Goal: Information Seeking & Learning: Understand process/instructions

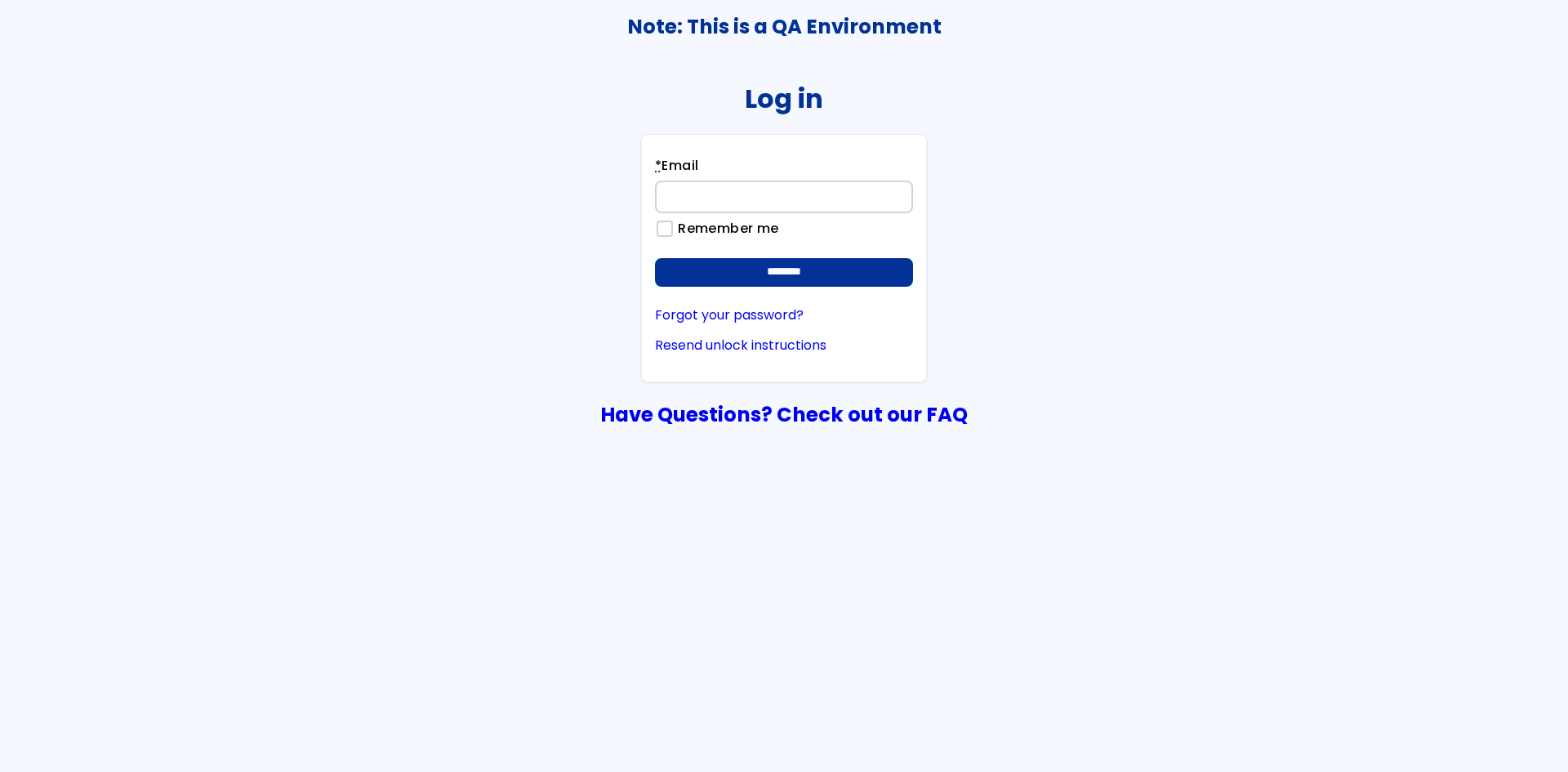
type input "**********"
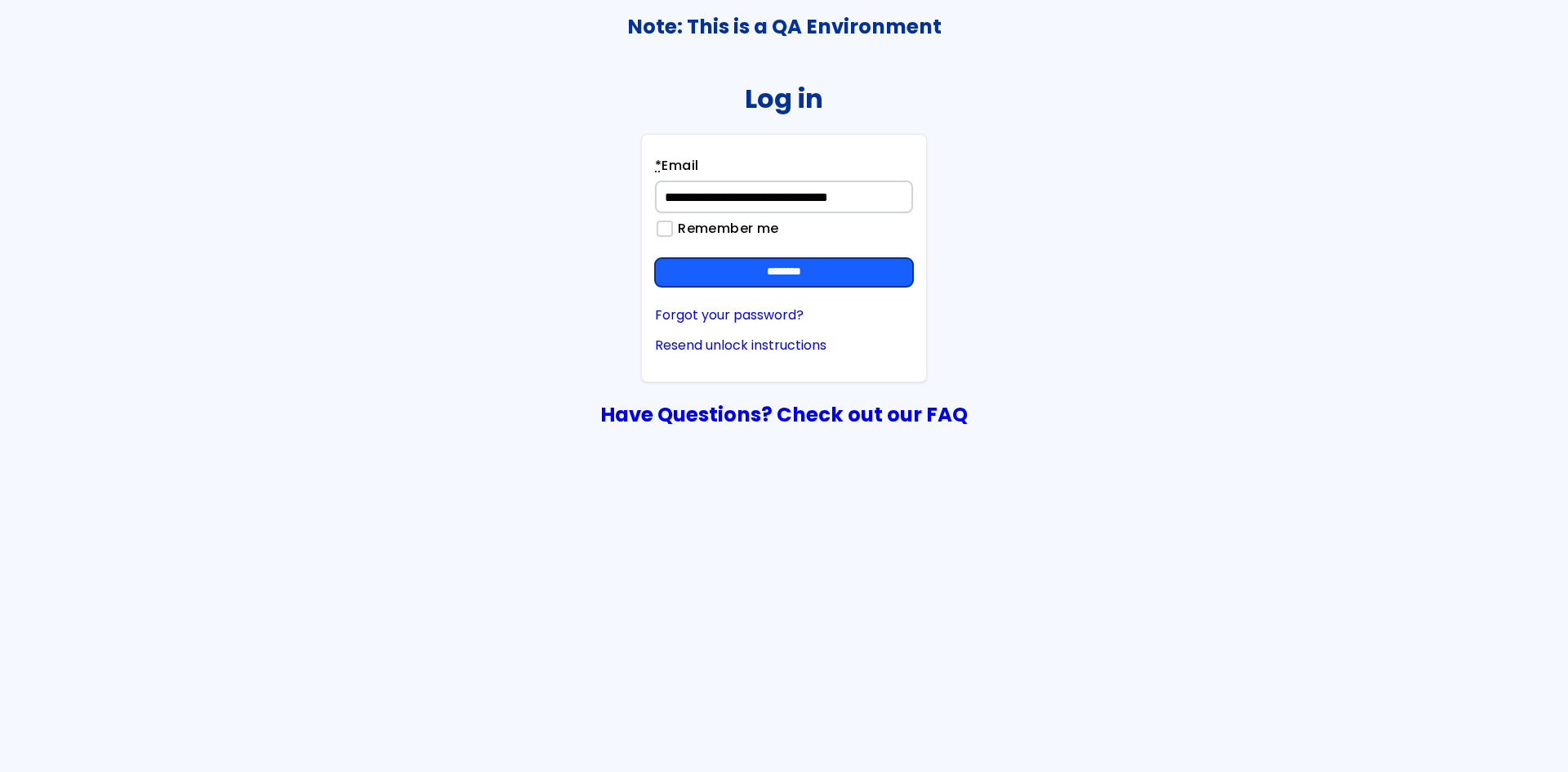
click at [800, 265] on input "********" at bounding box center [784, 272] width 258 height 29
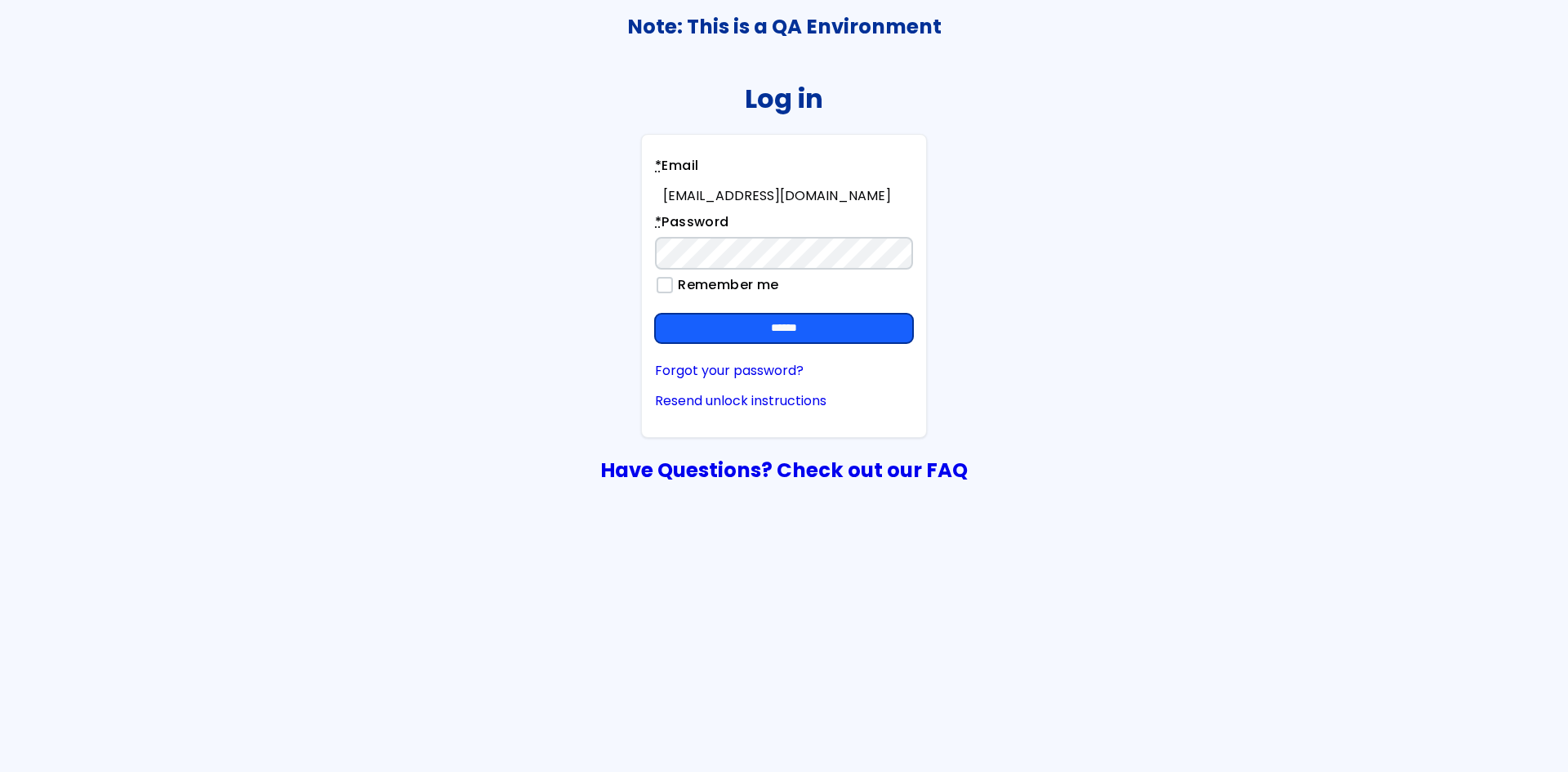
click at [802, 325] on input "******" at bounding box center [784, 328] width 258 height 29
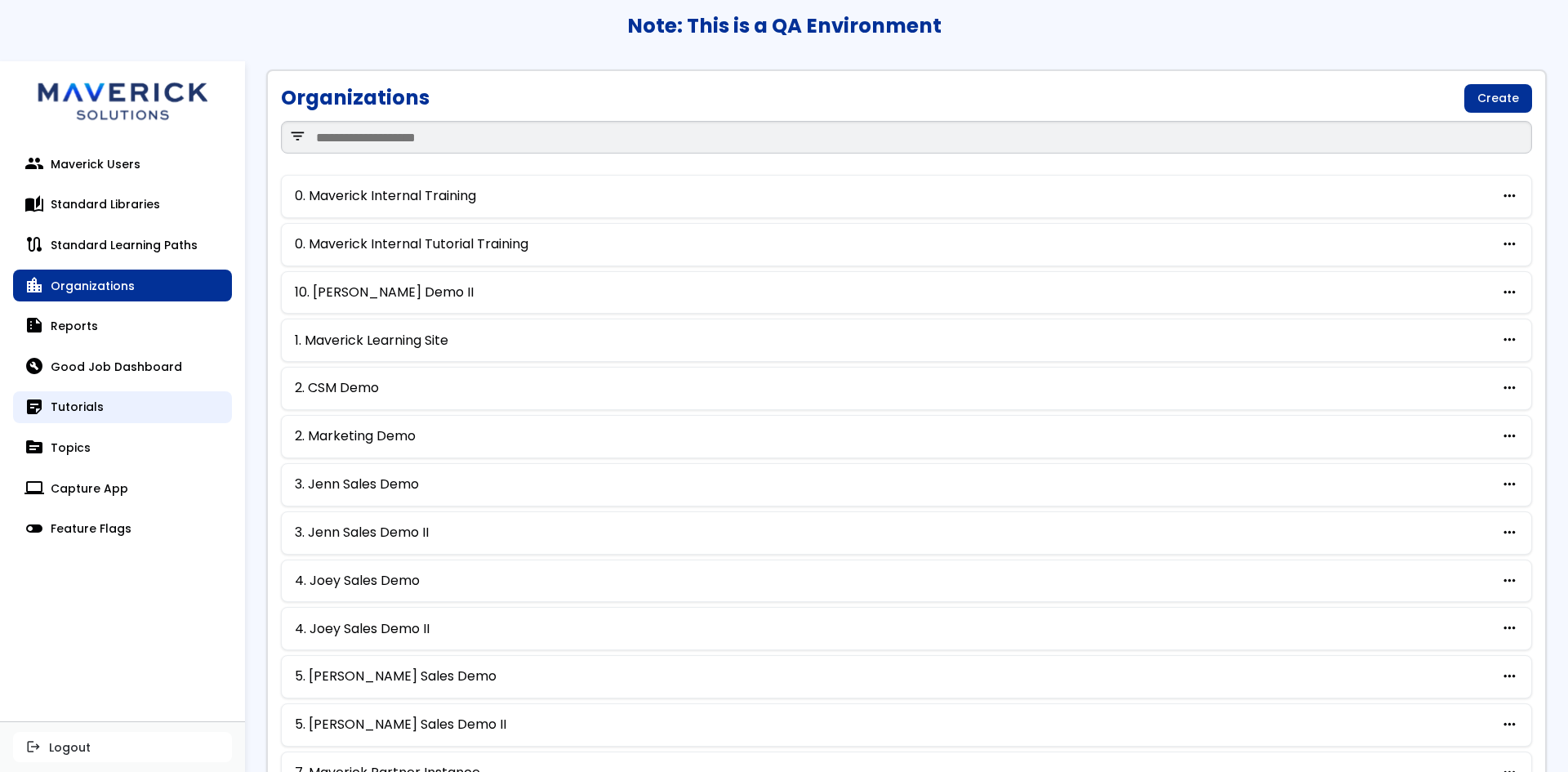
click at [82, 398] on link "sticky_note_2 Tutorials" at bounding box center [122, 407] width 218 height 33
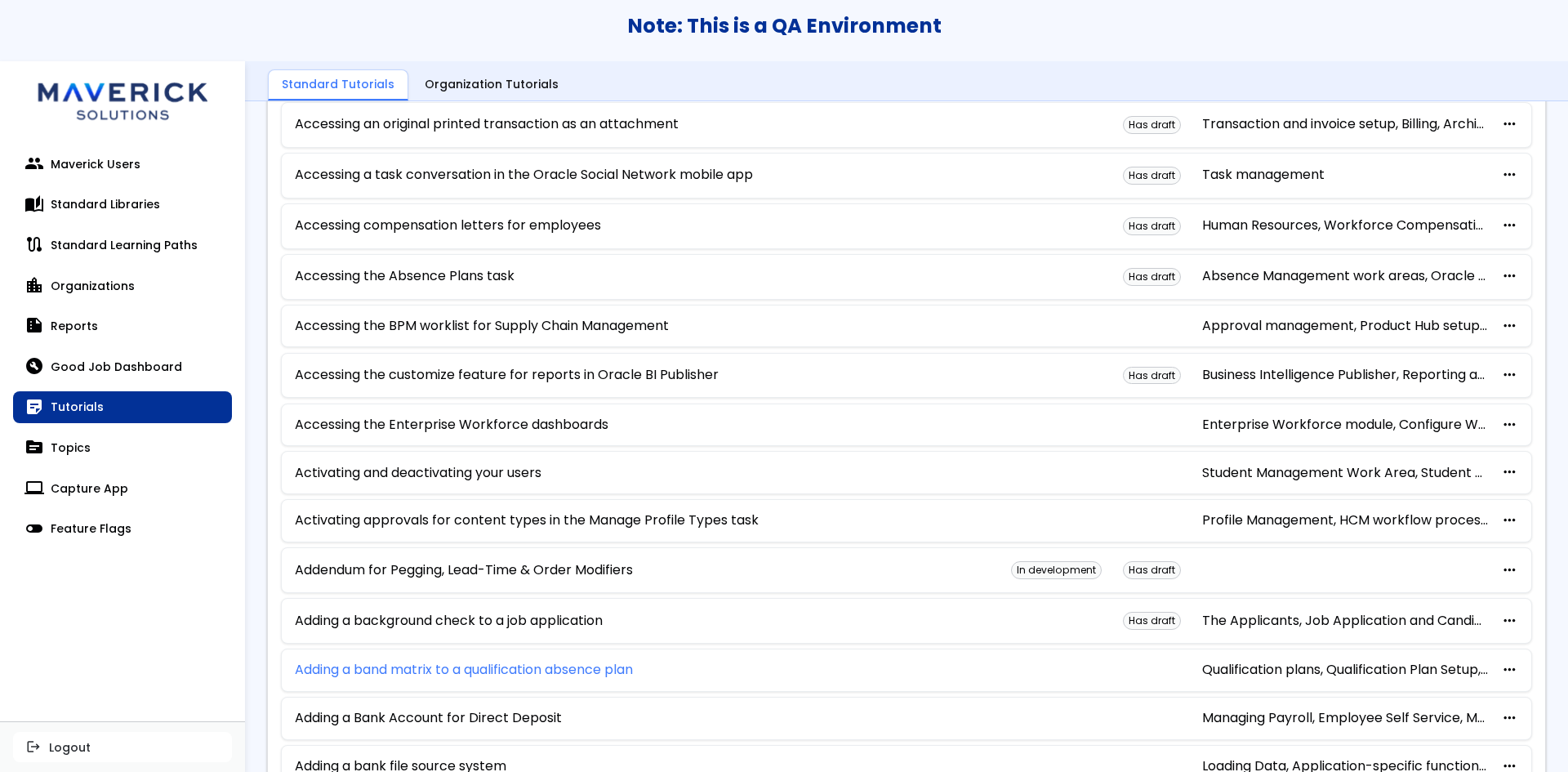
scroll to position [490, 0]
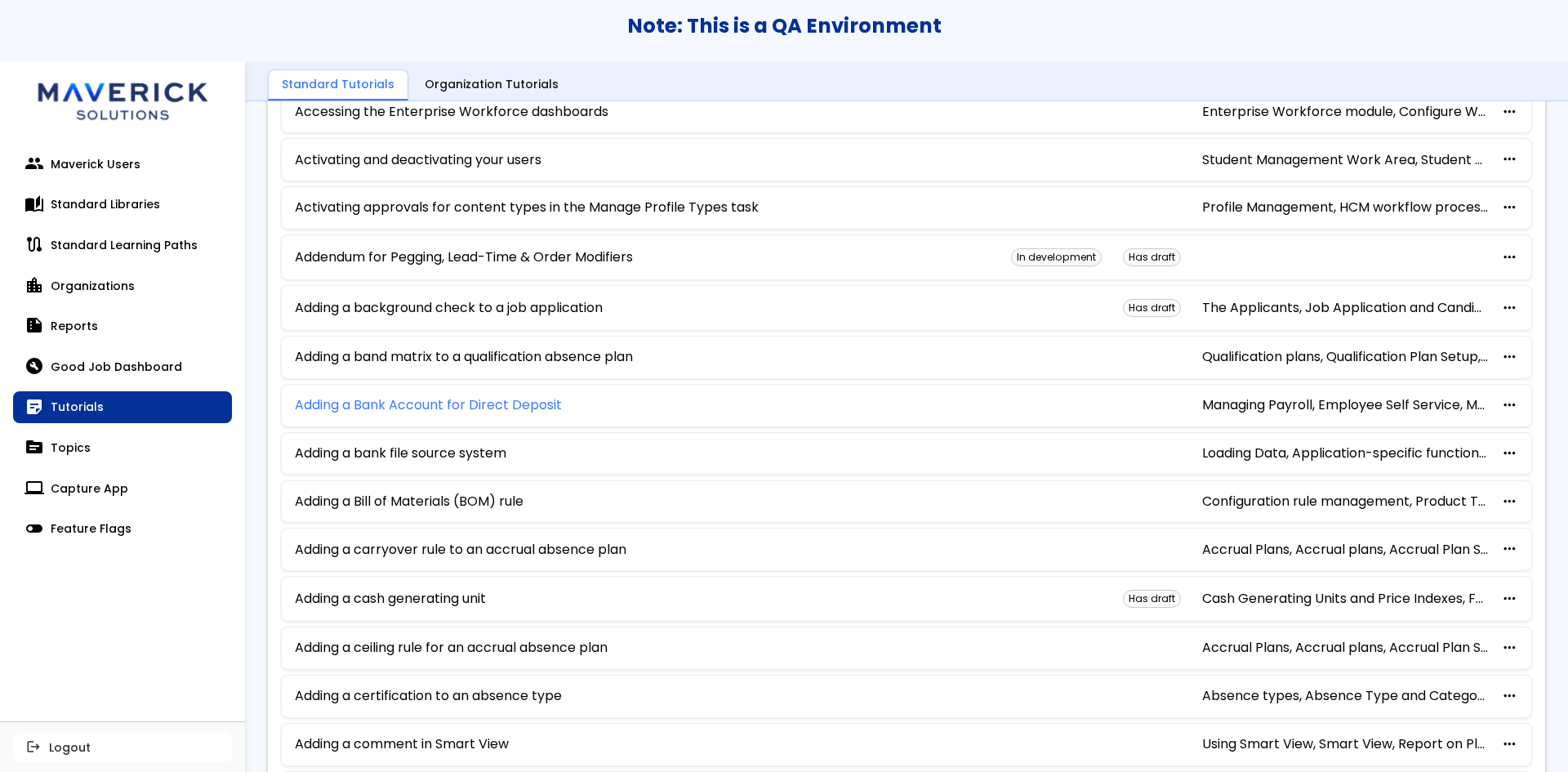
click at [500, 404] on link "Adding a Bank Account for Direct Deposit" at bounding box center [428, 405] width 267 height 15
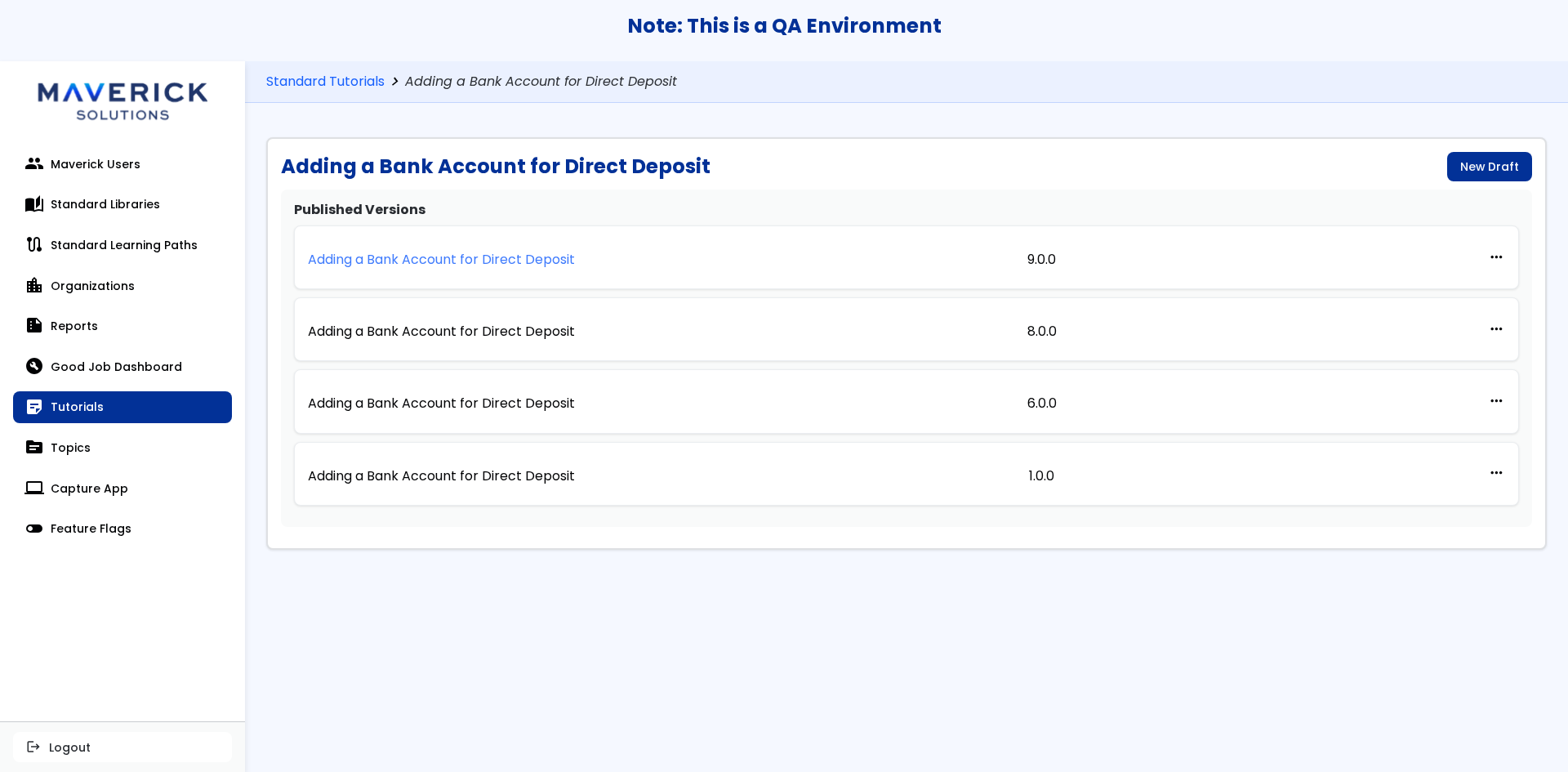
click at [554, 258] on p "Adding a Bank Account for Direct Deposit" at bounding box center [442, 260] width 267 height 15
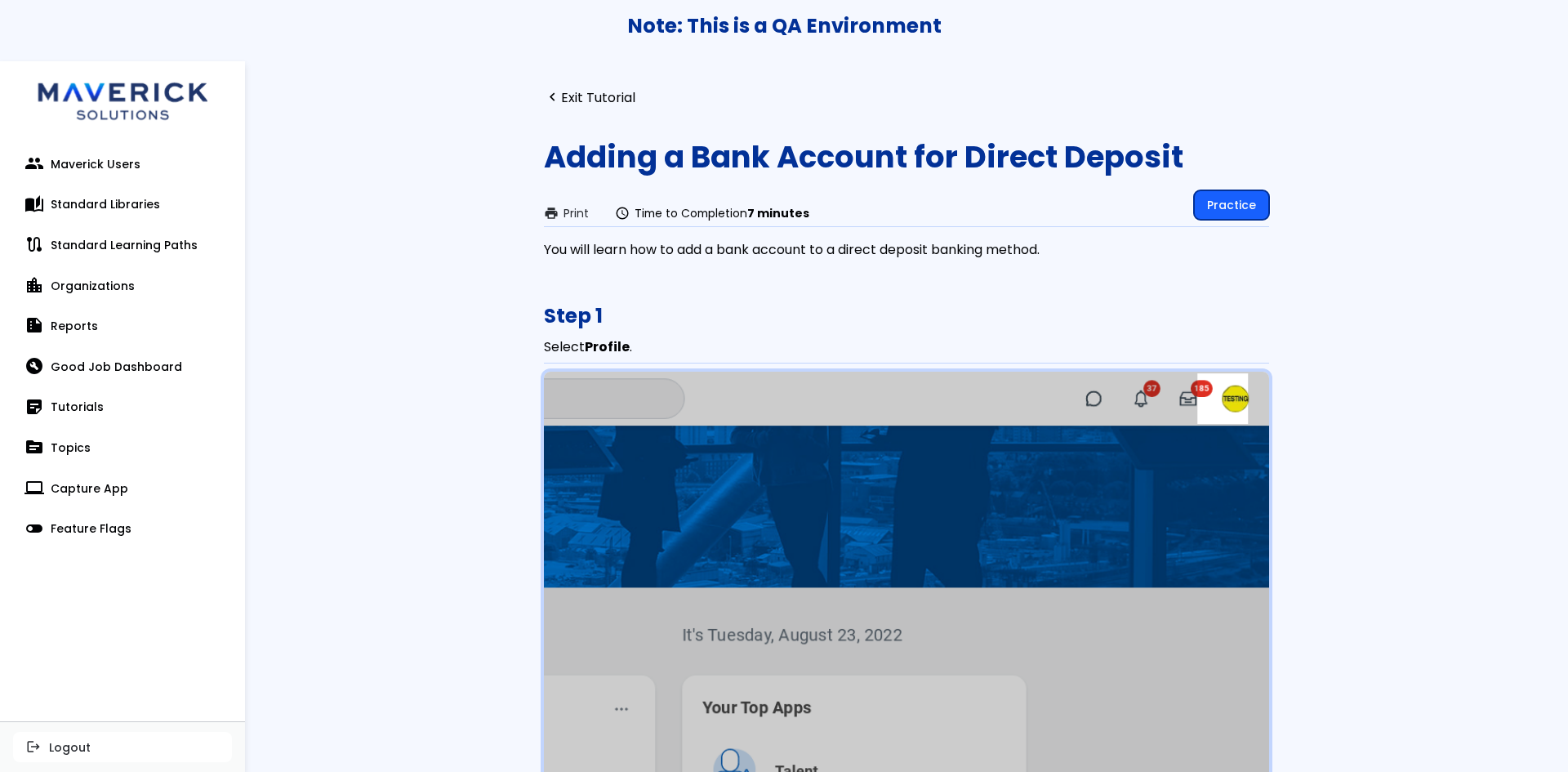
click at [1249, 204] on link "Practice" at bounding box center [1232, 204] width 75 height 29
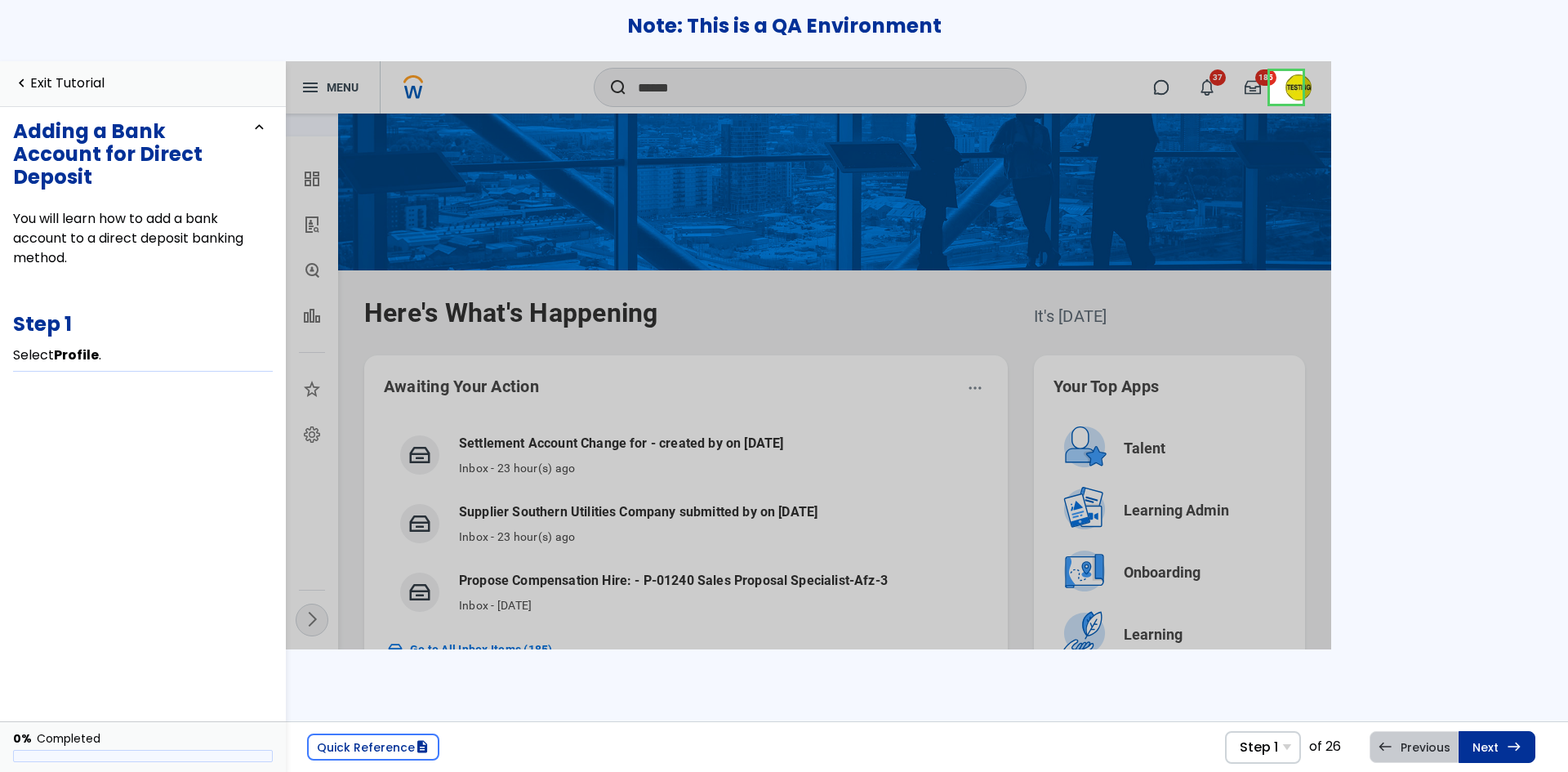
drag, startPoint x: 1358, startPoint y: 0, endPoint x: 1370, endPoint y: 603, distance: 603.1
click at [1369, 603] on div "Quick Reference description Step 1 Step 1 Select Profile . Step 2 Select View P…" at bounding box center [928, 416] width 1283 height 710
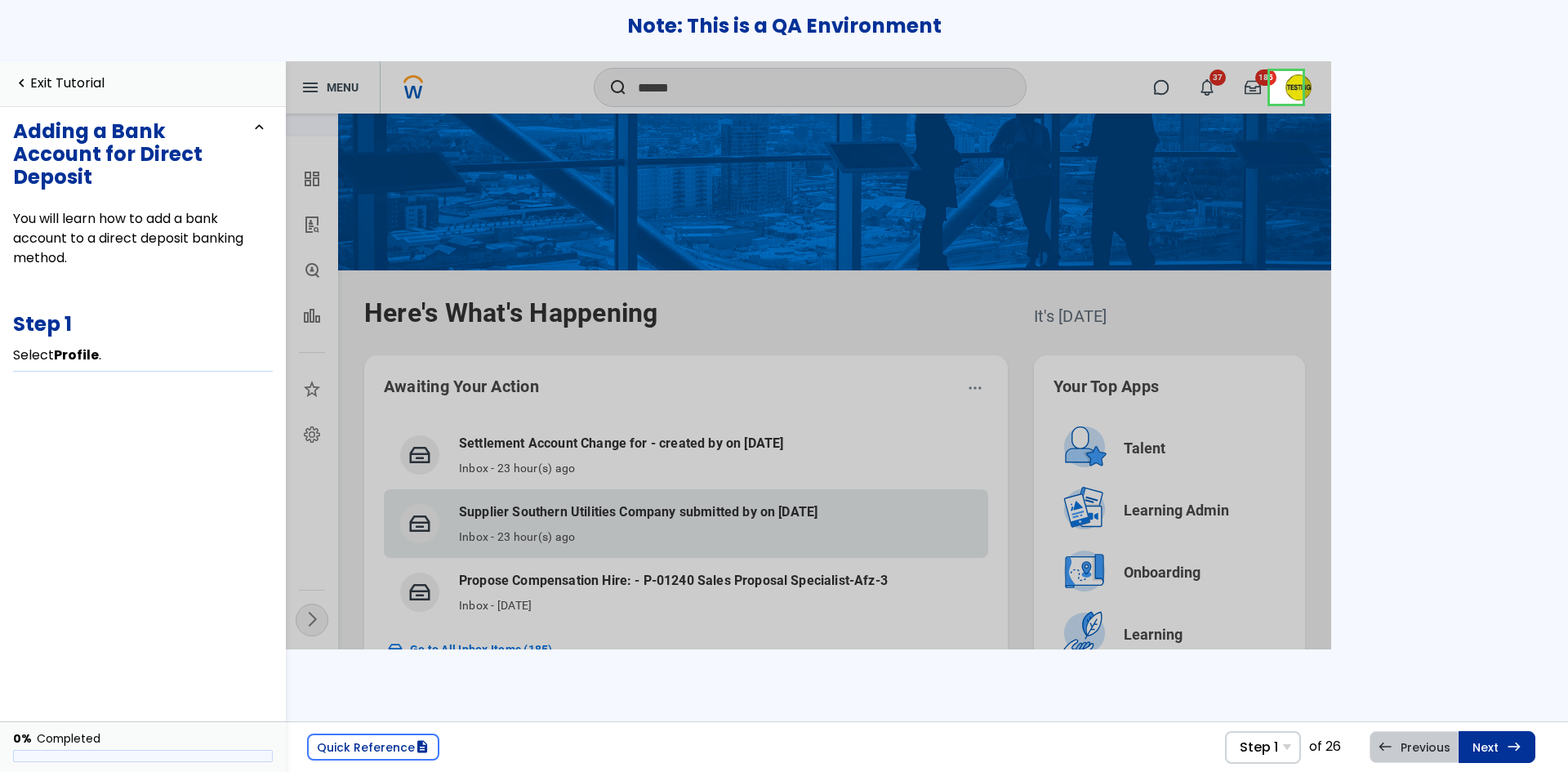
scroll to position [571, 0]
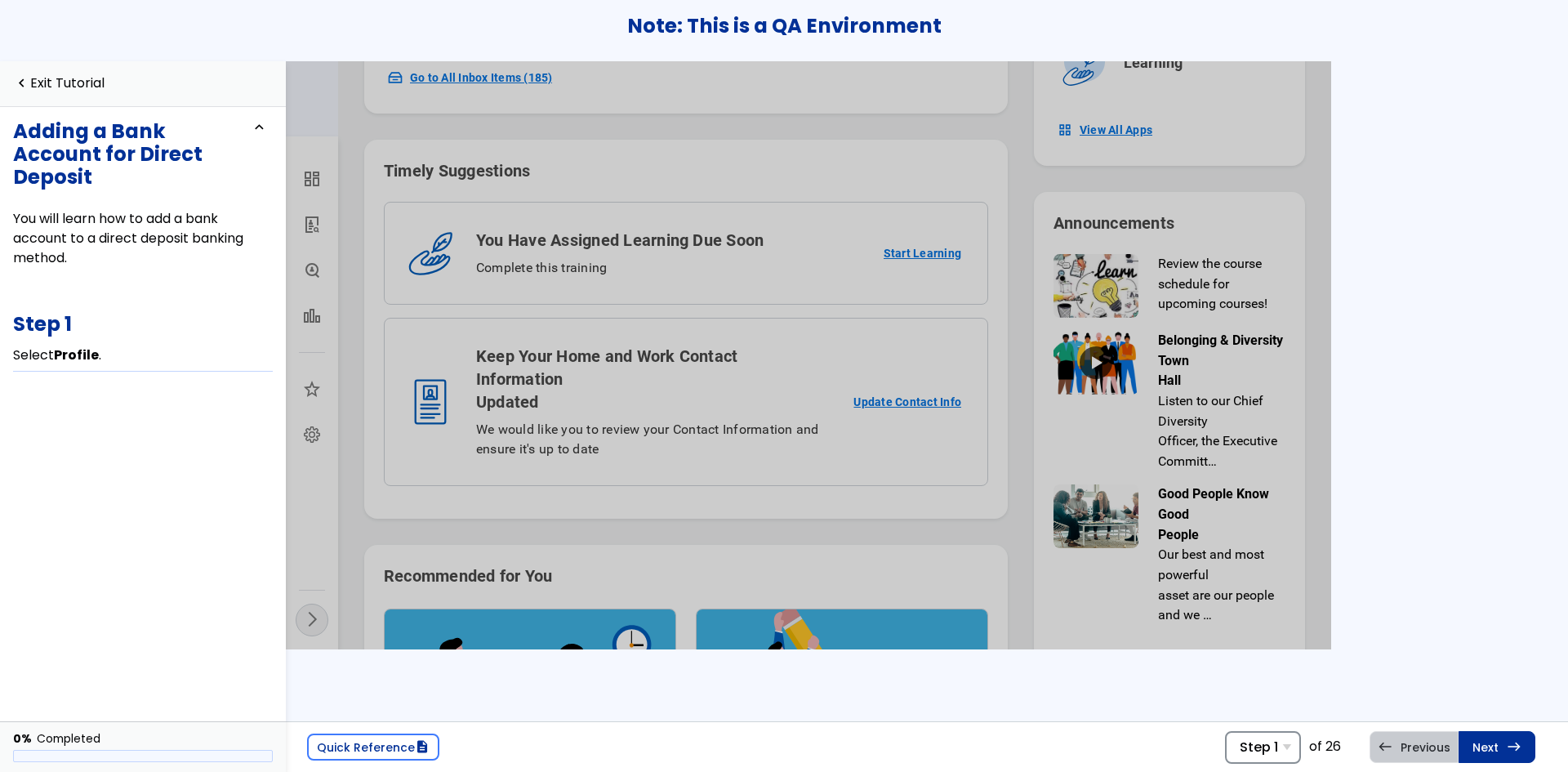
click at [1284, 762] on div "Step 1 Step 1 Select Profile . Step 2 Select View Profile . Step 3 Select Pay .…" at bounding box center [1263, 747] width 76 height 33
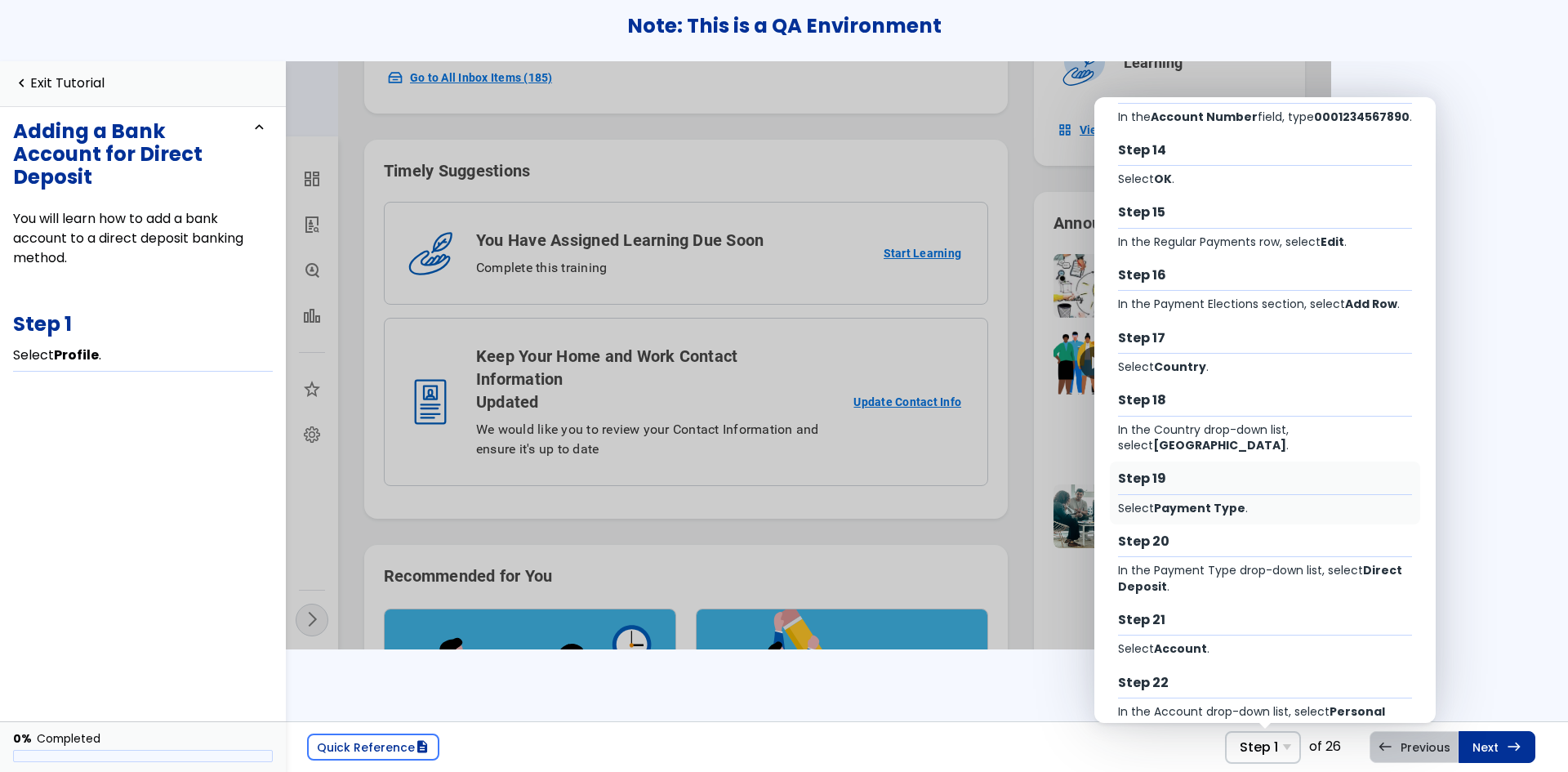
scroll to position [898, 0]
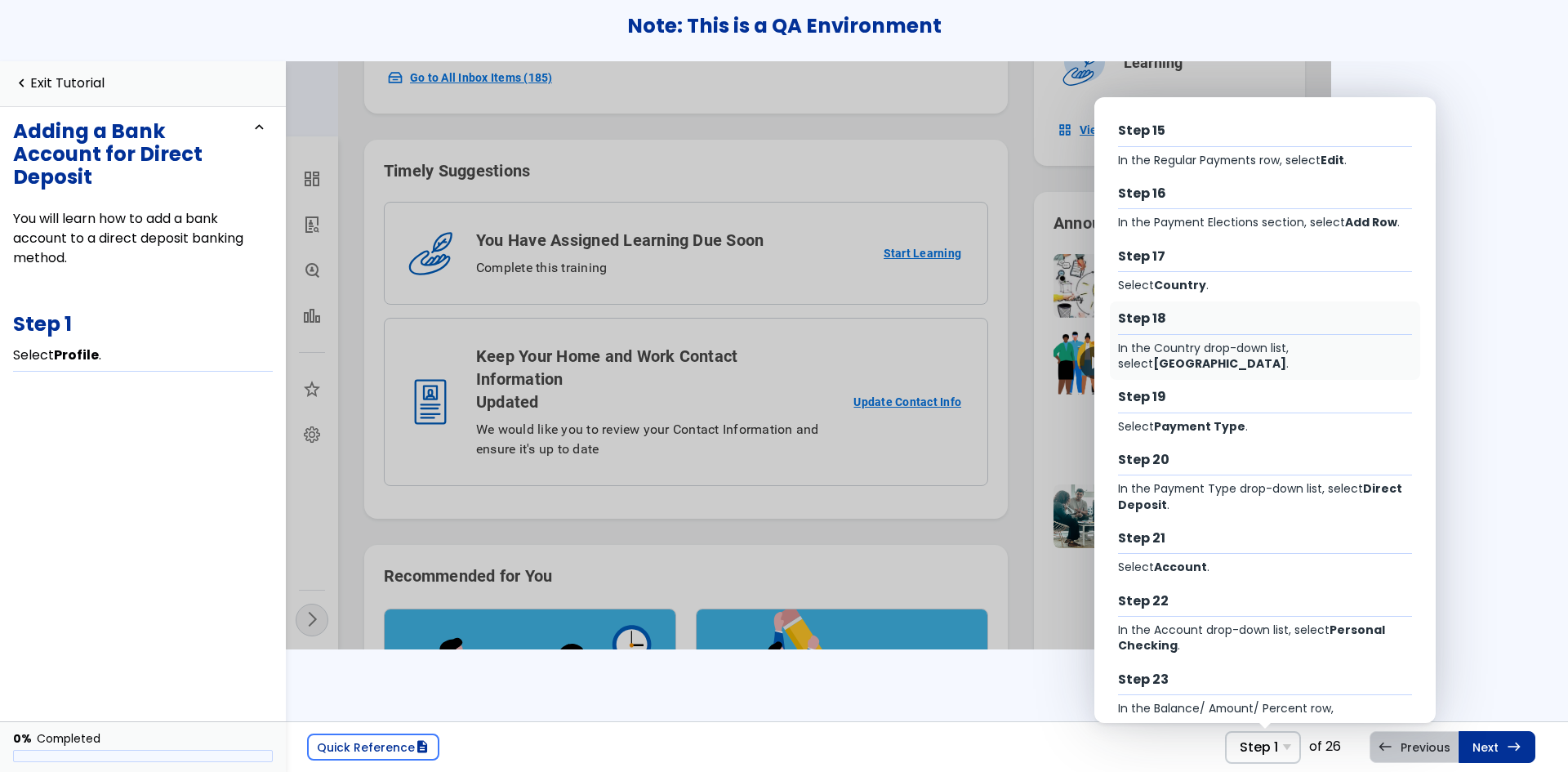
click at [1307, 372] on div "In the Country drop-down list, select United States of America ." at bounding box center [1265, 357] width 295 height 32
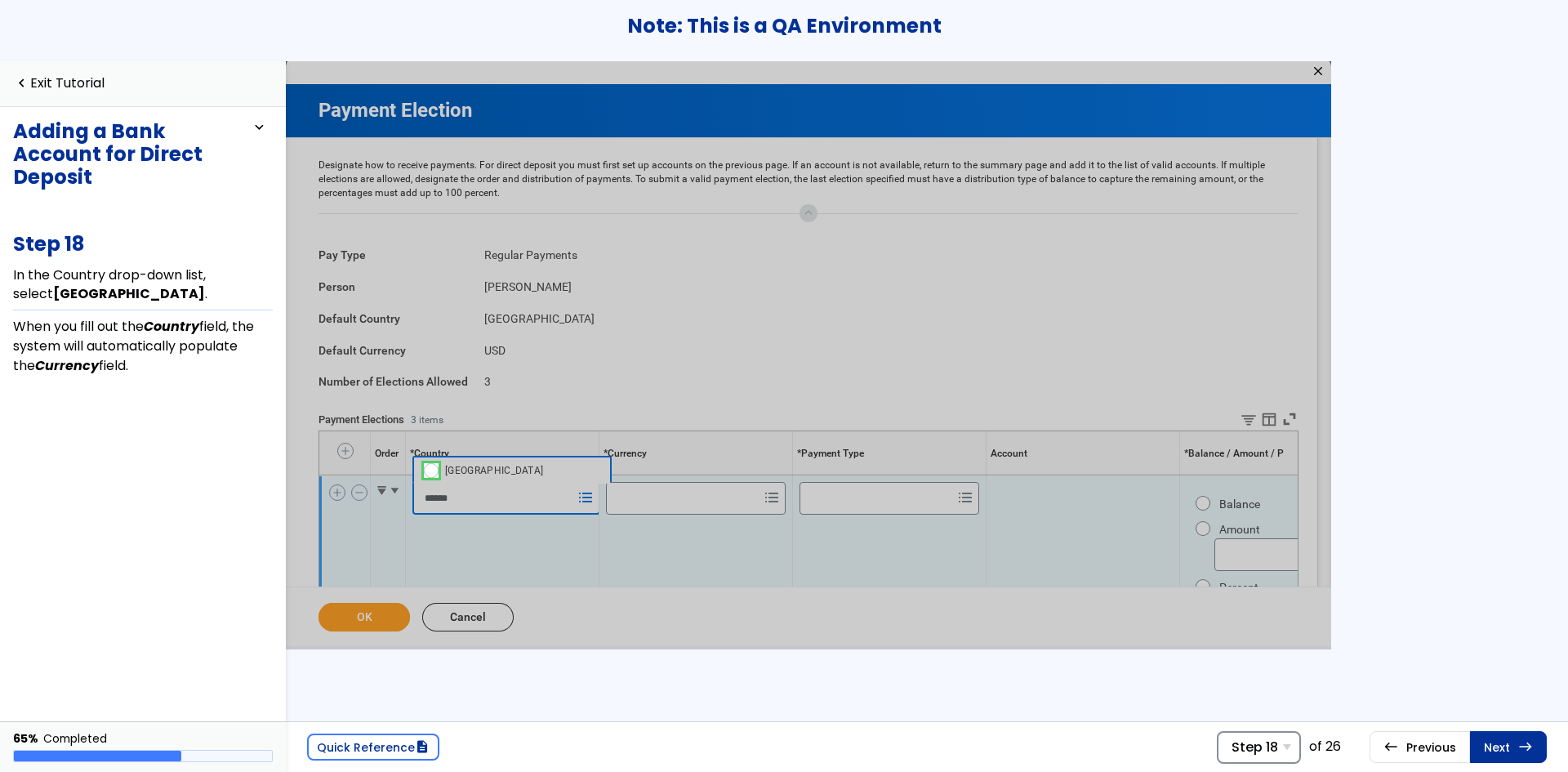
click at [1253, 743] on span "Step 18" at bounding box center [1254, 747] width 46 height 15
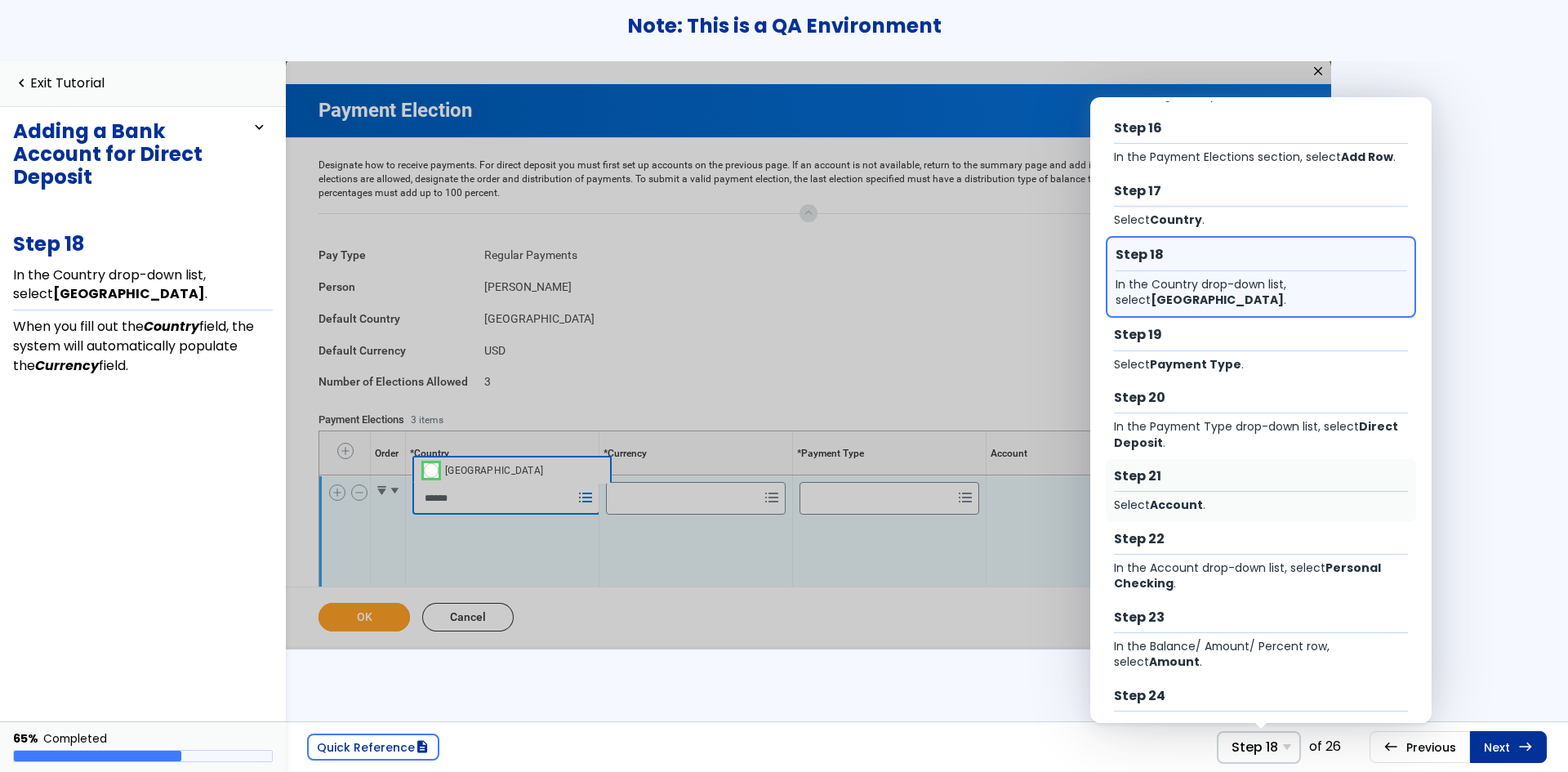
scroll to position [1049, 0]
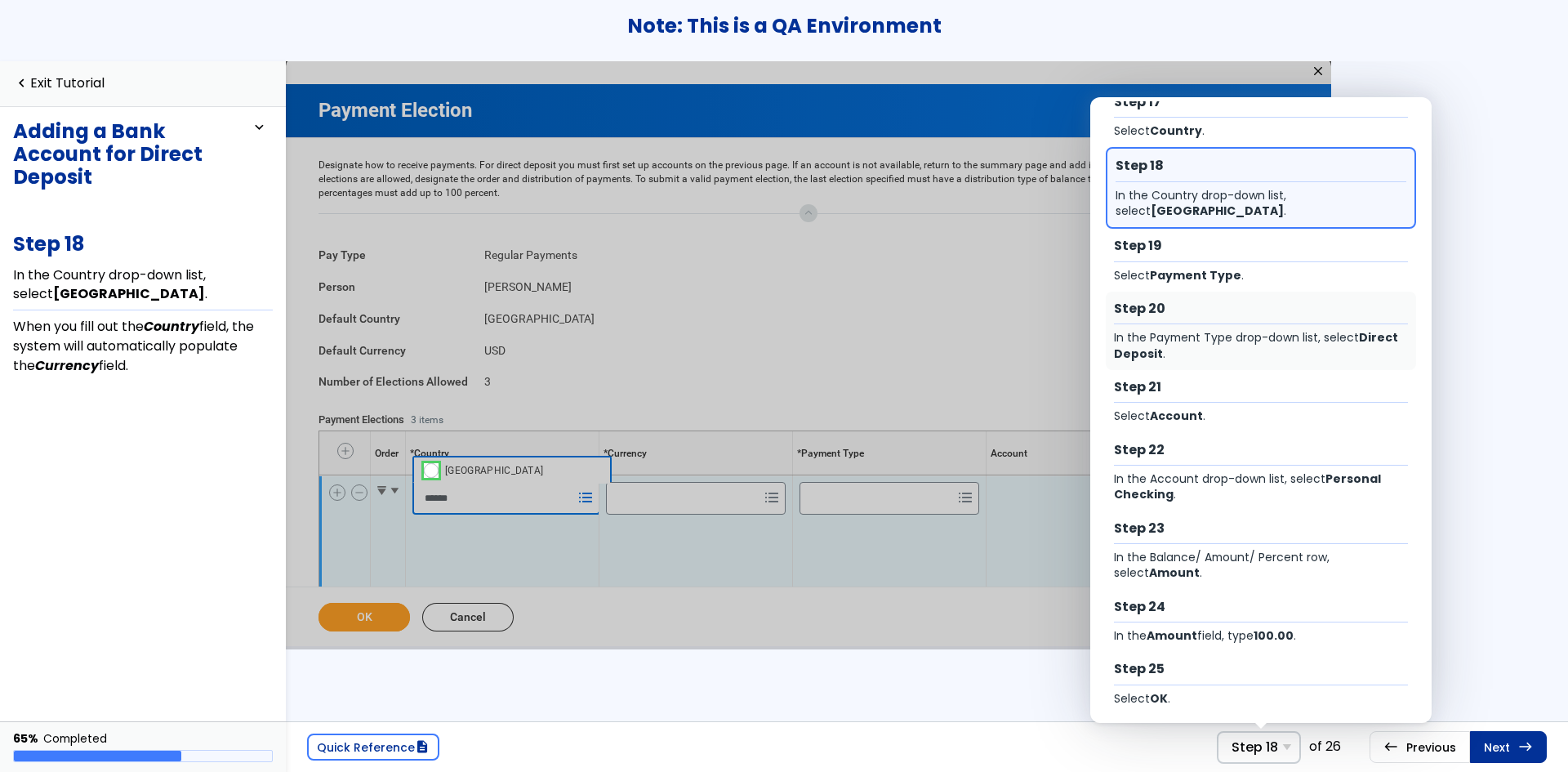
click at [1290, 362] on div "In the Payment Type drop-down list, select Direct Deposit ." at bounding box center [1261, 346] width 295 height 32
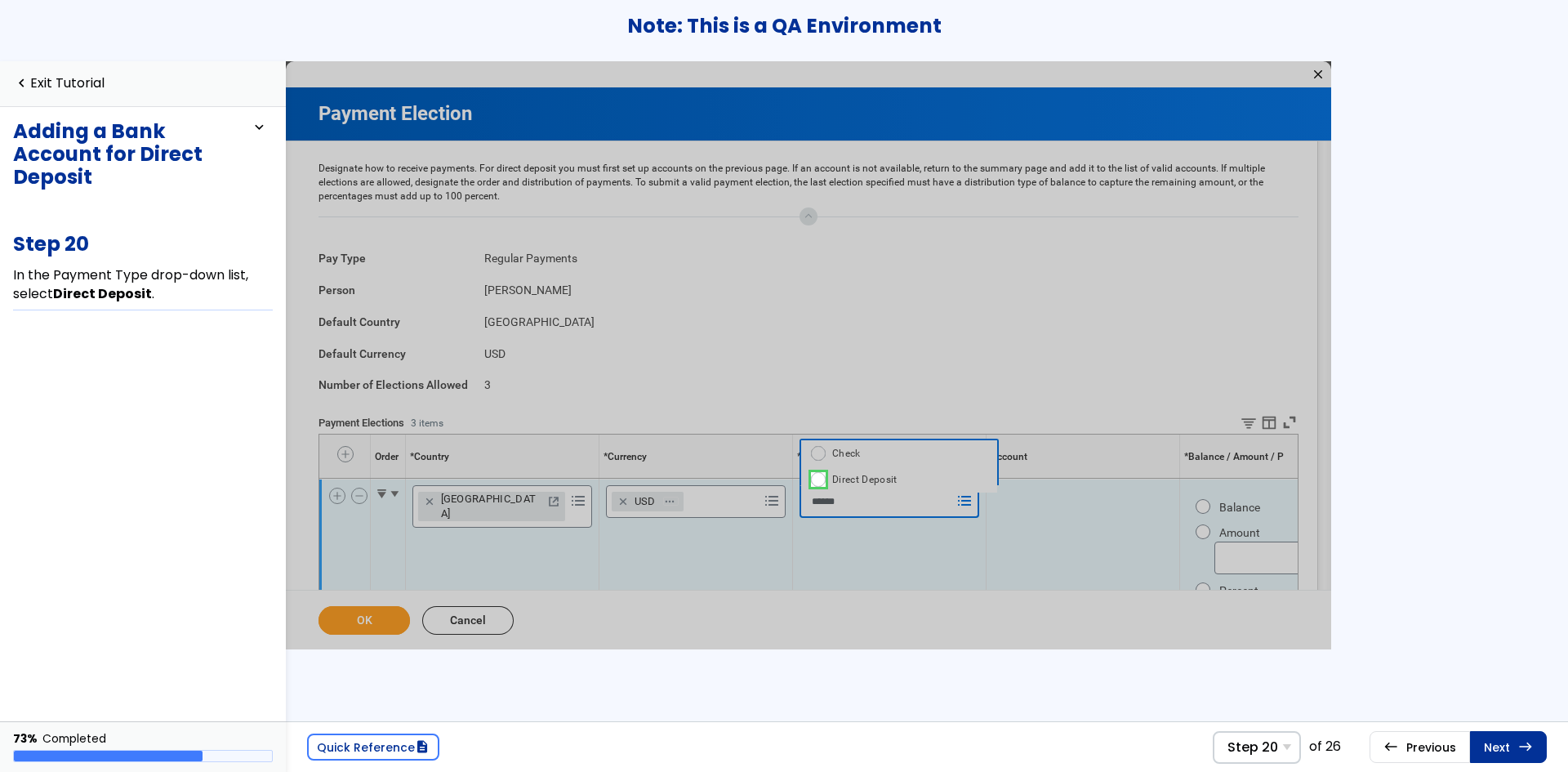
scroll to position [3, 0]
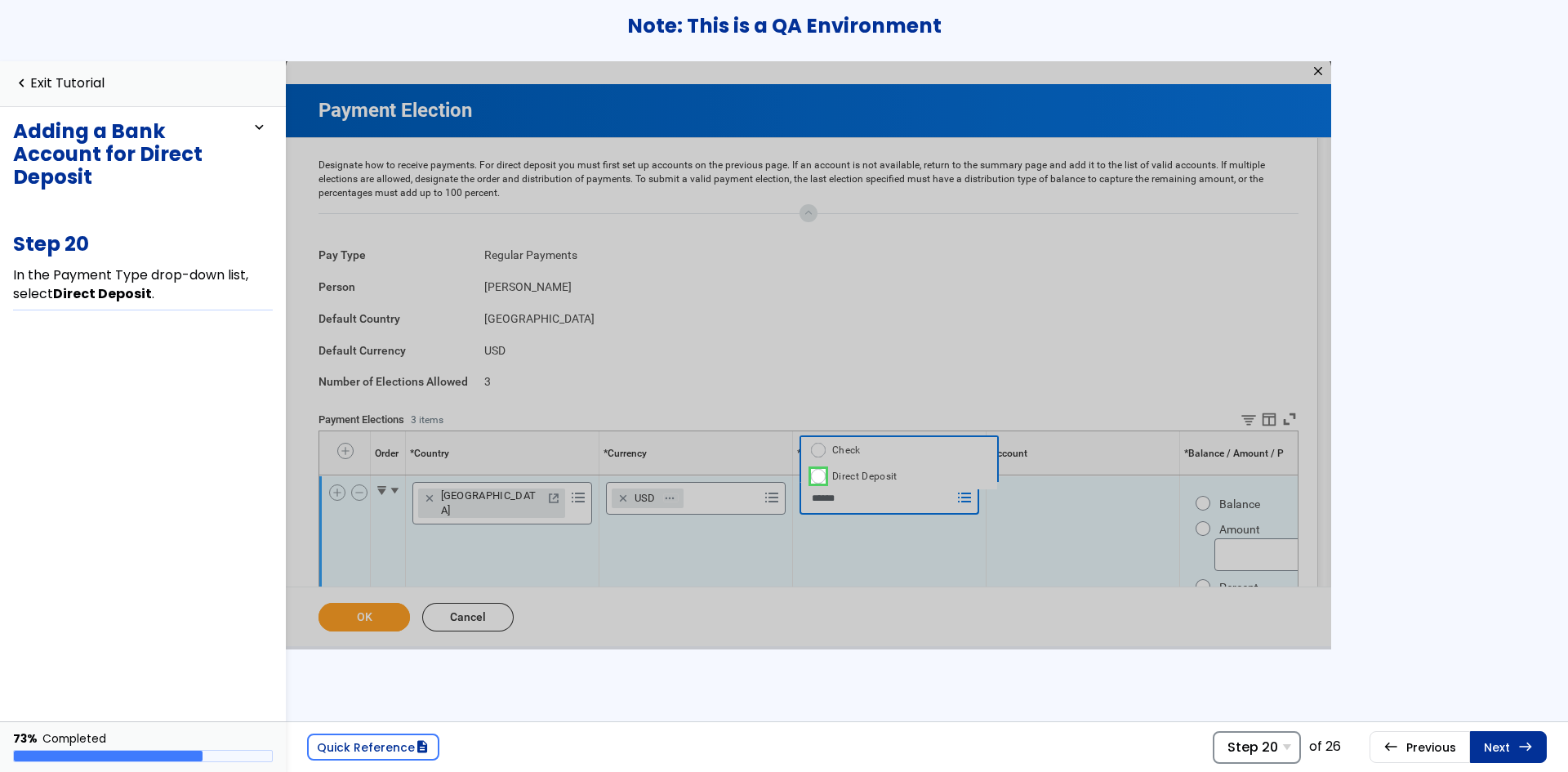
click at [1258, 748] on span "Step 20" at bounding box center [1253, 747] width 51 height 15
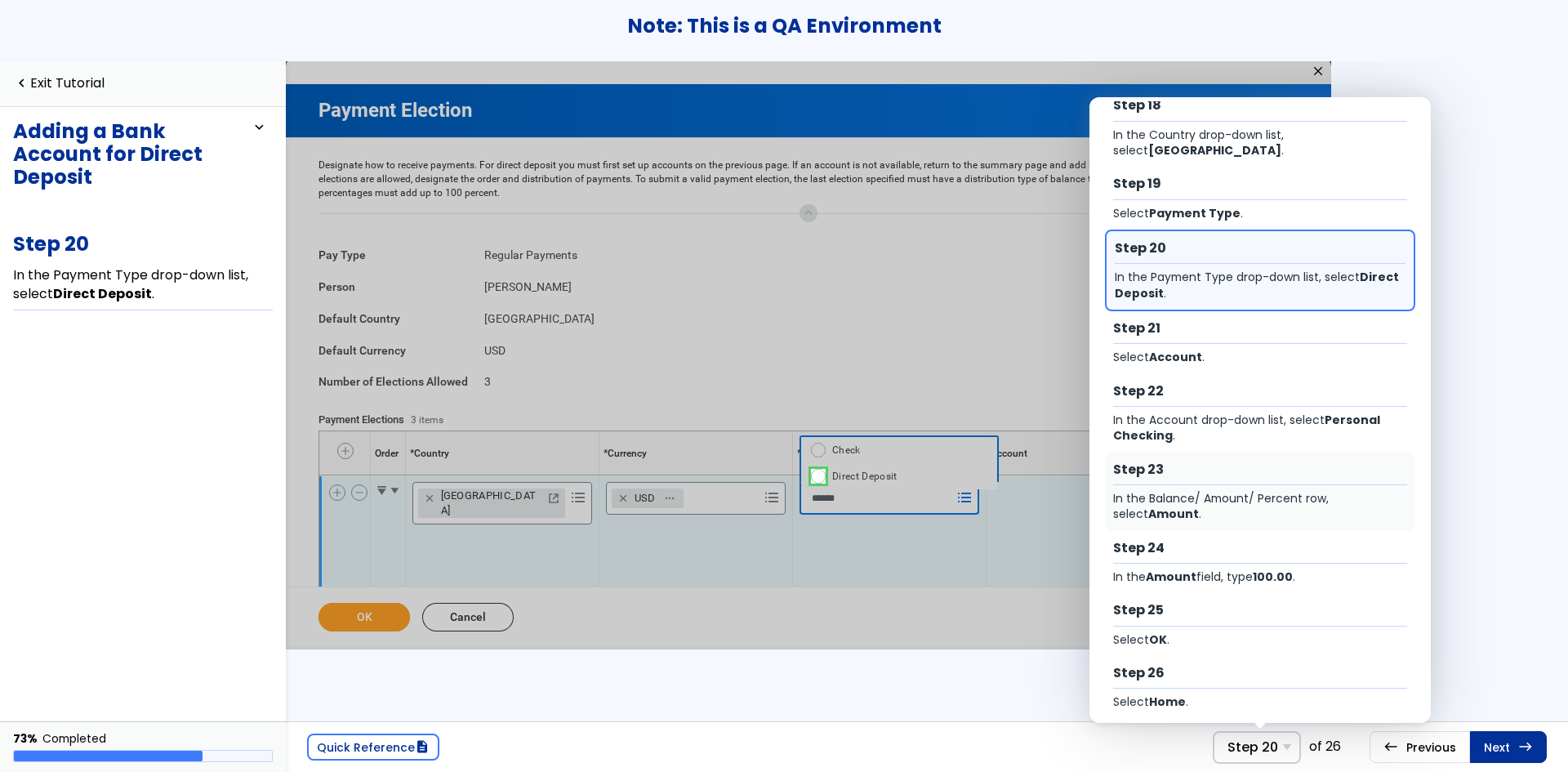
scroll to position [1135, 0]
click at [1295, 412] on div "In the Account drop-down list, select Personal Checking ." at bounding box center [1260, 428] width 295 height 32
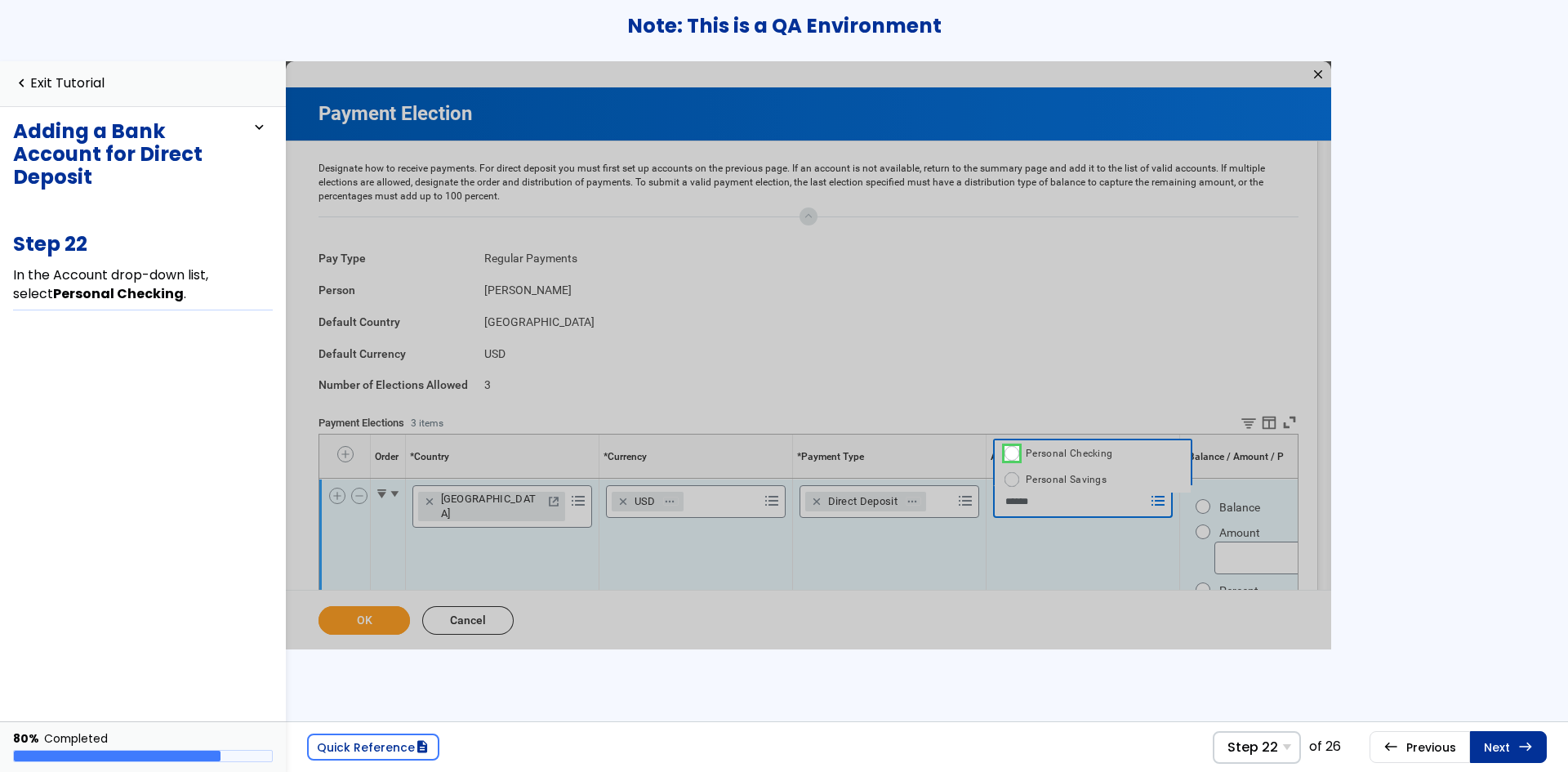
scroll to position [3, 0]
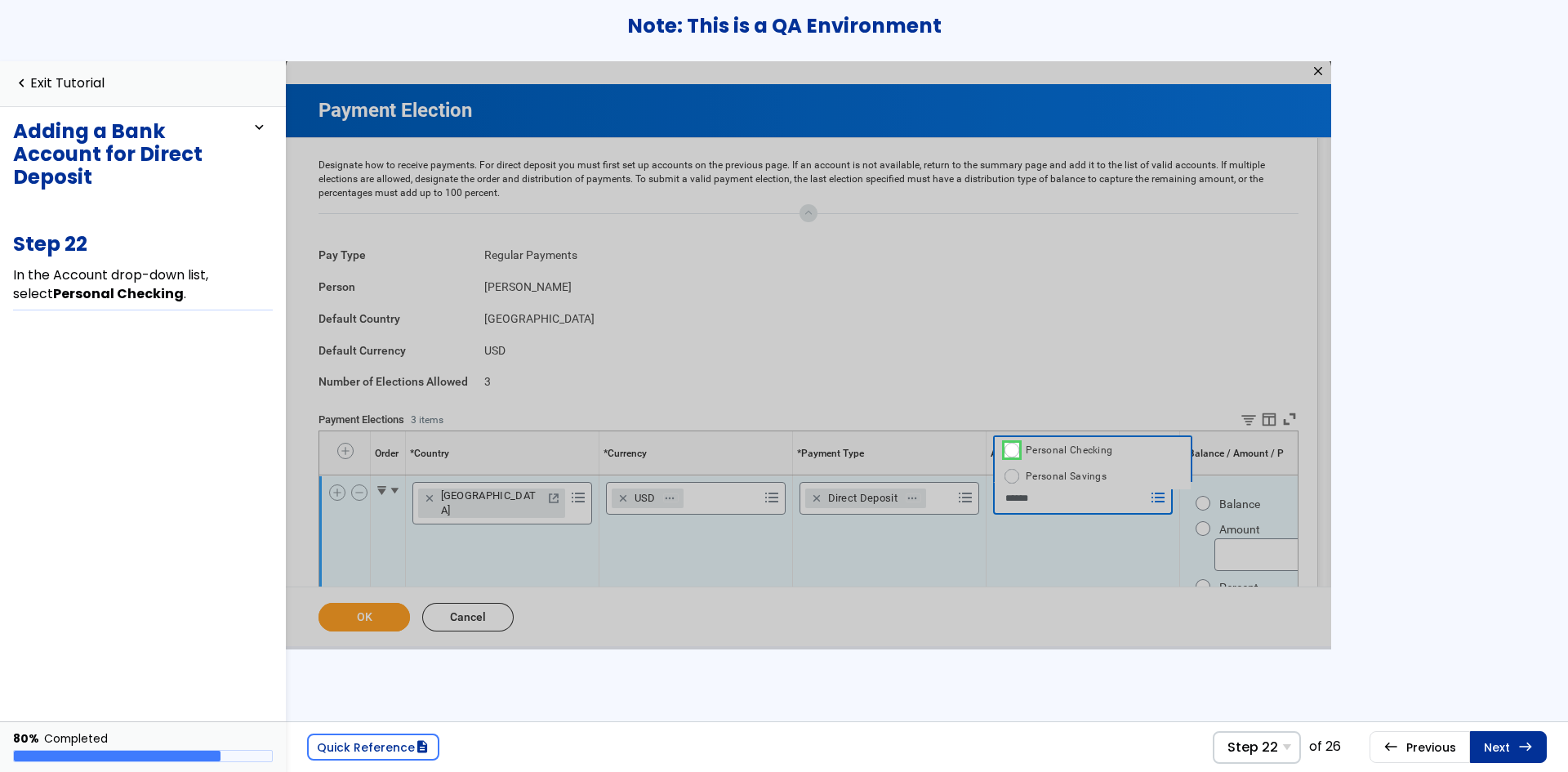
drag, startPoint x: 71, startPoint y: 82, endPoint x: 77, endPoint y: 98, distance: 17.1
click at [71, 82] on link "navigate_before Exit Tutorial" at bounding box center [58, 84] width 91 height 15
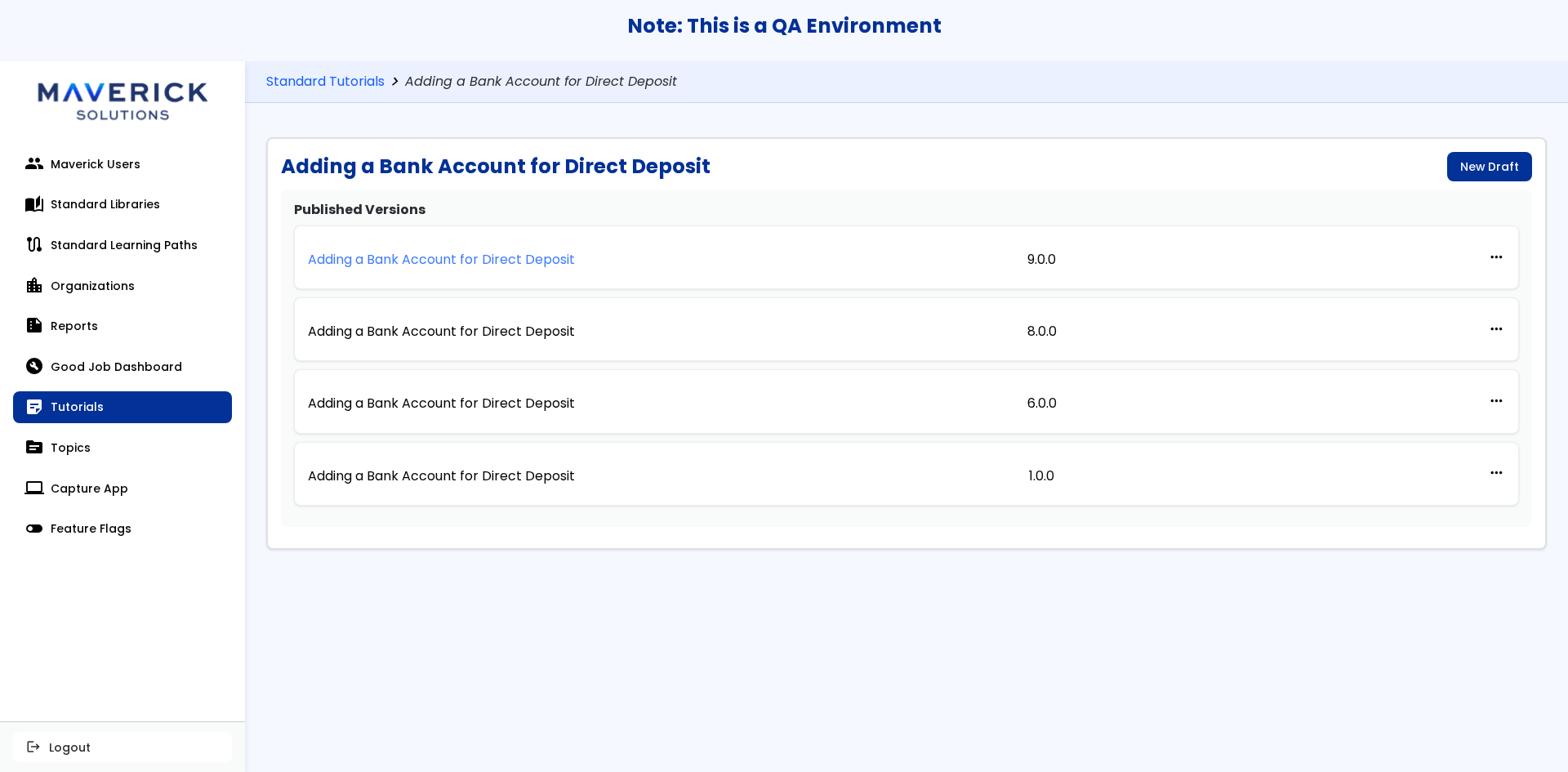
drag, startPoint x: 1475, startPoint y: 163, endPoint x: 442, endPoint y: 259, distance: 1037.5
click at [318, 86] on link "Standard Tutorials" at bounding box center [326, 82] width 119 height 15
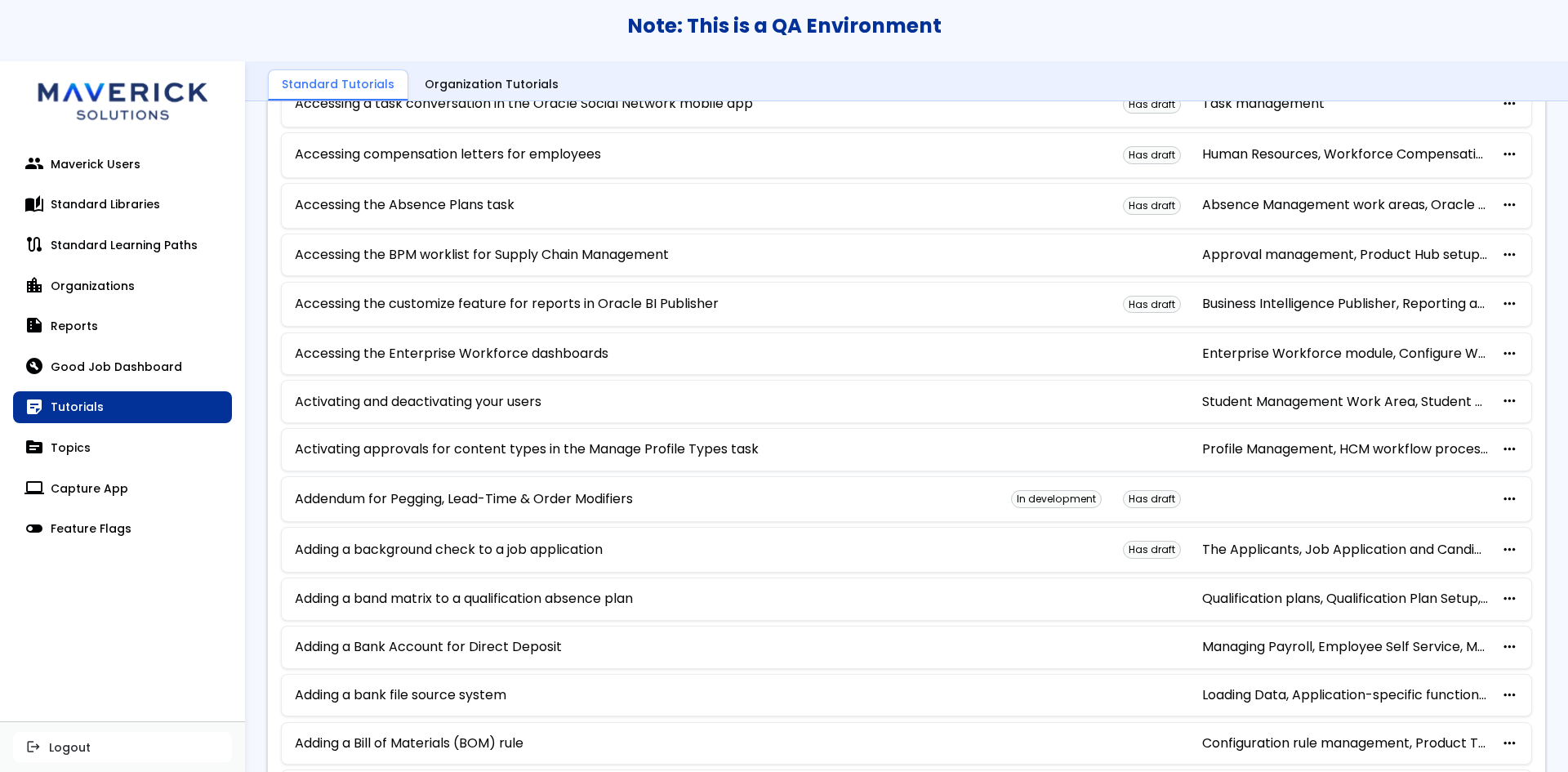
scroll to position [571, 0]
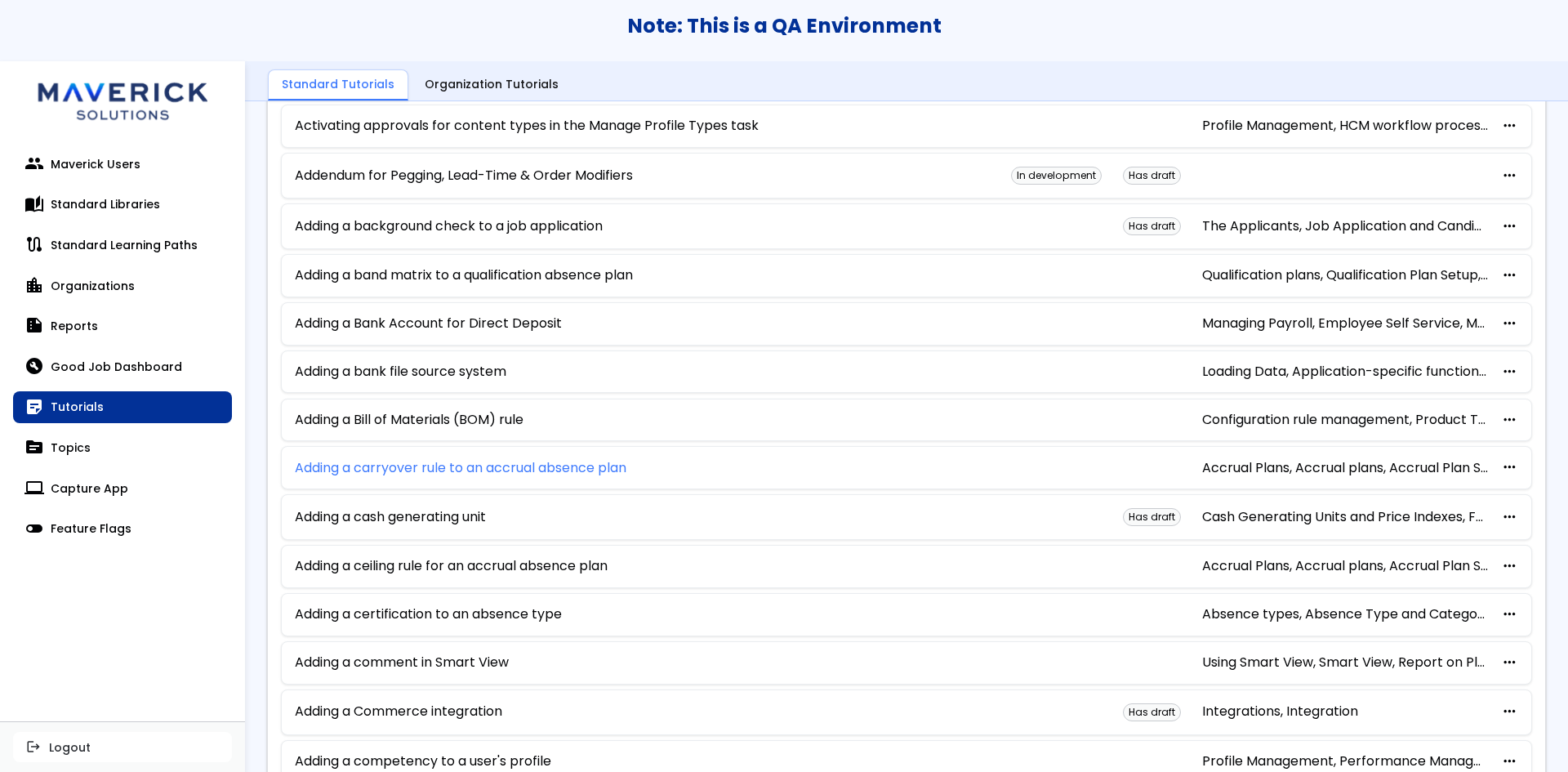
click at [357, 464] on link "Adding a carryover rule to an accrual absence plan" at bounding box center [461, 468] width 331 height 15
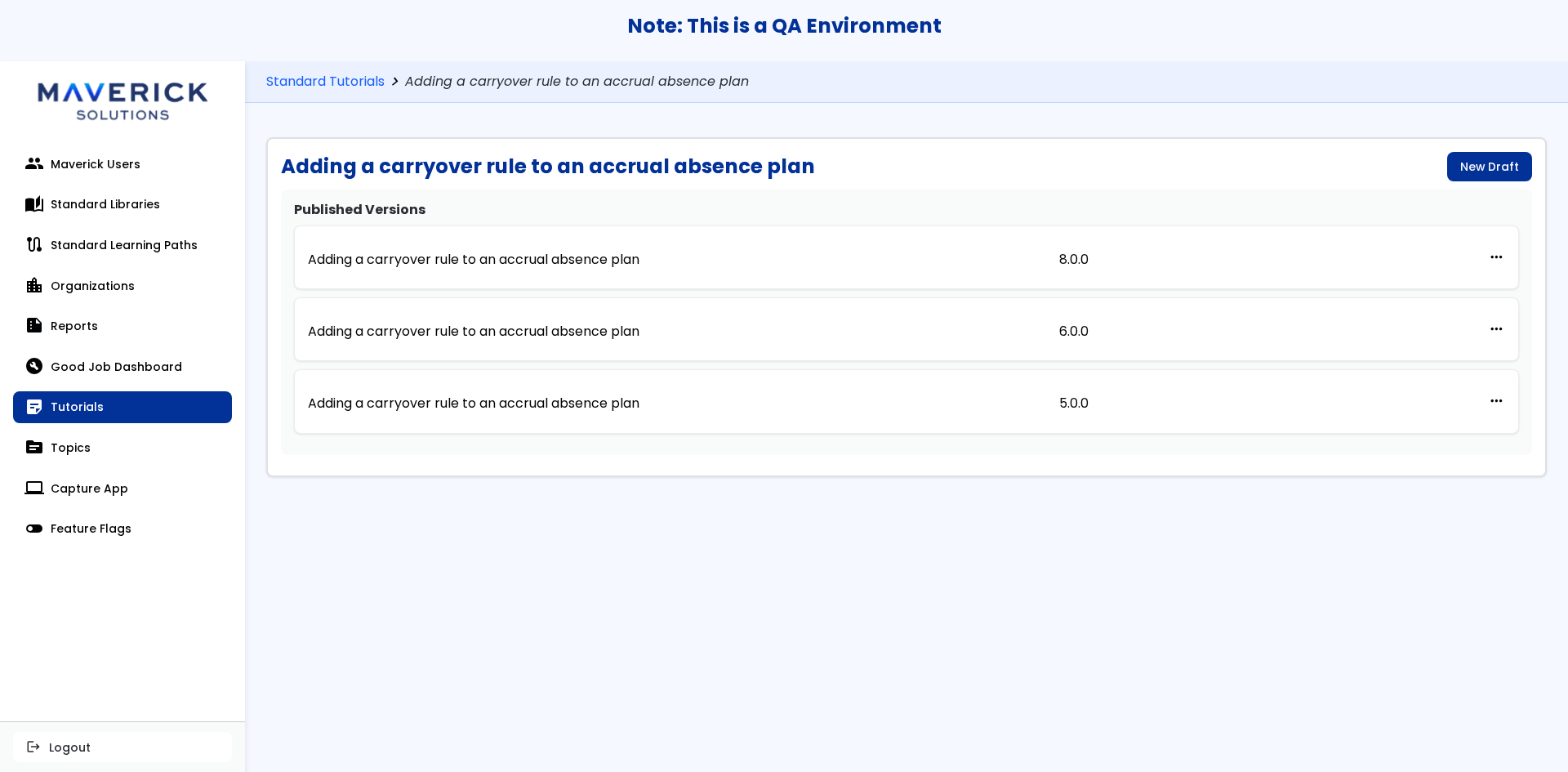
click at [357, 63] on div "Standard Tutorials chevron_right Adding a carryover rule to an accrual absence …" at bounding box center [906, 82] width 1323 height 42
click at [357, 77] on link "Standard Tutorials" at bounding box center [326, 82] width 119 height 15
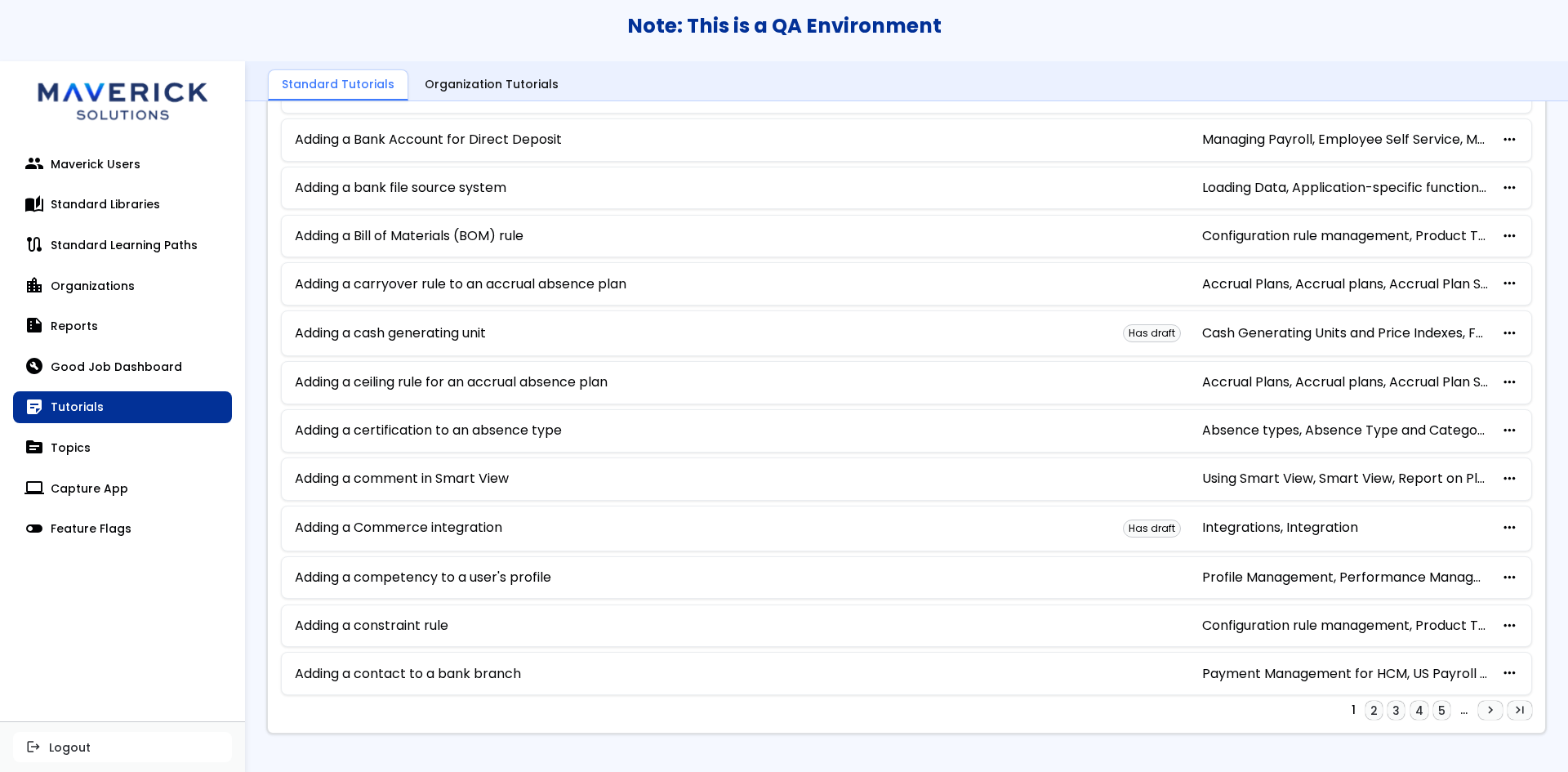
scroll to position [765, 0]
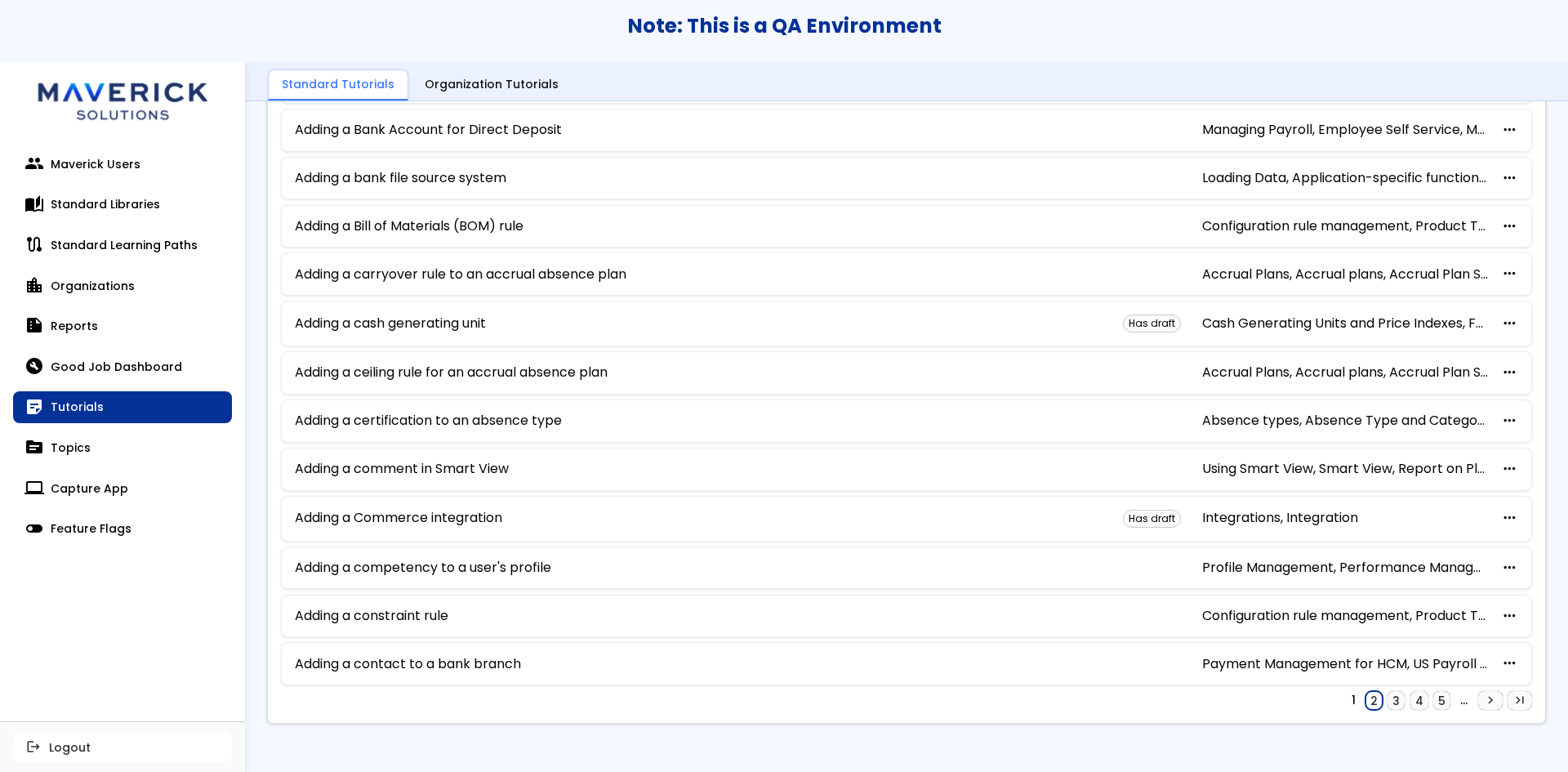
click at [1368, 702] on link "2" at bounding box center [1374, 700] width 17 height 20
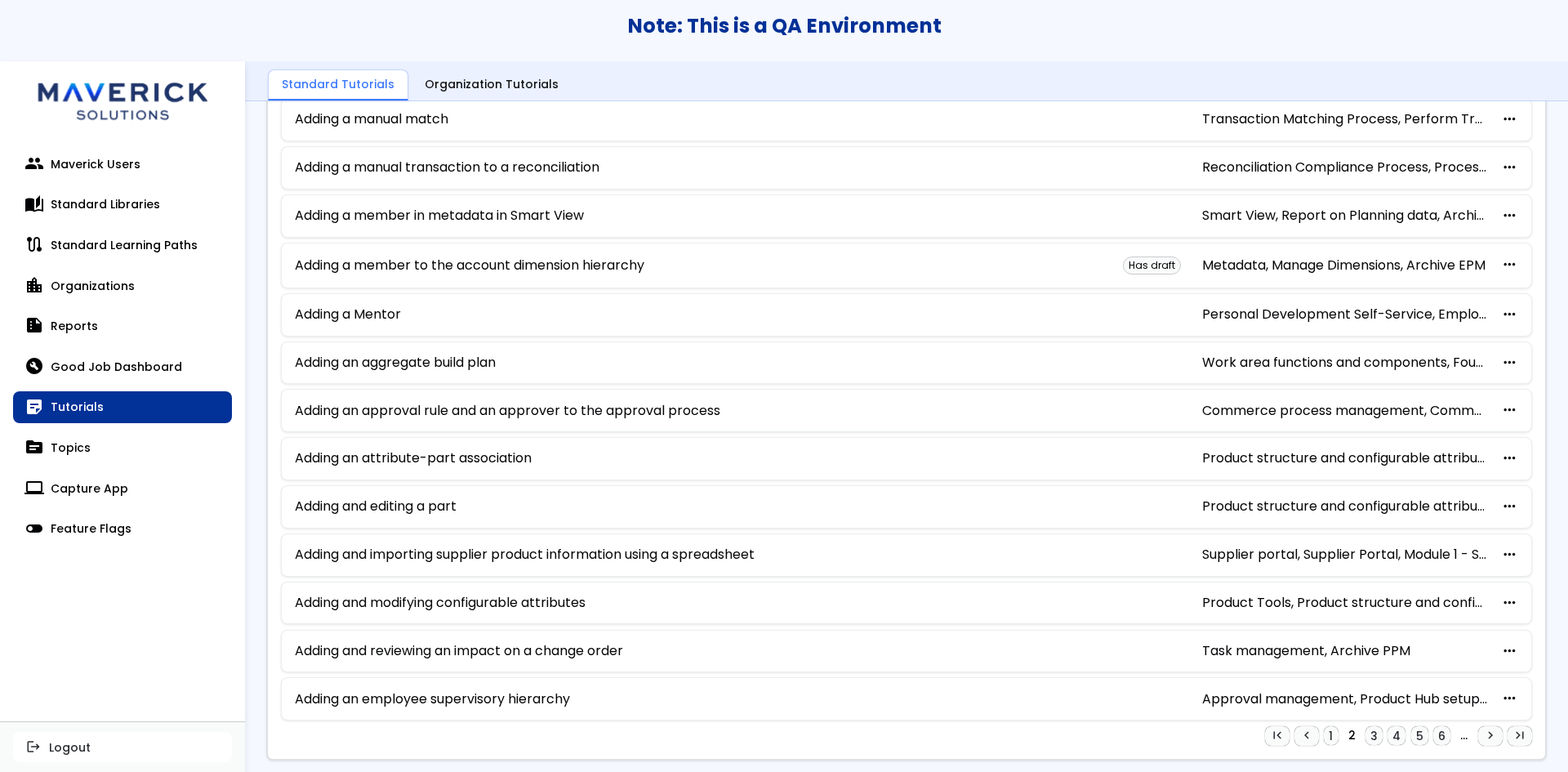
scroll to position [734, 0]
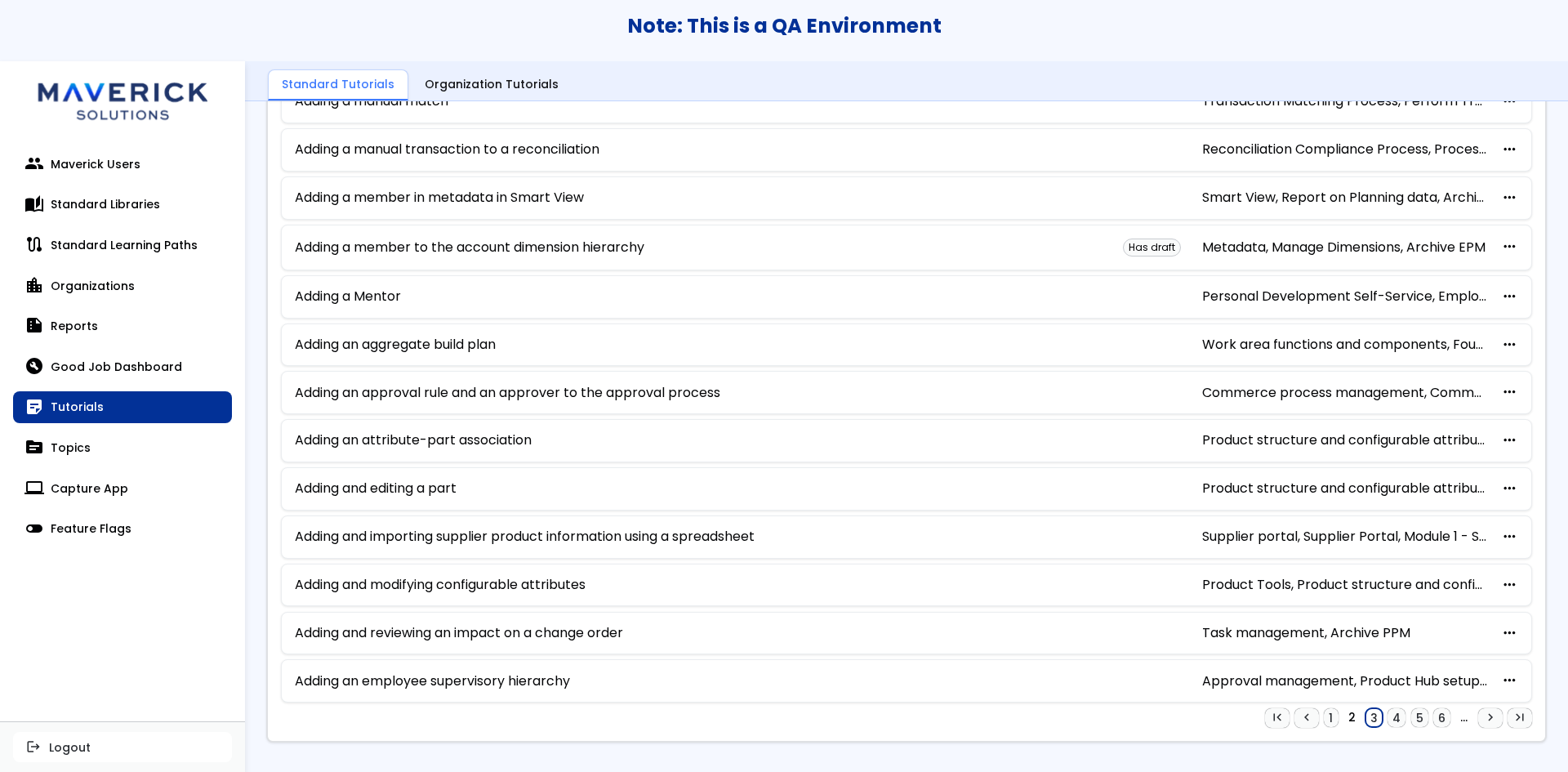
click at [1366, 717] on link "3" at bounding box center [1374, 717] width 17 height 20
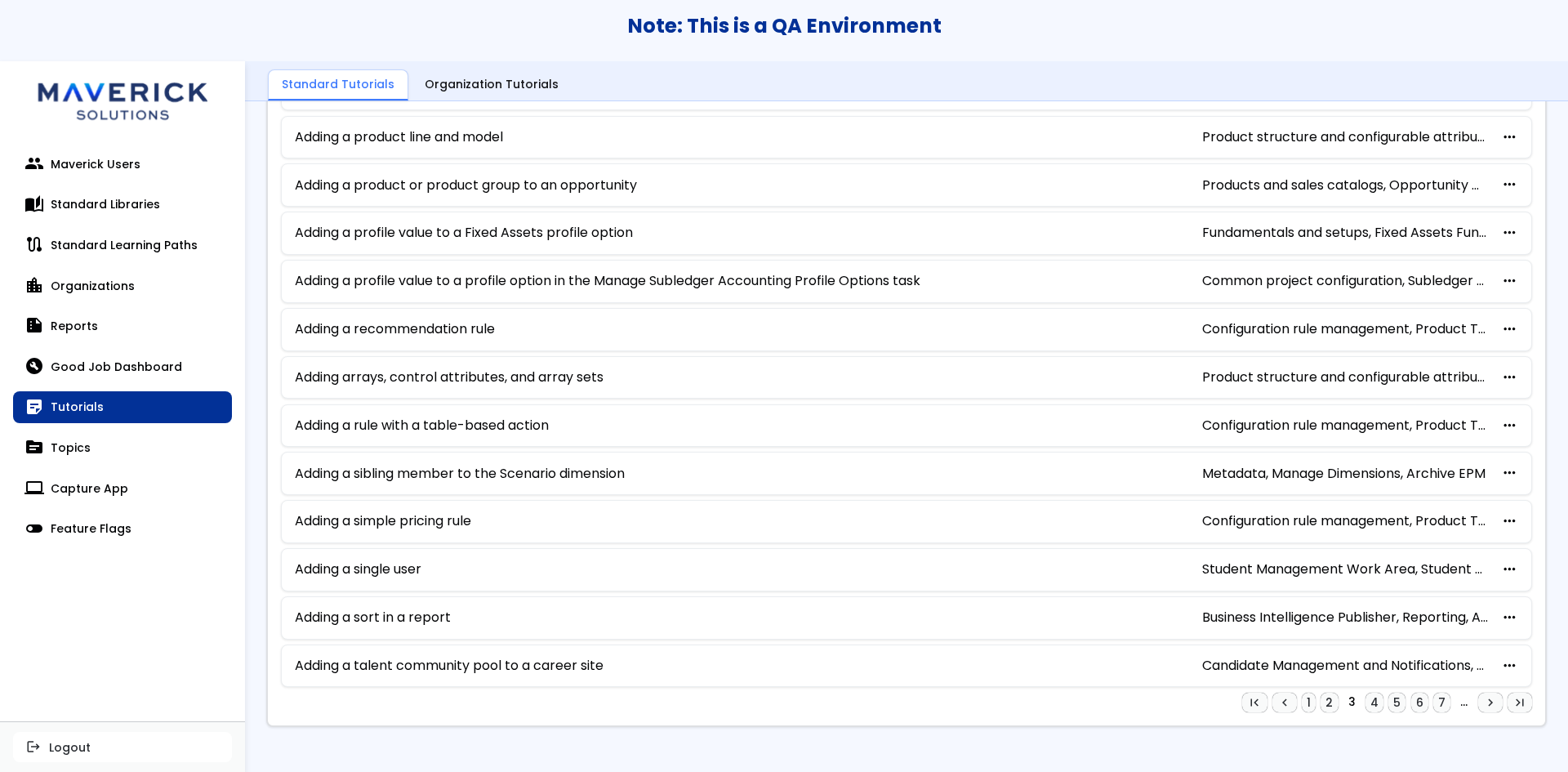
scroll to position [742, 0]
click at [1366, 704] on link "4" at bounding box center [1374, 700] width 18 height 20
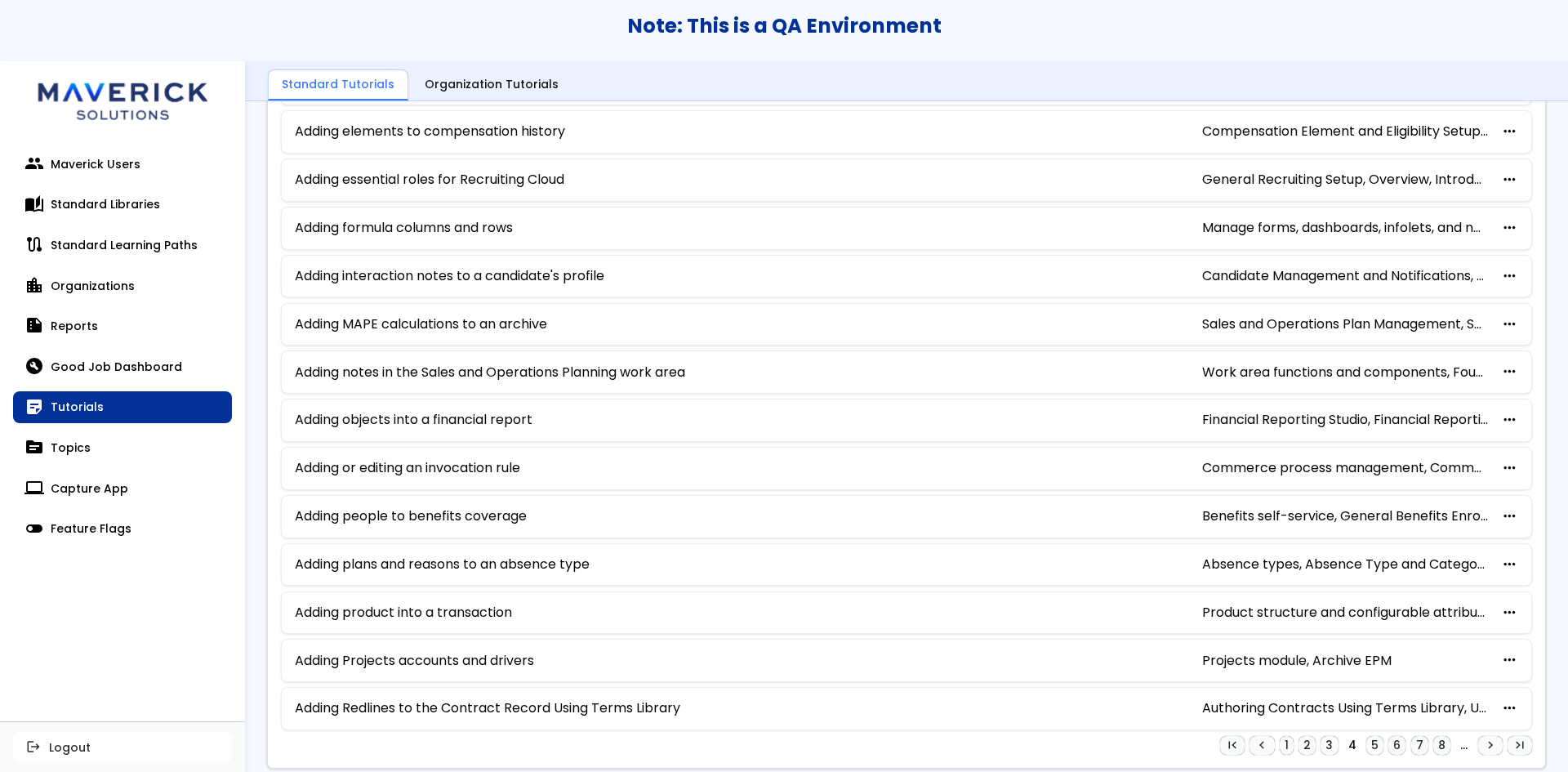
scroll to position [749, 0]
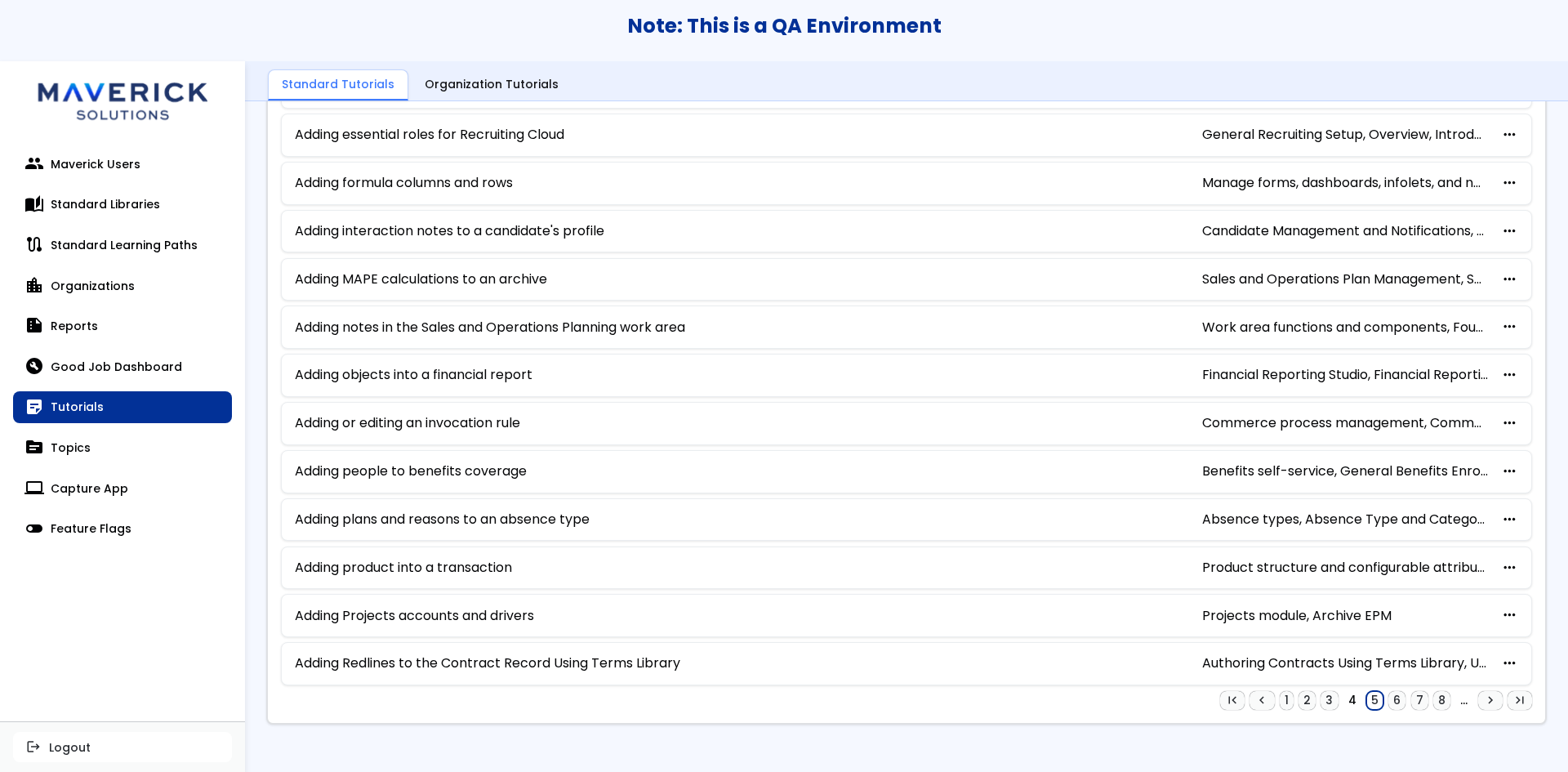
click at [1366, 698] on link "5" at bounding box center [1375, 700] width 17 height 20
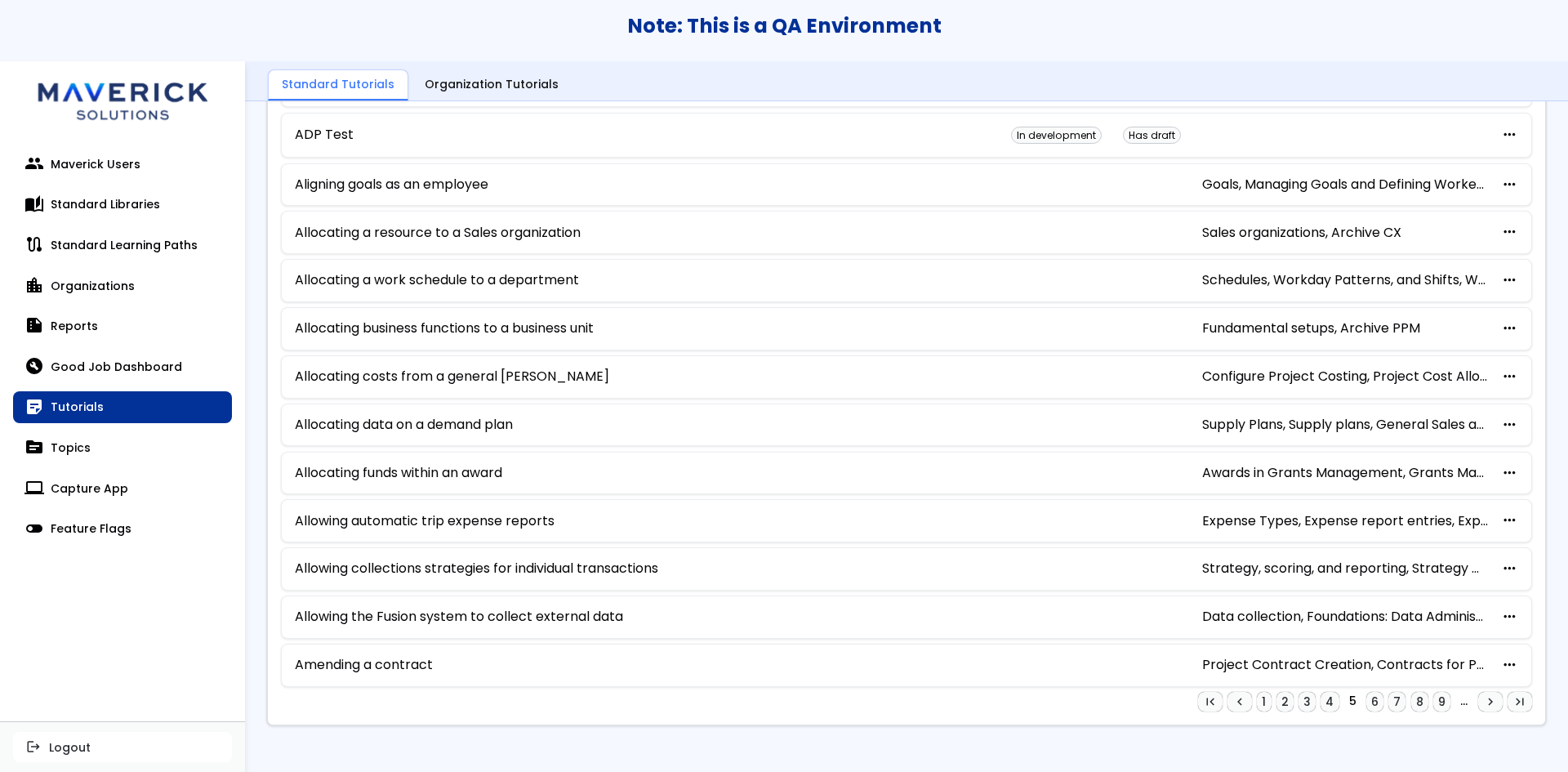
scroll to position [745, 0]
click at [1366, 703] on link "6" at bounding box center [1375, 700] width 17 height 20
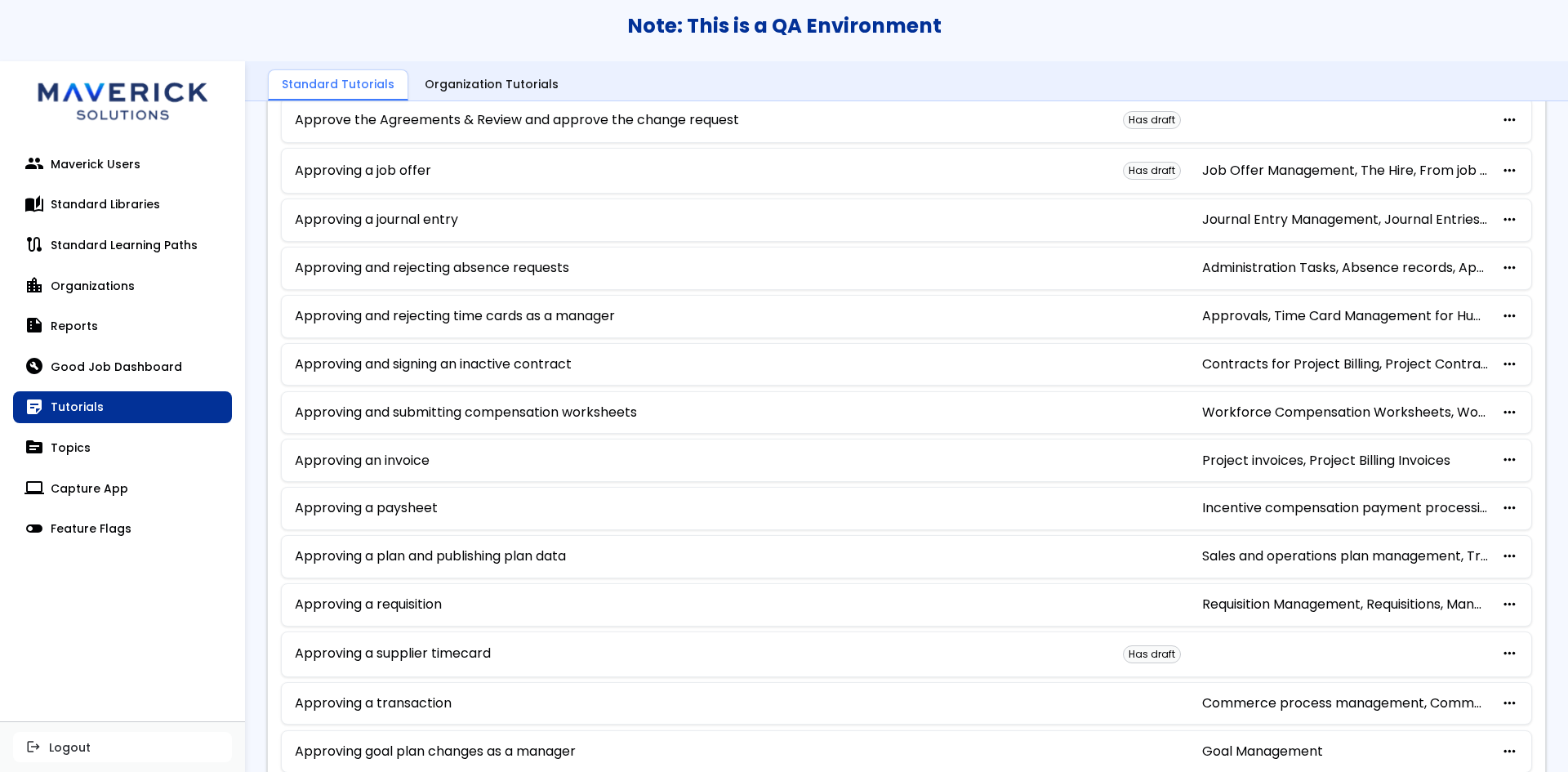
scroll to position [749, 0]
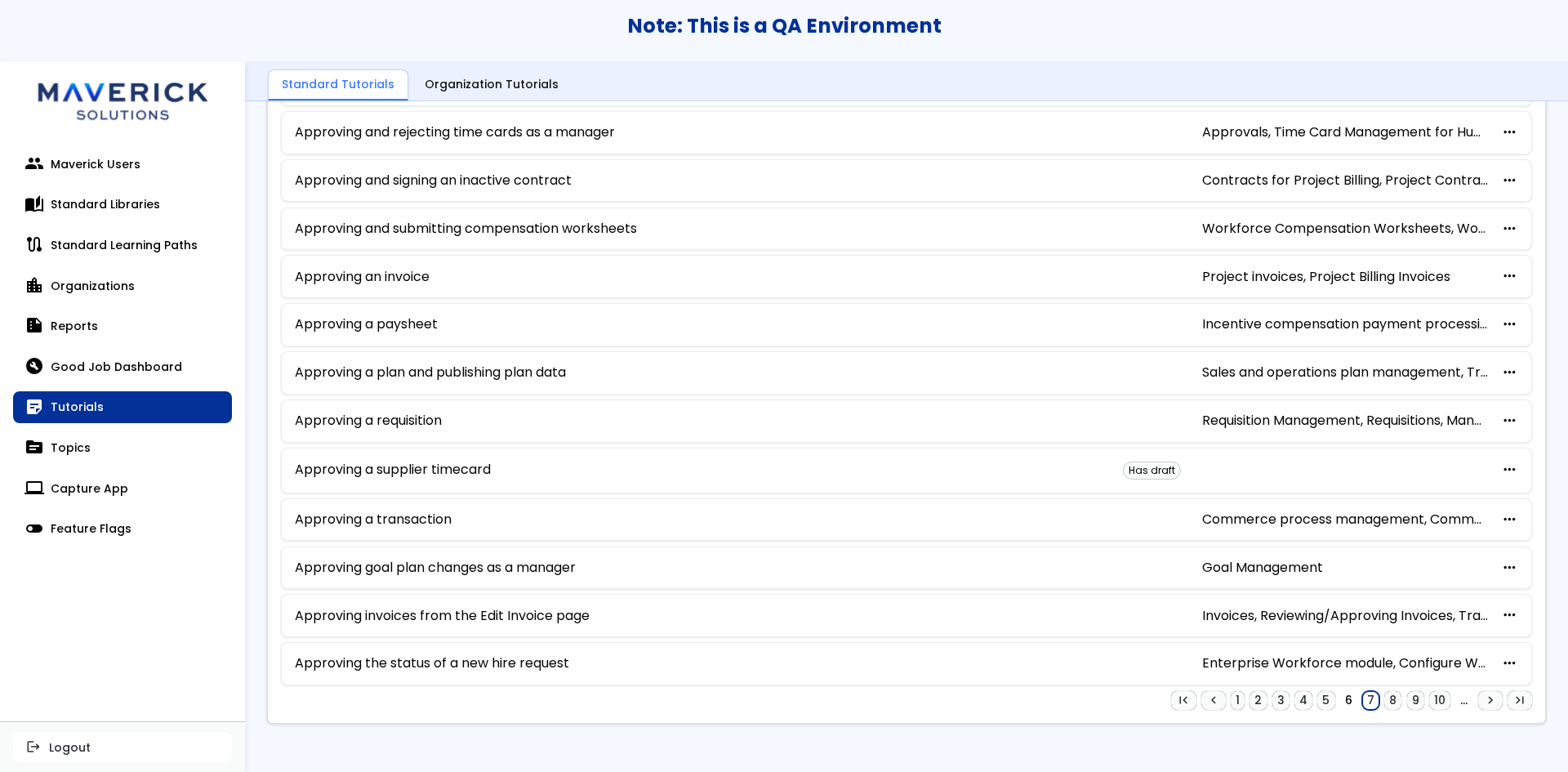
click at [1363, 708] on link "7" at bounding box center [1371, 700] width 17 height 20
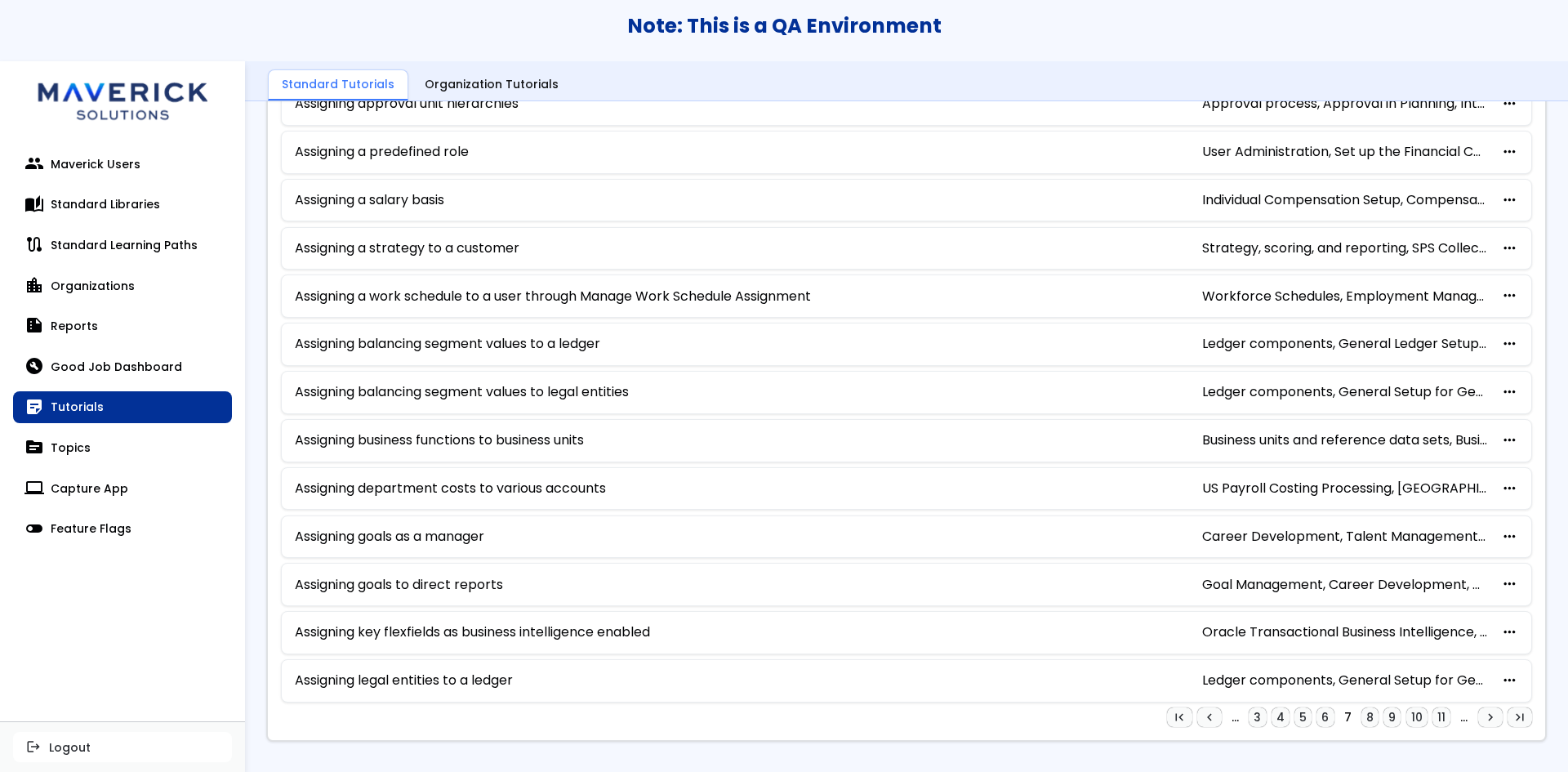
scroll to position [747, 0]
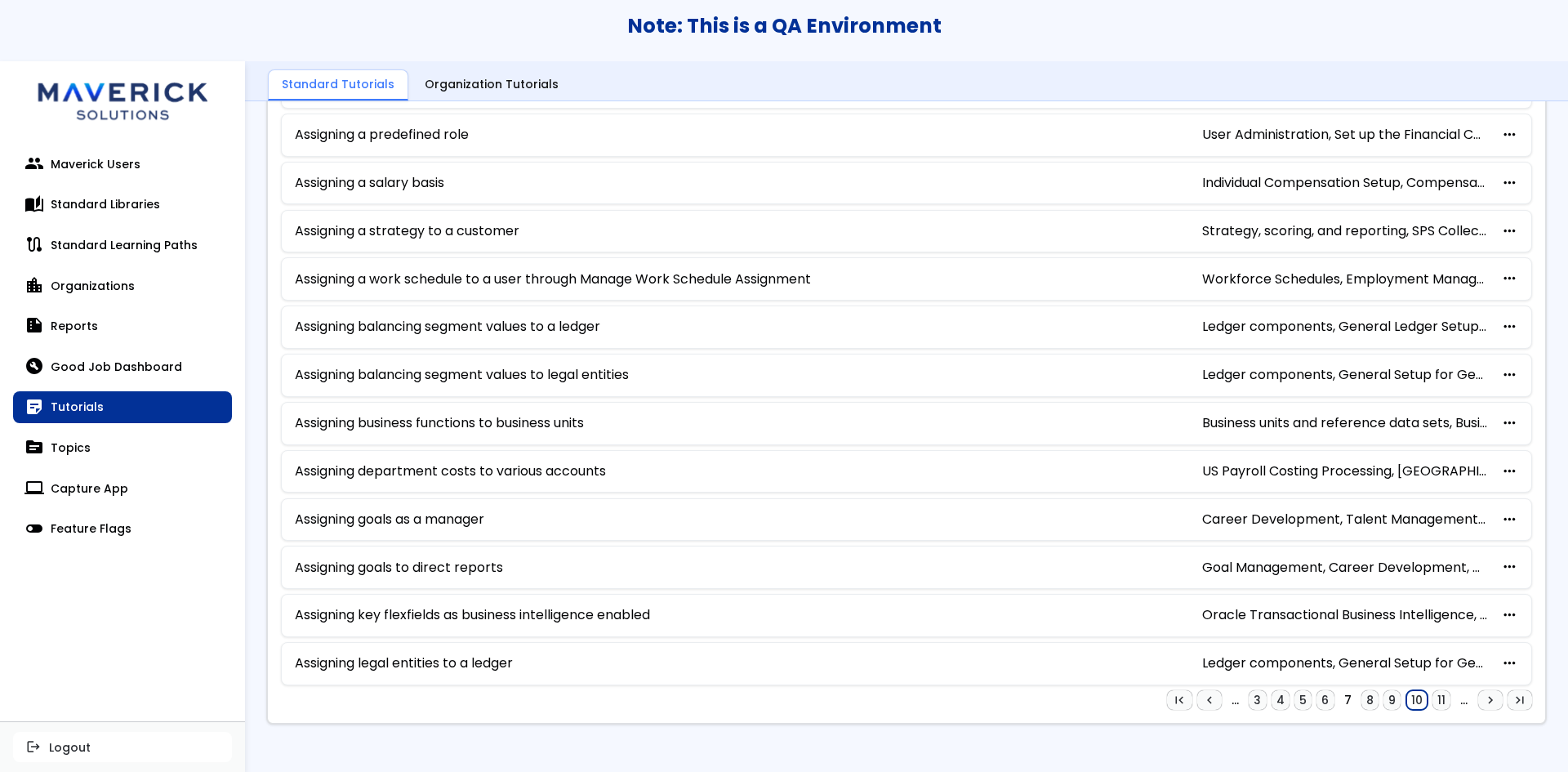
click at [1412, 694] on link "10" at bounding box center [1416, 700] width 22 height 20
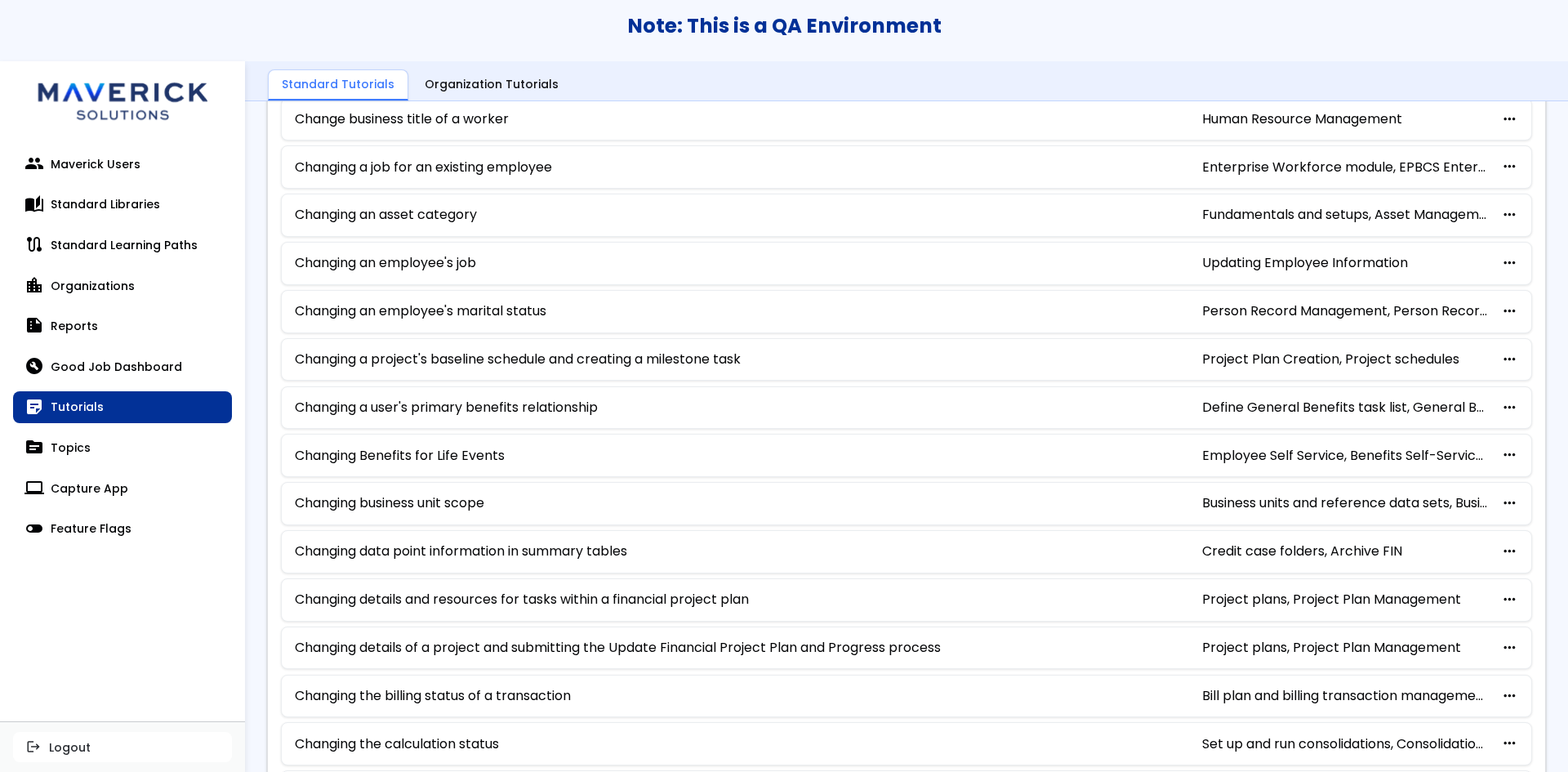
scroll to position [571, 0]
drag, startPoint x: 437, startPoint y: 449, endPoint x: 488, endPoint y: 458, distance: 51.8
click at [486, 458] on link "Changing Benefits for Life Events" at bounding box center [399, 455] width 210 height 15
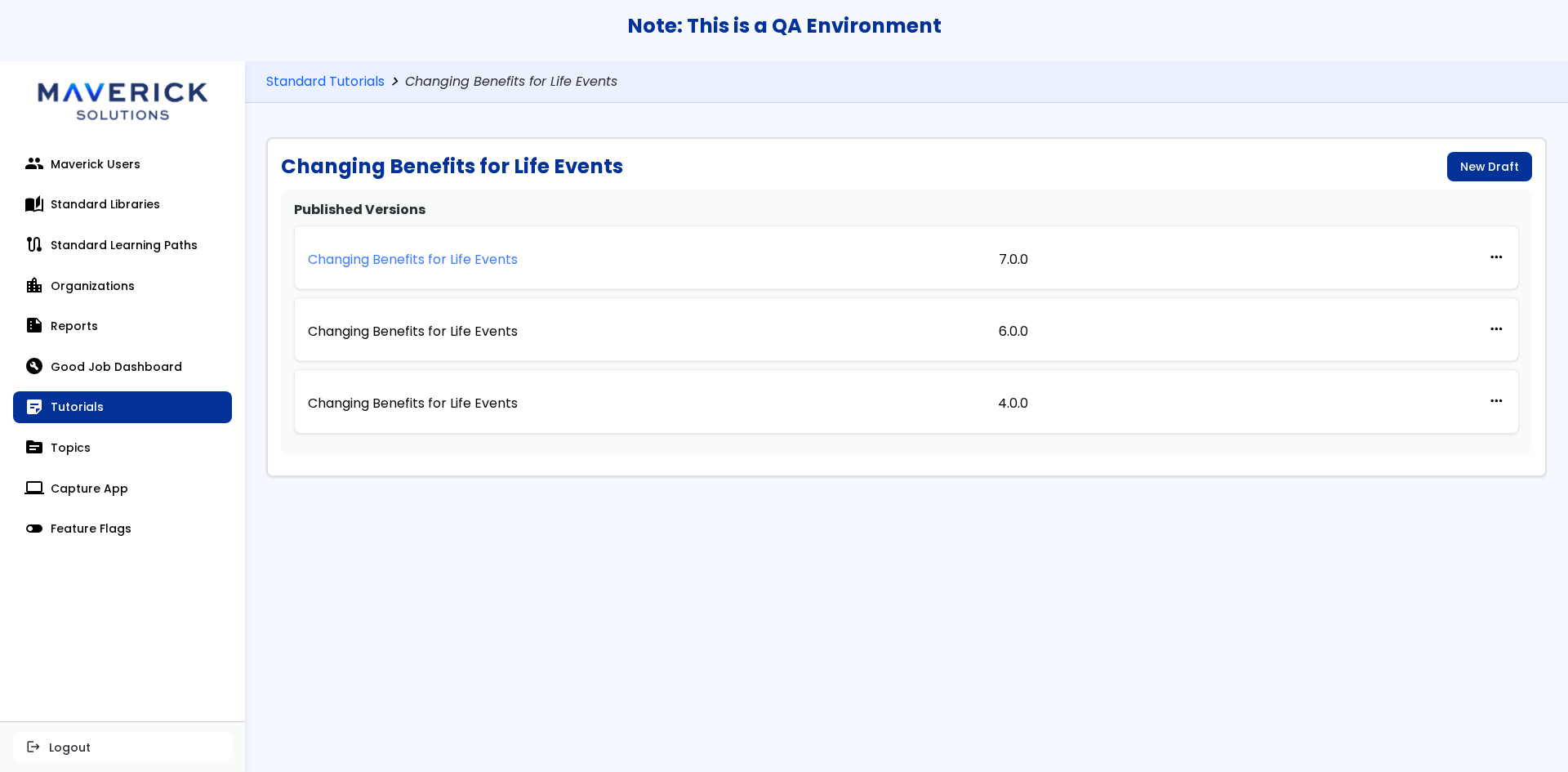
click at [452, 259] on p "Changing Benefits for Life Events" at bounding box center [412, 260] width 210 height 15
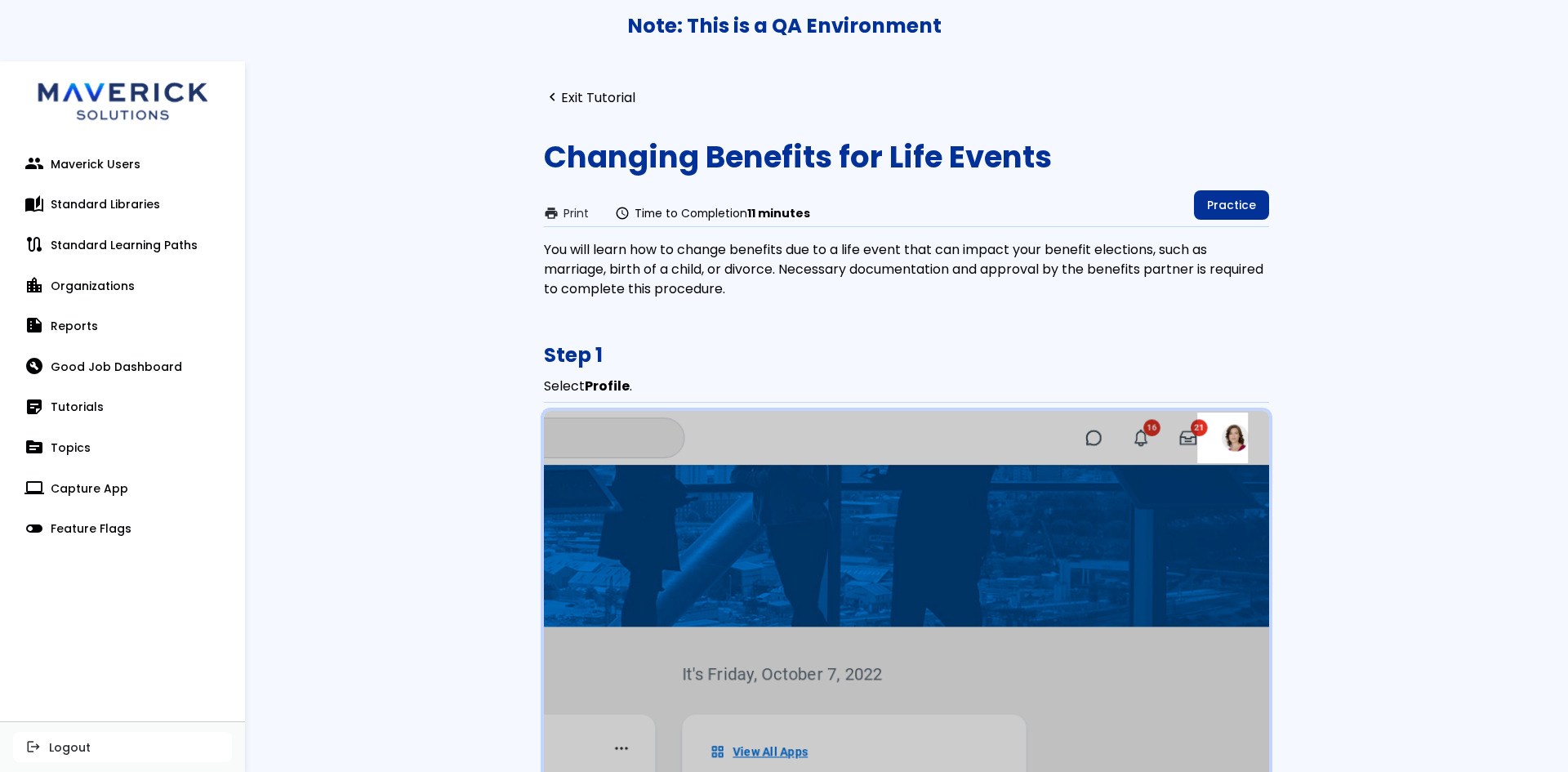
click at [614, 89] on link "navigate_before Exit Tutorial" at bounding box center [590, 97] width 91 height 15
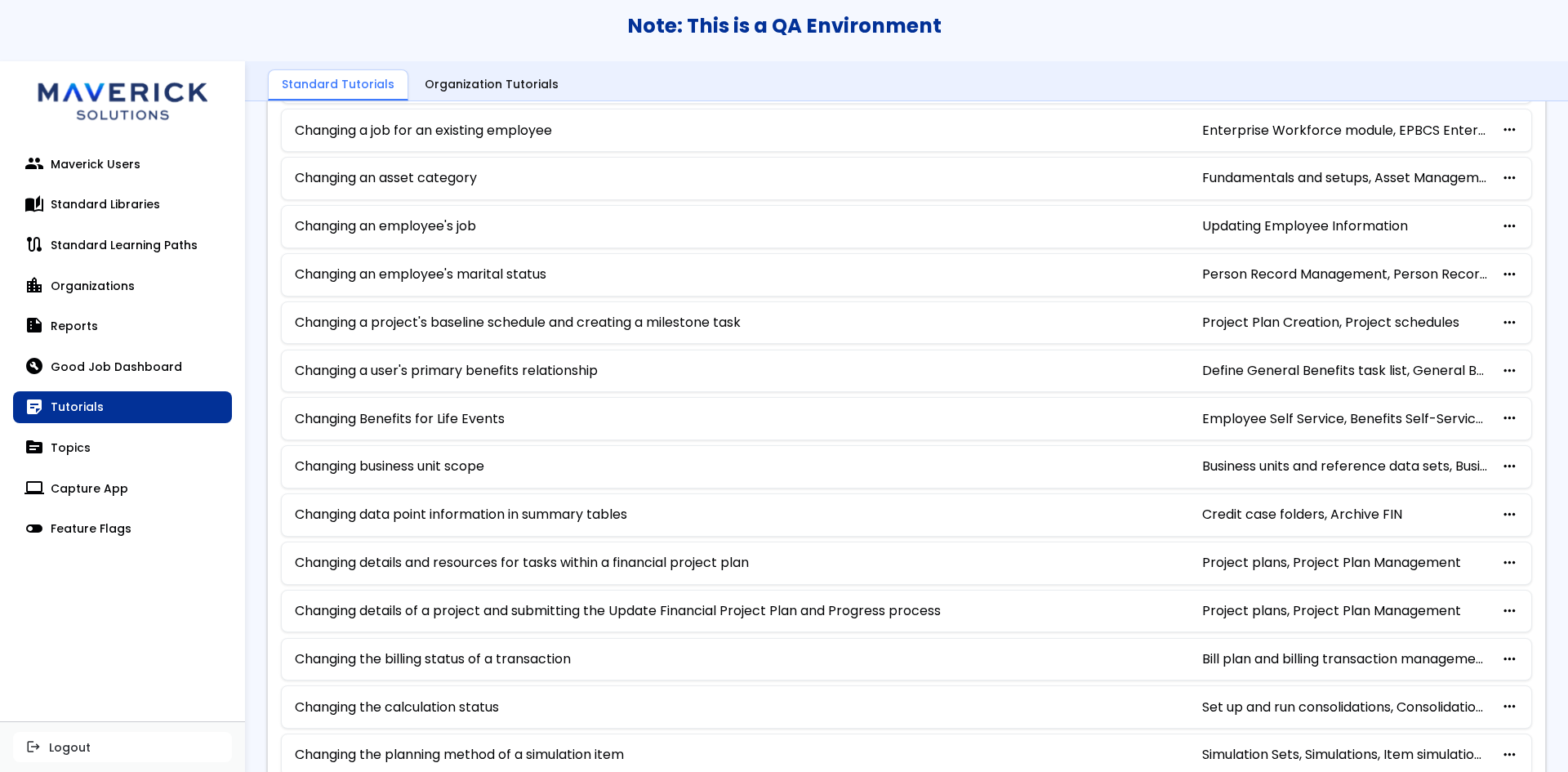
scroll to position [747, 0]
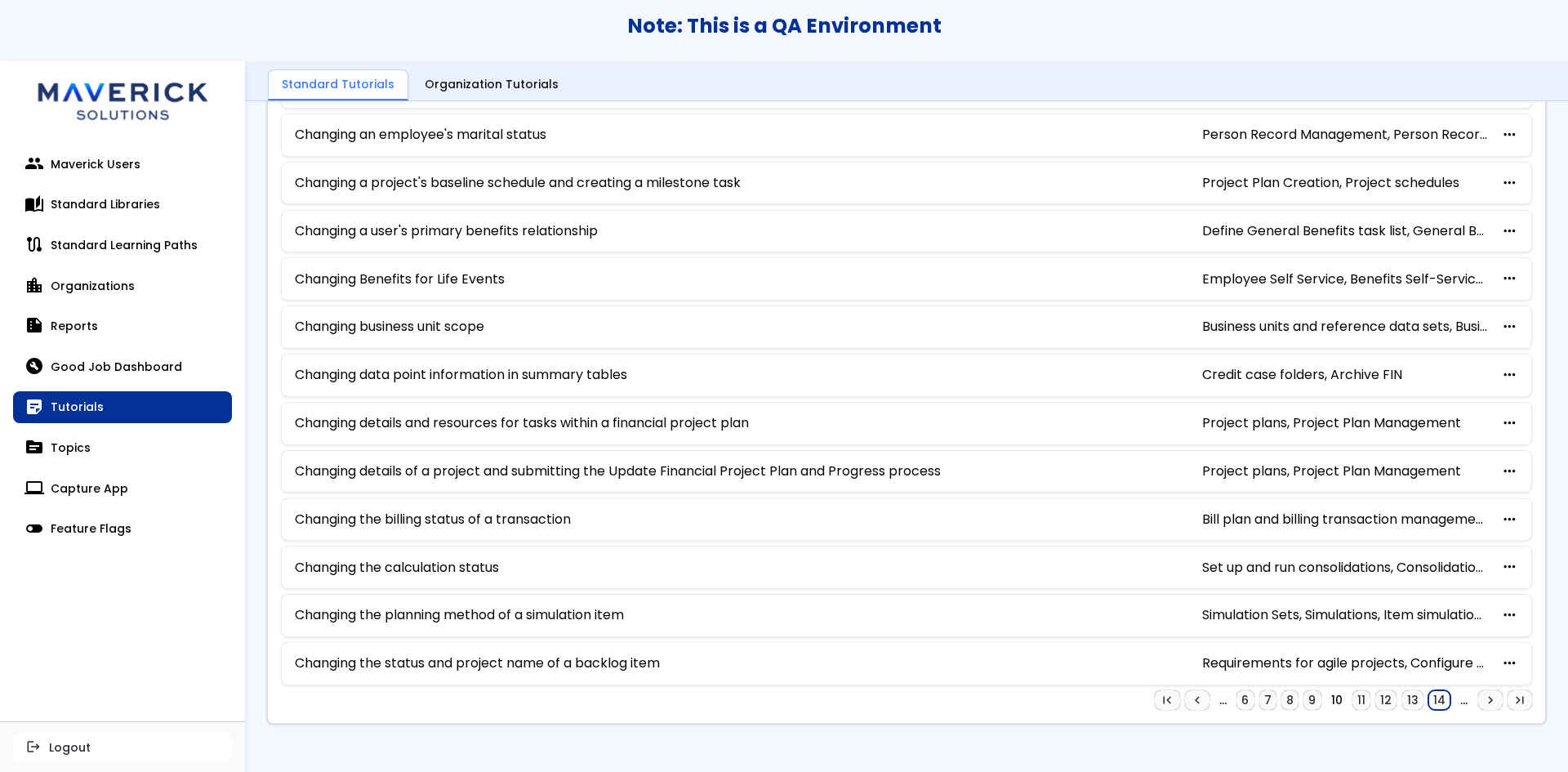
click at [1429, 699] on link "14" at bounding box center [1439, 700] width 22 height 20
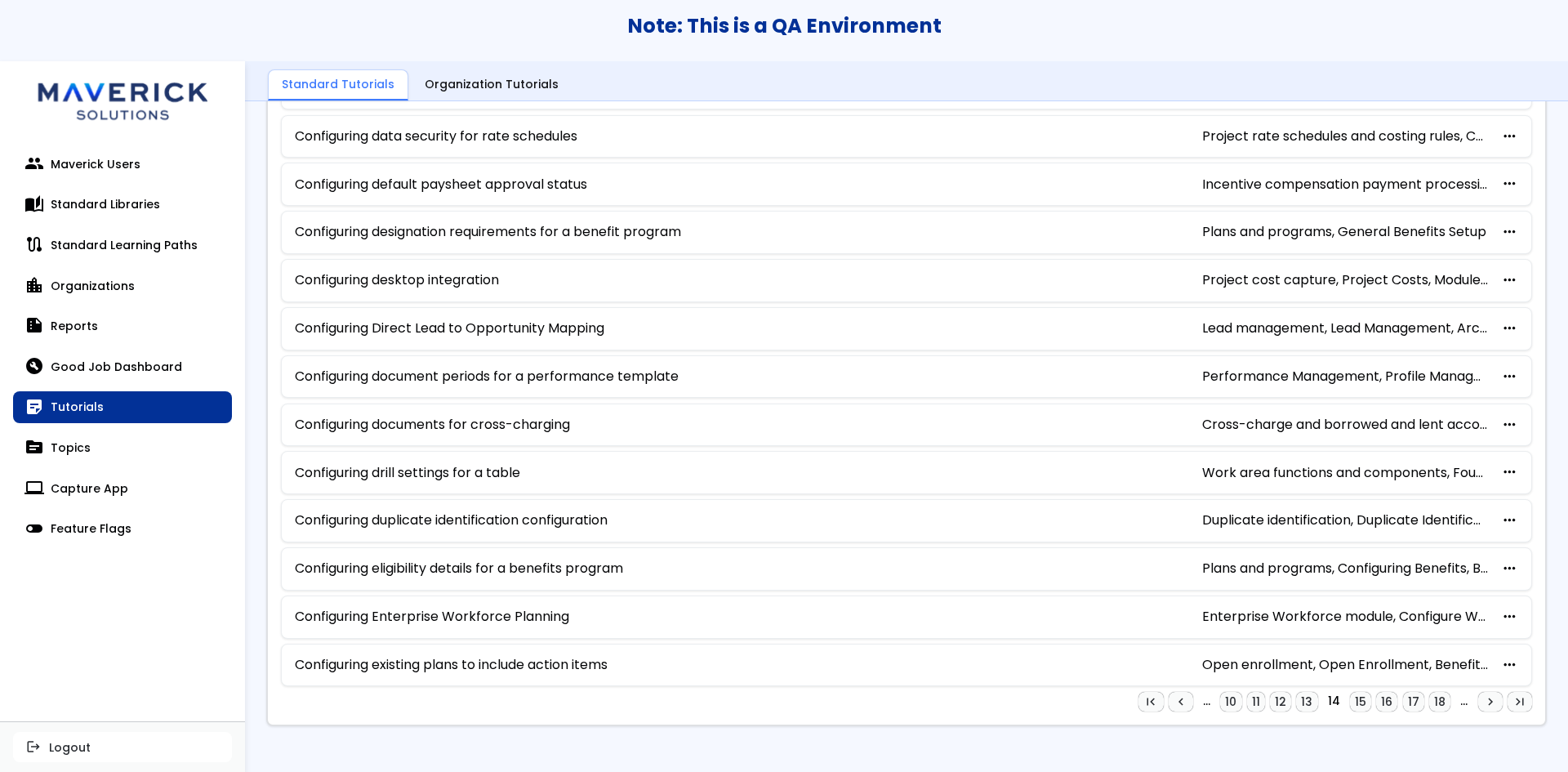
scroll to position [742, 0]
click at [1430, 693] on link "18" at bounding box center [1440, 700] width 22 height 20
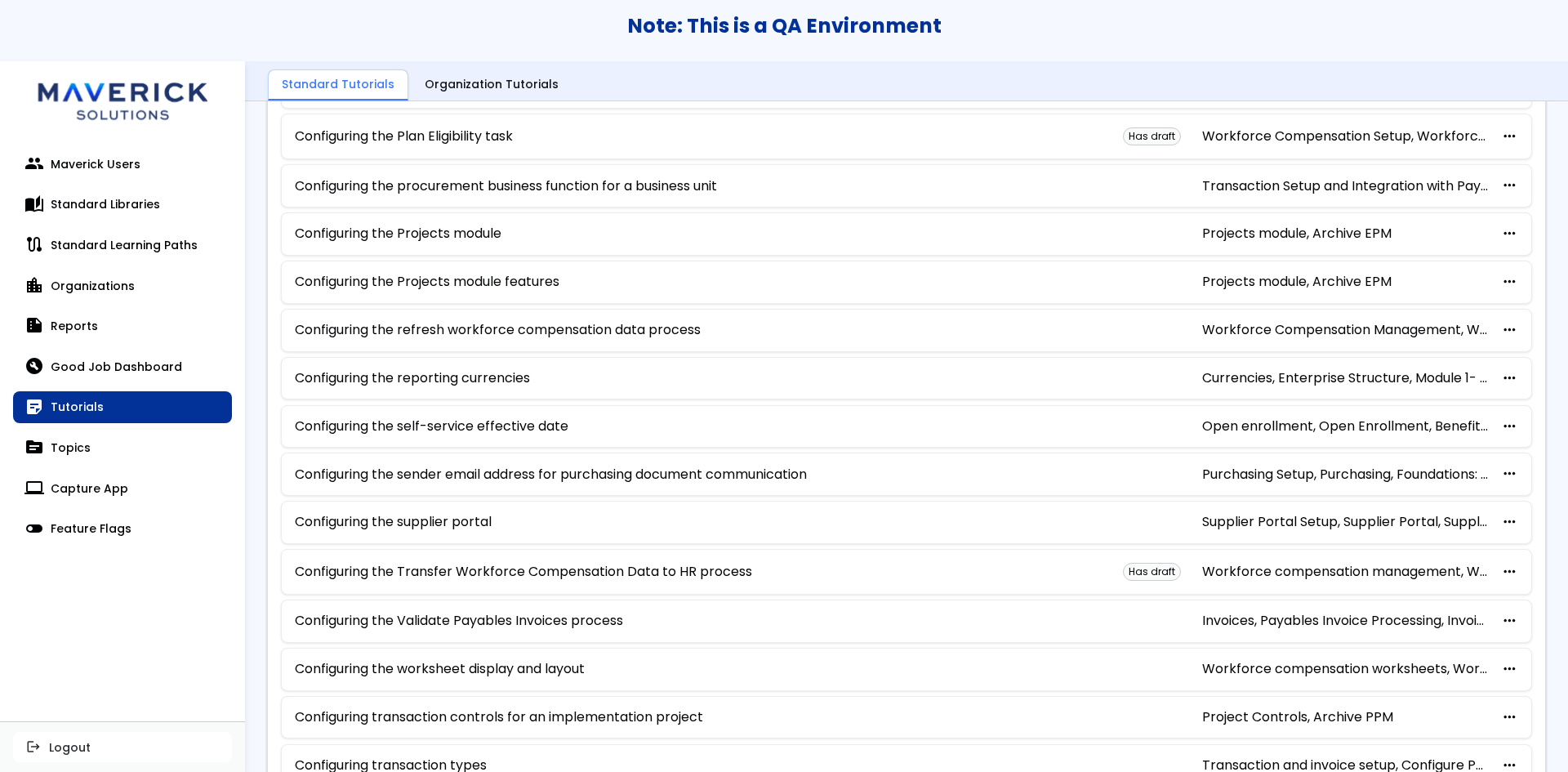
scroll to position [747, 0]
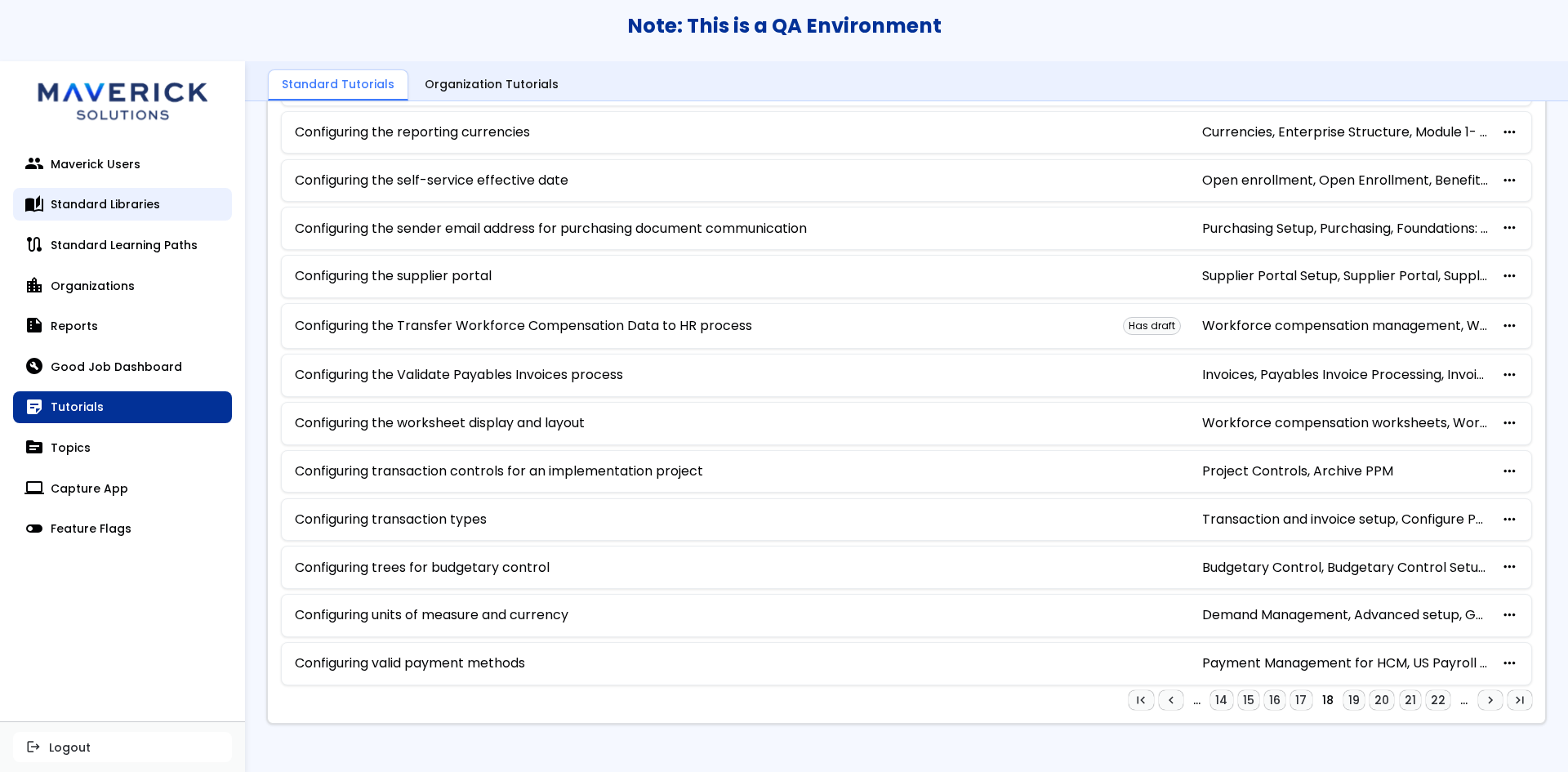
click at [112, 212] on link "auto_stories Standard Libraries" at bounding box center [122, 203] width 218 height 33
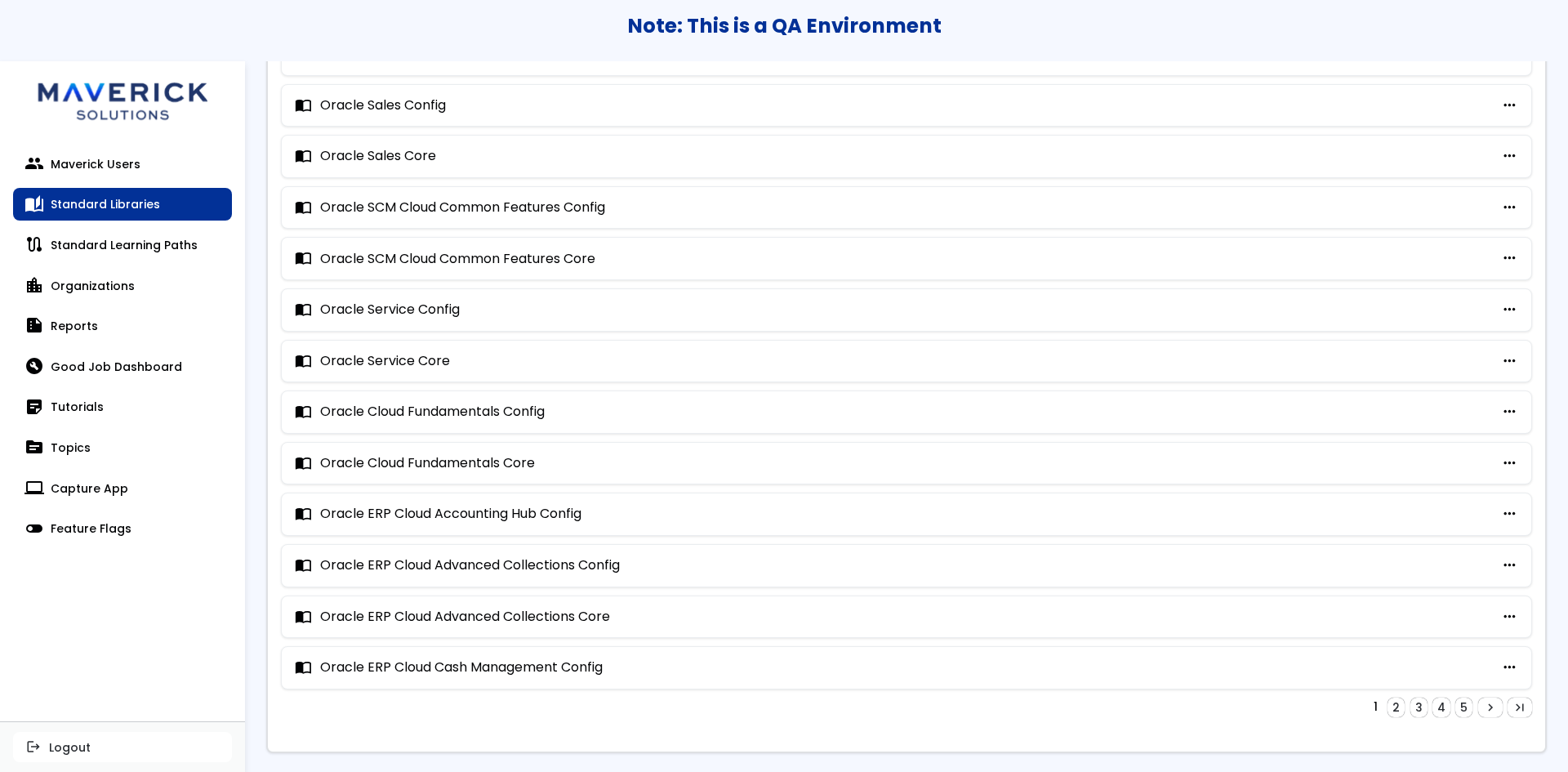
scroll to position [779, 0]
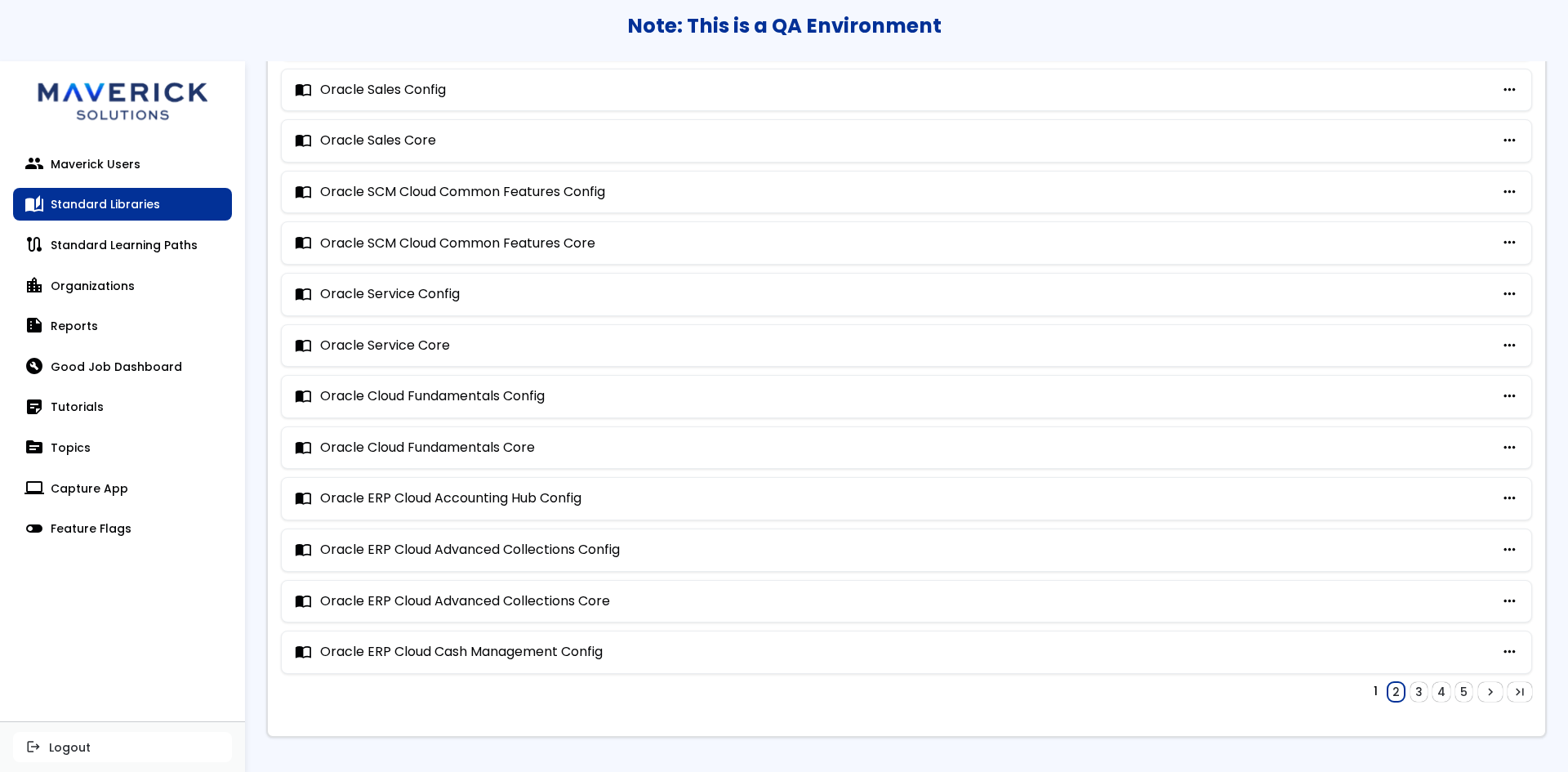
click at [1387, 694] on link "2" at bounding box center [1396, 691] width 17 height 20
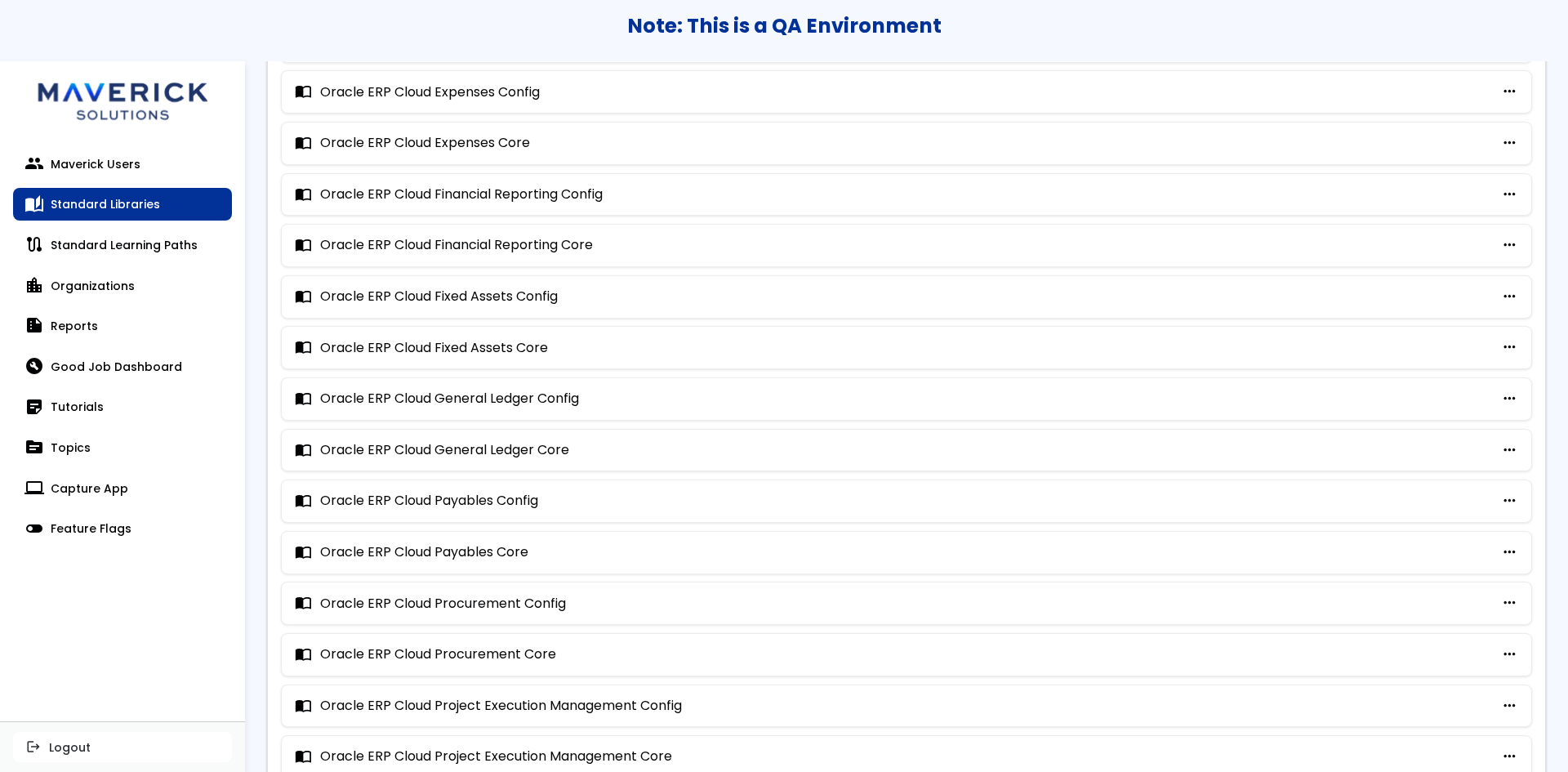
scroll to position [245, 0]
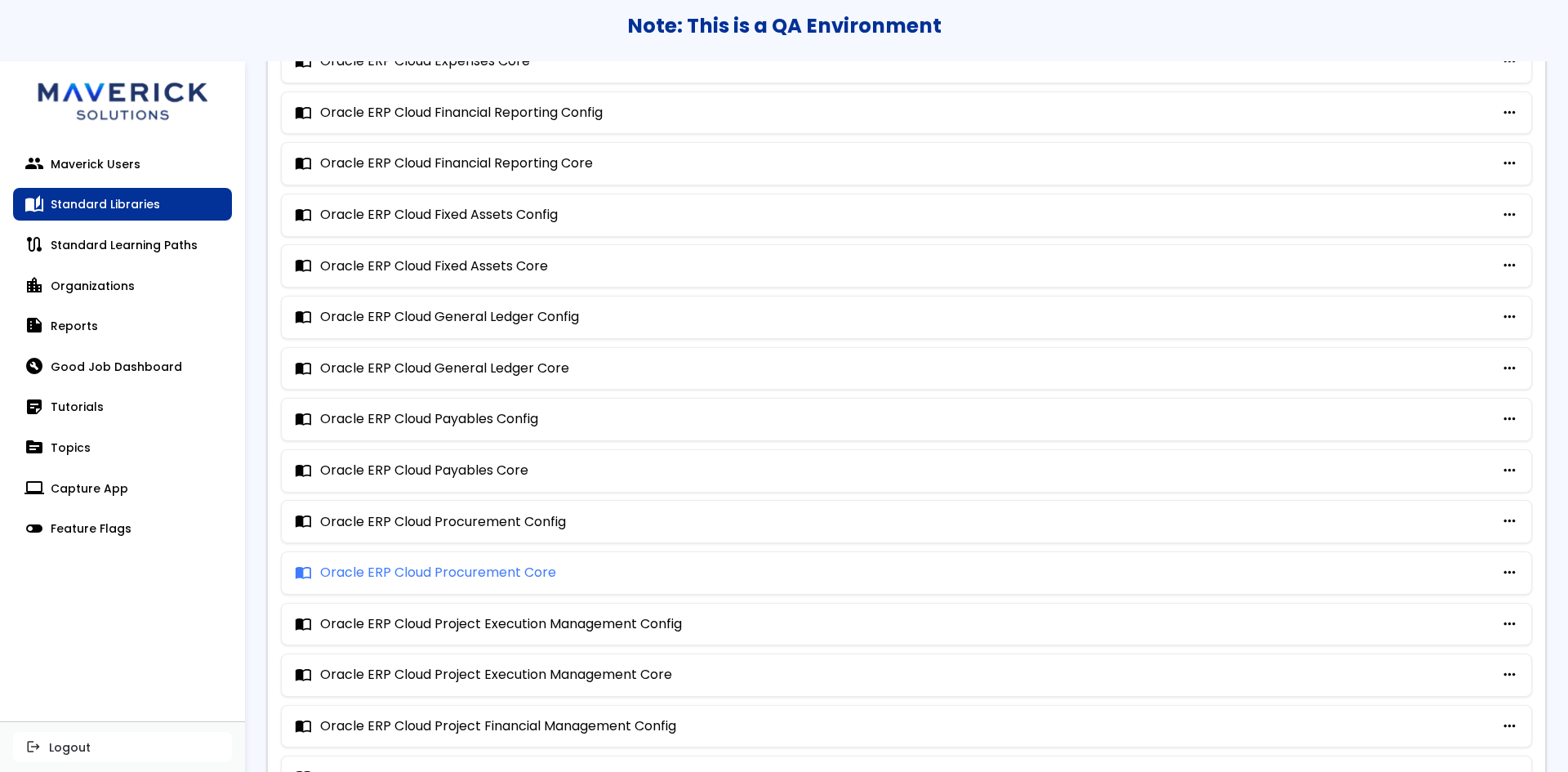
click at [505, 576] on link "import_contacts Oracle ERP Cloud Procurement Core" at bounding box center [426, 572] width 262 height 15
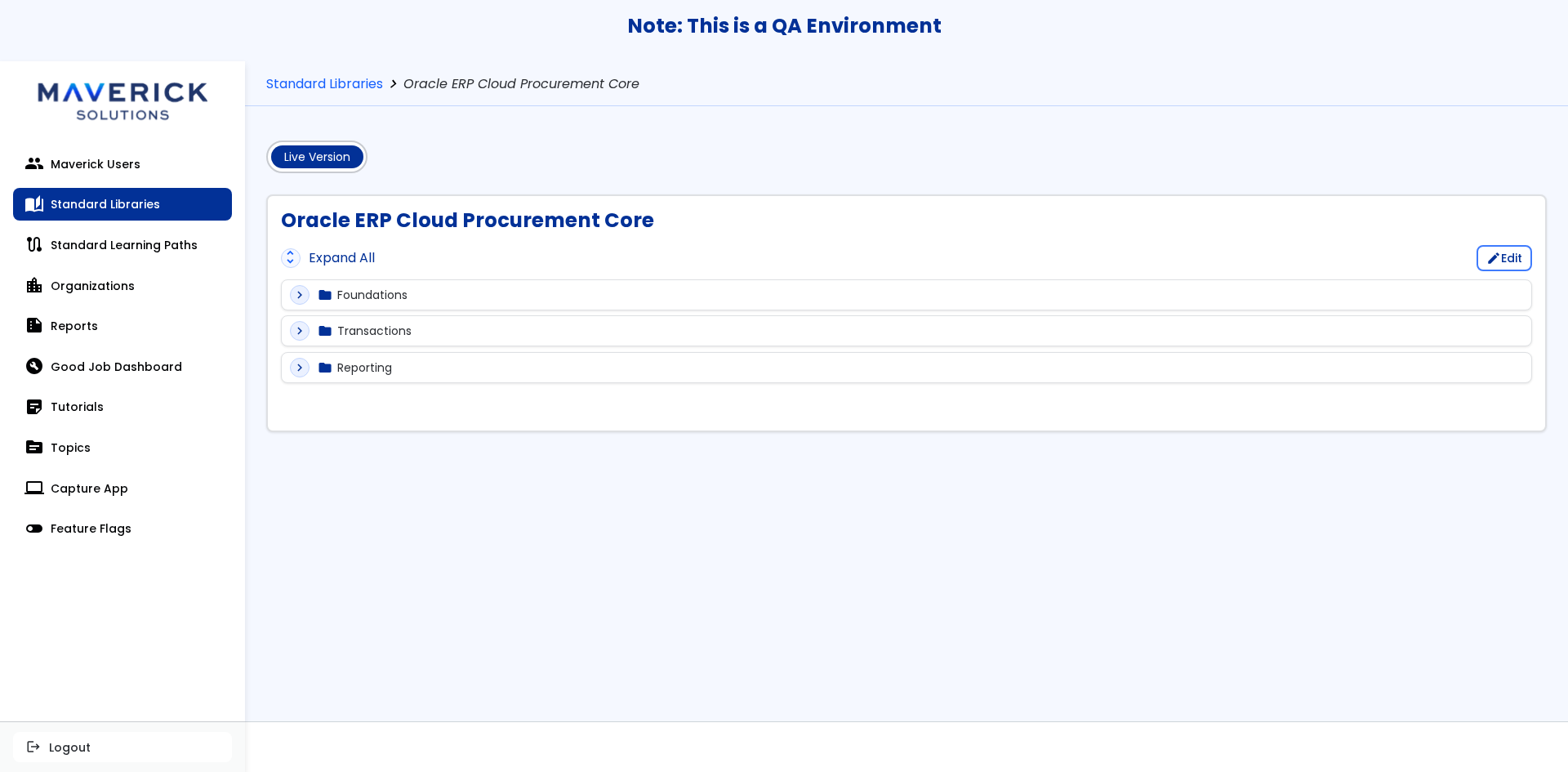
click at [289, 263] on span "unfold_more" at bounding box center [290, 257] width 17 height 15
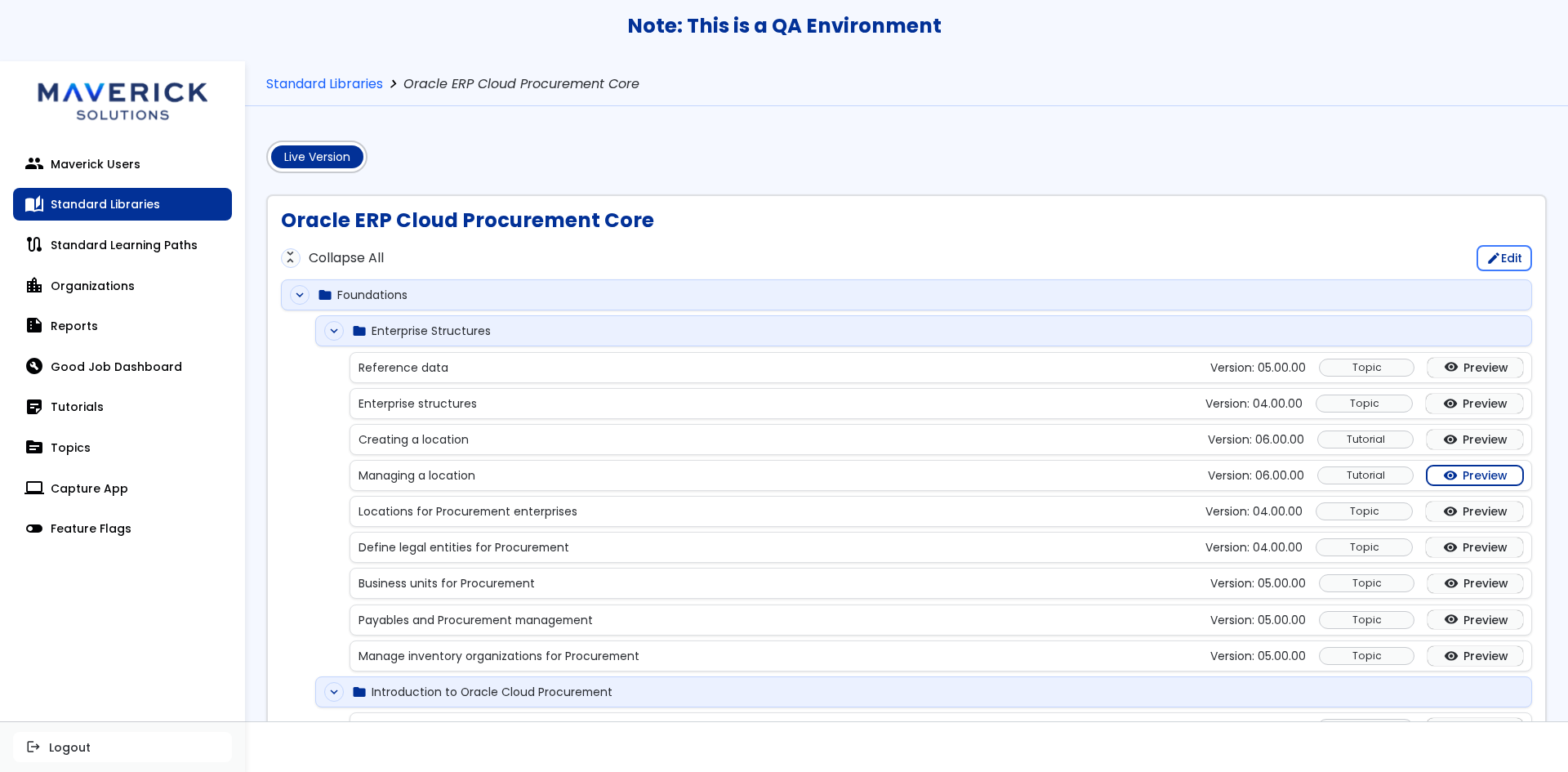
click at [1497, 478] on link "visibility Preview" at bounding box center [1475, 474] width 96 height 20
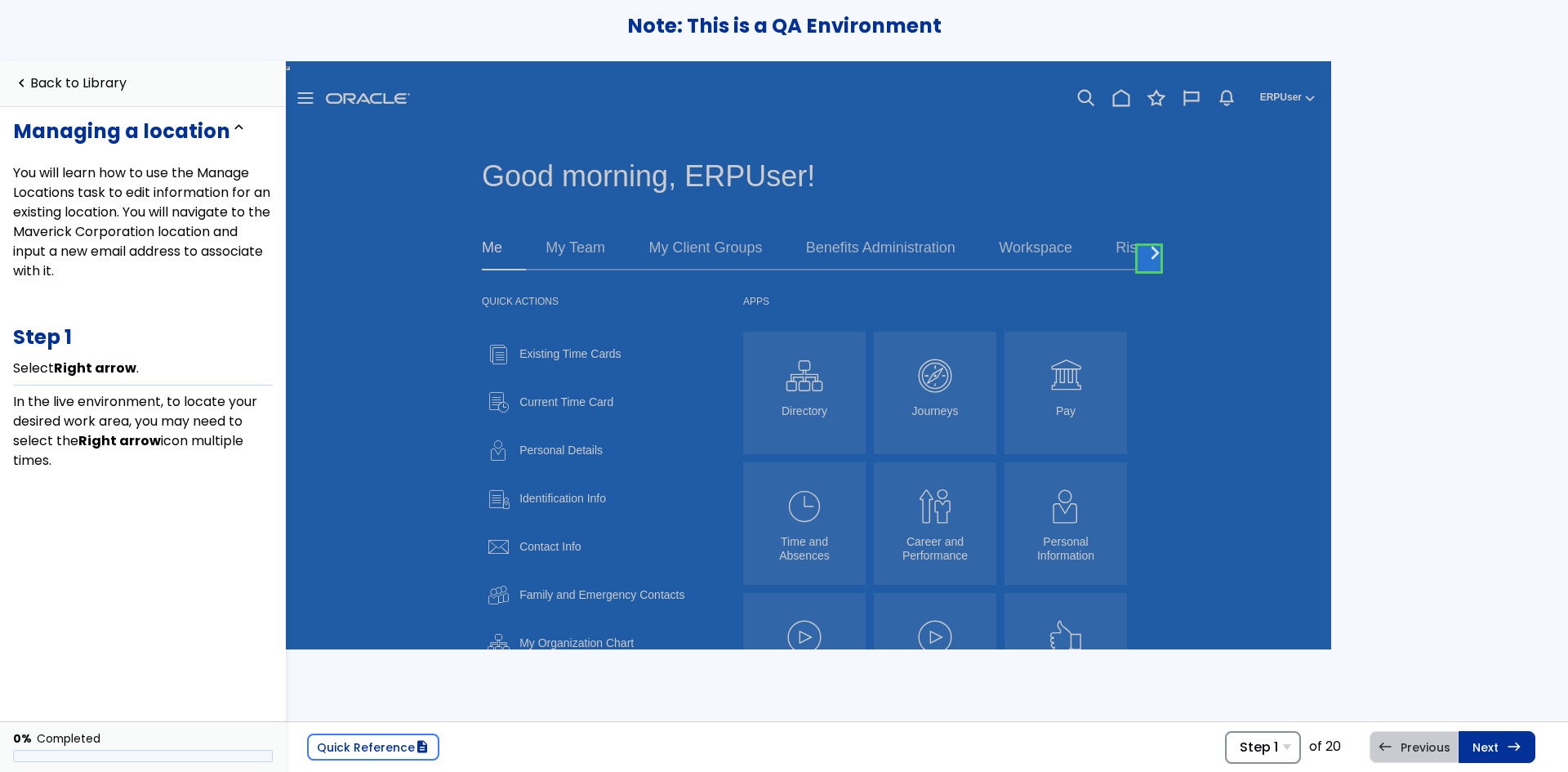
click at [1288, 741] on div "Step 1 Step 1 Select Right arrow . Step 2 Select My Enterprise . Step 3 Select …" at bounding box center [1263, 747] width 76 height 33
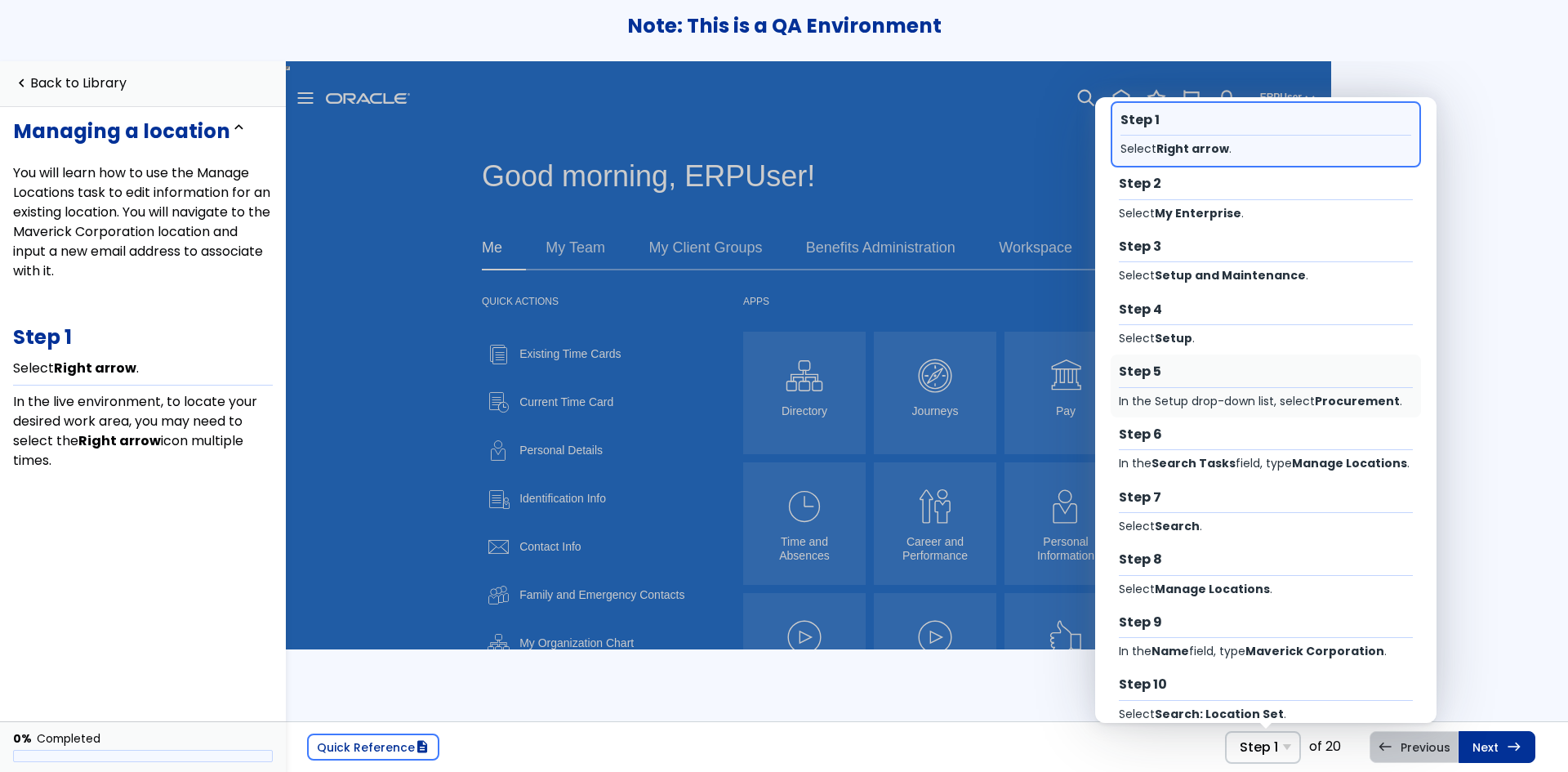
drag, startPoint x: 1238, startPoint y: 392, endPoint x: 1002, endPoint y: 362, distance: 237.9
click at [1238, 392] on div "Step 5 In the Setup drop-down list, select Procurement ." at bounding box center [1266, 385] width 311 height 63
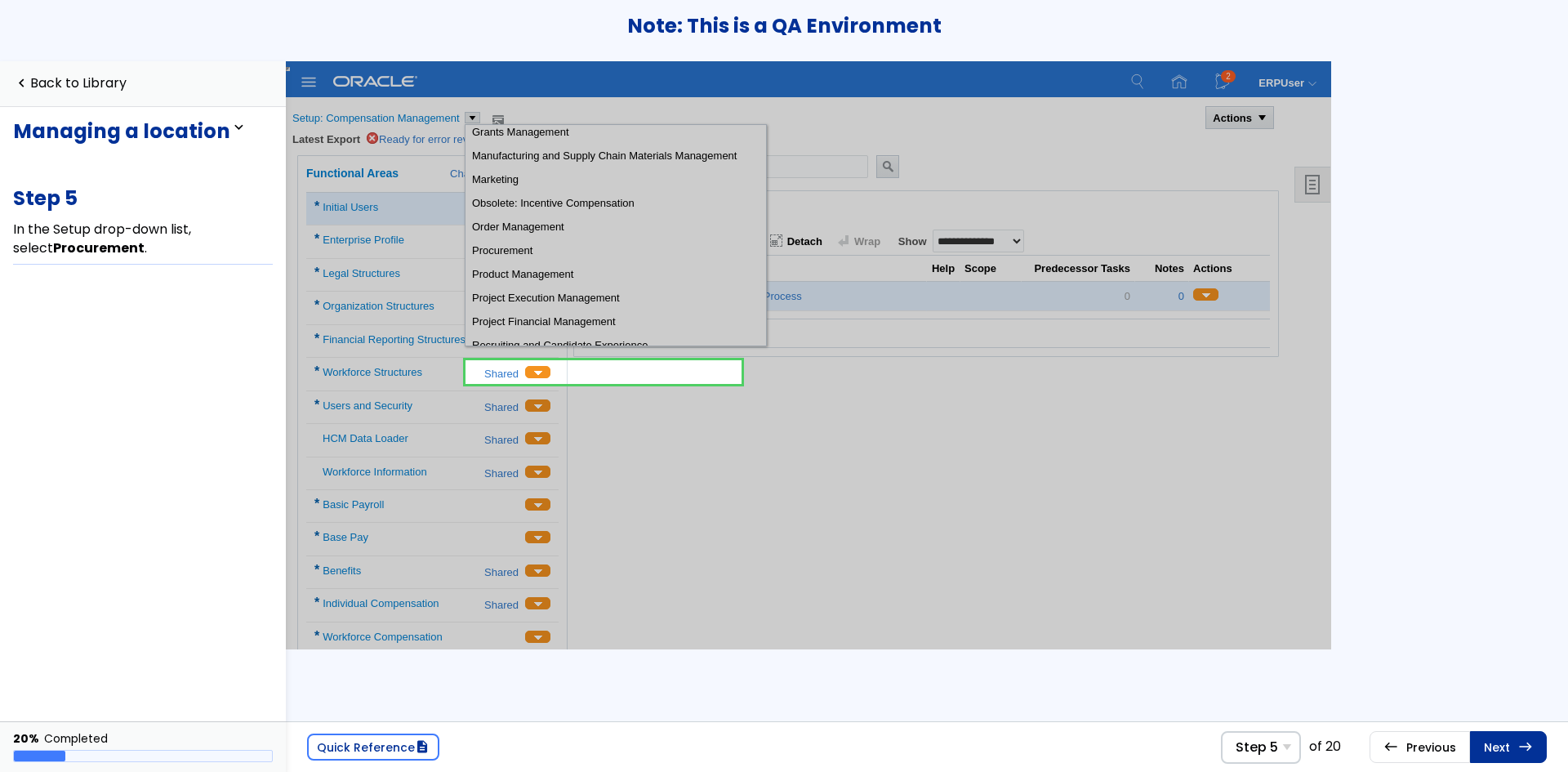
scroll to position [137, 0]
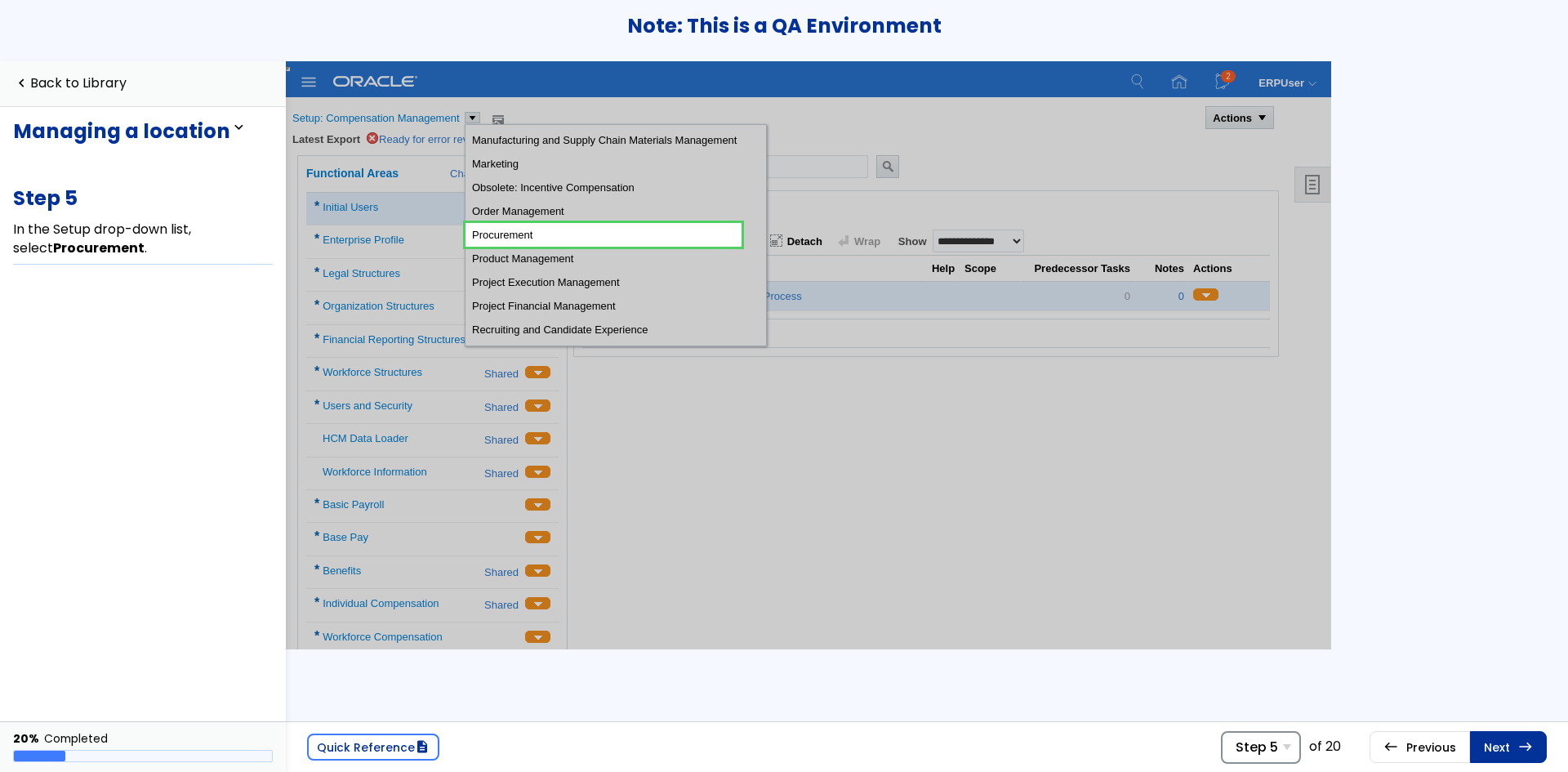
click at [1257, 745] on span "Step 5" at bounding box center [1256, 747] width 42 height 15
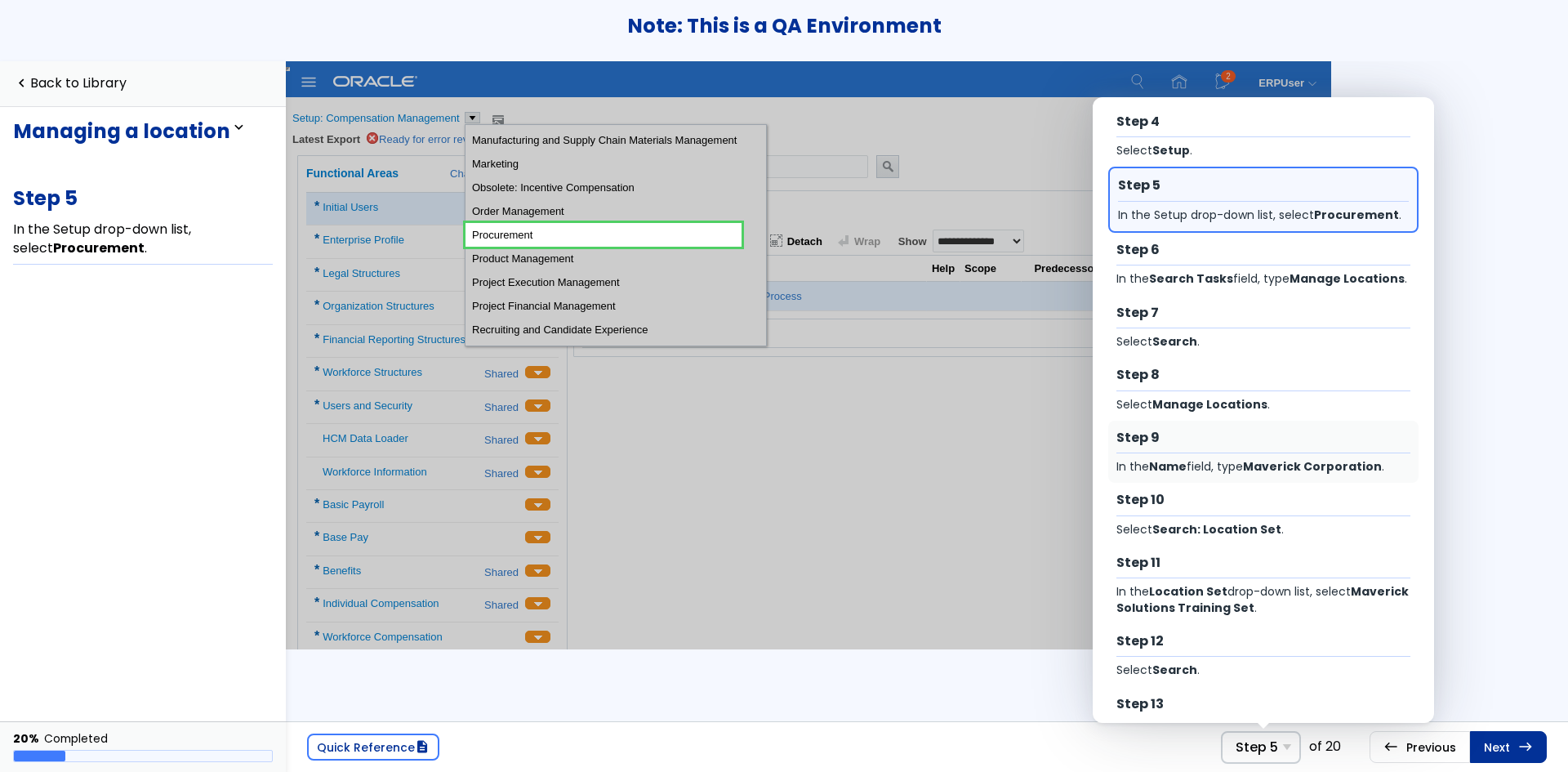
scroll to position [187, 0]
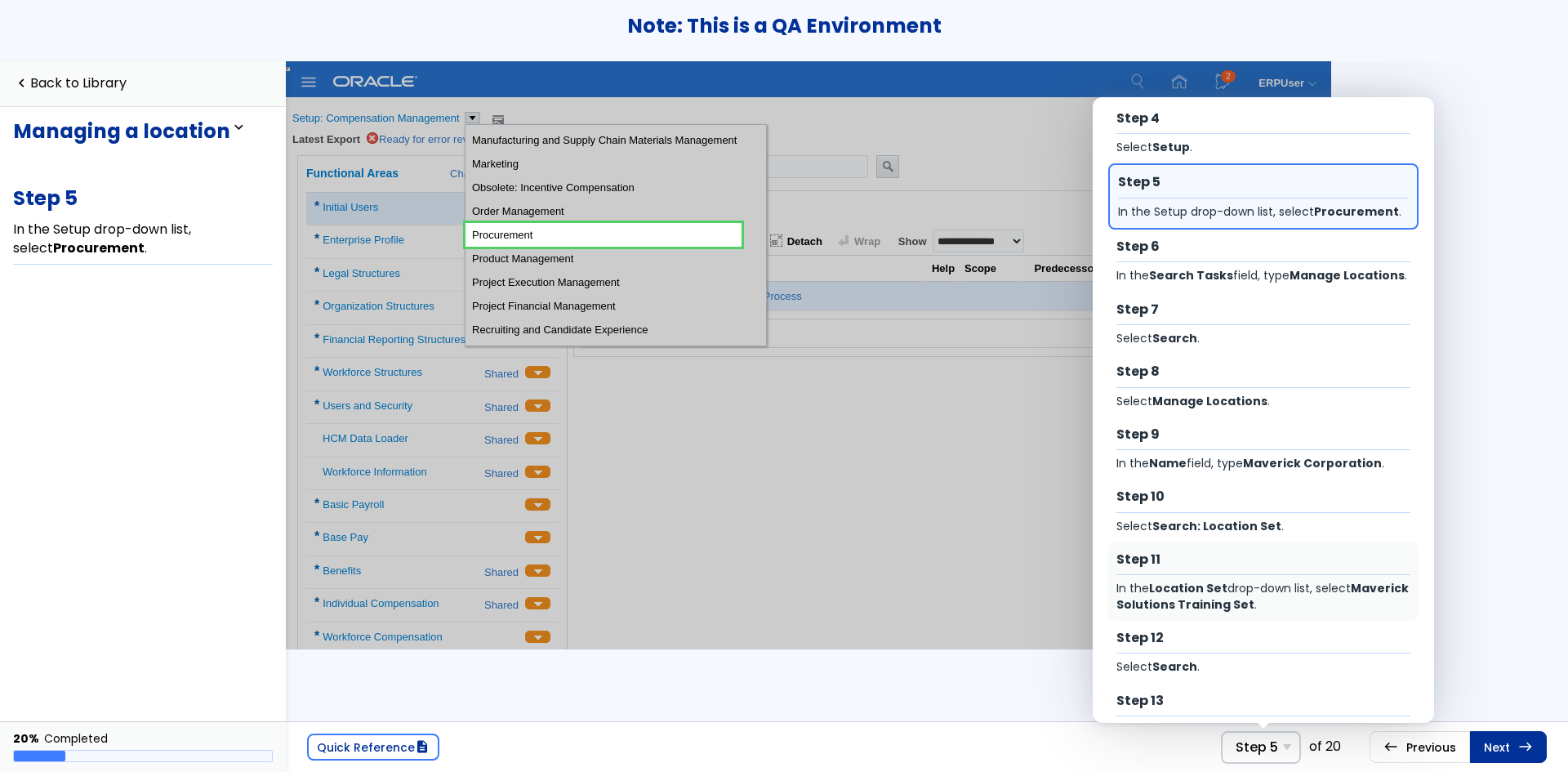
drag, startPoint x: 1288, startPoint y: 604, endPoint x: 1026, endPoint y: 549, distance: 267.7
click at [1288, 604] on div "In the Location Set drop-down list, select Maverick Solutions Training Set ." at bounding box center [1263, 597] width 295 height 32
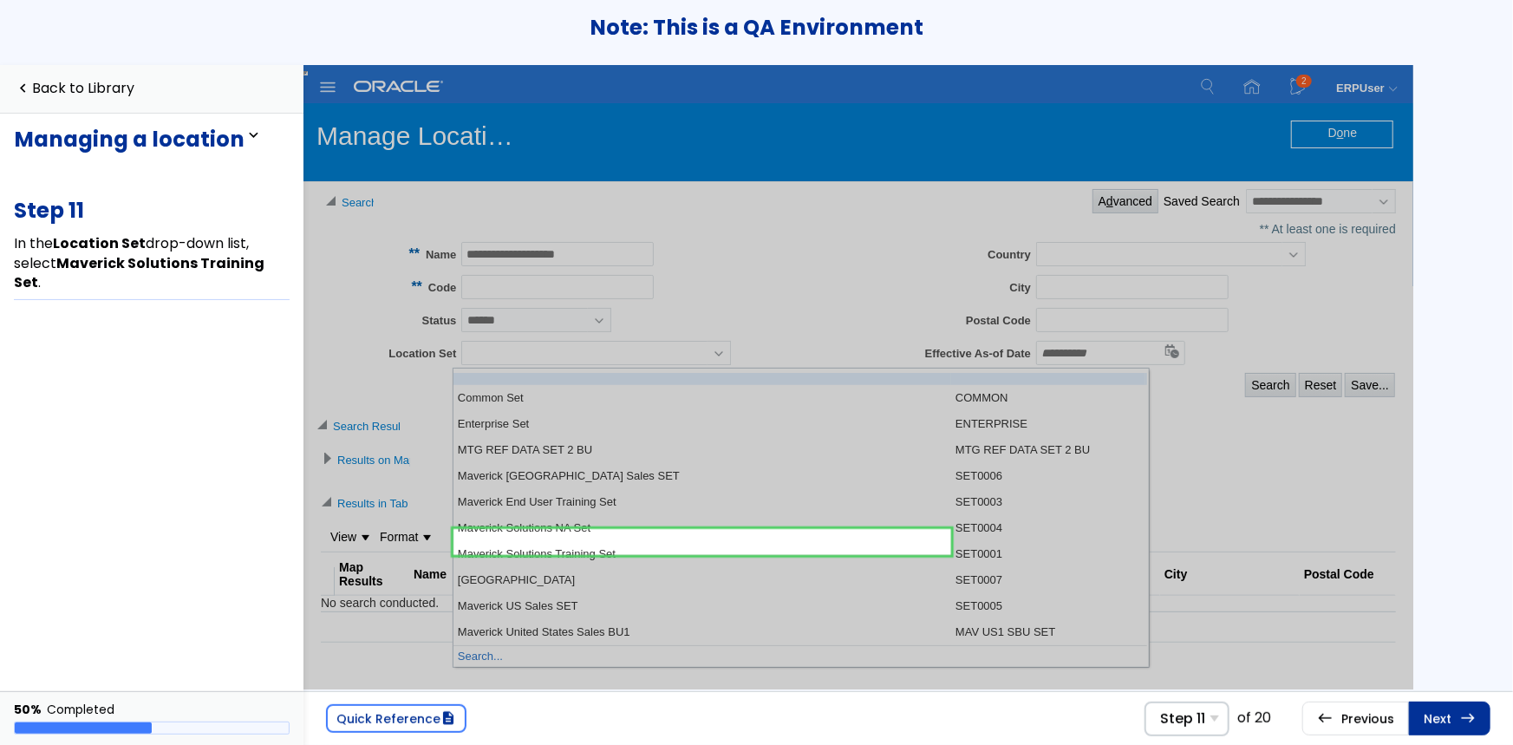
scroll to position [26, 0]
drag, startPoint x: 1514, startPoint y: 1, endPoint x: 1166, endPoint y: 50, distance: 352.1
click at [1166, 50] on div "Note: This is a QA Environment" at bounding box center [756, 32] width 1513 height 65
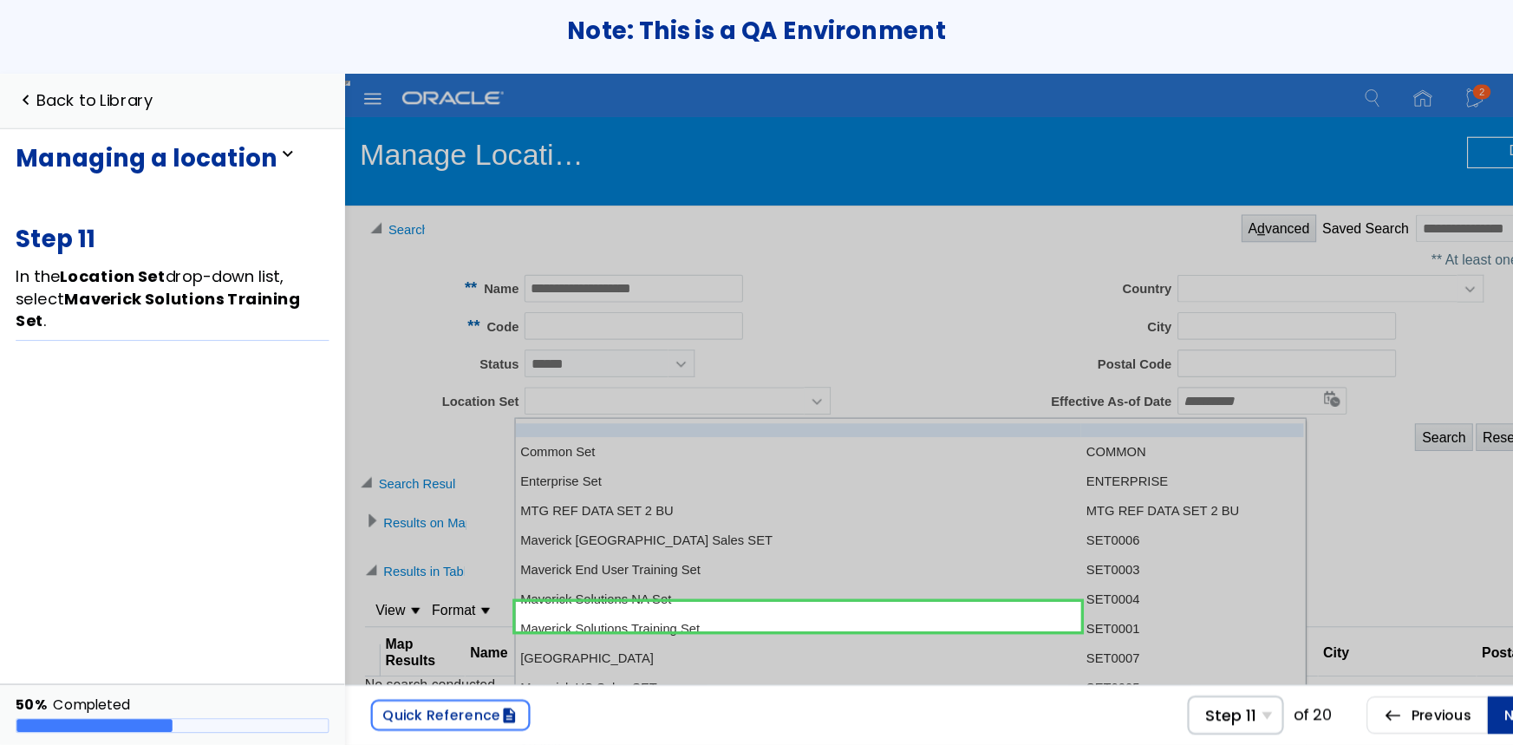
scroll to position [0, 91]
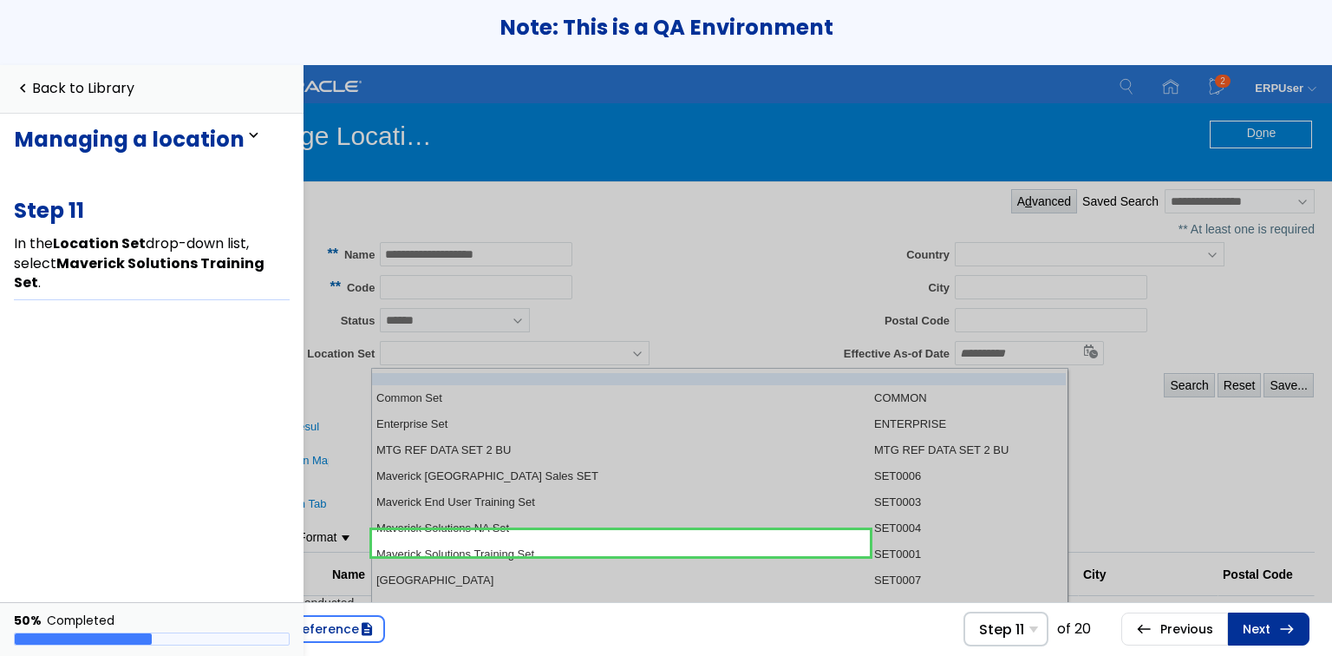
drag, startPoint x: 791, startPoint y: 652, endPoint x: 958, endPoint y: 199, distance: 482.6
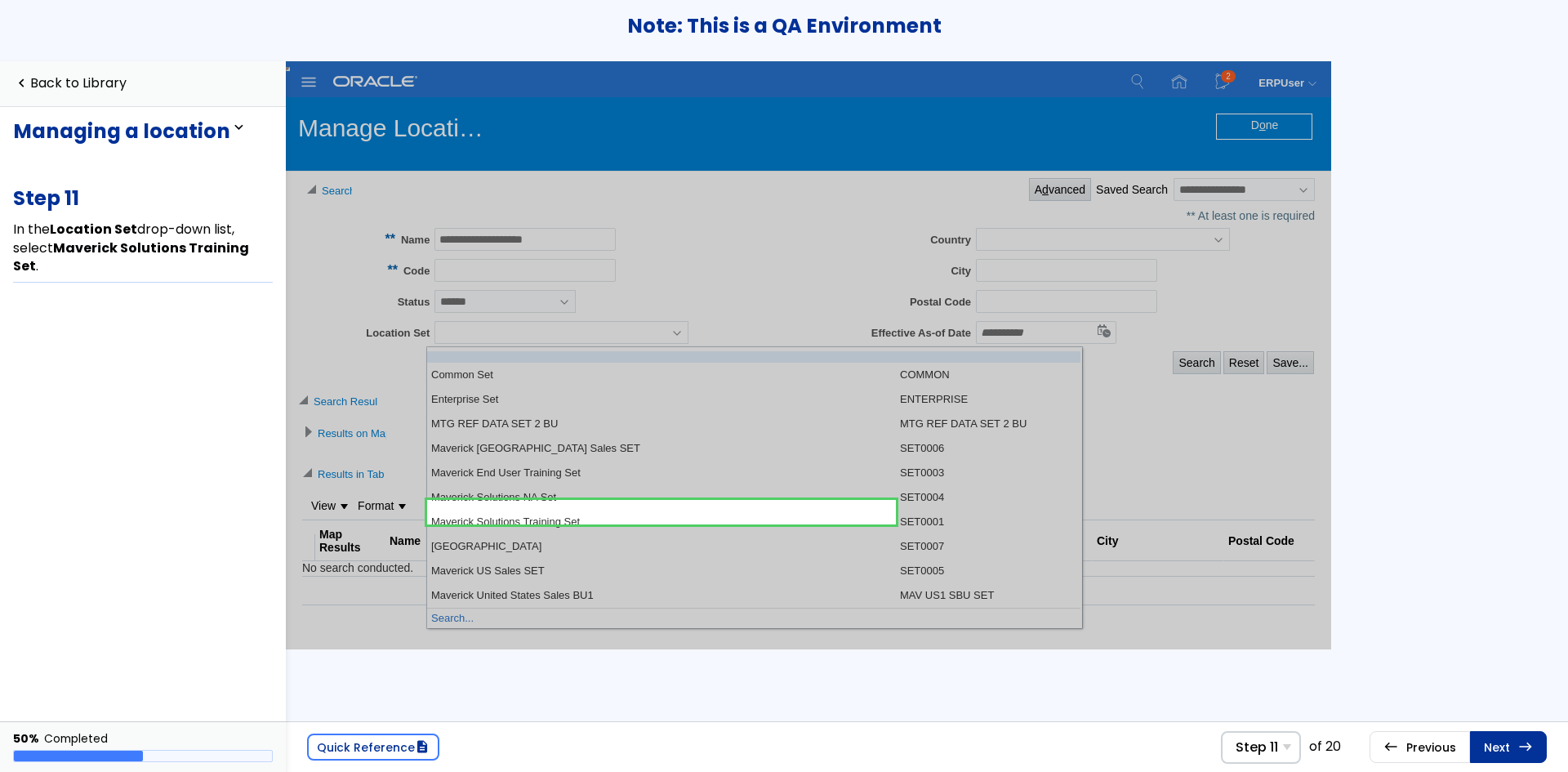
scroll to position [23, 0]
click at [1444, 121] on div "Quick Reference description Step 11 Step 1 Select Right arrow . Step 2 Select M…" at bounding box center [928, 416] width 1283 height 710
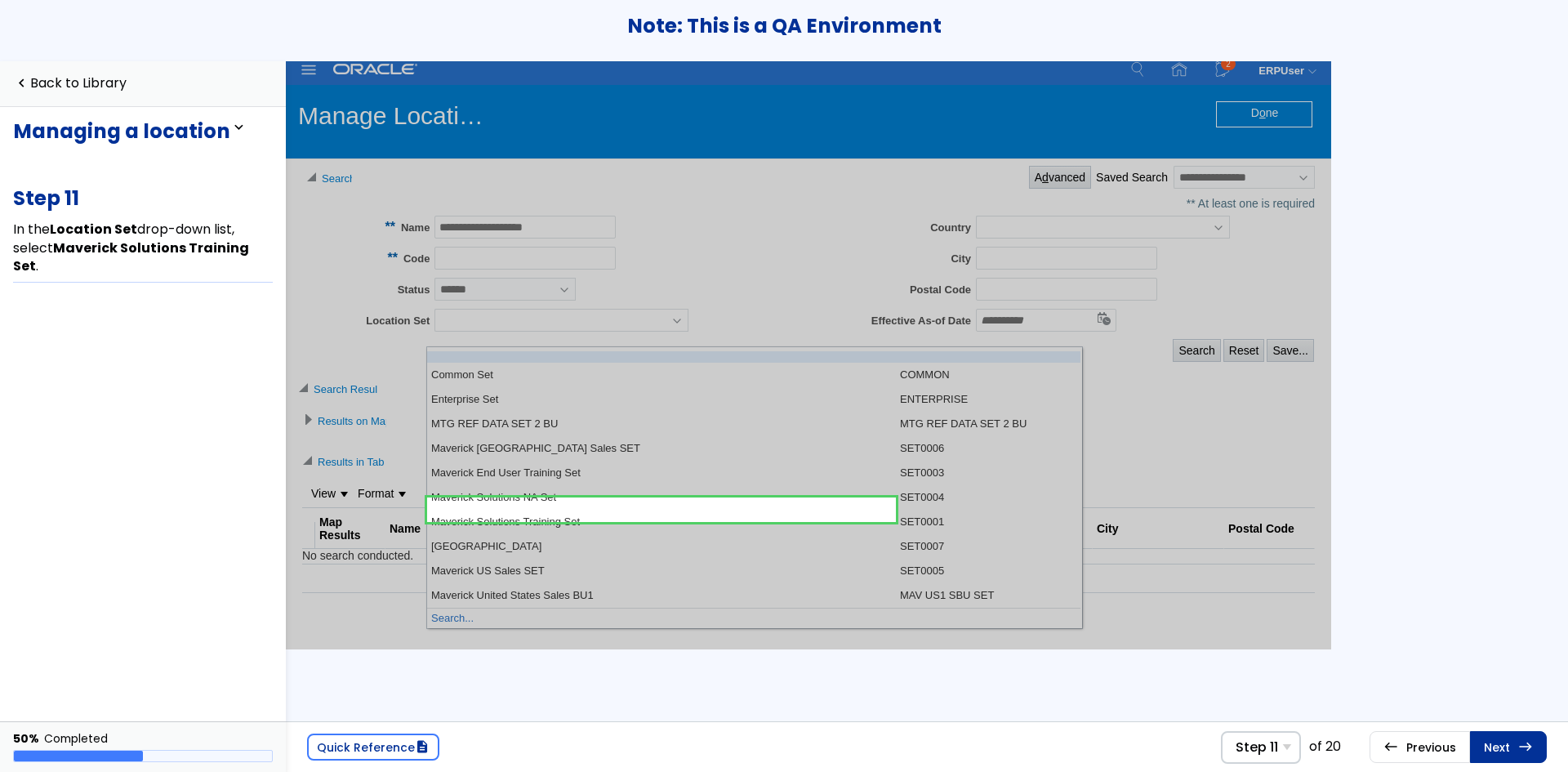
scroll to position [0, 0]
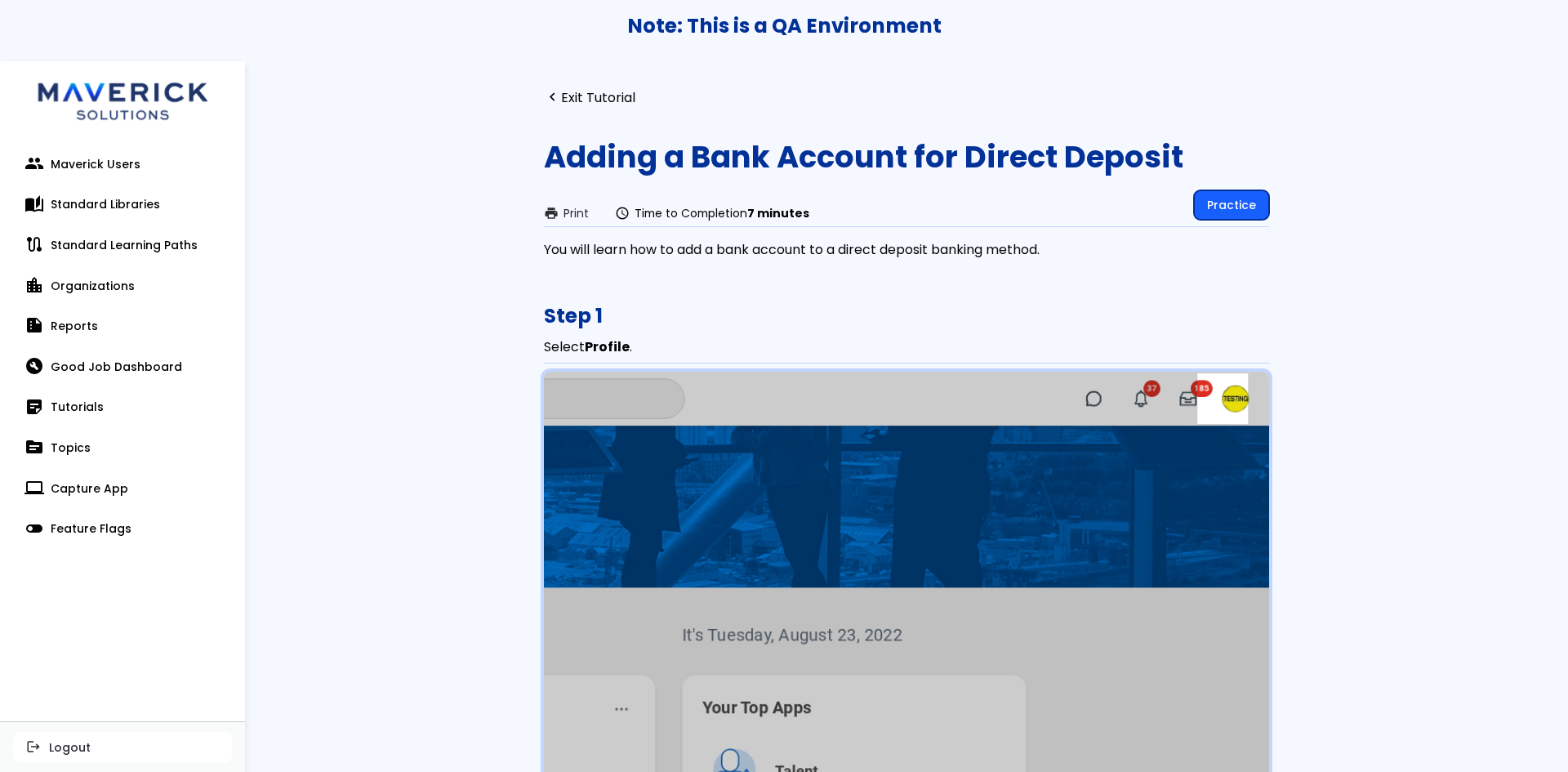
click at [1244, 197] on link "Practice" at bounding box center [1232, 204] width 75 height 29
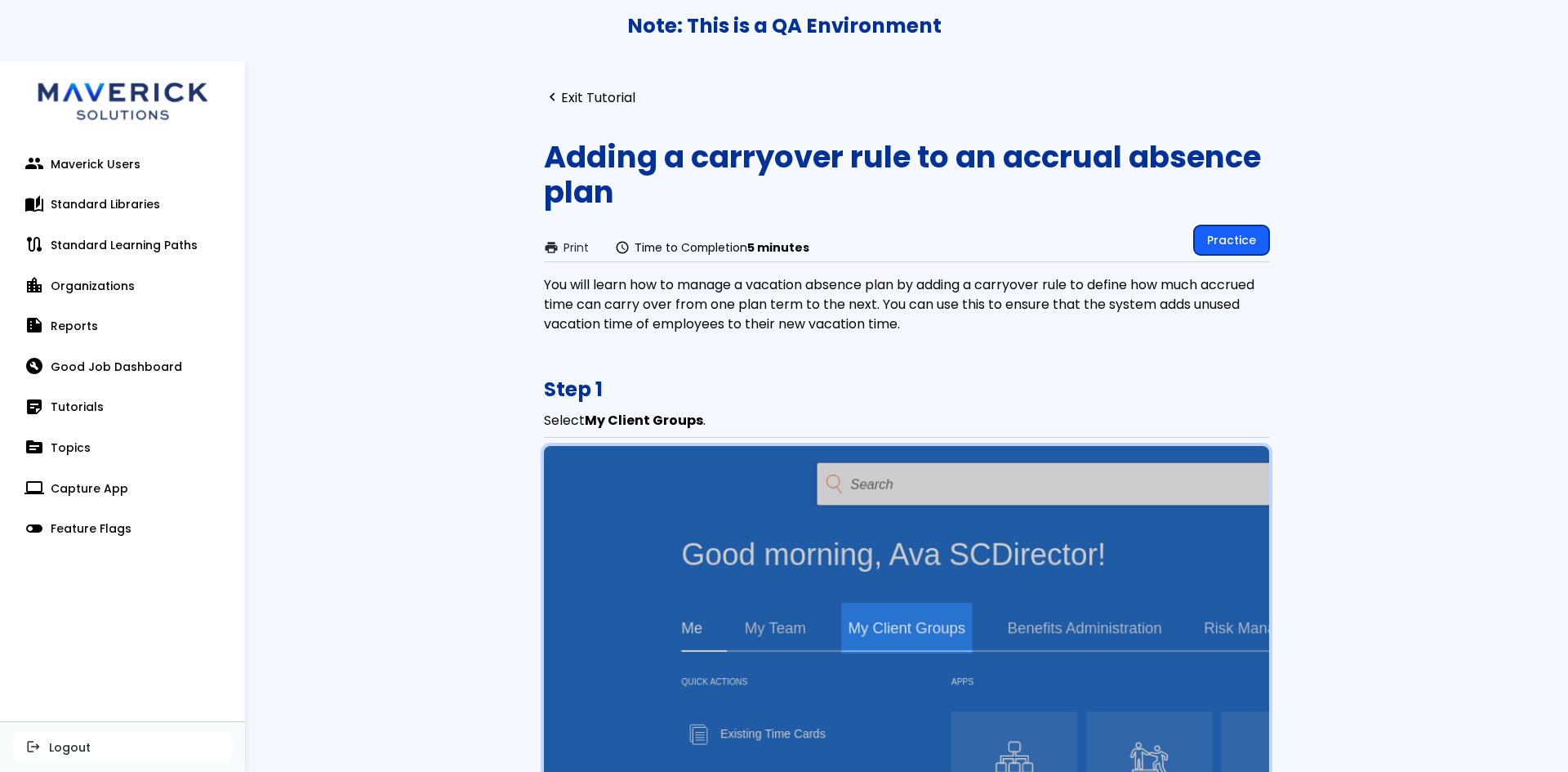
click at [1253, 237] on link "Practice" at bounding box center [1232, 239] width 75 height 29
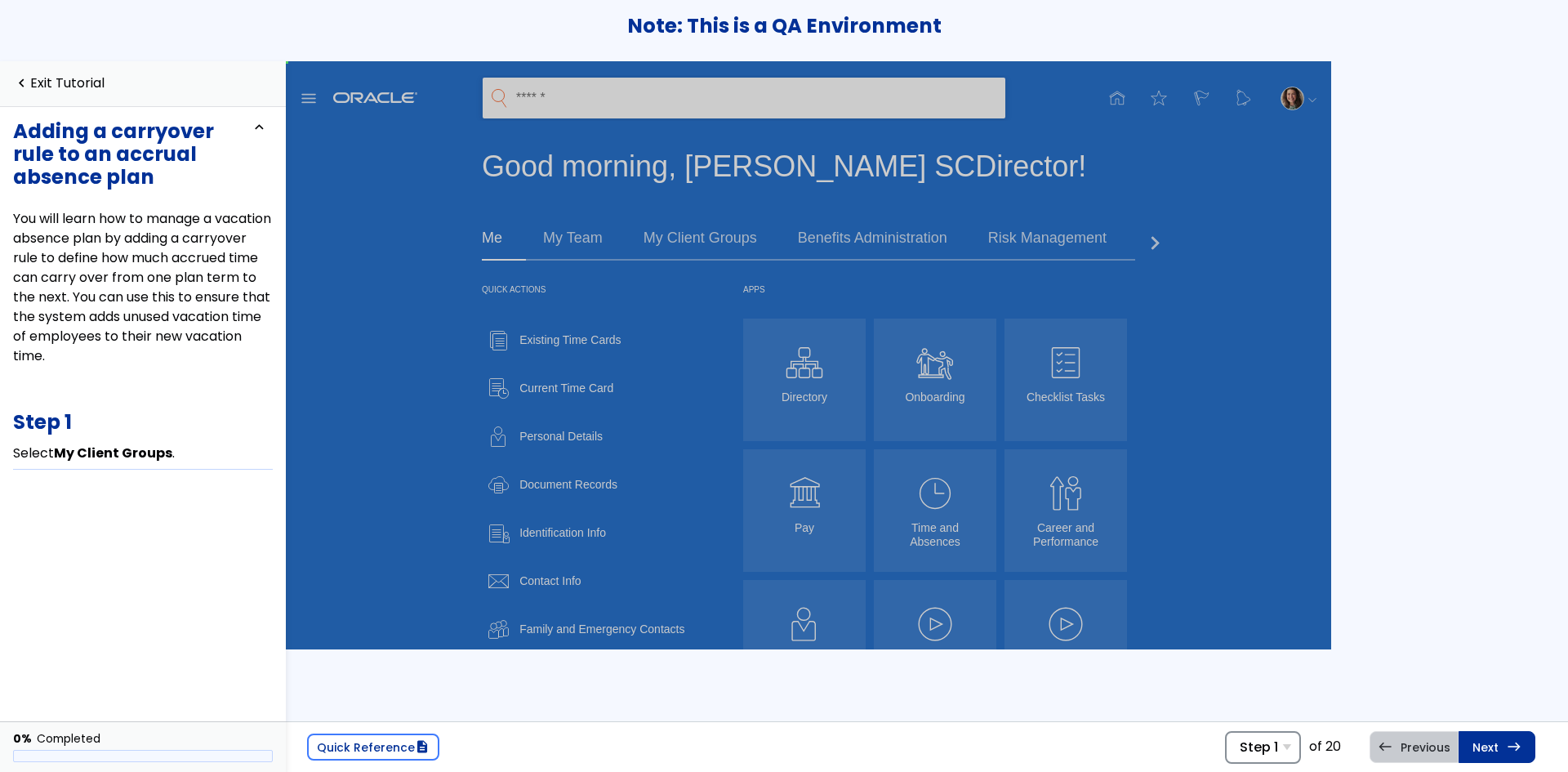
click at [1258, 750] on span "Step 1" at bounding box center [1258, 747] width 39 height 15
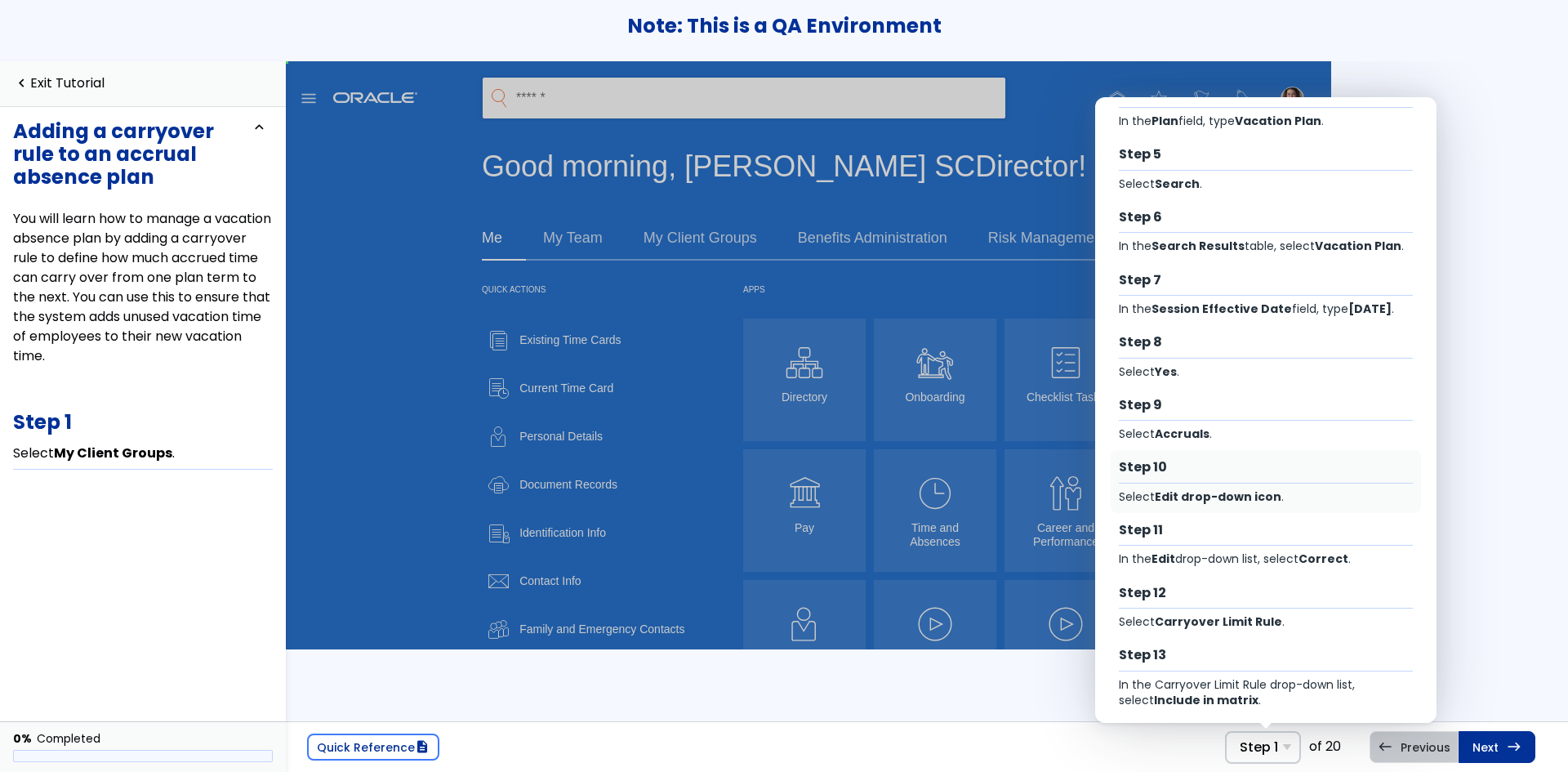
scroll to position [245, 0]
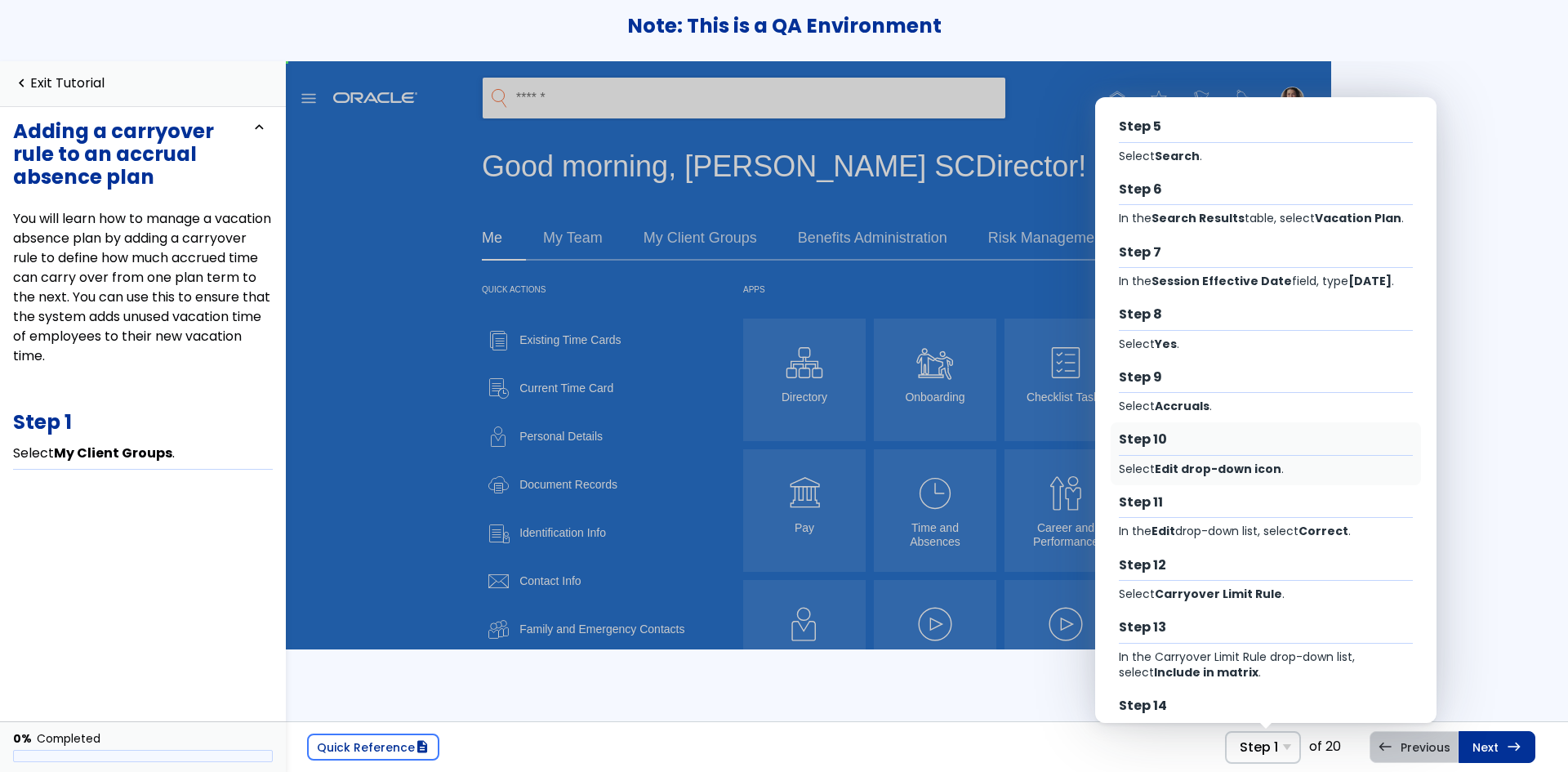
click at [1295, 480] on div "Step 10 Select Edit drop-down icon ." at bounding box center [1266, 453] width 311 height 63
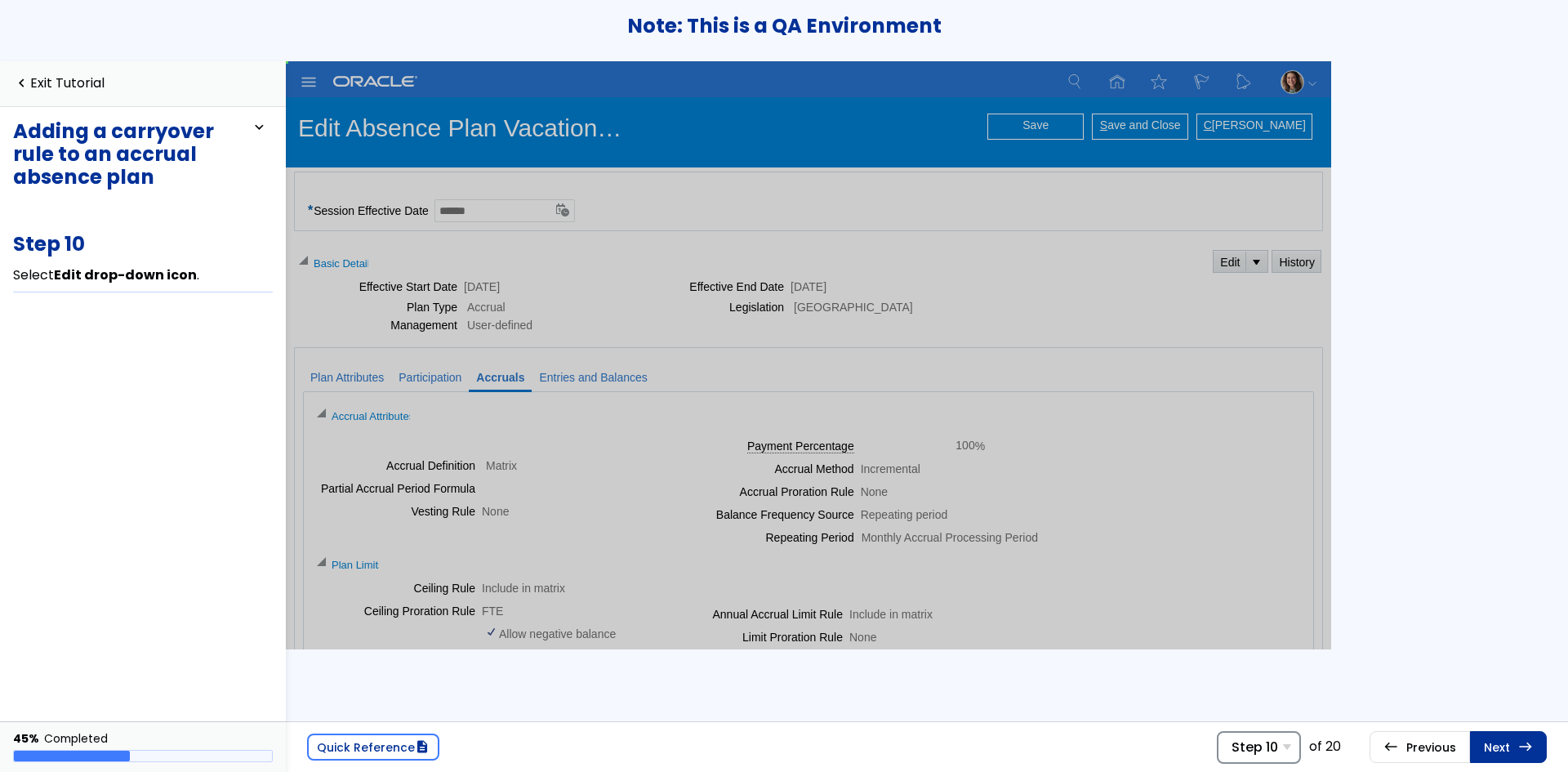
click at [1253, 744] on span "Step 10" at bounding box center [1254, 747] width 46 height 15
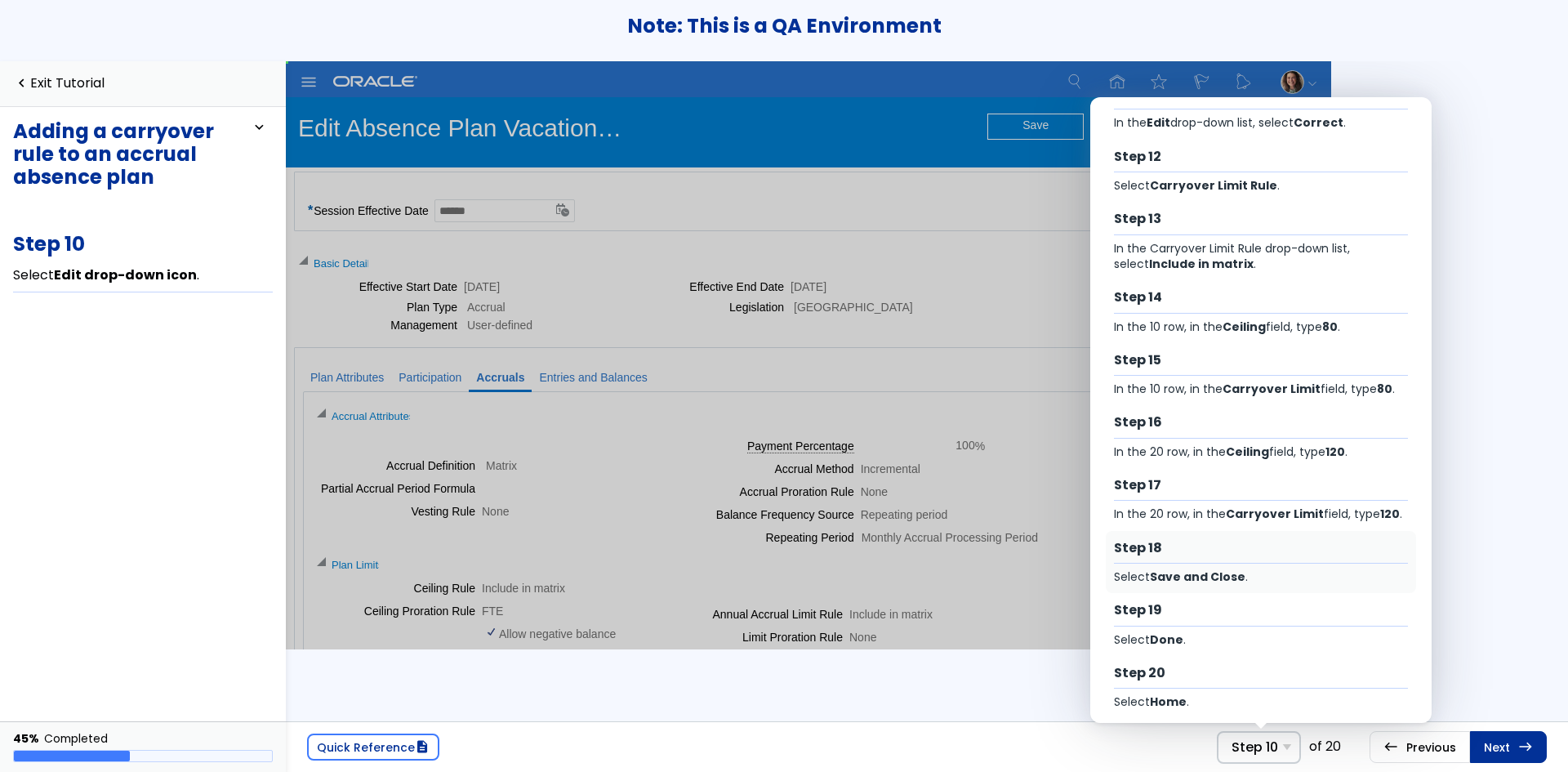
scroll to position [681, 0]
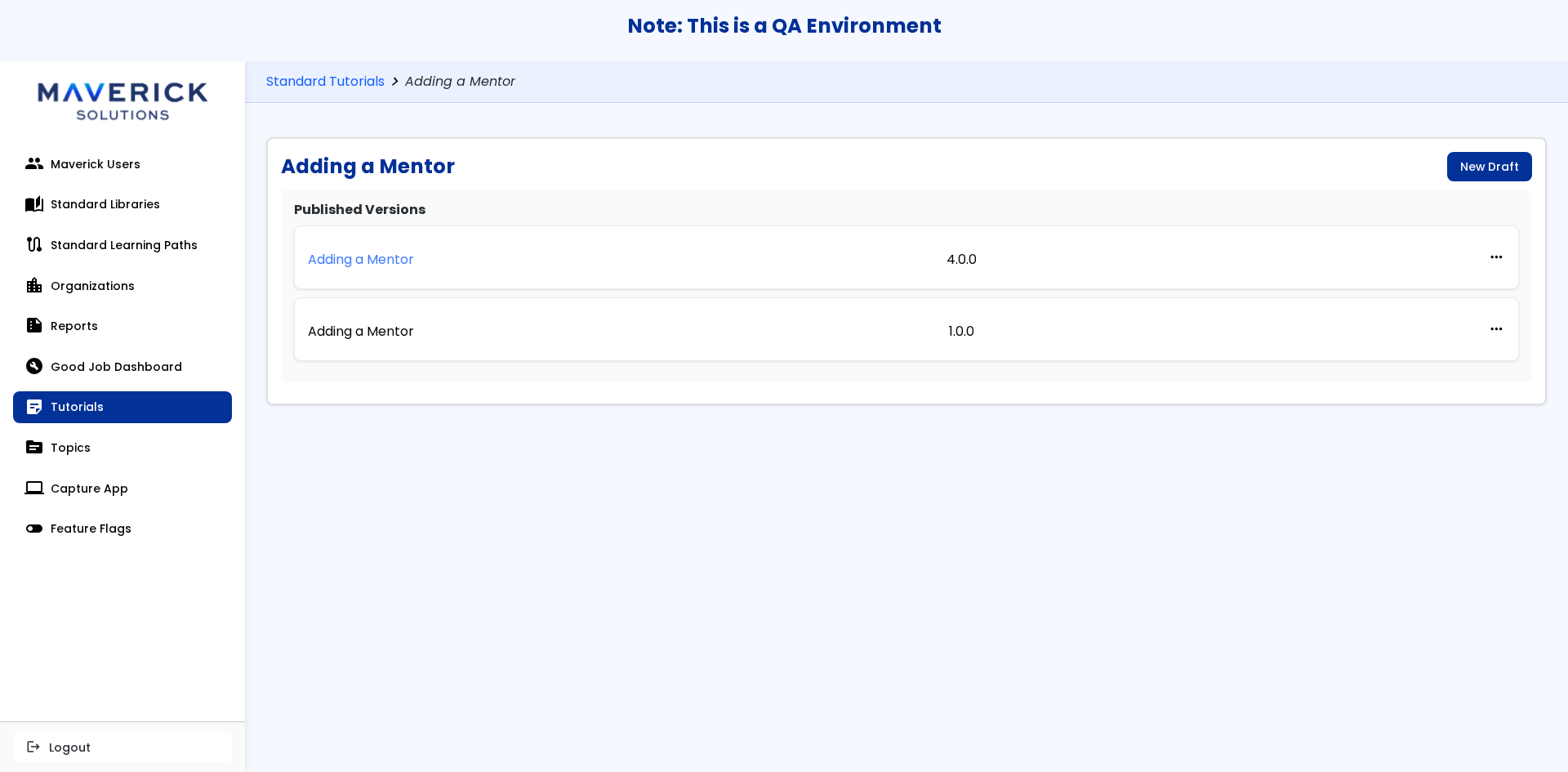
click at [367, 249] on link "Adding a Mentor" at bounding box center [361, 257] width 106 height 36
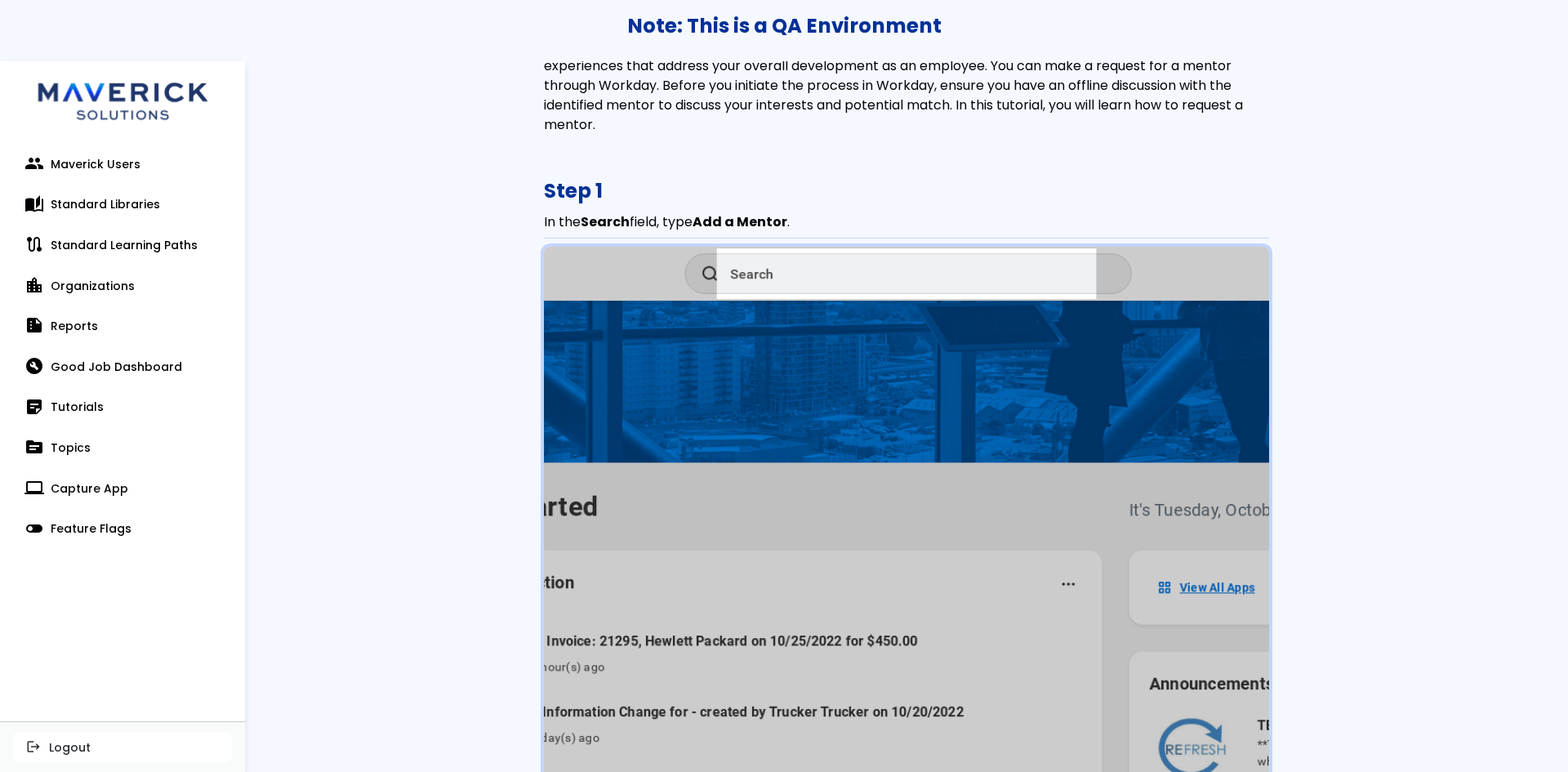
scroll to position [409, 0]
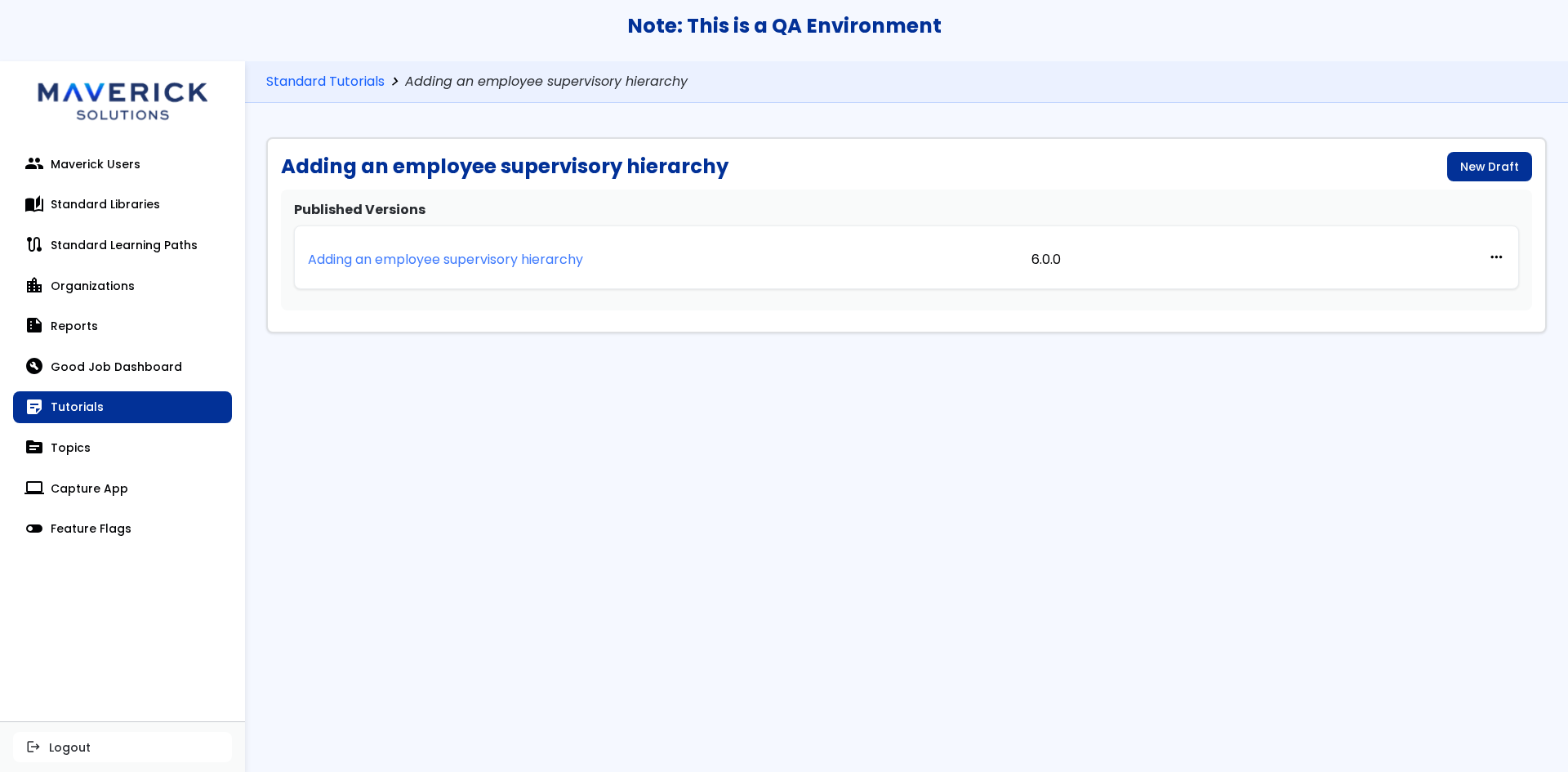
click at [500, 255] on p "Adding an employee supervisory hierarchy" at bounding box center [445, 260] width 275 height 15
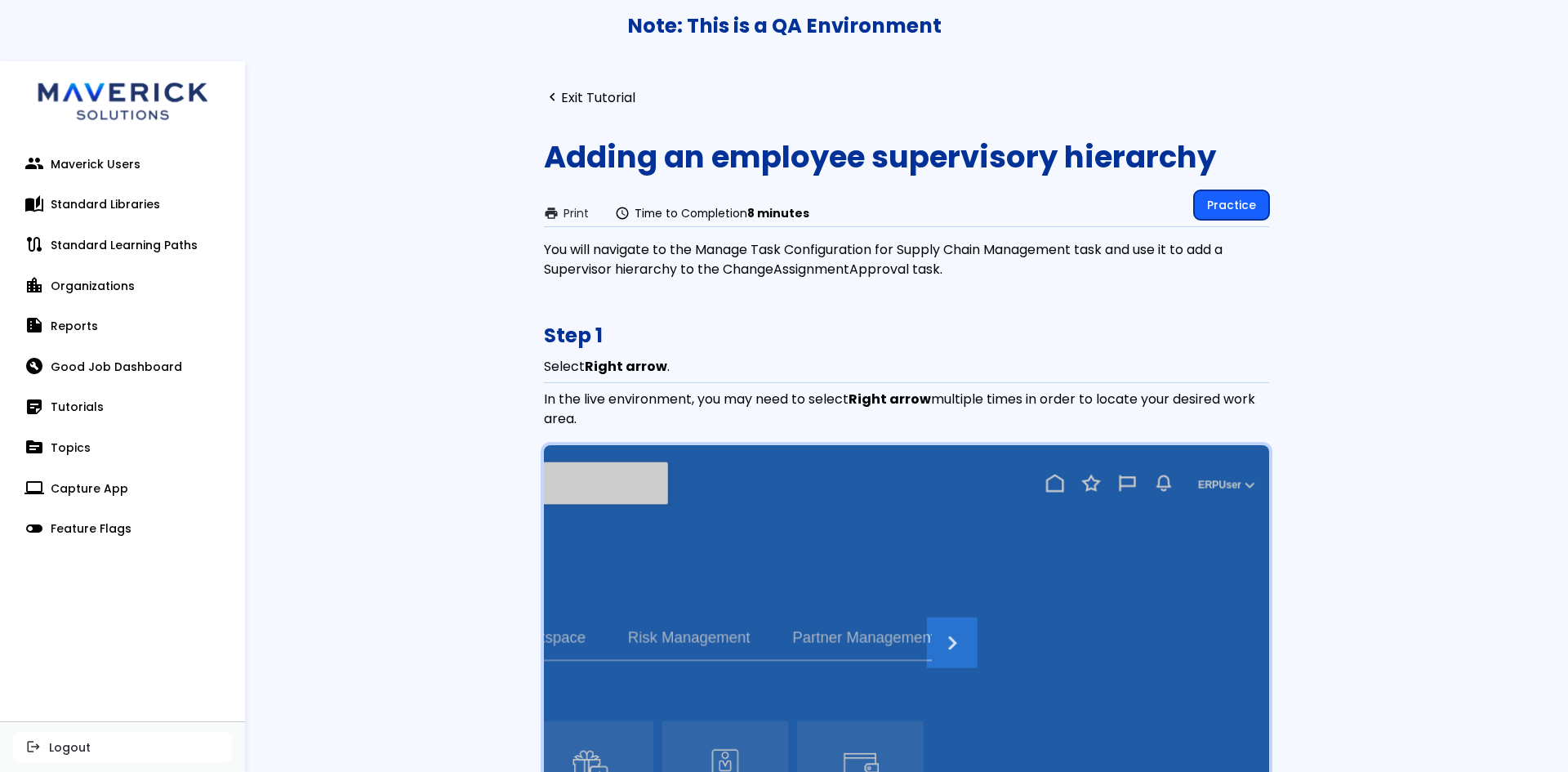
click at [1233, 207] on link "Practice" at bounding box center [1232, 204] width 75 height 29
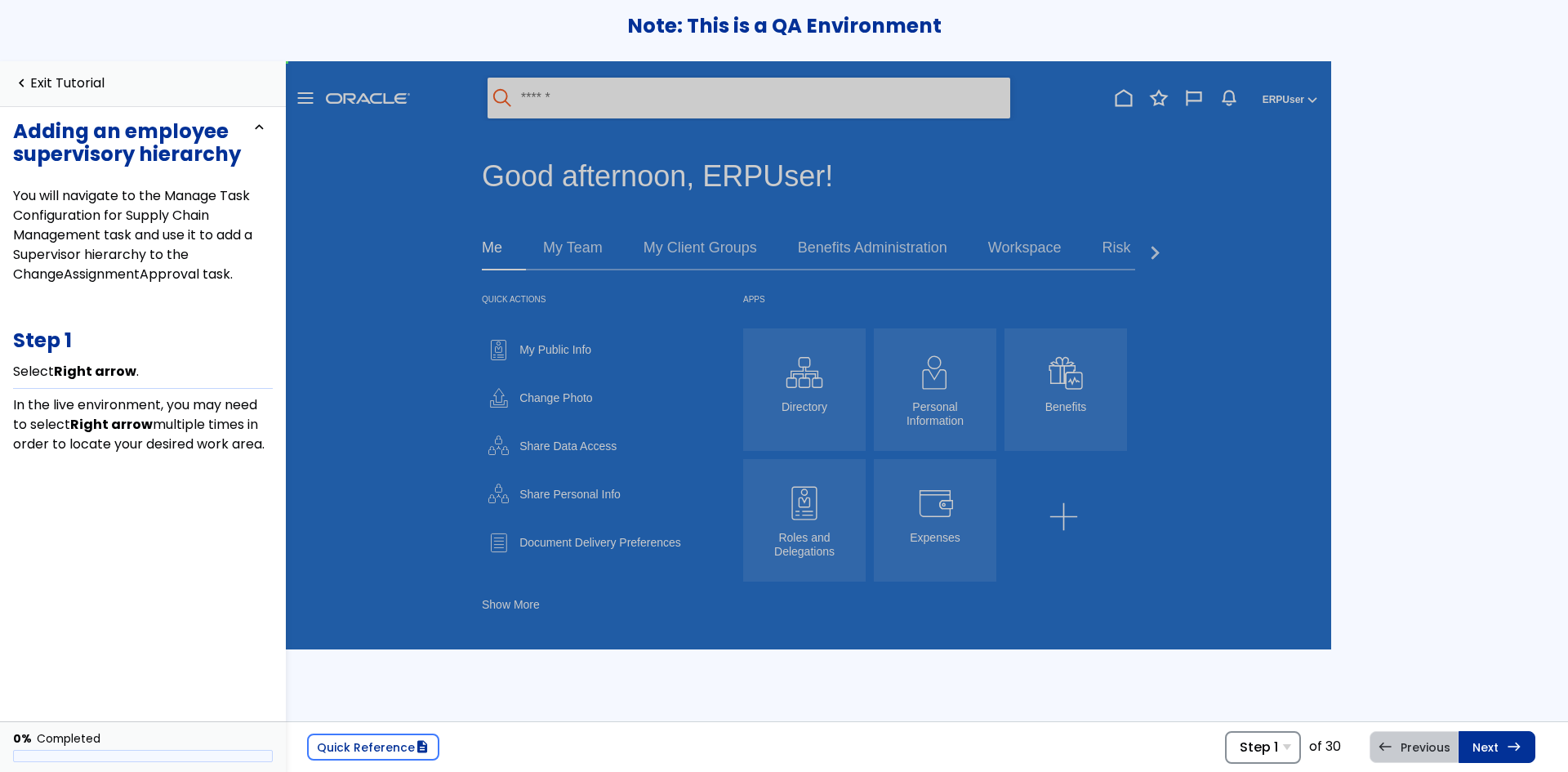
click at [1258, 753] on span "Step 1" at bounding box center [1258, 747] width 39 height 15
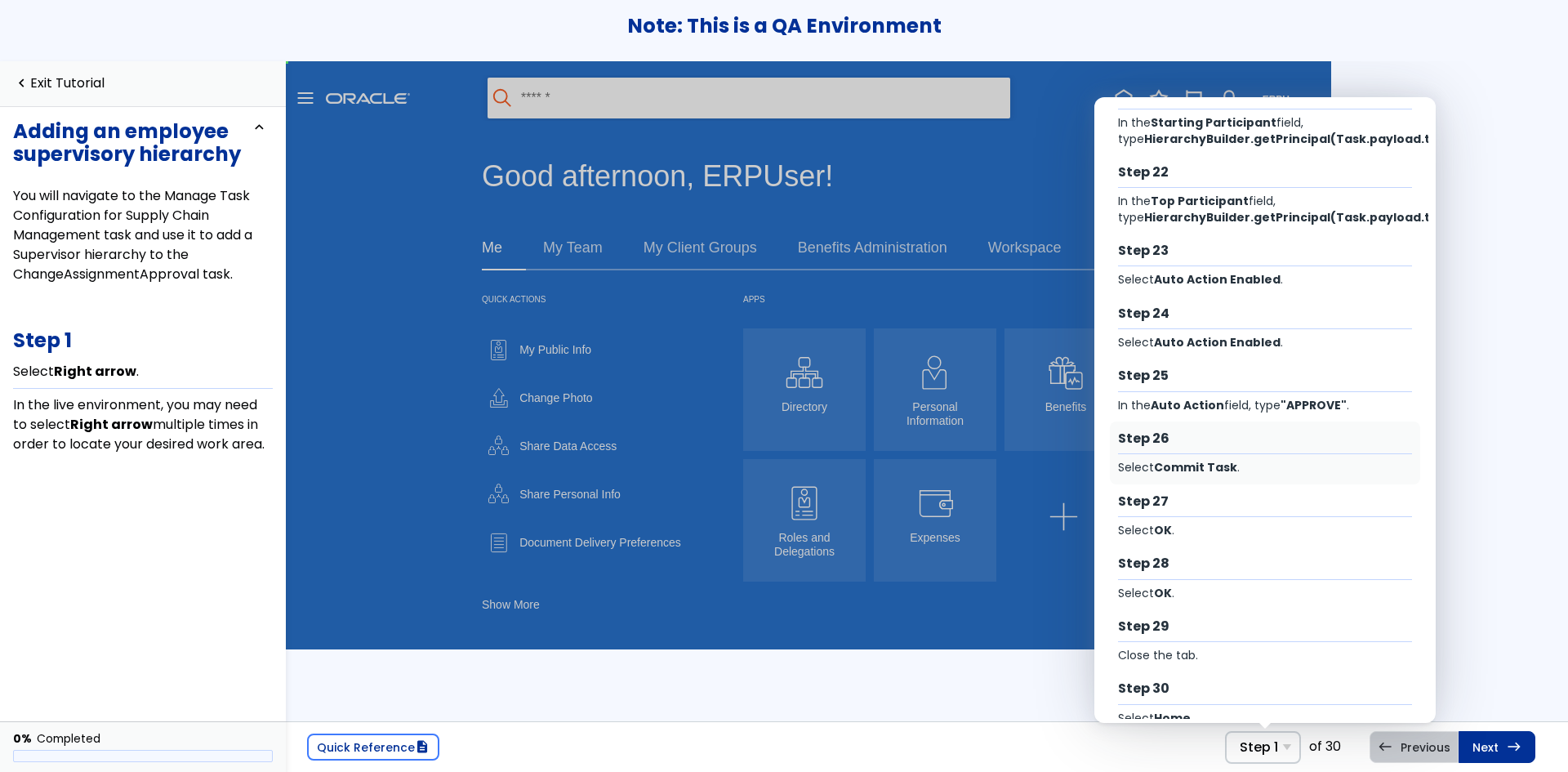
scroll to position [1370, 0]
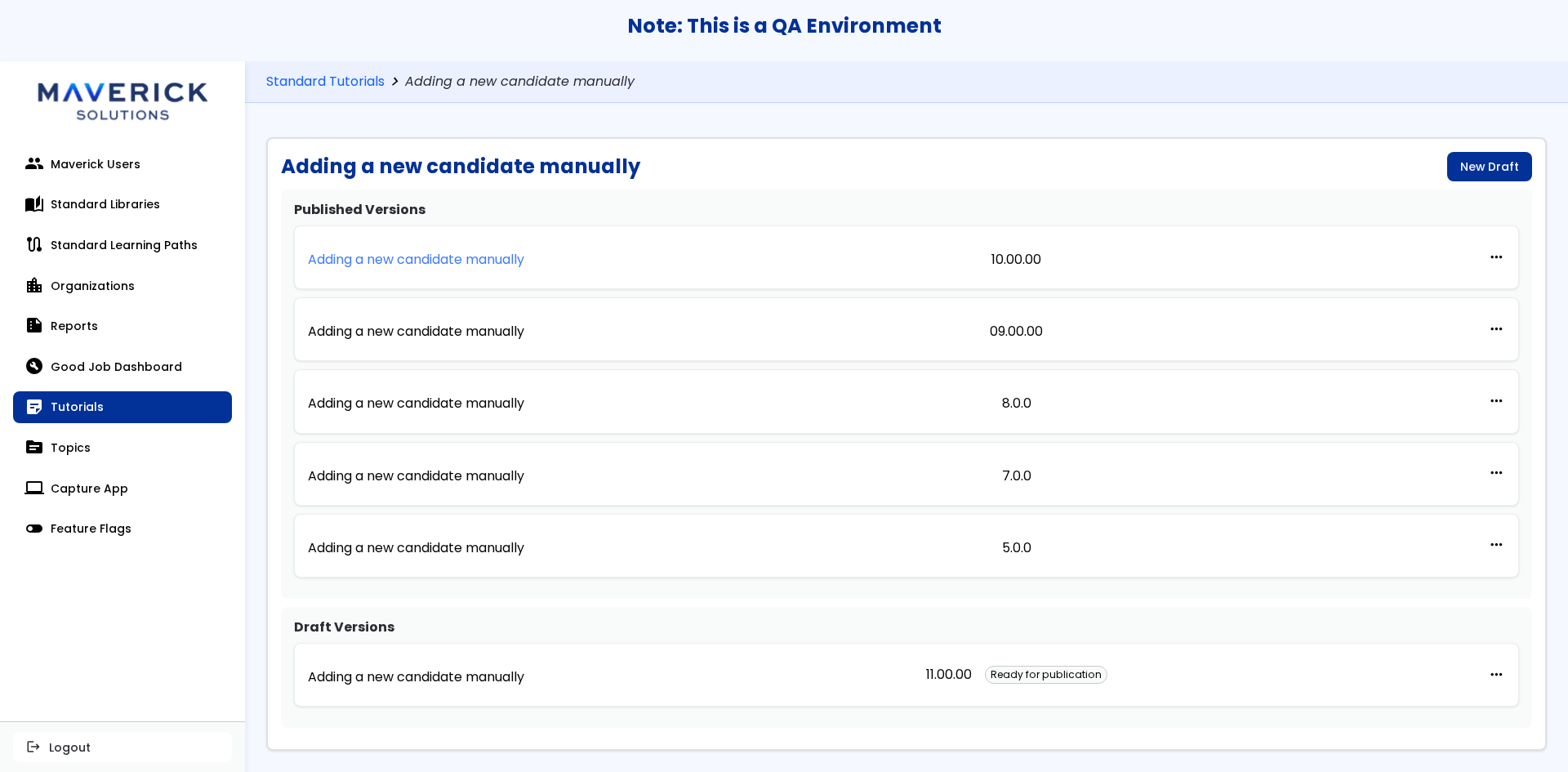
click at [423, 257] on p "Adding a new candidate manually" at bounding box center [416, 260] width 217 height 15
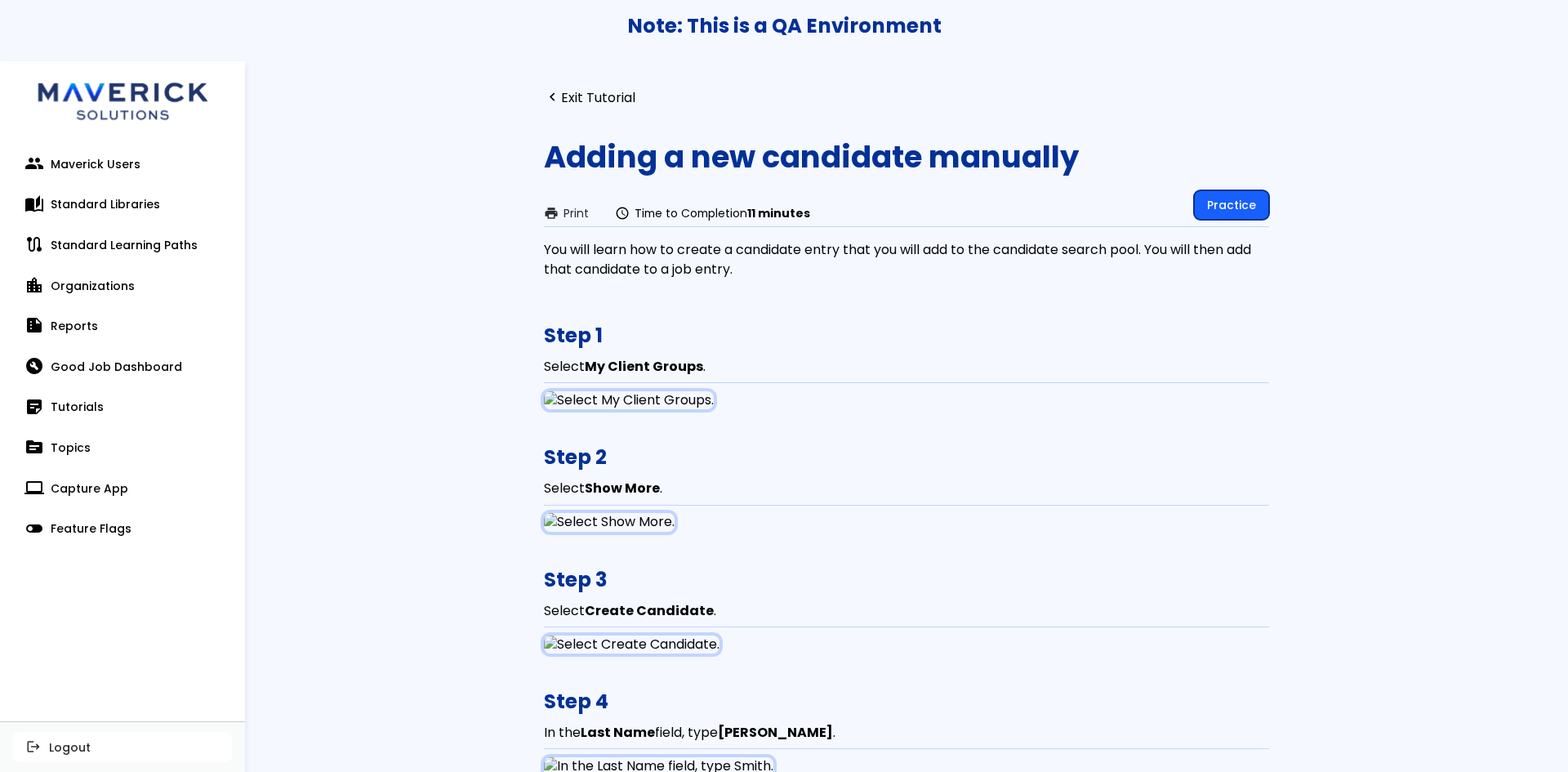
click at [1240, 212] on link "Practice" at bounding box center [1232, 204] width 75 height 29
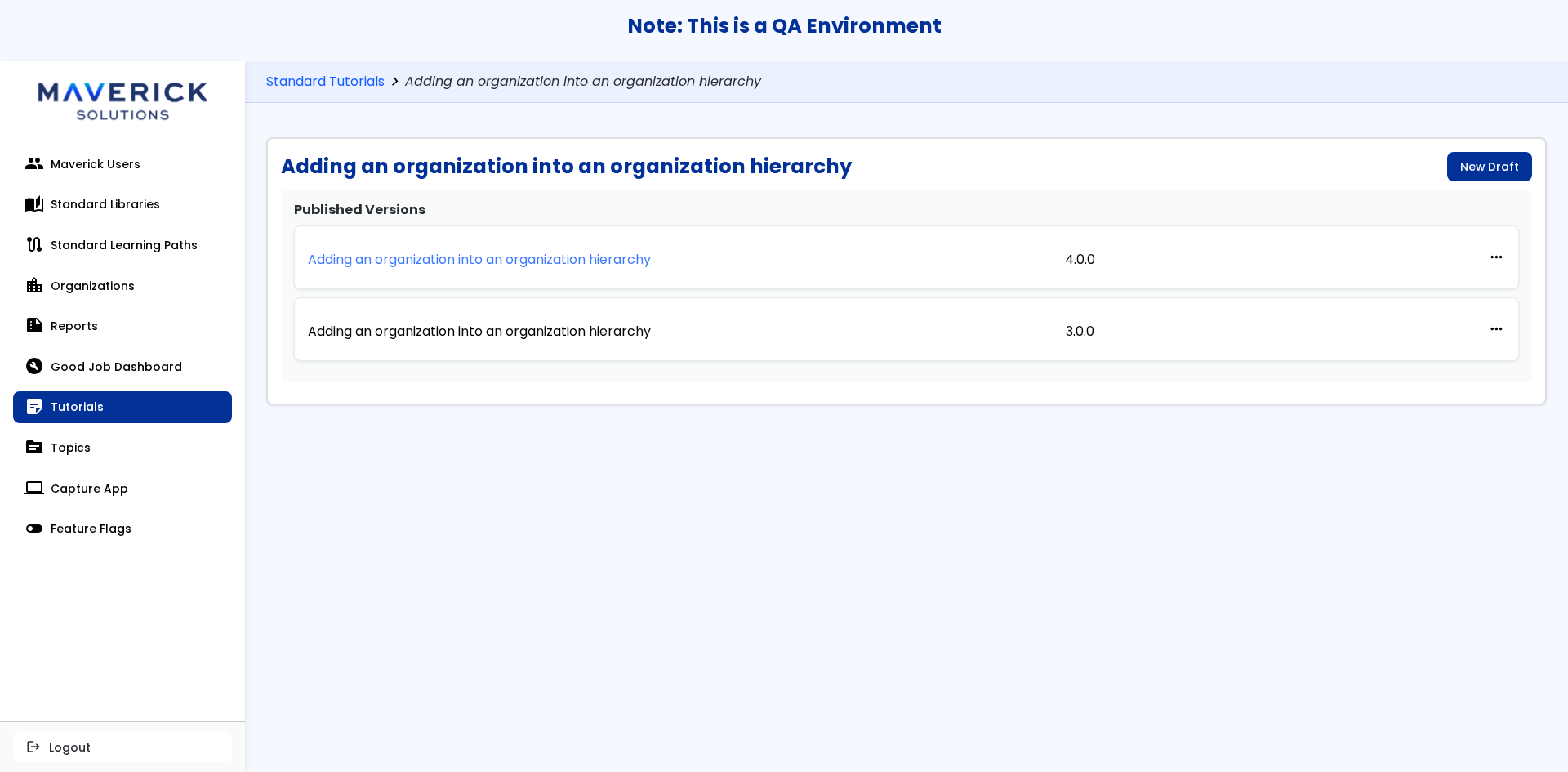
click at [440, 267] on p "Adding an organization into an organization hierarchy" at bounding box center [479, 260] width 343 height 15
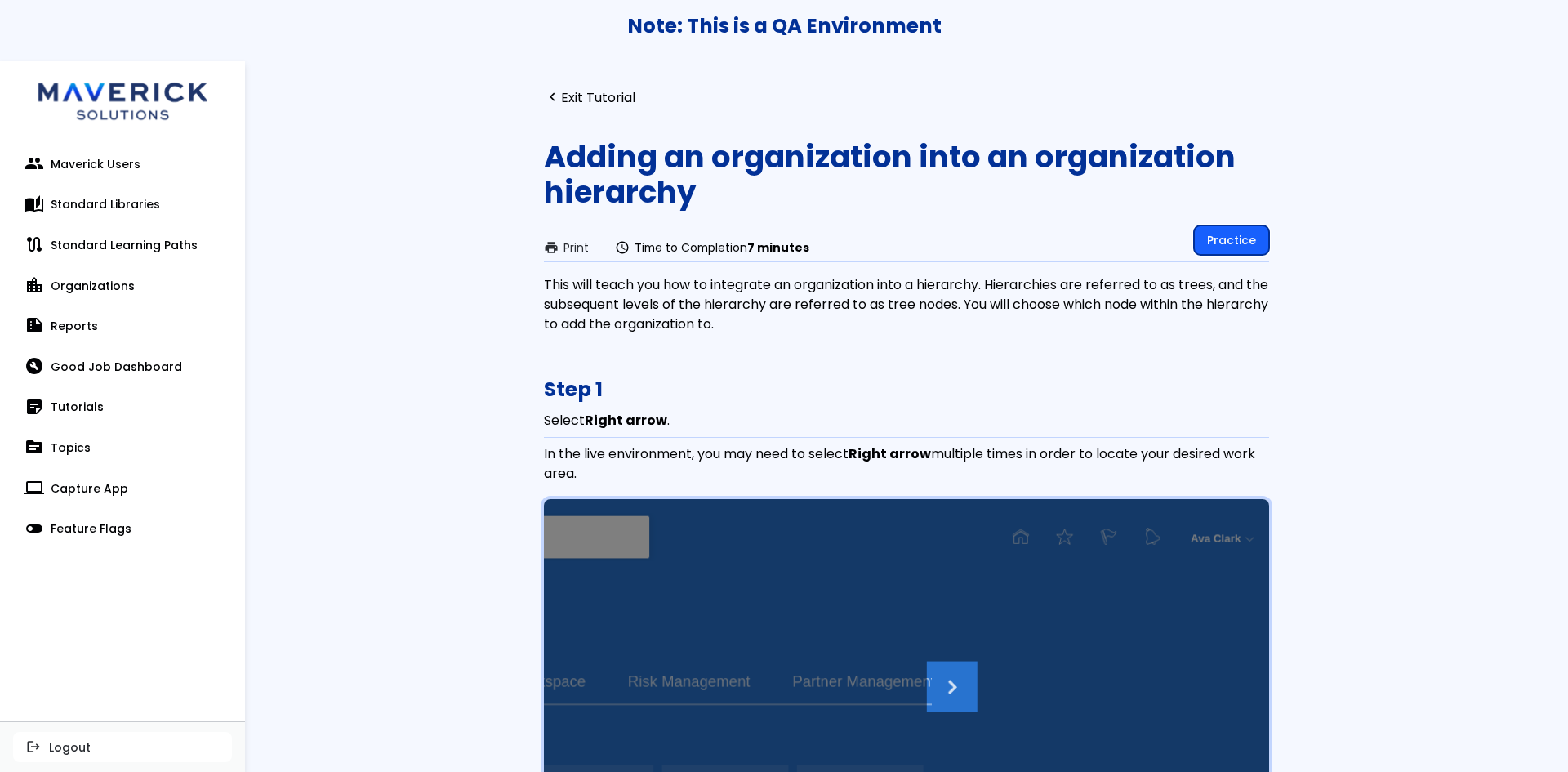
click at [1228, 233] on link "Practice" at bounding box center [1232, 239] width 75 height 29
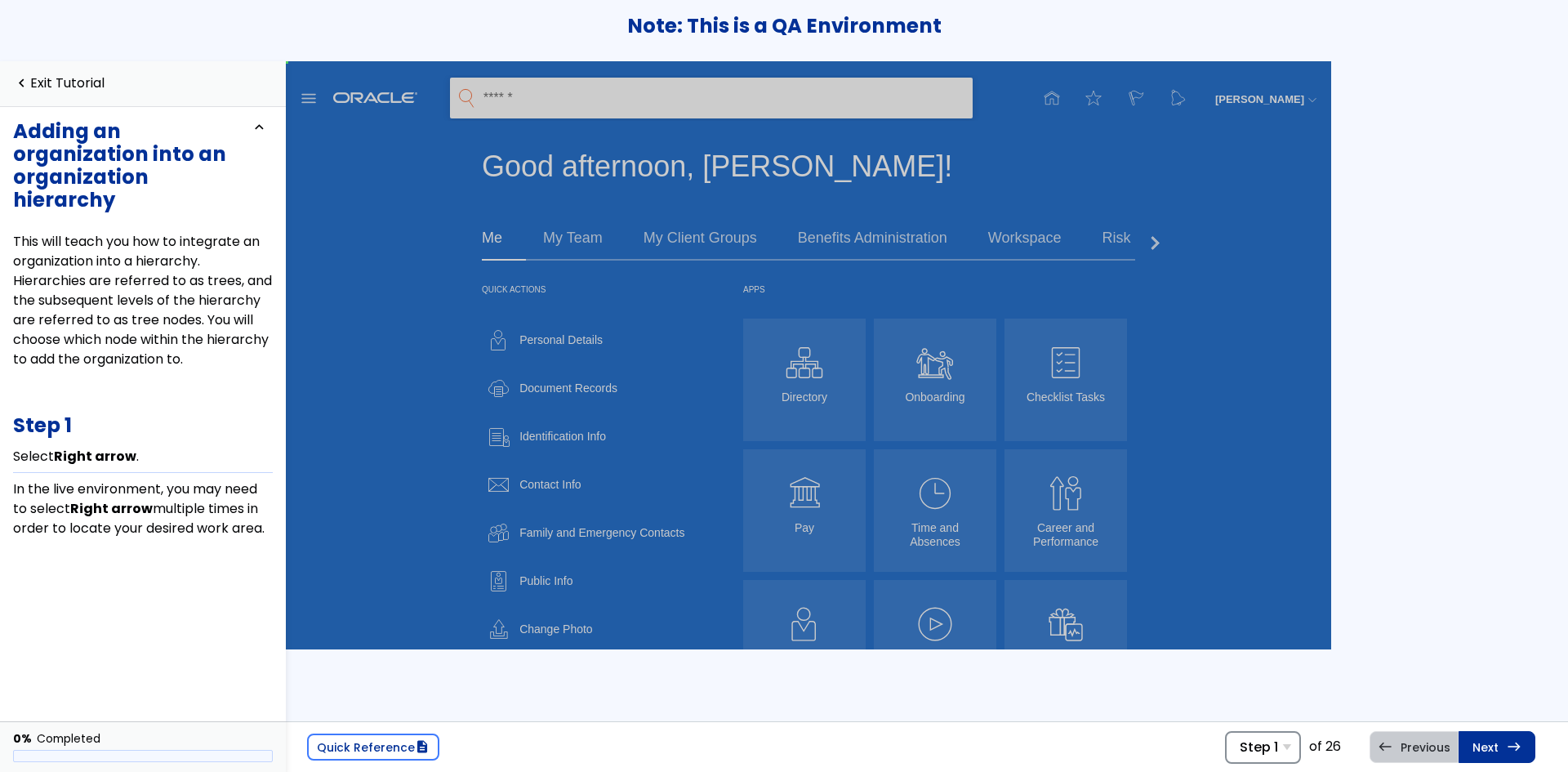
click at [1277, 754] on span "Step 1" at bounding box center [1258, 747] width 39 height 15
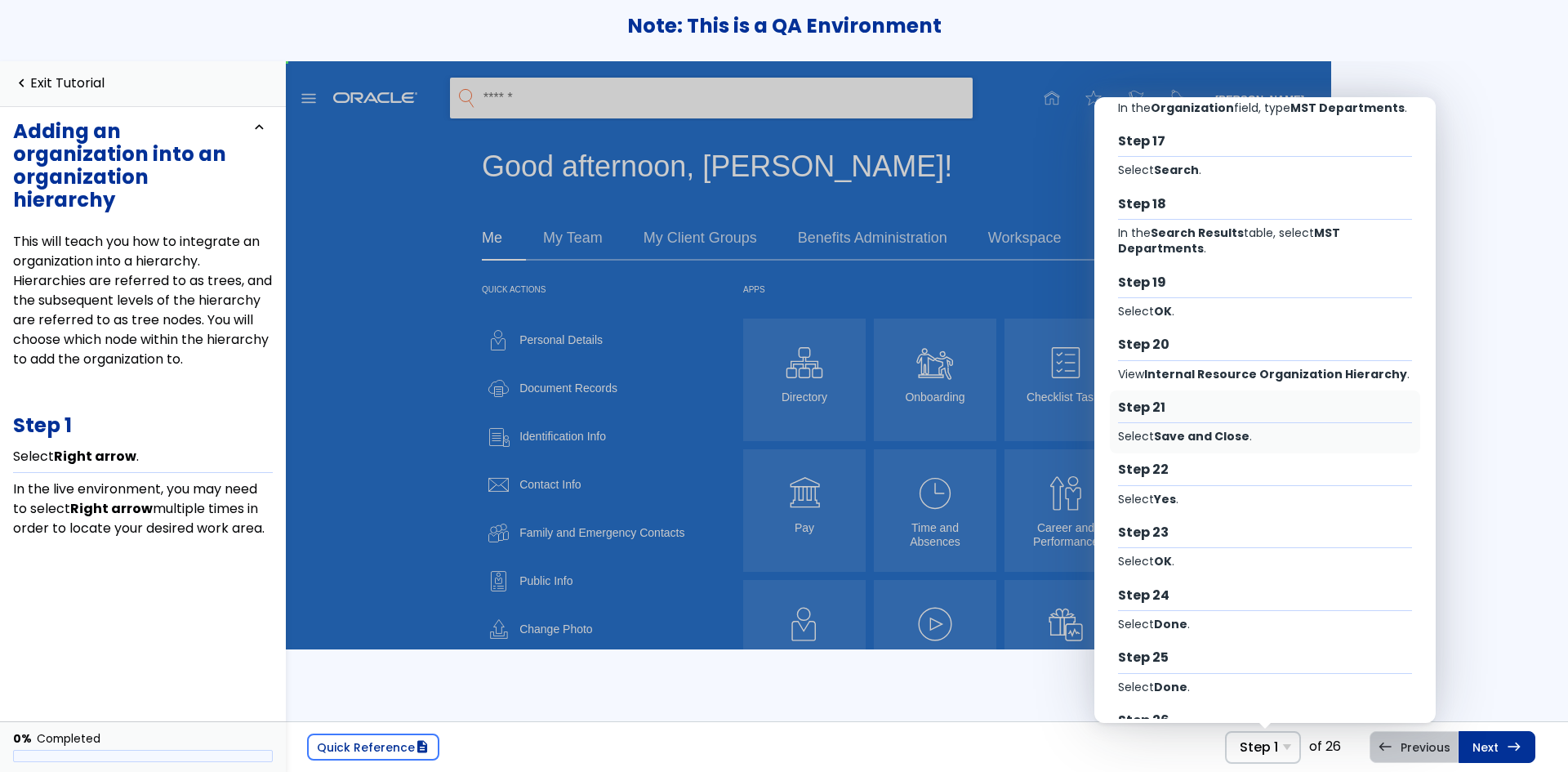
scroll to position [1120, 0]
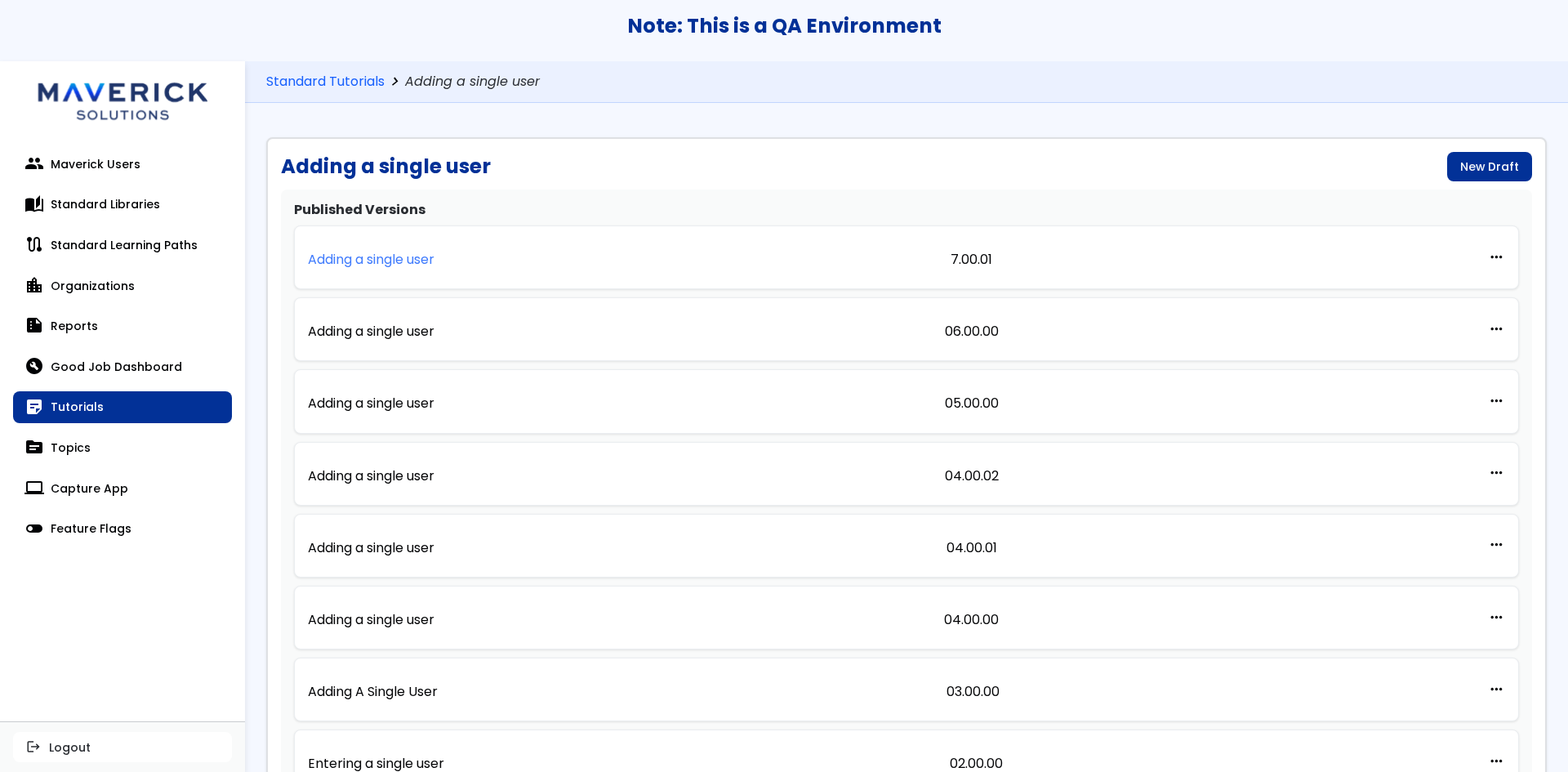
click at [397, 269] on link "Adding a single user" at bounding box center [371, 257] width 126 height 36
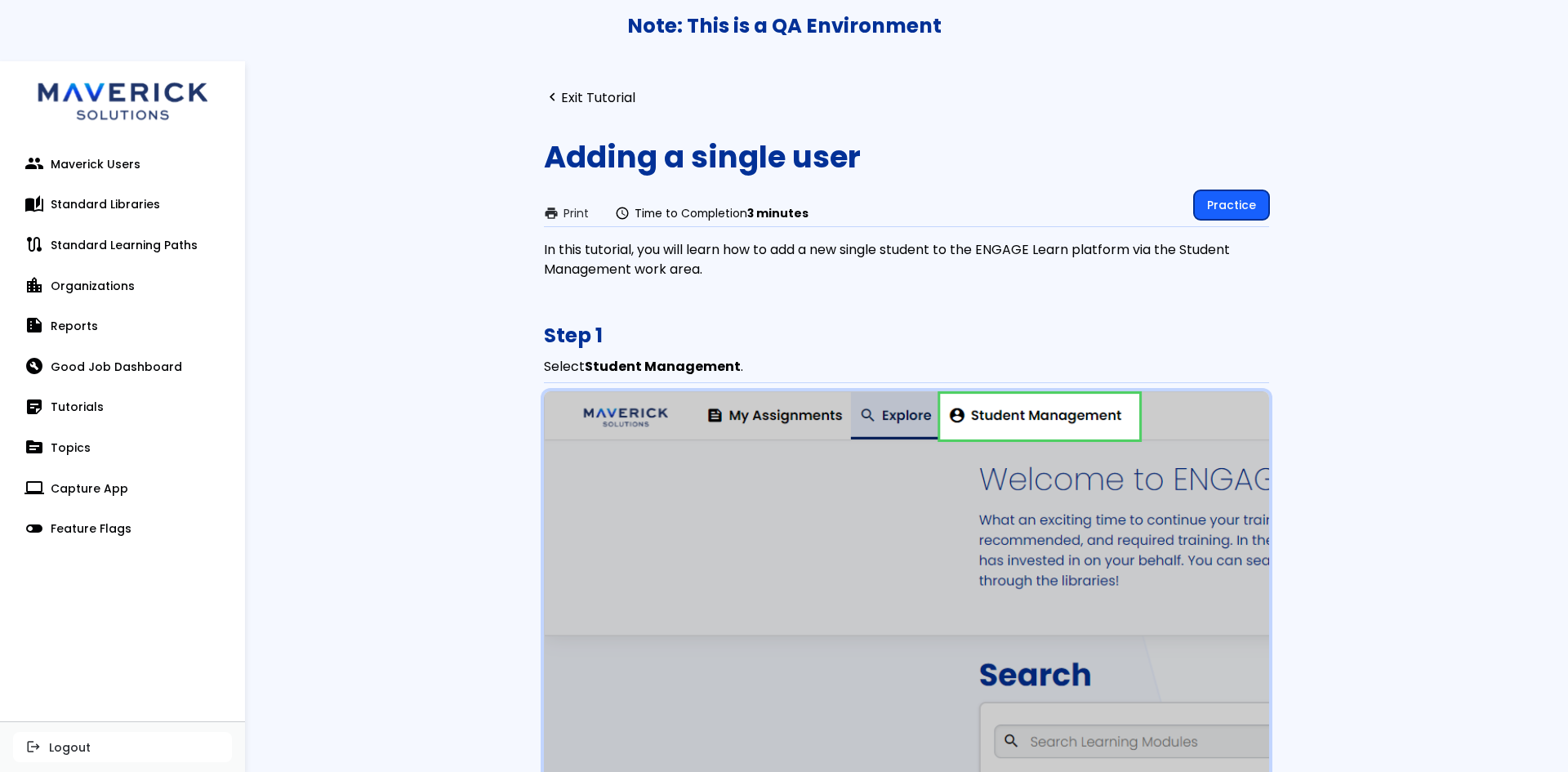
click at [1216, 215] on link "Practice" at bounding box center [1232, 204] width 75 height 29
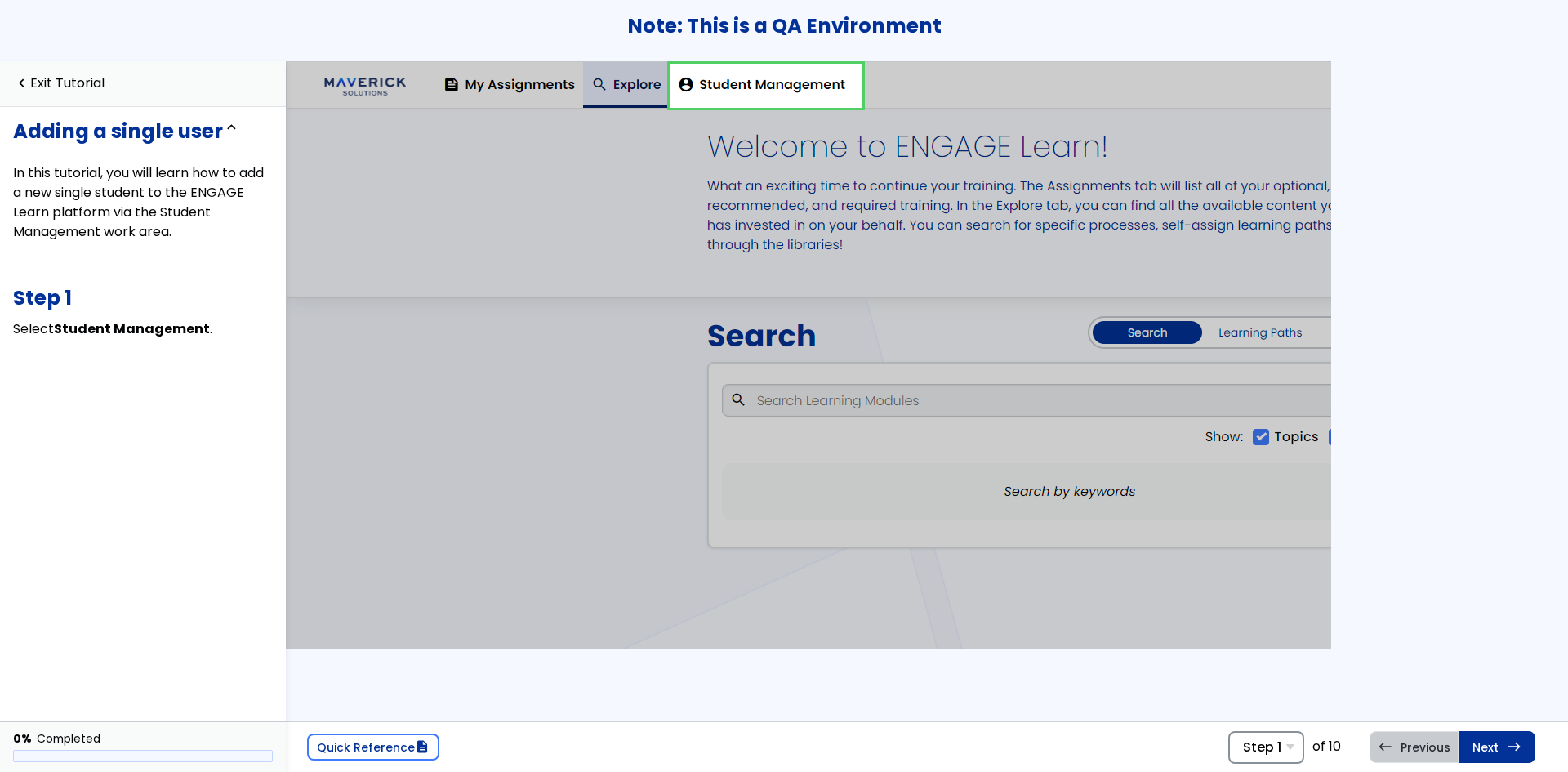
click at [1247, 741] on span "Step 1" at bounding box center [1262, 747] width 39 height 15
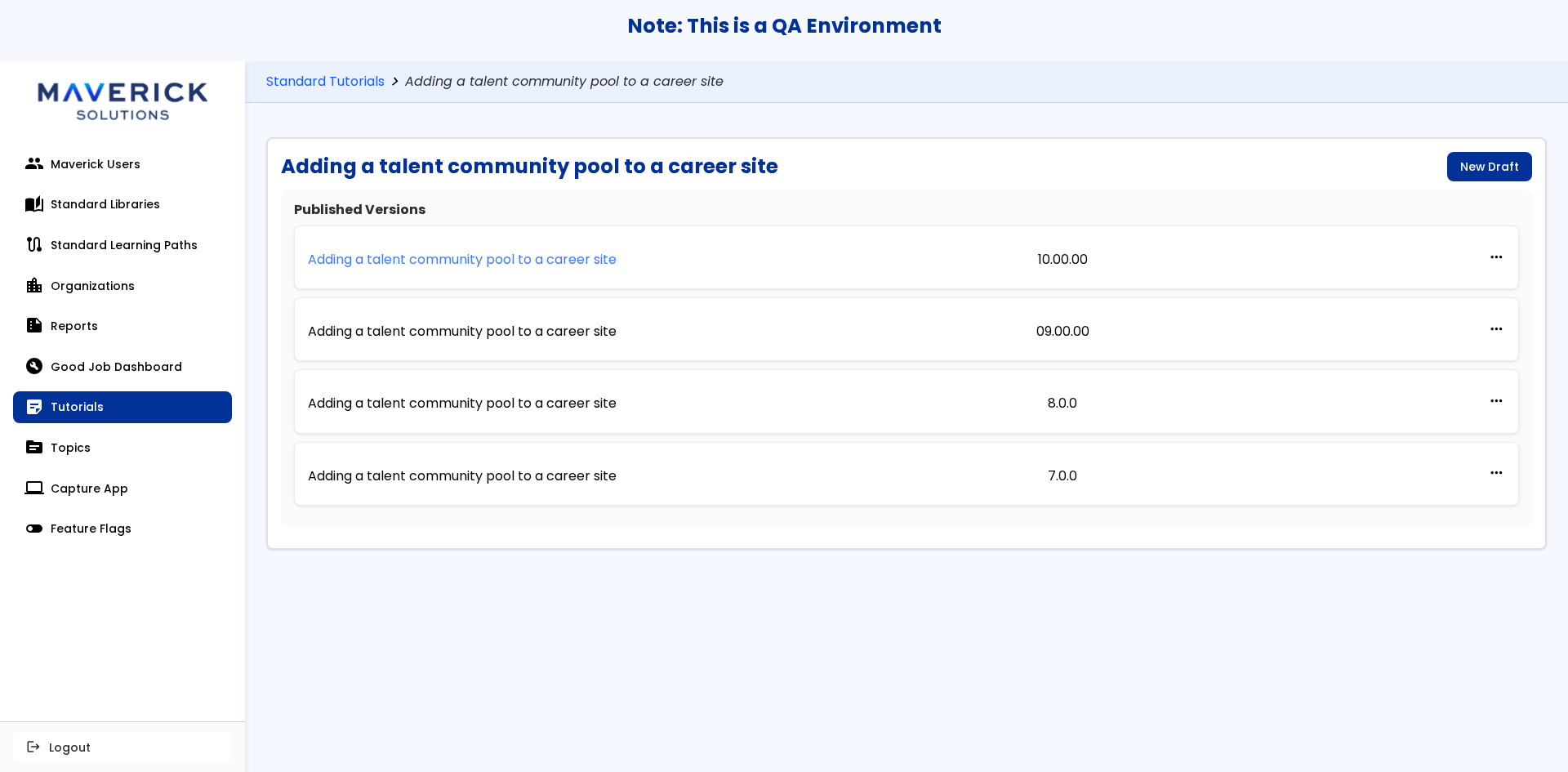
click at [468, 260] on p "Adding a talent community pool to a career site" at bounding box center [462, 260] width 309 height 15
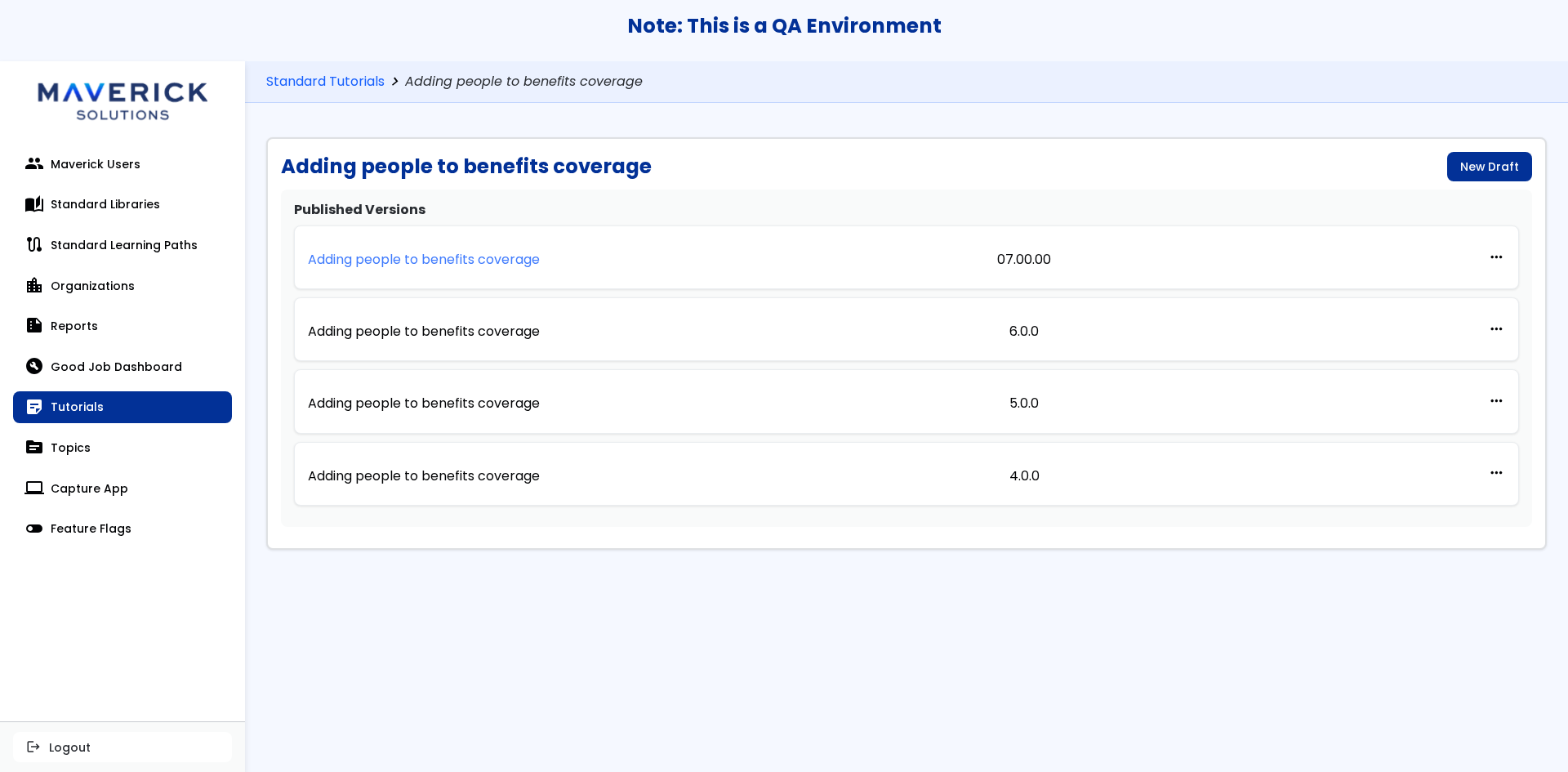
click at [412, 263] on p "Adding people to benefits coverage" at bounding box center [424, 260] width 232 height 15
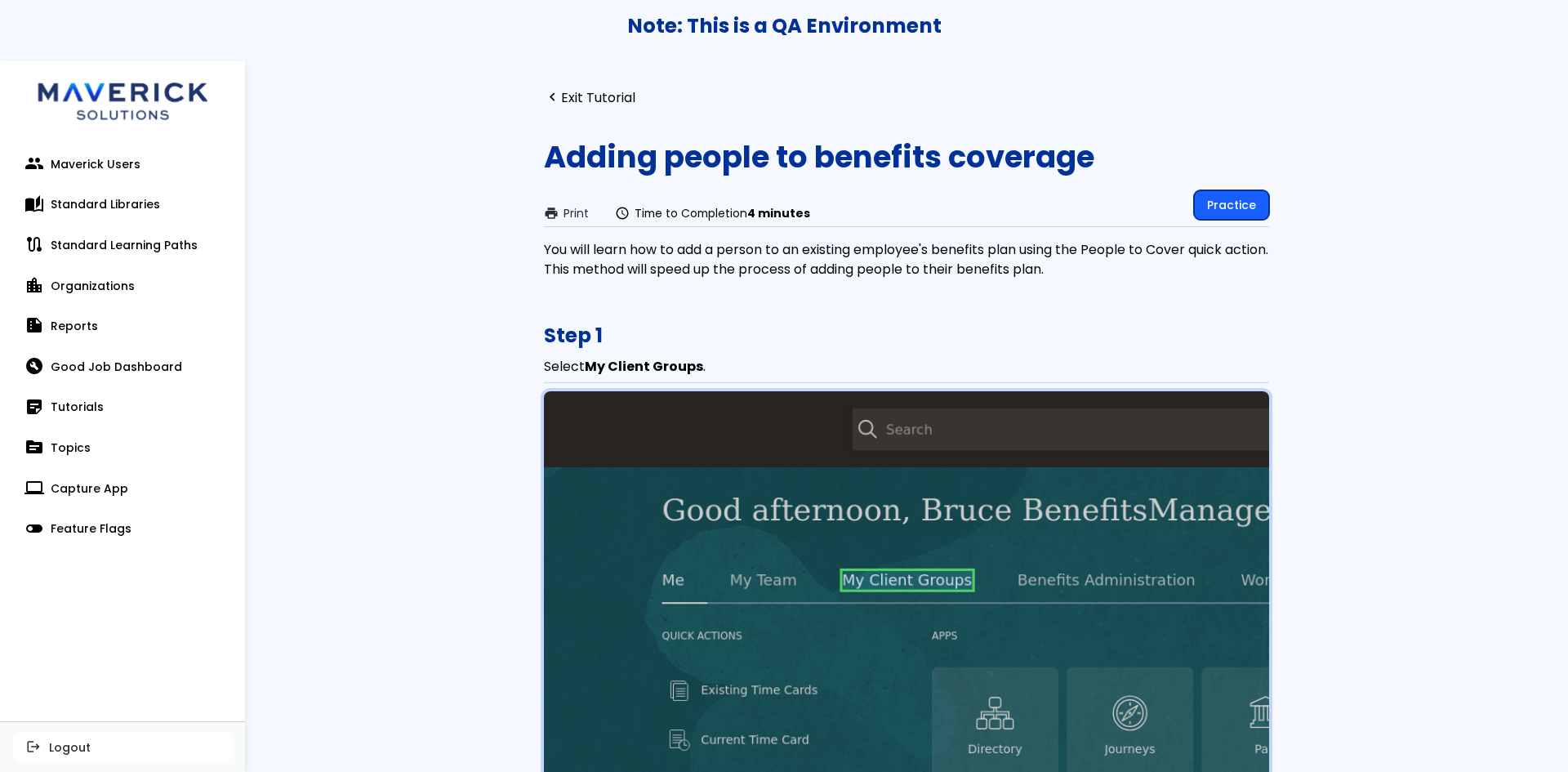
click at [1211, 215] on link "Practice" at bounding box center [1232, 204] width 75 height 29
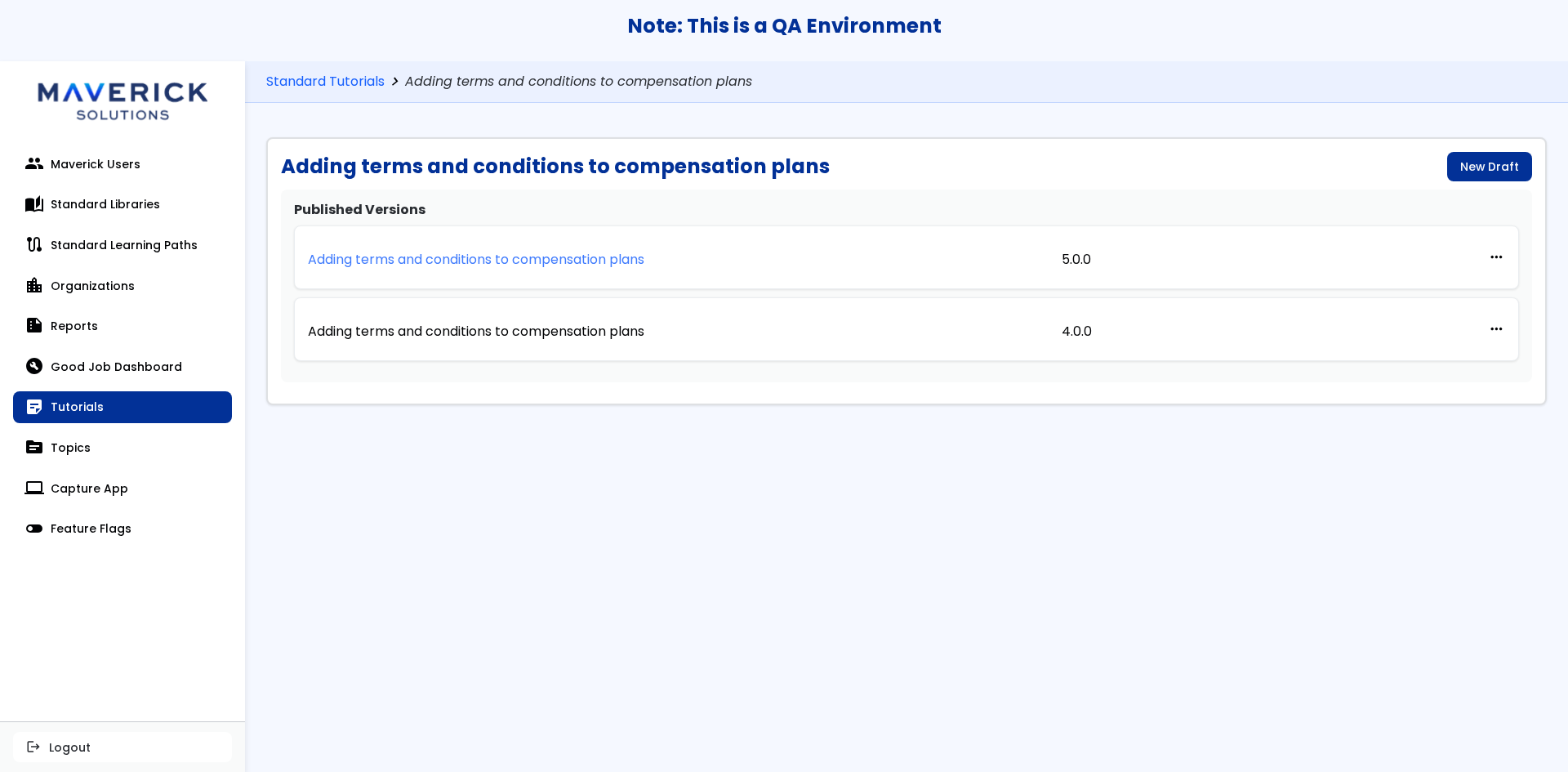
click at [486, 255] on p "Adding terms and conditions to compensation plans" at bounding box center [476, 260] width 336 height 15
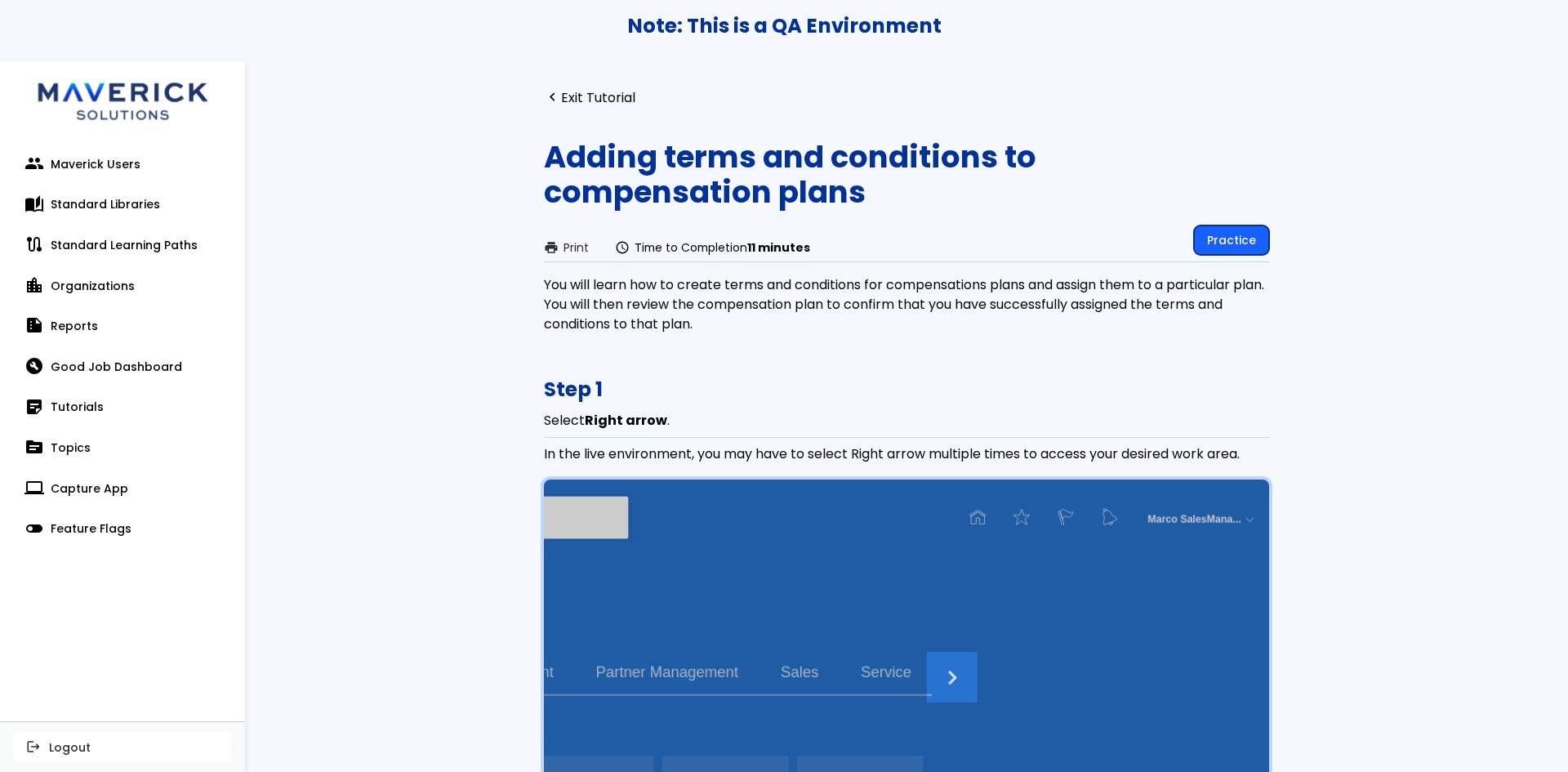
click at [1239, 243] on link "Practice" at bounding box center [1232, 239] width 75 height 29
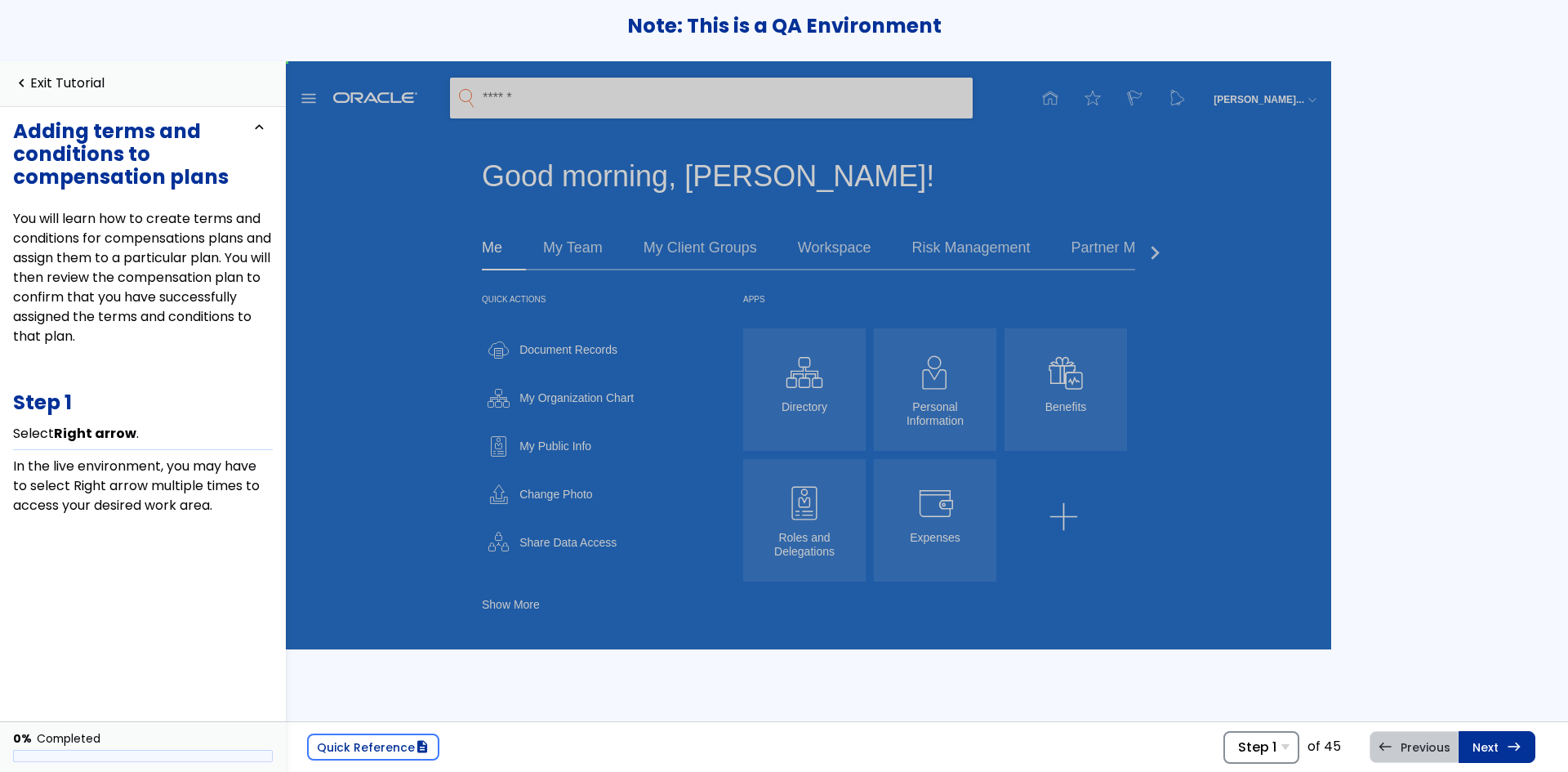
click at [1267, 753] on span "Step 1" at bounding box center [1257, 747] width 39 height 15
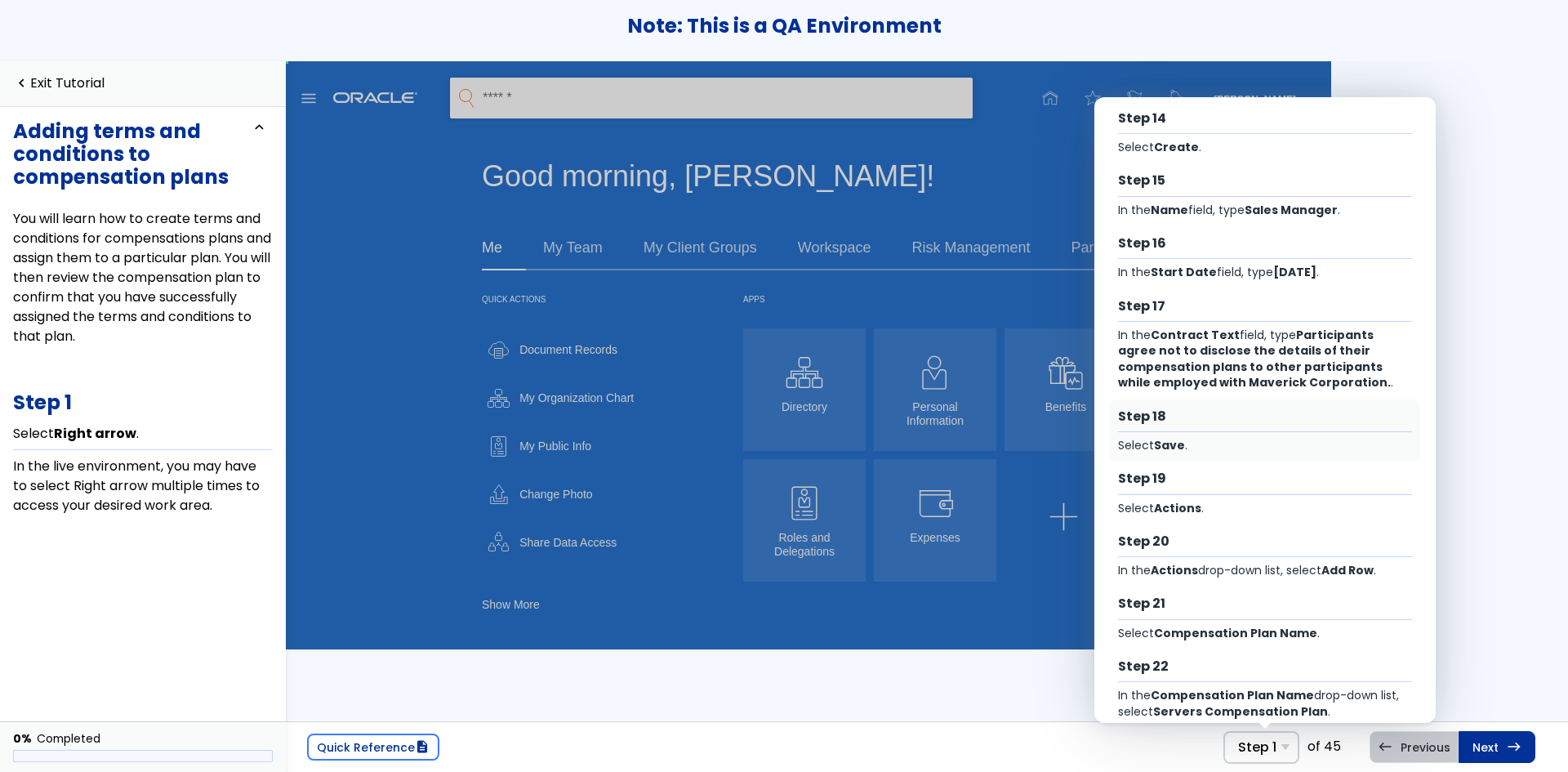
scroll to position [898, 0]
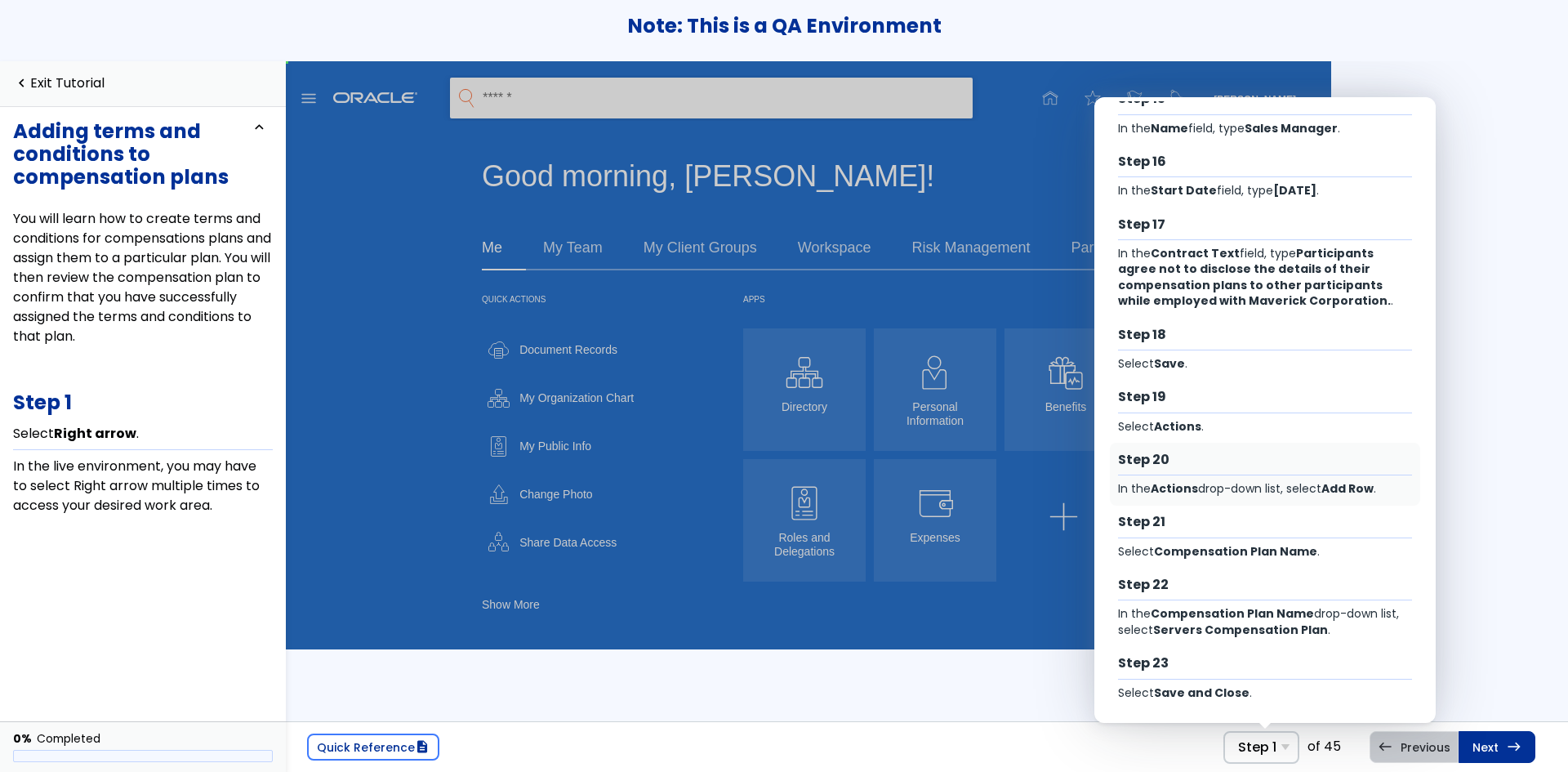
click at [1316, 502] on div "Step 20 In the Actions drop-down list, select Add Row ." at bounding box center [1266, 474] width 311 height 63
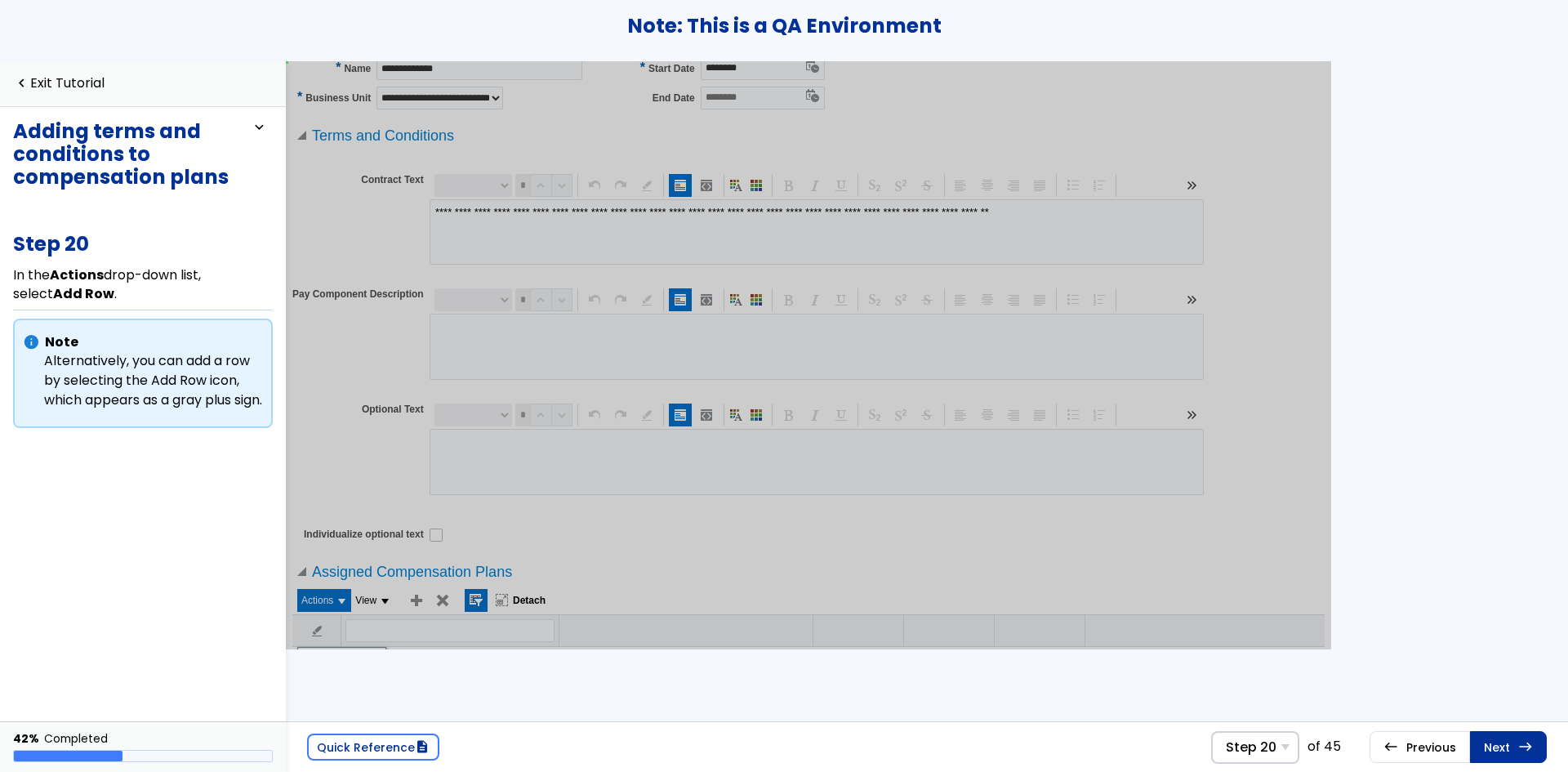
scroll to position [214, 0]
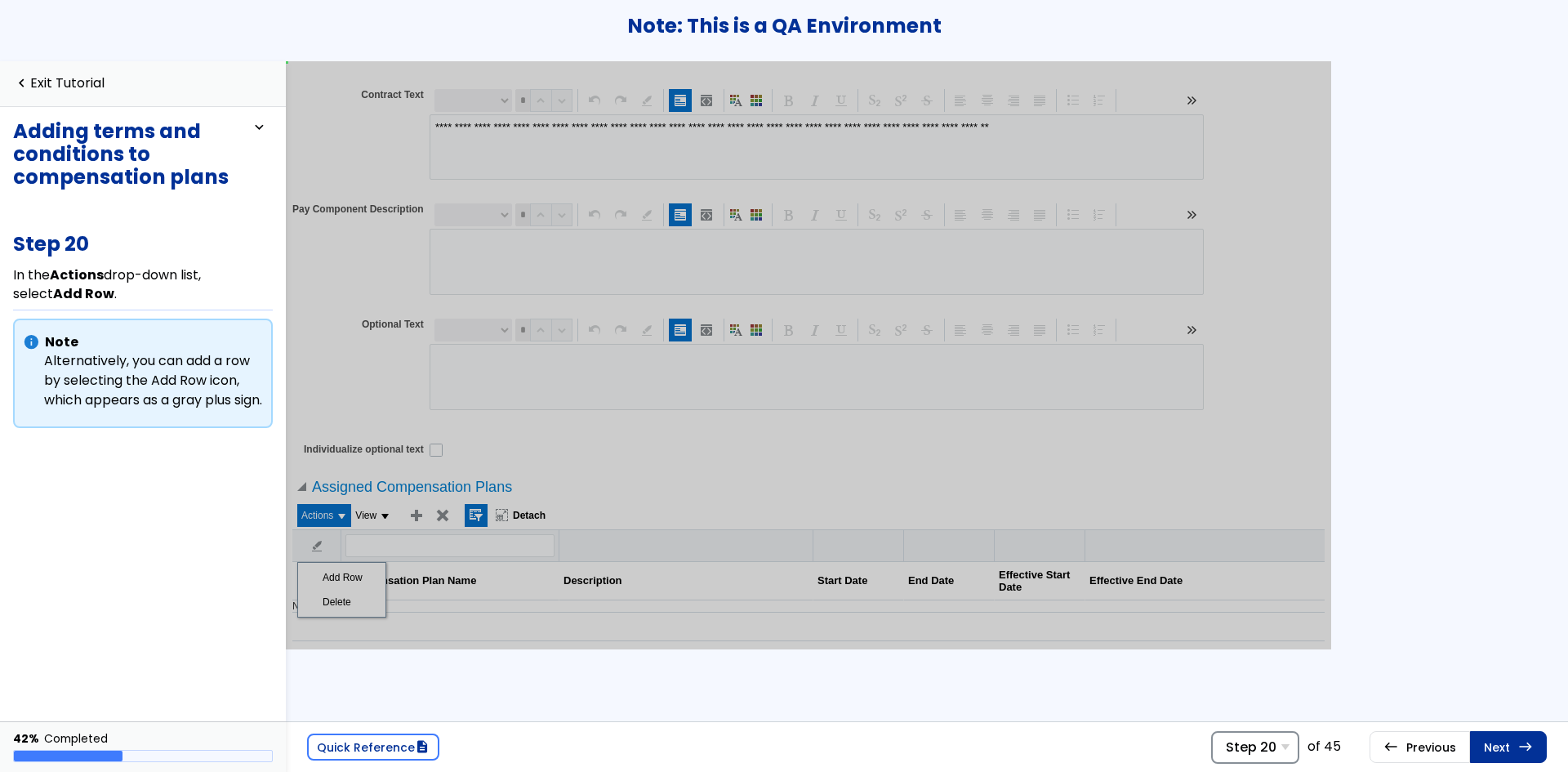
click at [1233, 758] on div "Step 20 Step 1 Select Right arrow . Step 2 Select Incentive Compensation . Step…" at bounding box center [1255, 747] width 89 height 33
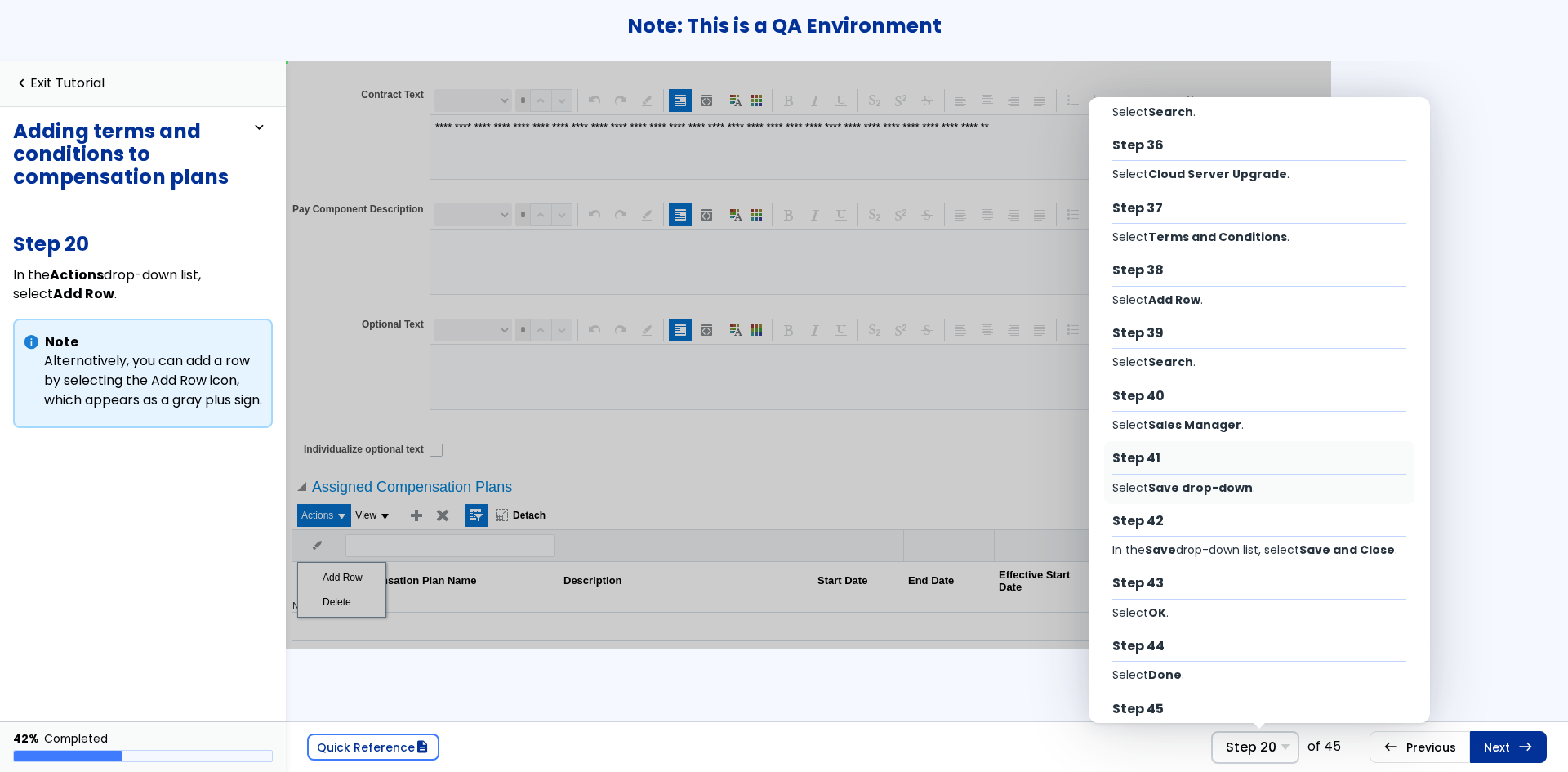
scroll to position [2235, 0]
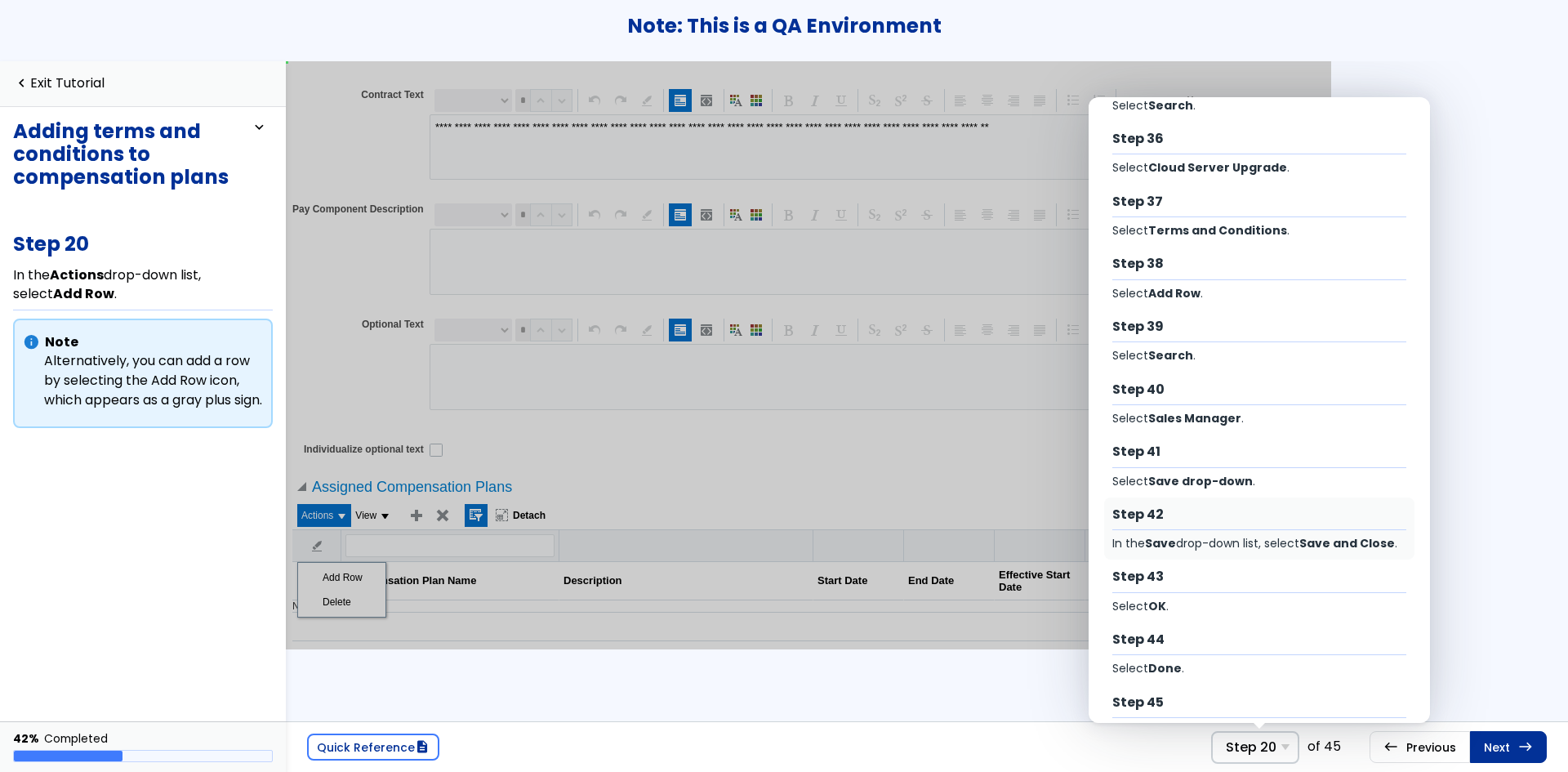
click at [1294, 539] on div "In the Save drop-down list, select Save and Close ." at bounding box center [1259, 543] width 295 height 15
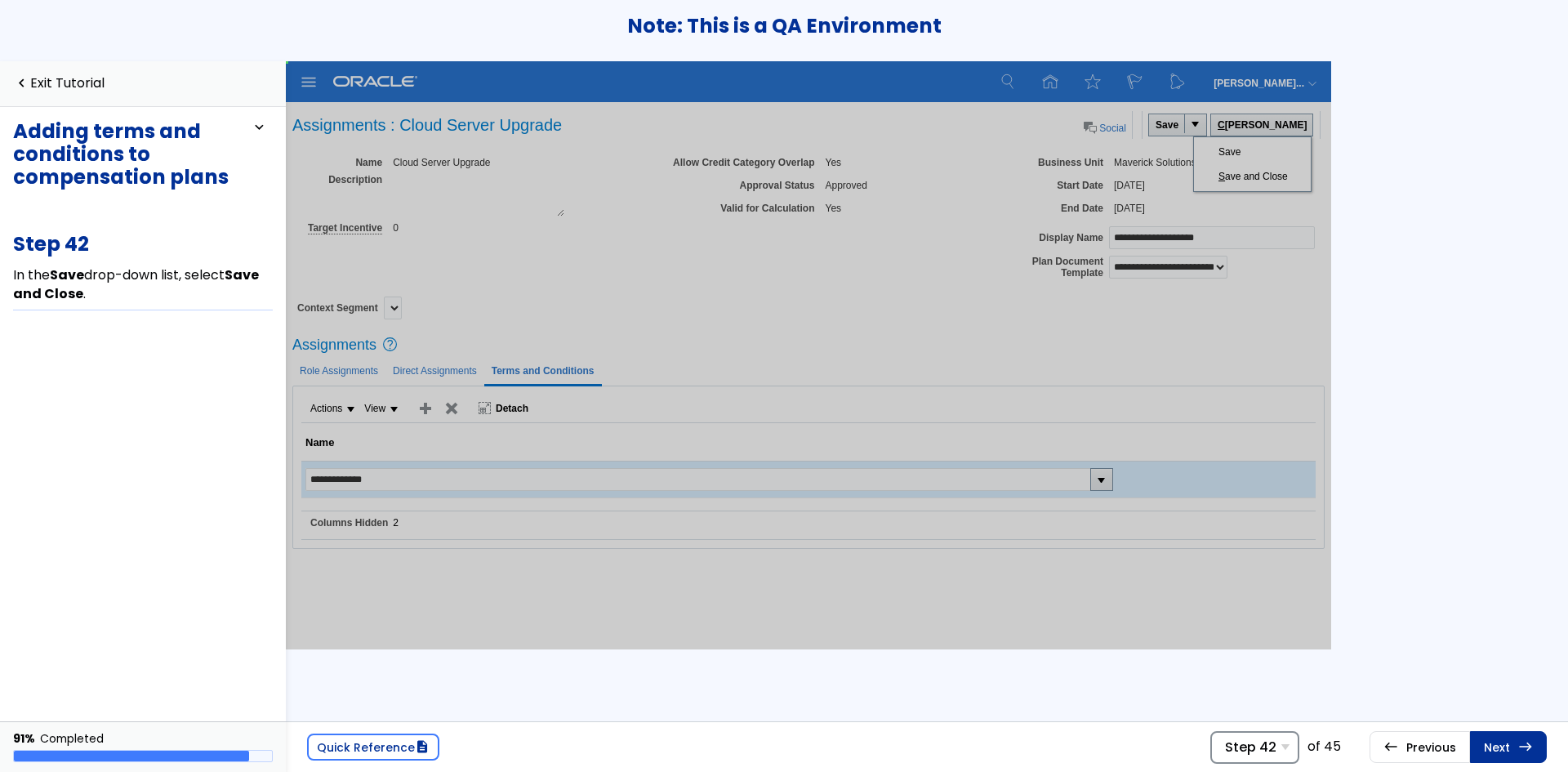
click at [1262, 745] on span "Step 42" at bounding box center [1251, 747] width 52 height 15
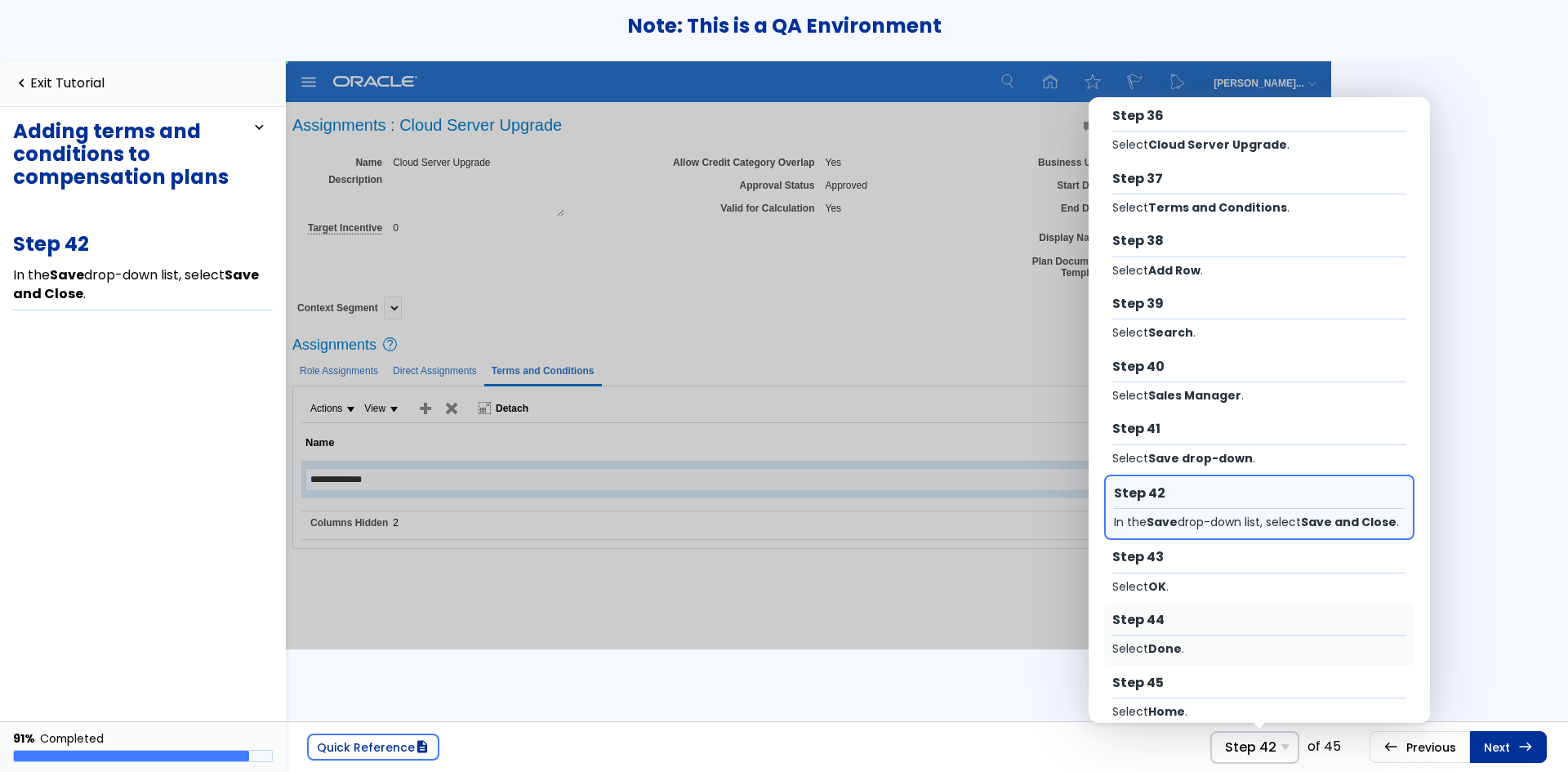
scroll to position [2292, 0]
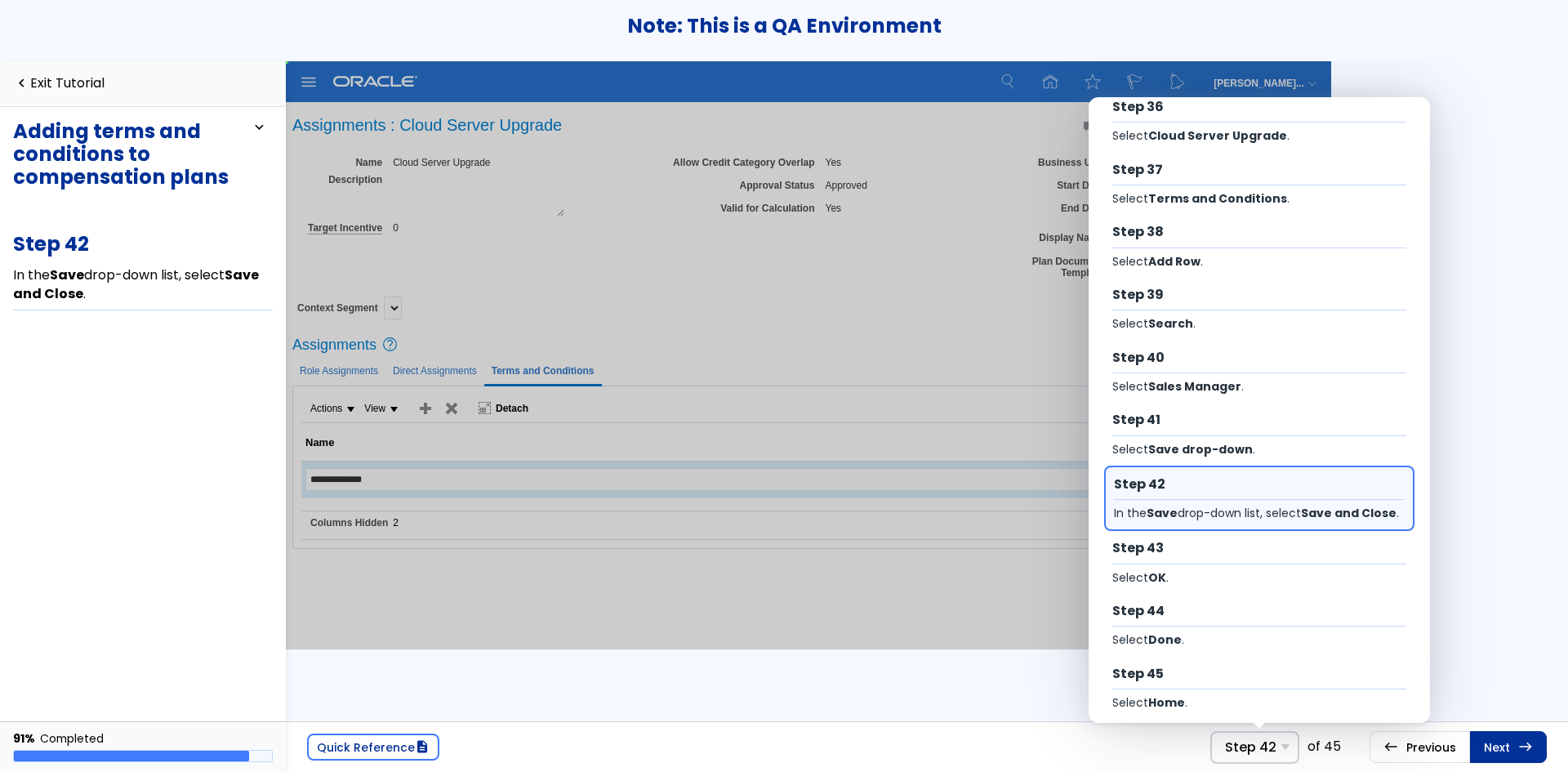
click at [1495, 518] on div "Quick Reference description Step 42 Step 1 Select Right arrow . Step 2 Select I…" at bounding box center [928, 416] width 1283 height 710
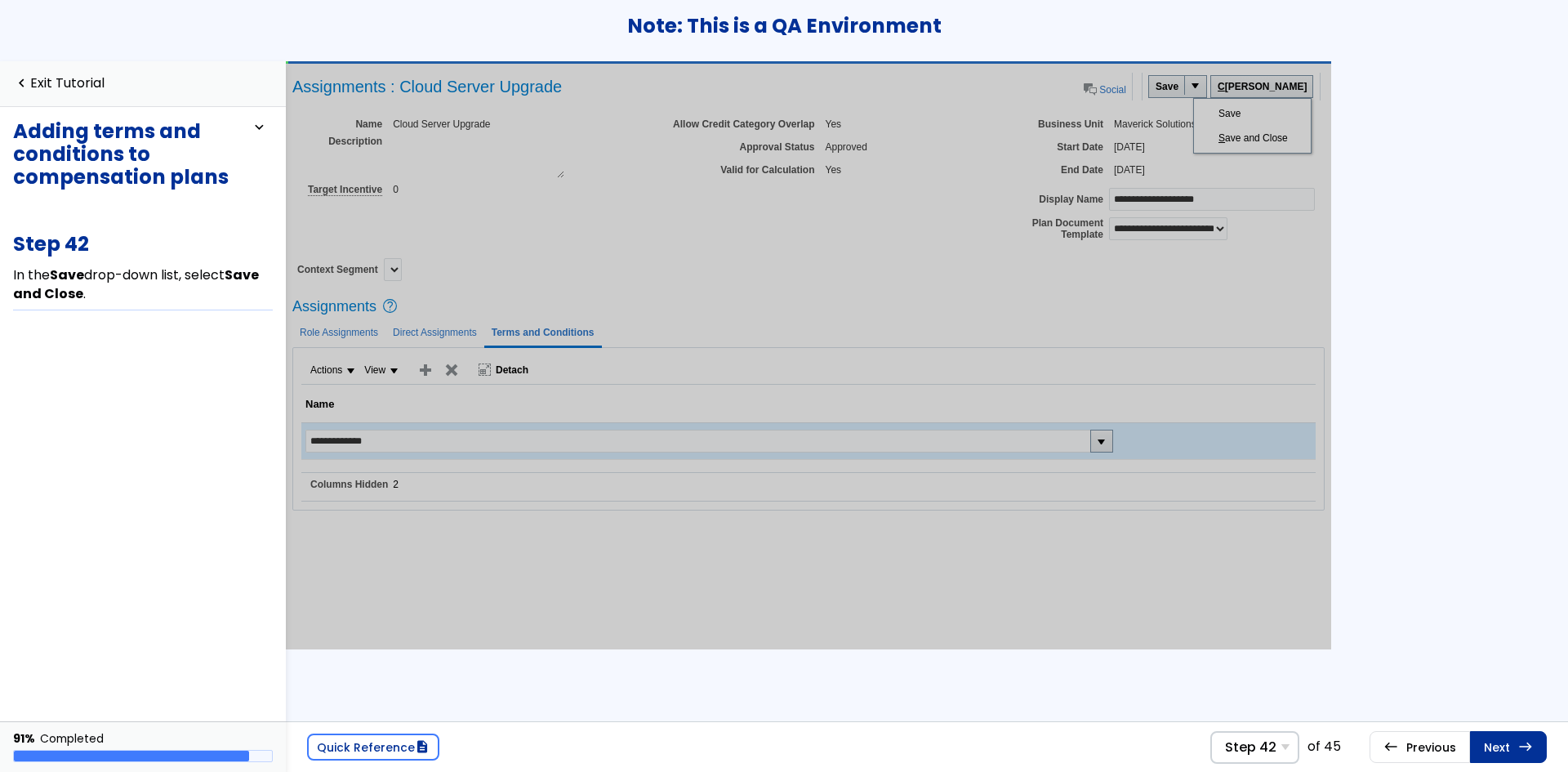
scroll to position [0, 0]
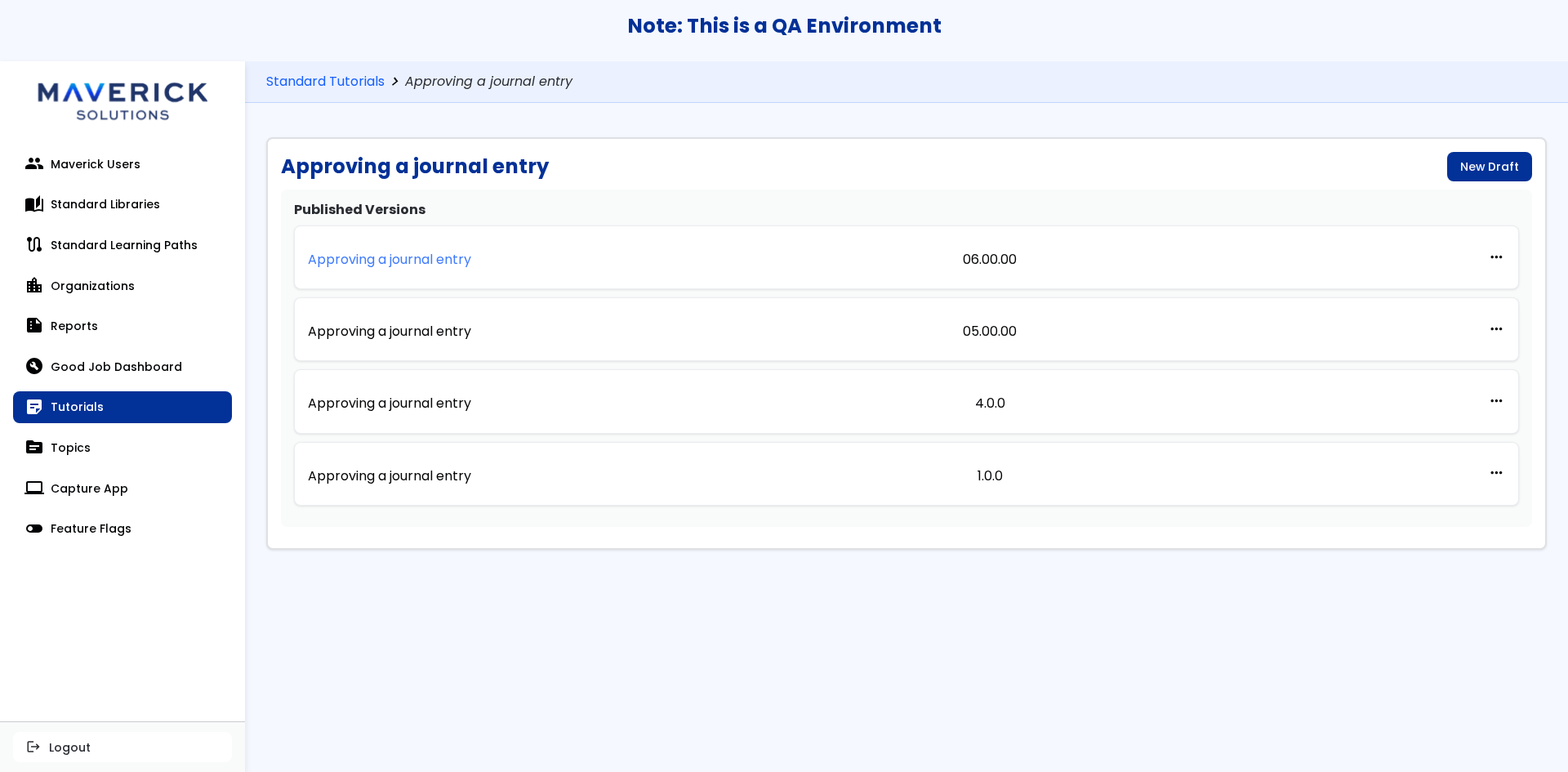
click at [441, 265] on p "Approving a journal entry" at bounding box center [389, 260] width 163 height 15
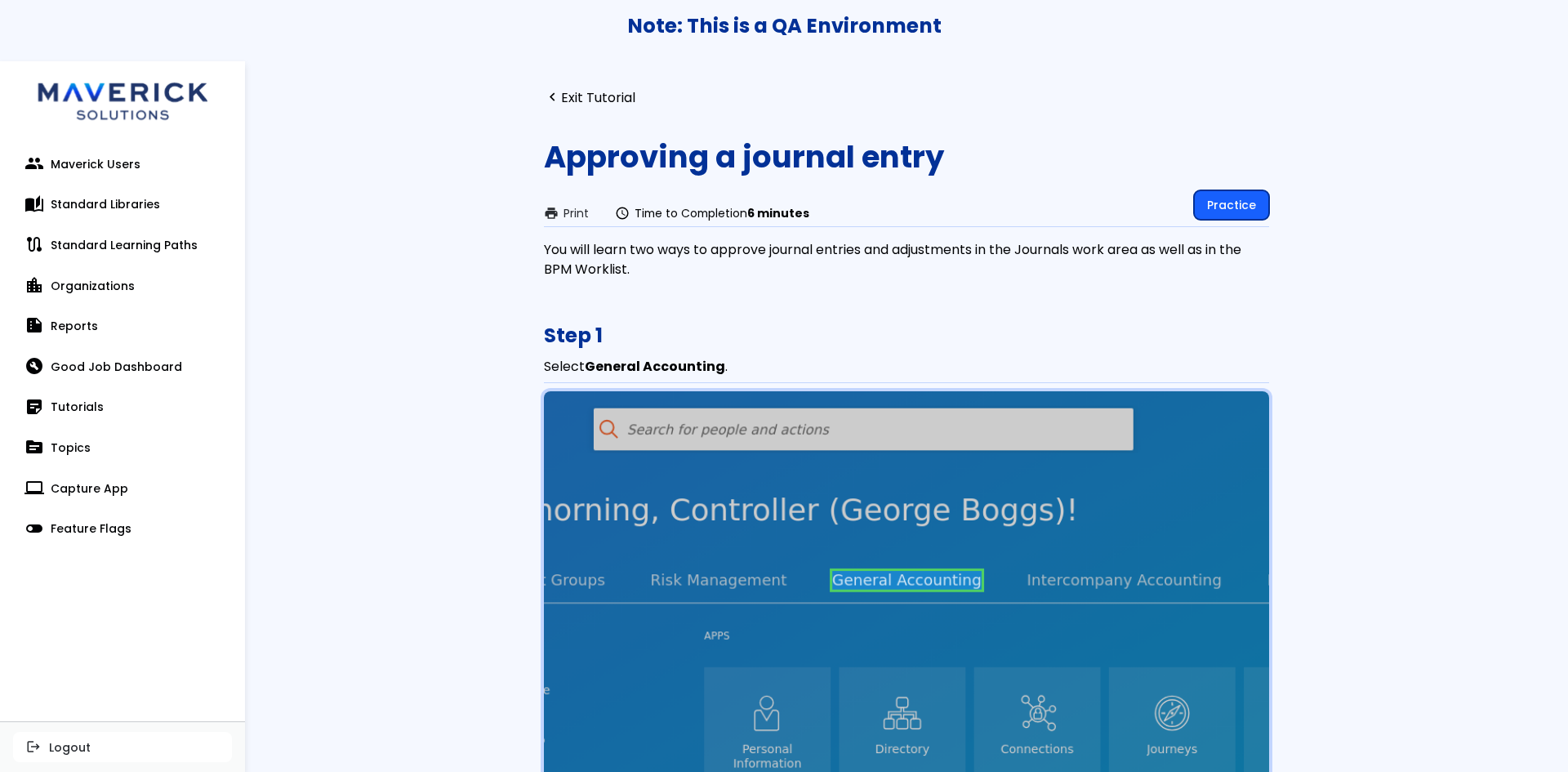
click at [1246, 203] on link "Practice" at bounding box center [1232, 204] width 75 height 29
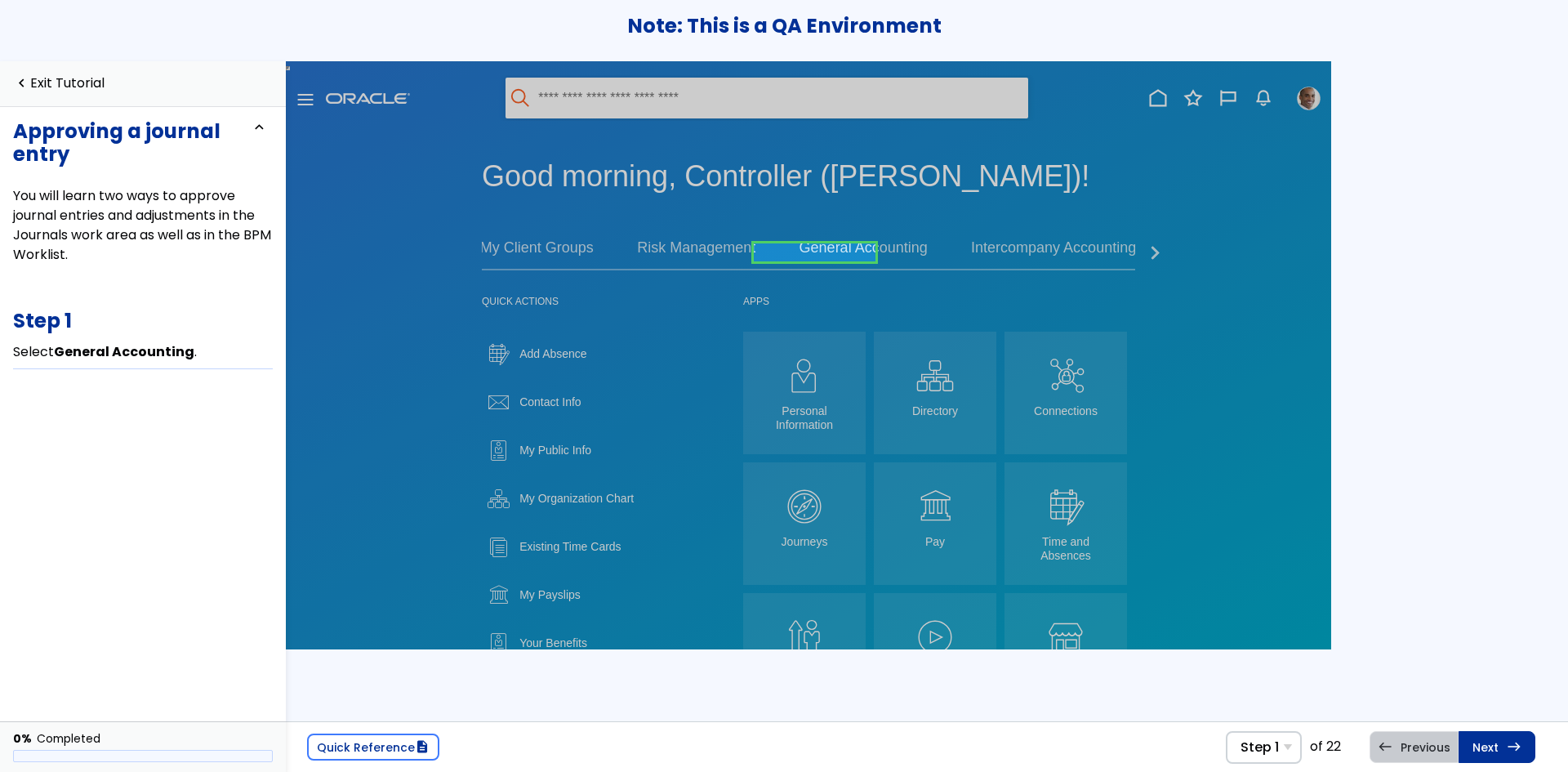
scroll to position [0, 321]
click at [1258, 748] on span "Step 1" at bounding box center [1259, 747] width 39 height 15
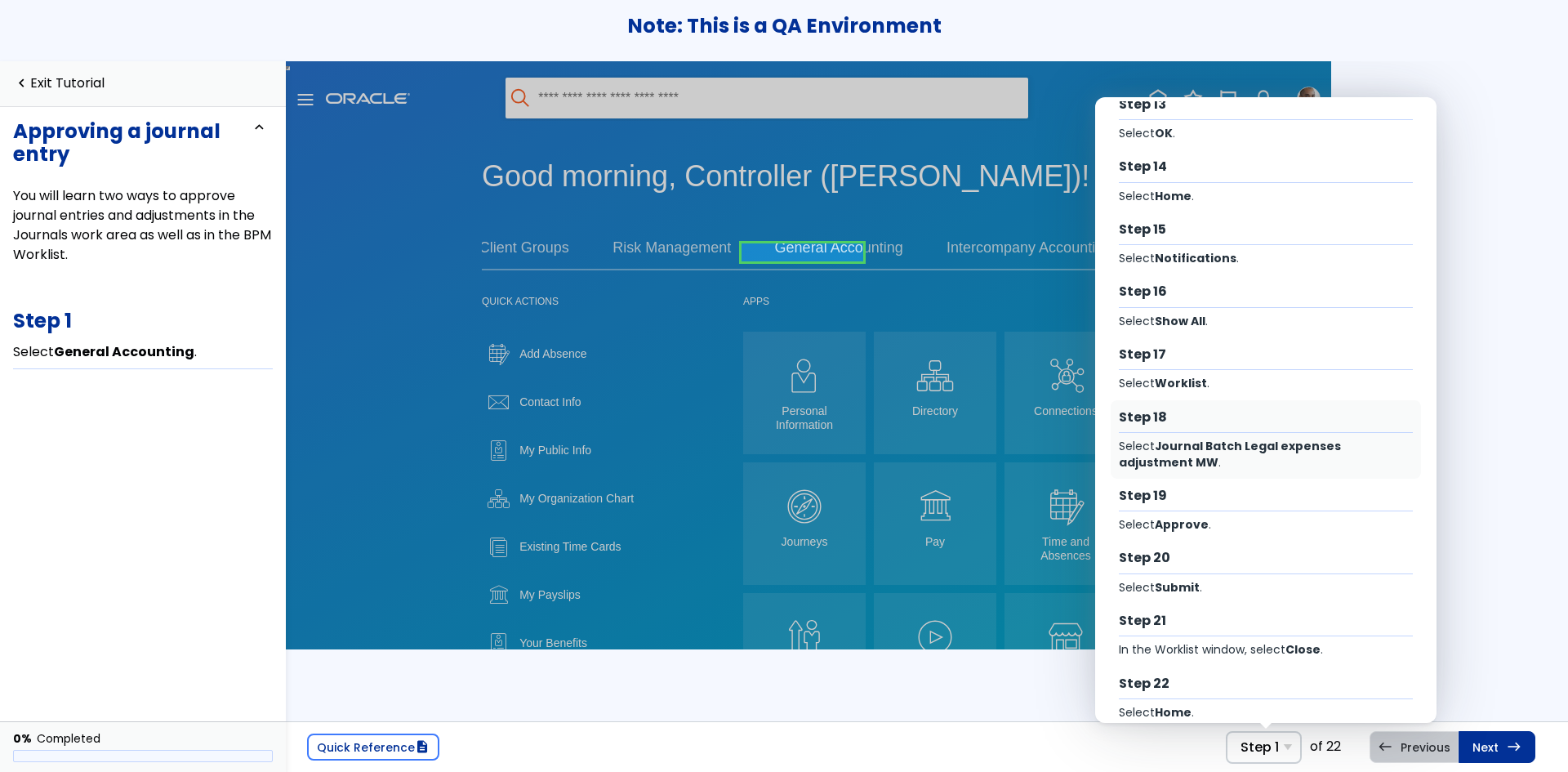
scroll to position [806, 0]
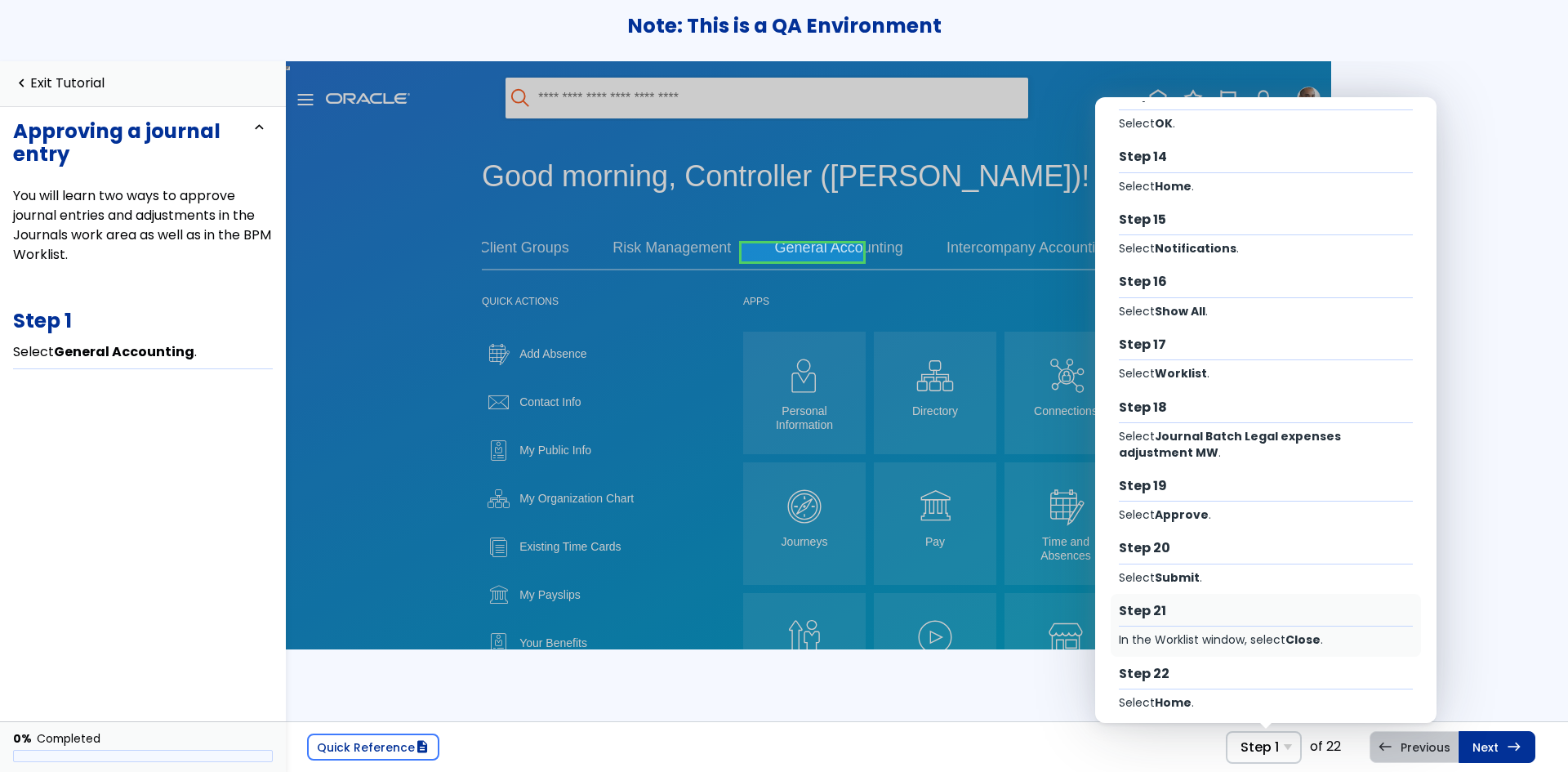
drag, startPoint x: 1302, startPoint y: 633, endPoint x: 1017, endPoint y: 573, distance: 291.2
click at [1302, 633] on b "Close" at bounding box center [1302, 638] width 35 height 16
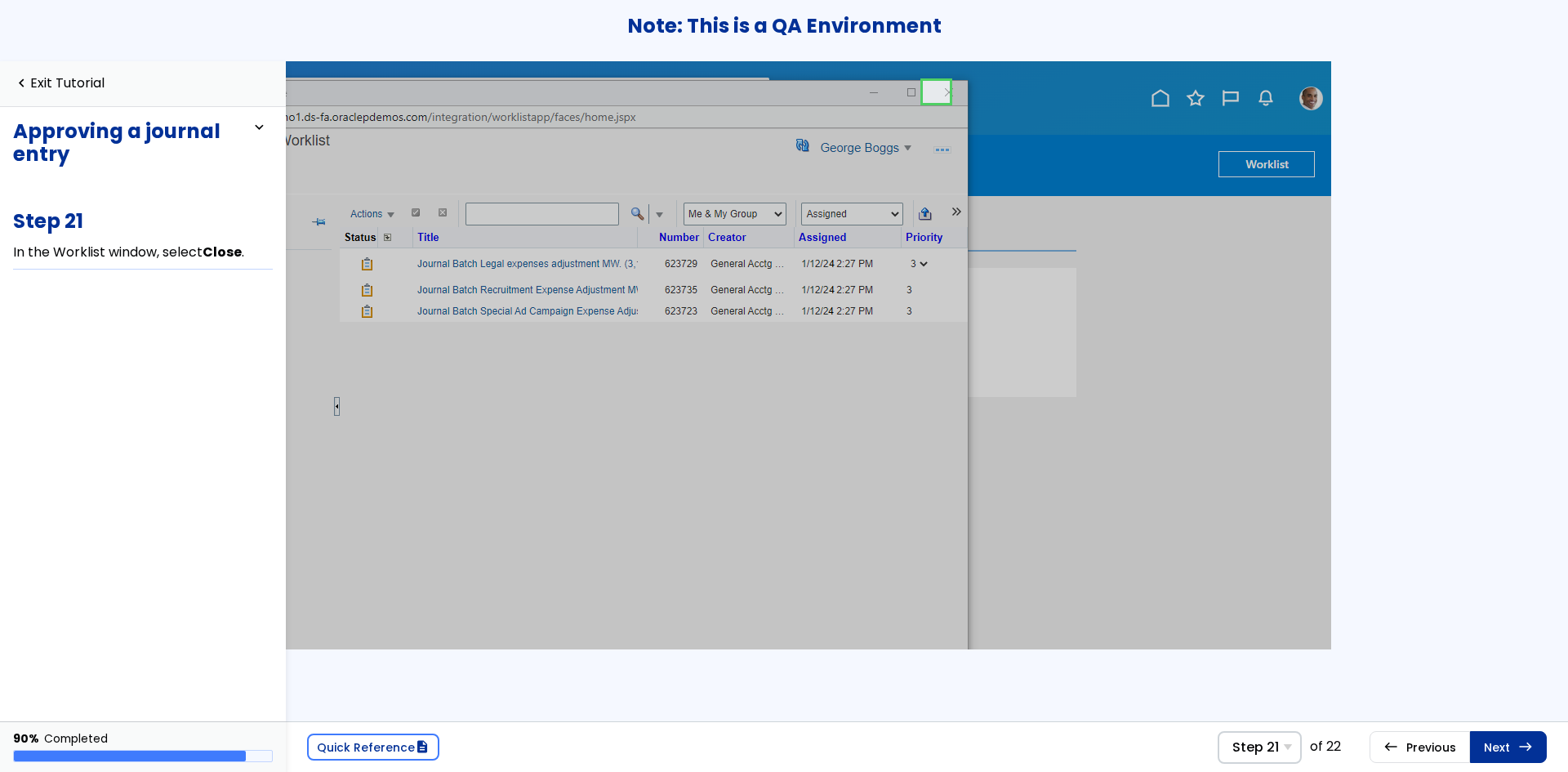
scroll to position [0, 535]
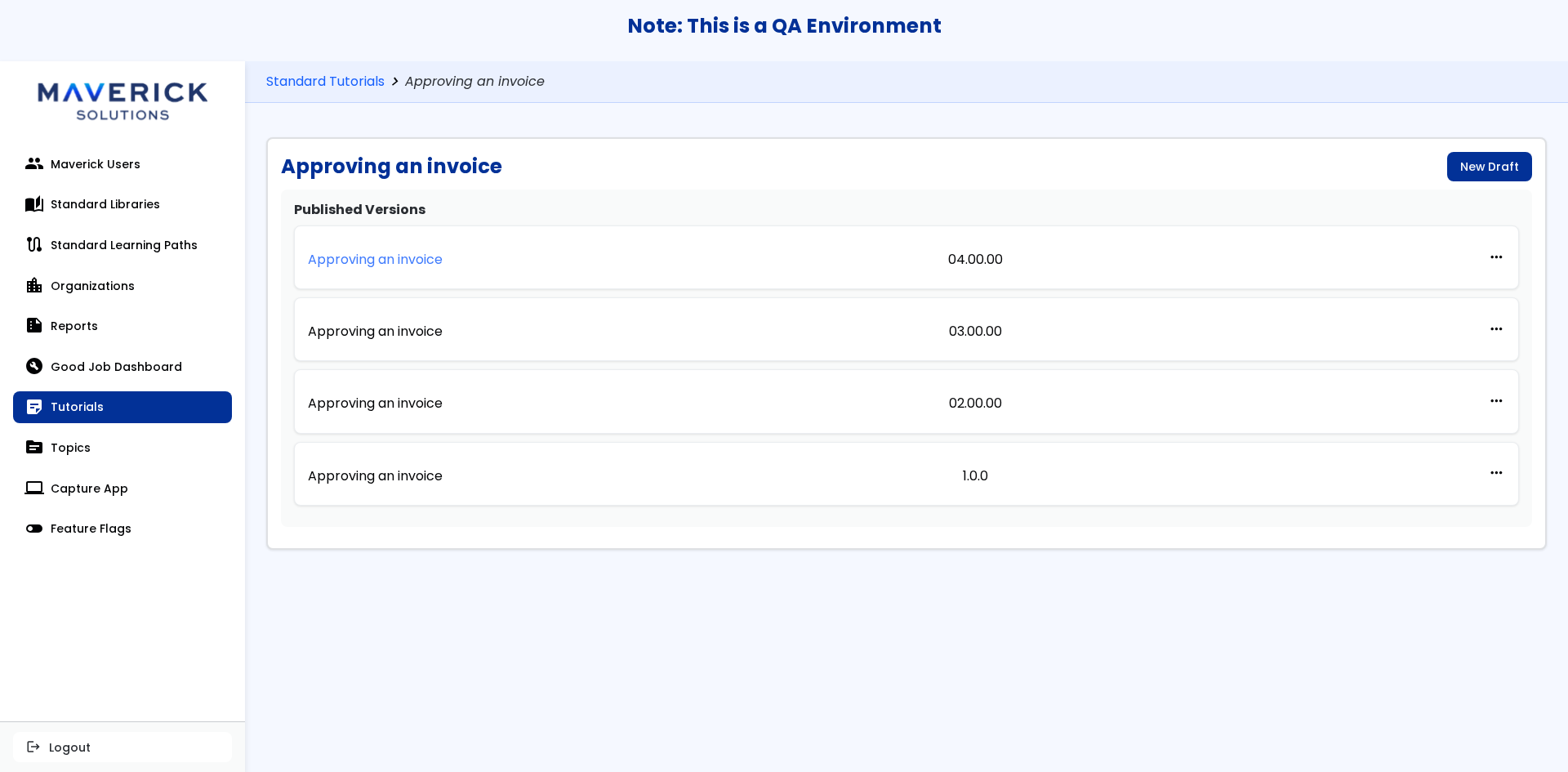
click at [396, 264] on p "Approving an invoice" at bounding box center [375, 260] width 135 height 15
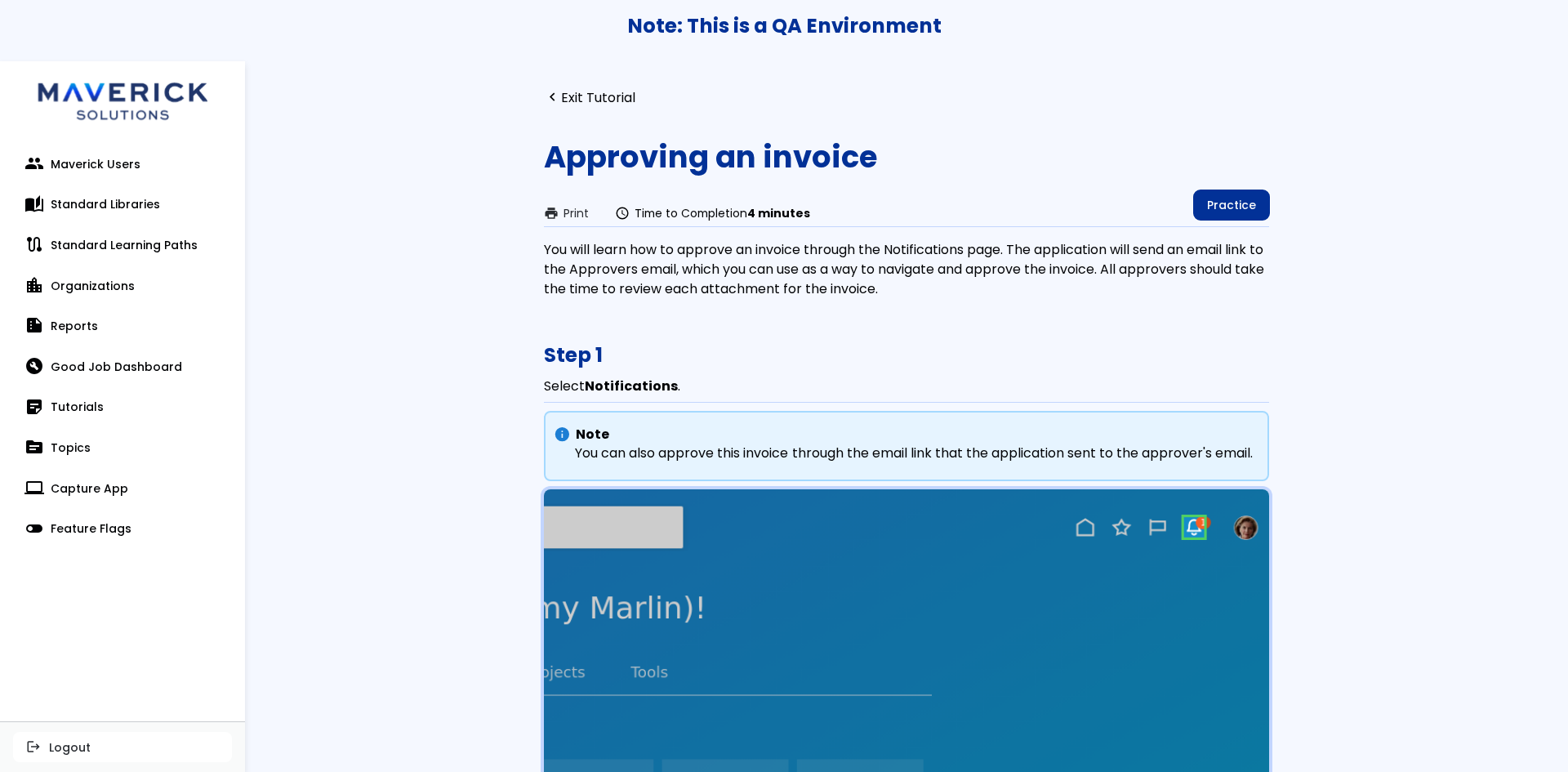
drag, startPoint x: 1255, startPoint y: 200, endPoint x: 1370, endPoint y: 262, distance: 130.6
click at [1254, 200] on link "Practice" at bounding box center [1232, 204] width 75 height 29
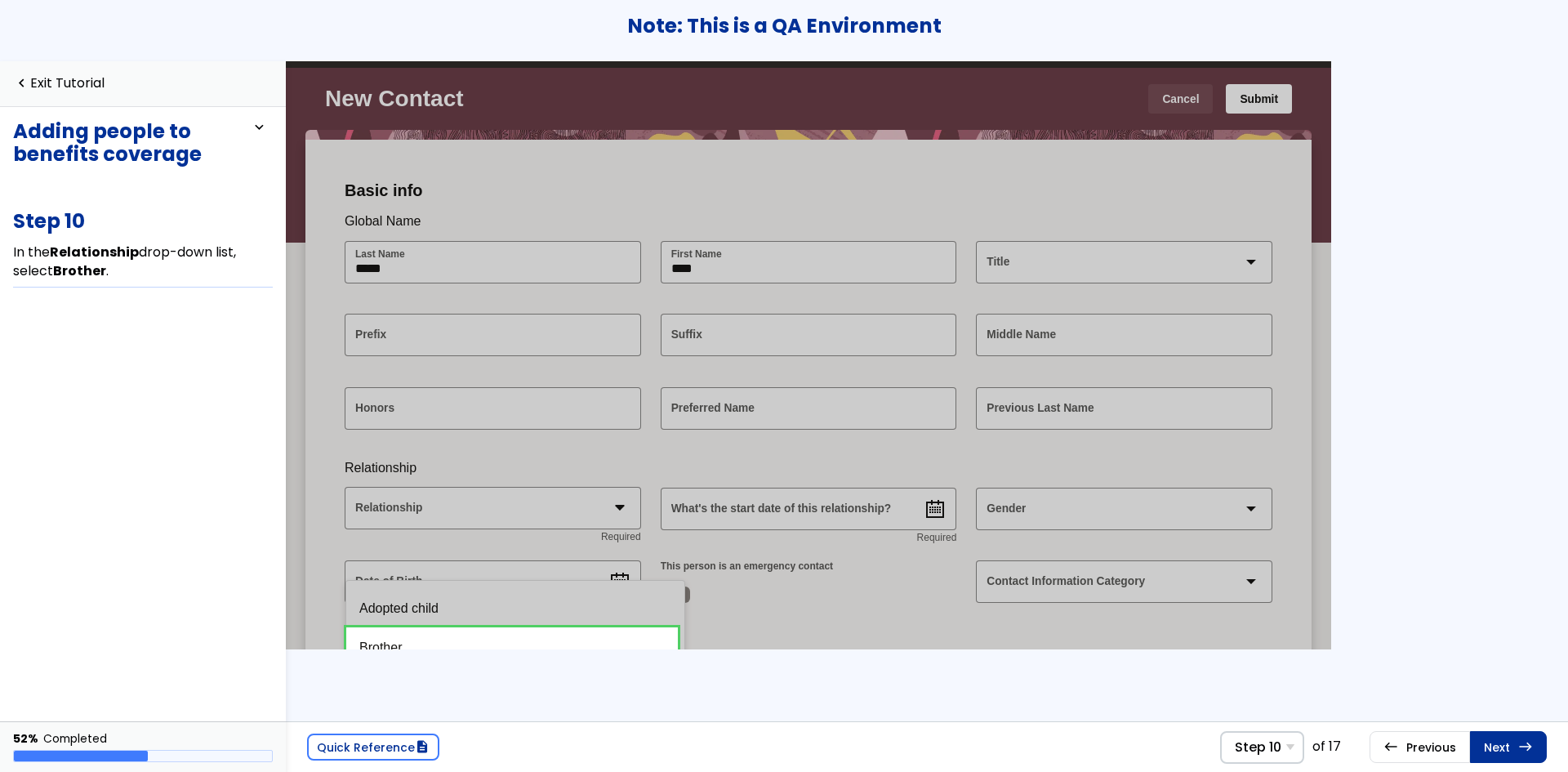
scroll to position [82, 0]
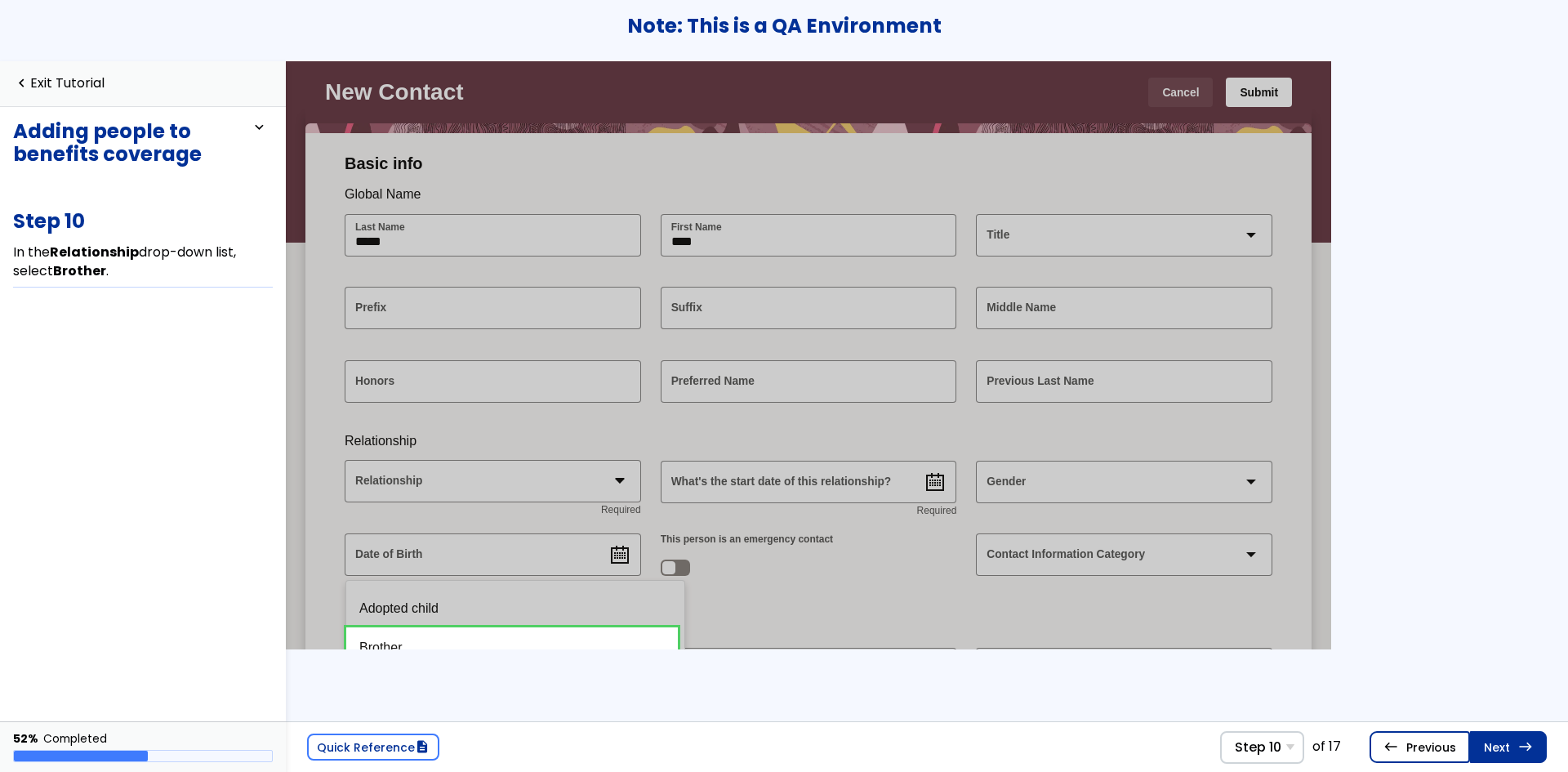
click at [1419, 751] on link "west Previous Step 9 Select Relationship ." at bounding box center [1419, 746] width 101 height 31
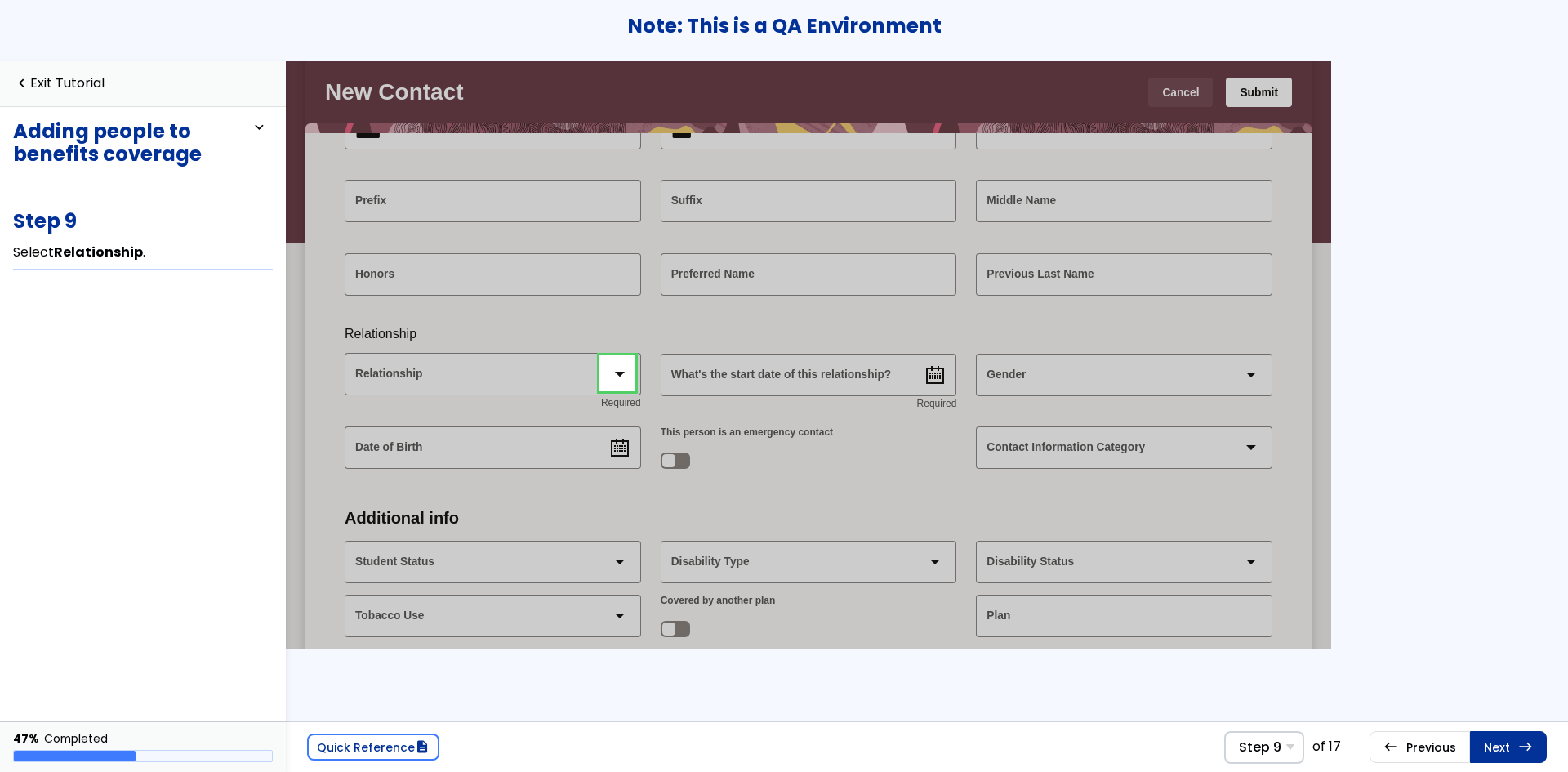
scroll to position [206, 0]
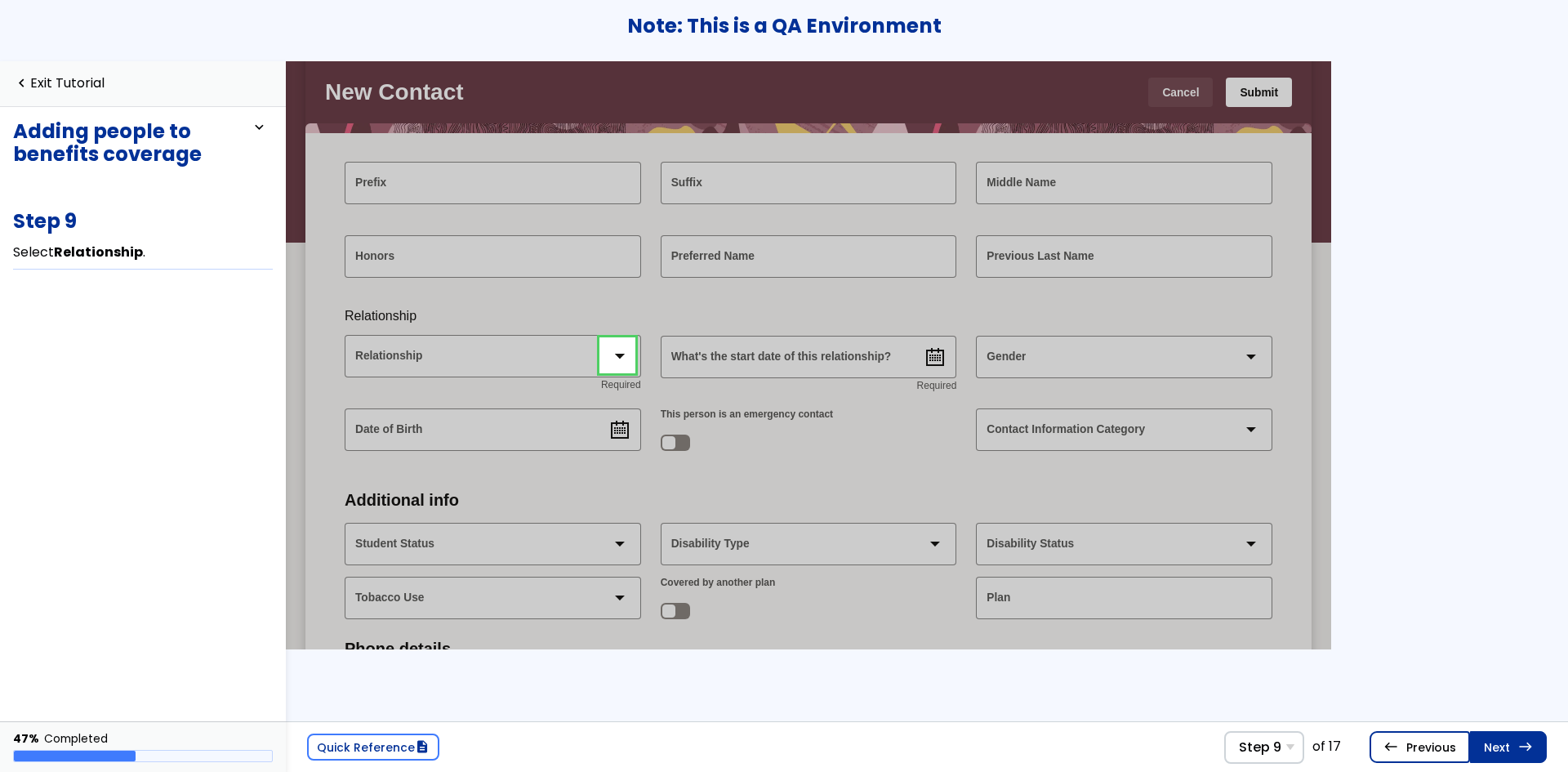
click at [1442, 748] on link "west Previous Step 8 In the First Name field, type [PERSON_NAME] ." at bounding box center [1419, 746] width 101 height 31
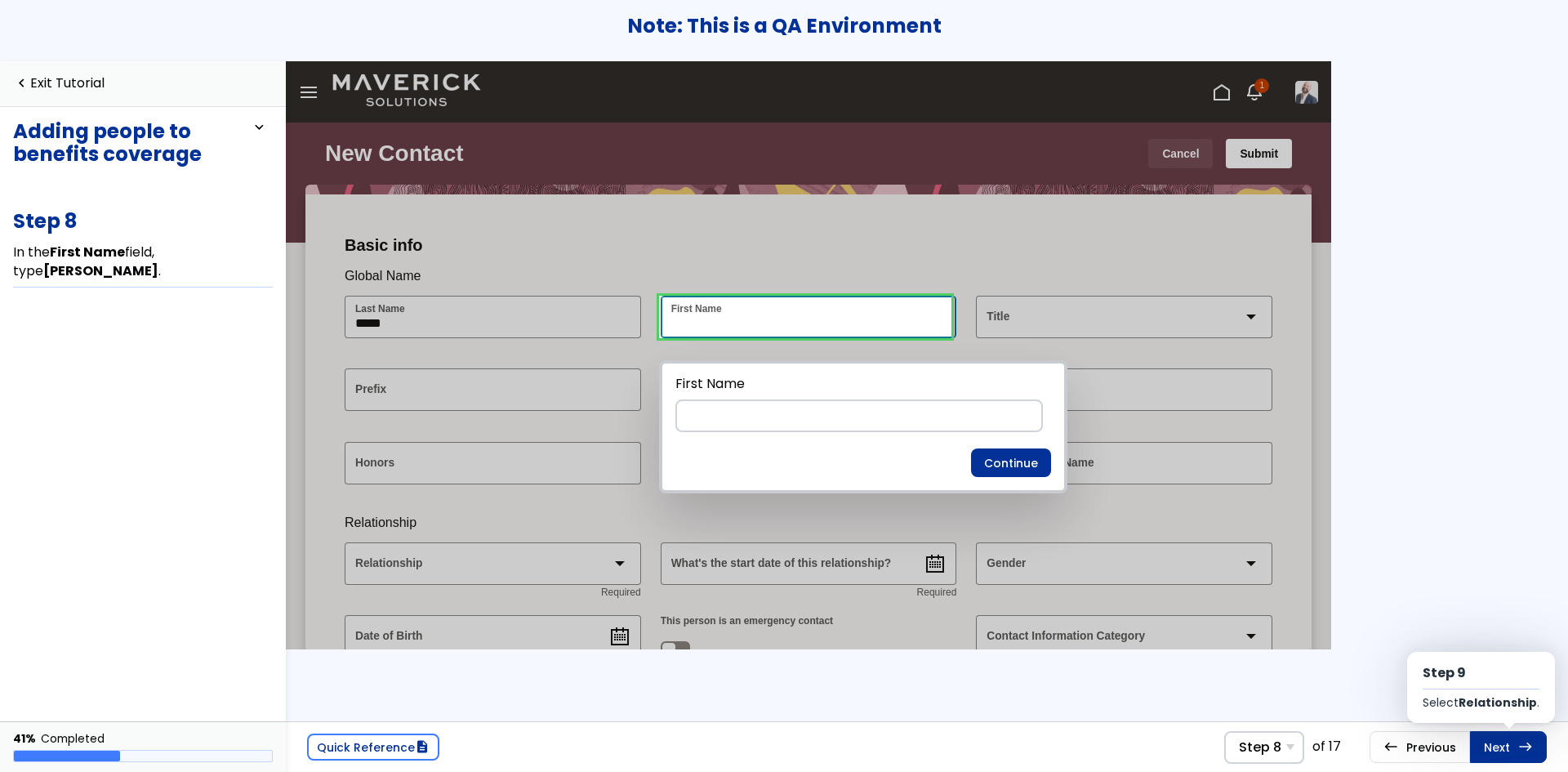
scroll to position [1, 0]
click at [1423, 748] on link "west Previous Step 7 In the Last Name field, type [PERSON_NAME] ." at bounding box center [1419, 746] width 101 height 31
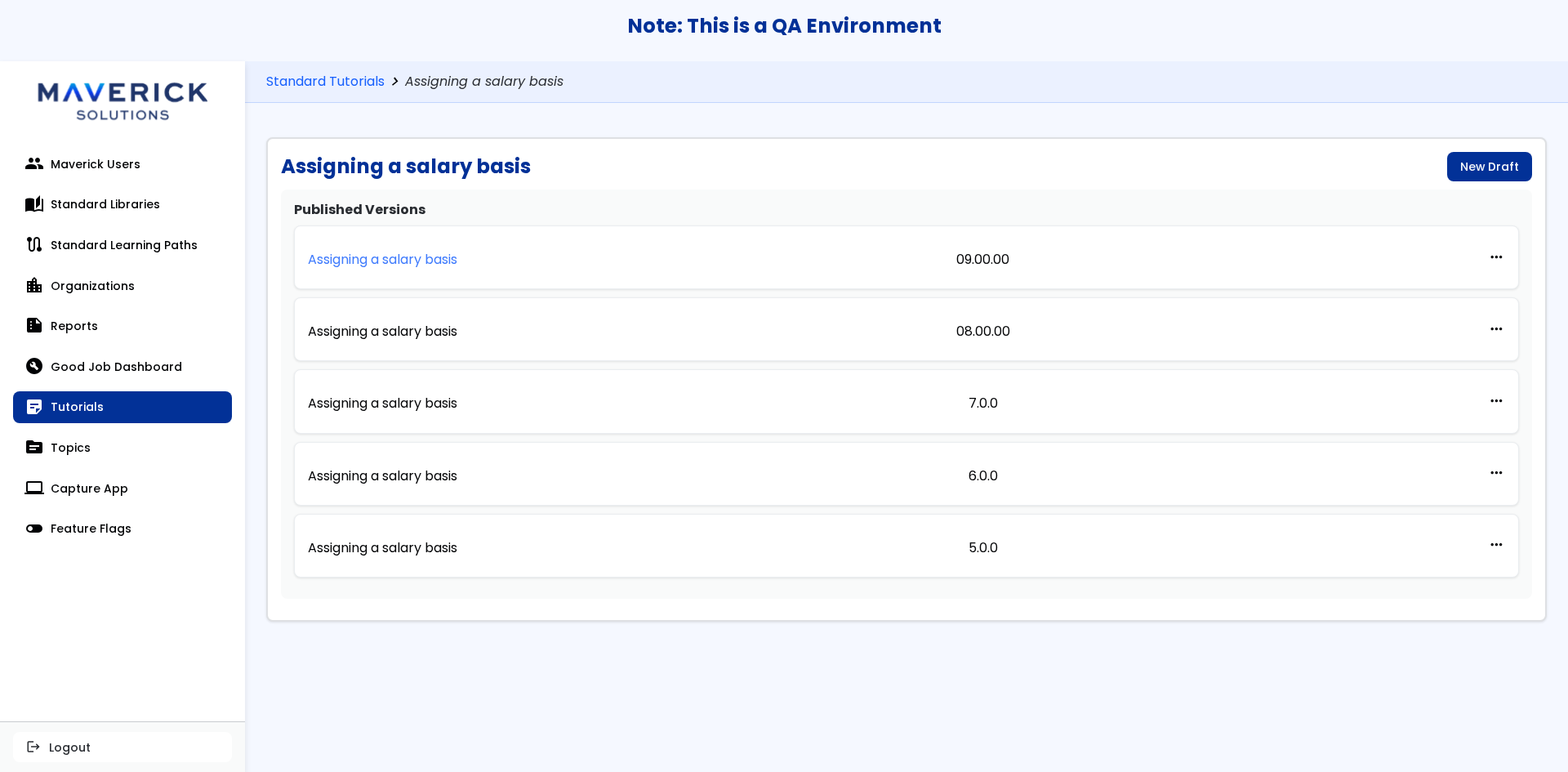
click at [429, 258] on p "Assigning a salary basis" at bounding box center [382, 260] width 150 height 15
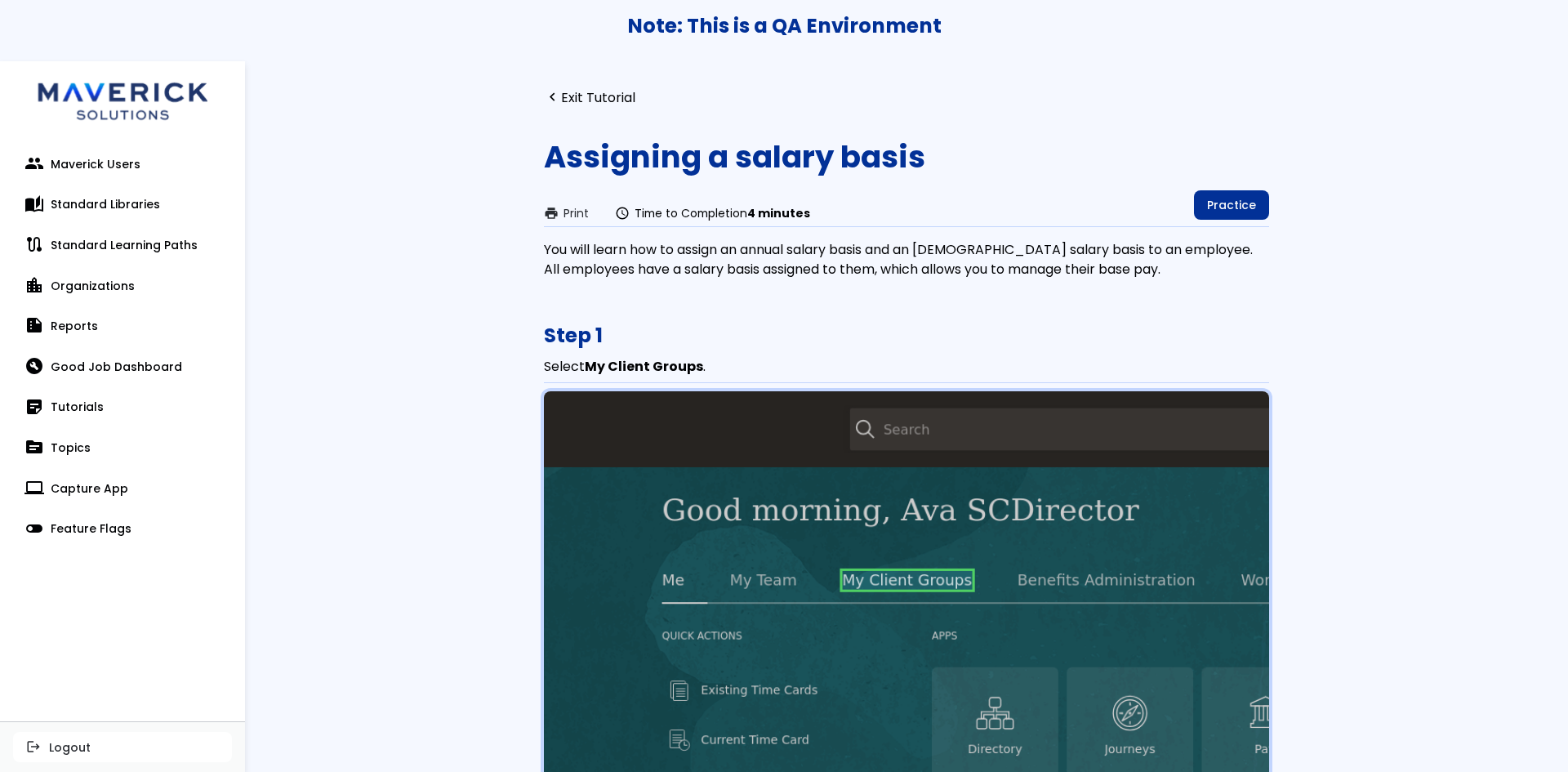
click at [1237, 201] on link "Practice" at bounding box center [1232, 204] width 75 height 29
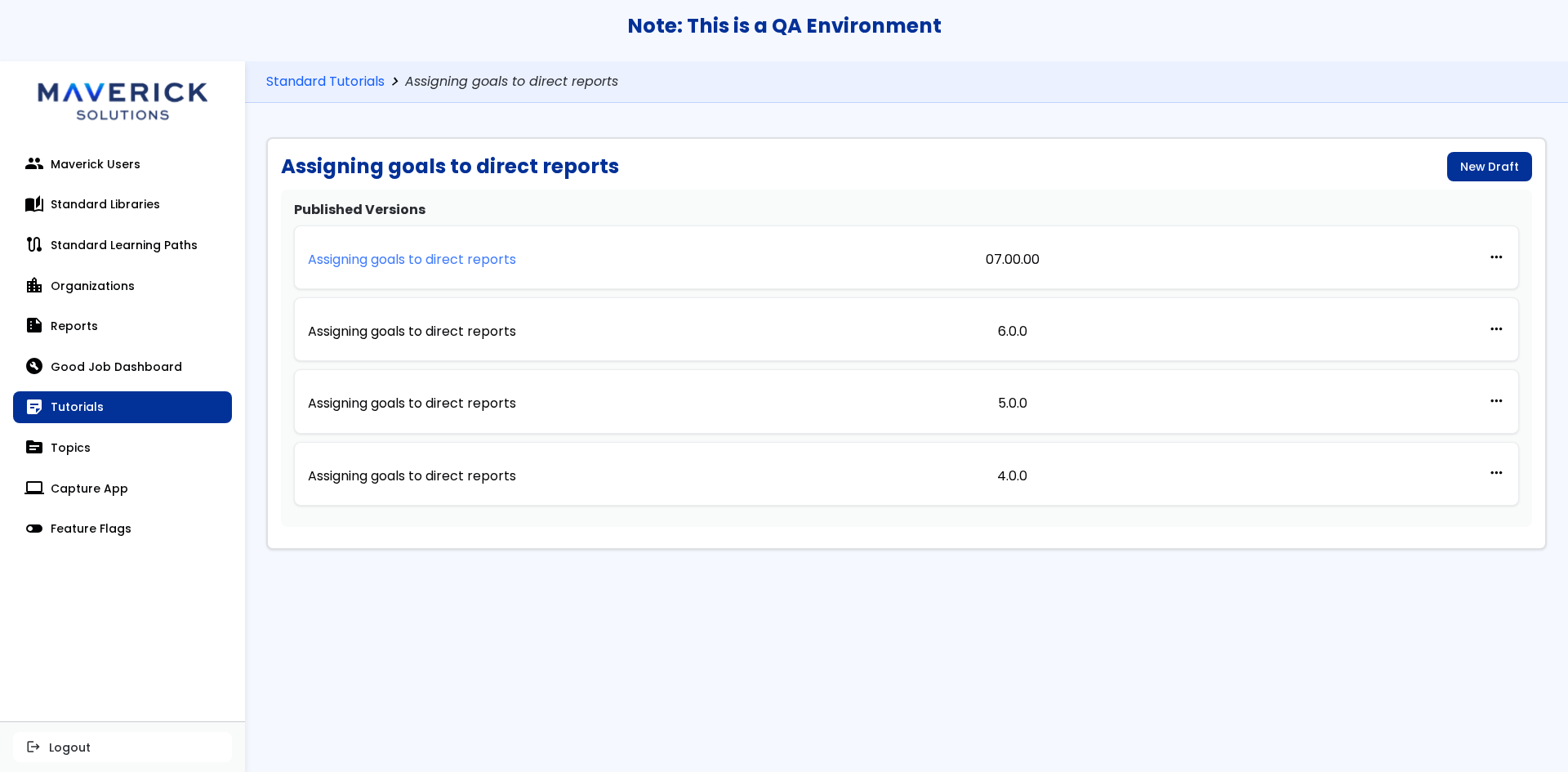
drag, startPoint x: 477, startPoint y: 269, endPoint x: 492, endPoint y: 274, distance: 15.8
click at [477, 269] on link "Assigning goals to direct reports" at bounding box center [412, 257] width 208 height 36
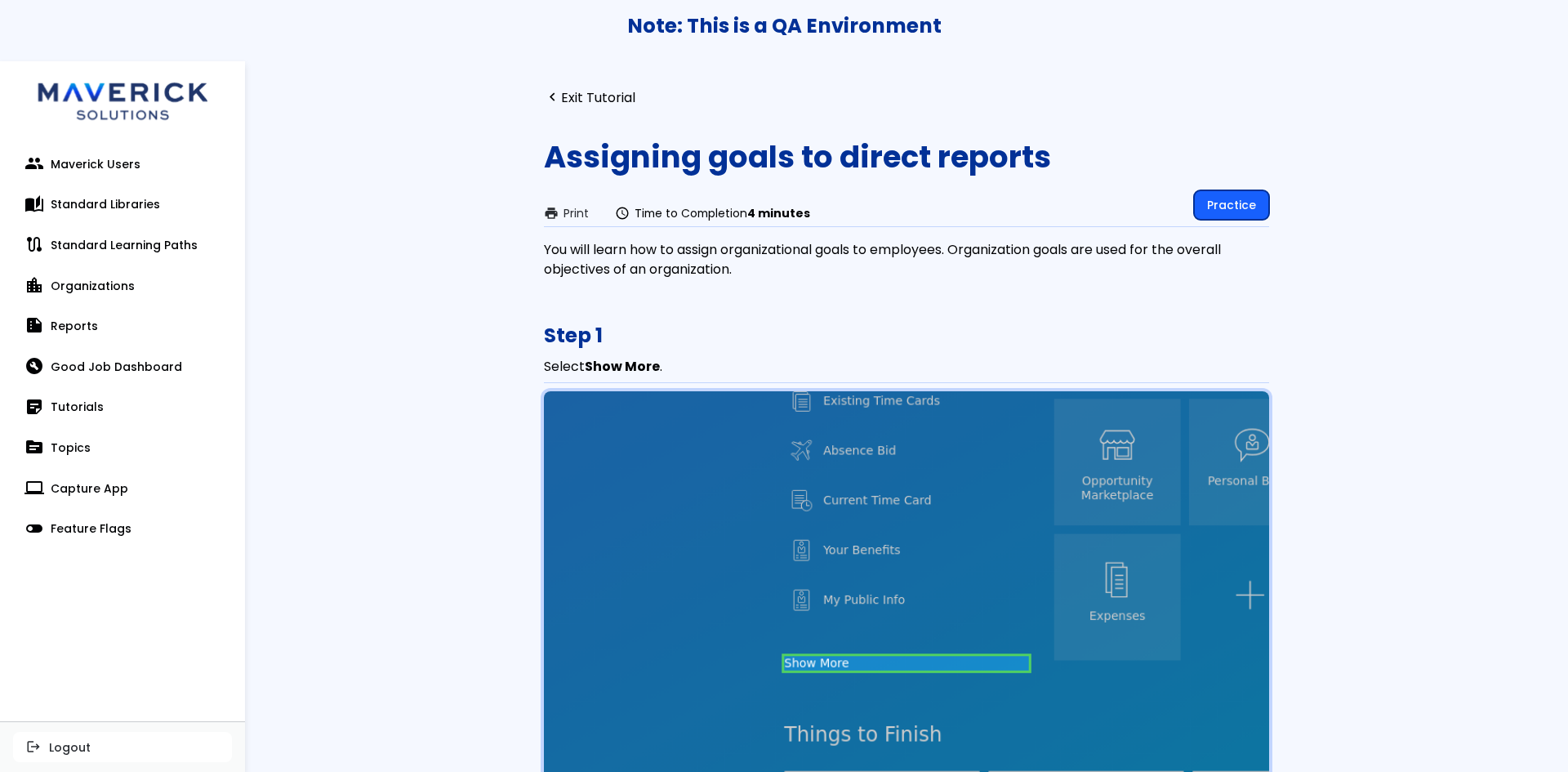
click at [1231, 211] on link "Practice" at bounding box center [1232, 204] width 75 height 29
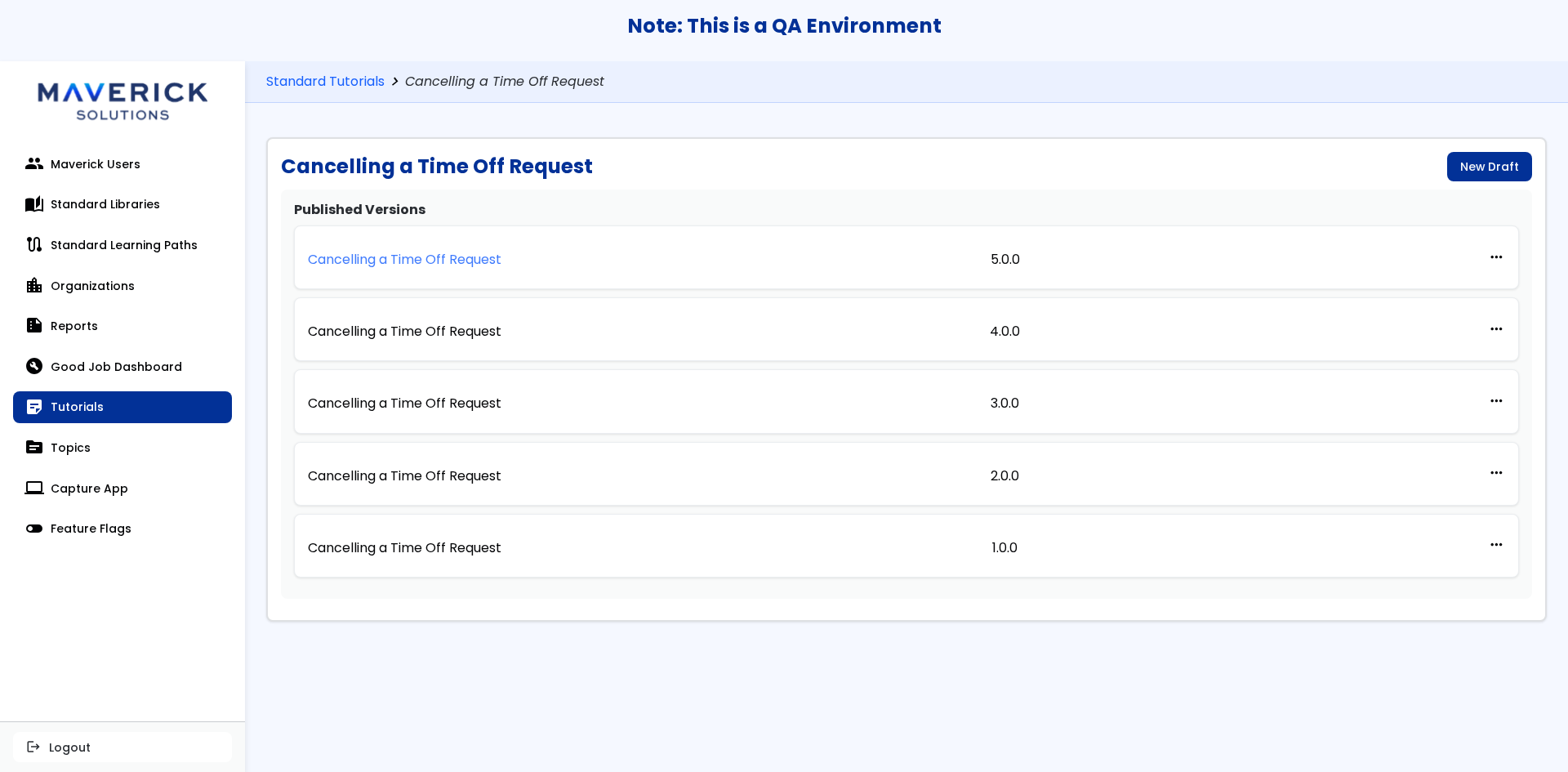
click at [436, 265] on p "Cancelling a Time Off Request" at bounding box center [405, 260] width 194 height 15
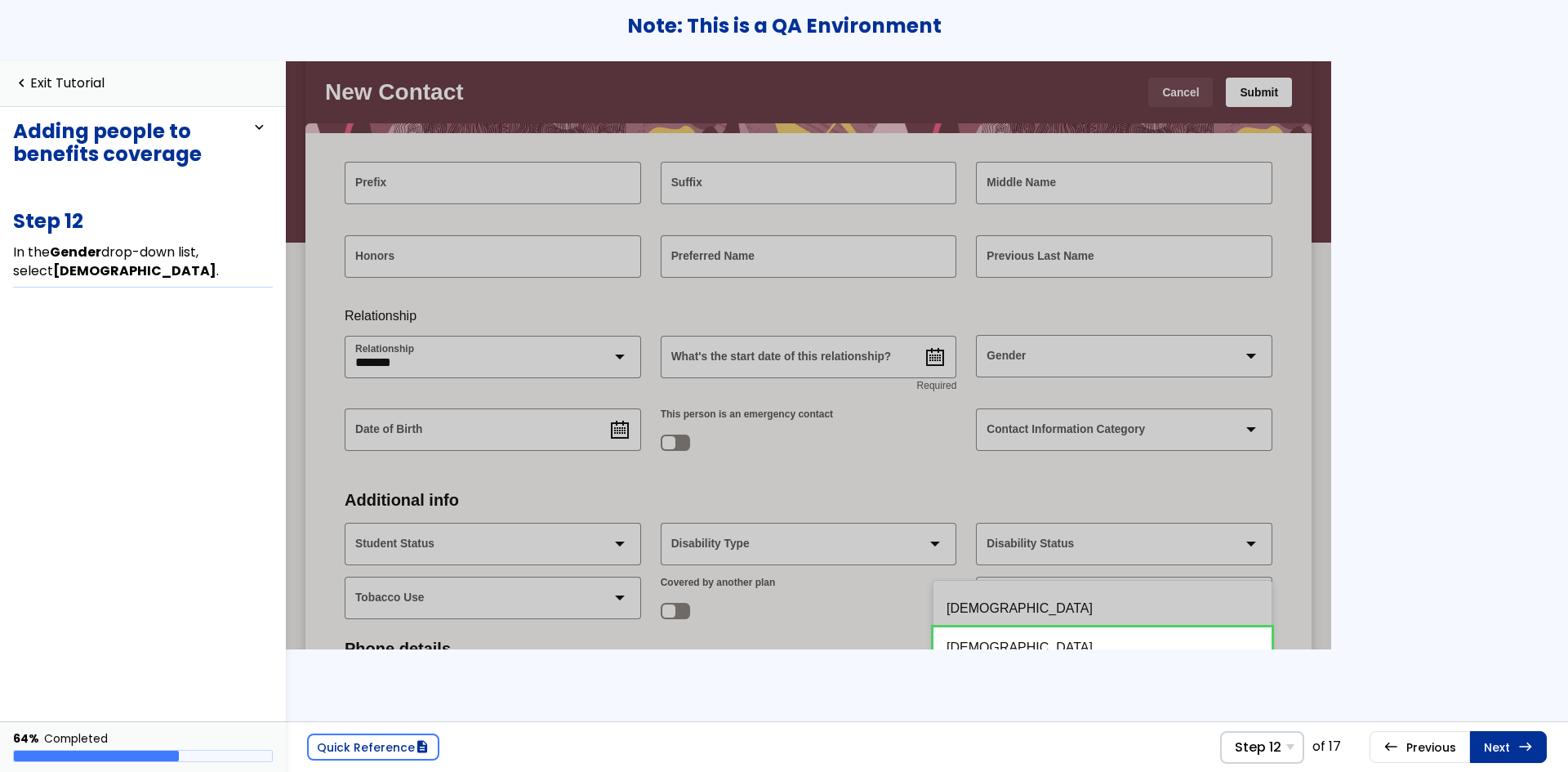
scroll to position [1, 0]
